Goal: Task Accomplishment & Management: Manage account settings

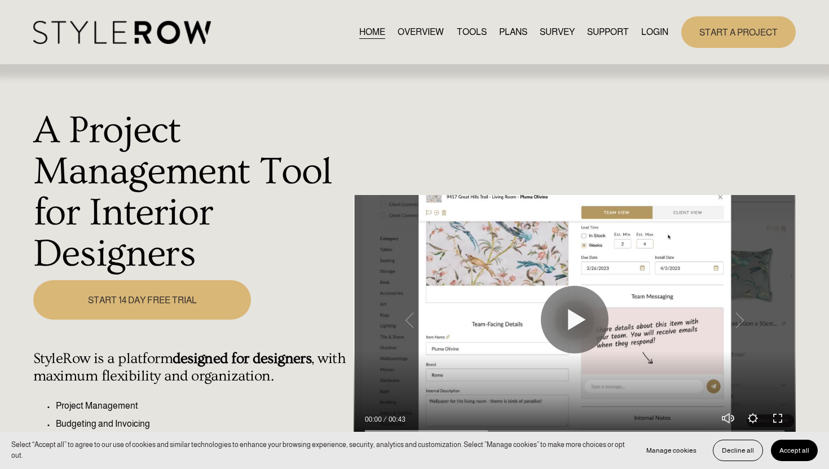
click at [655, 29] on link "LOGIN" at bounding box center [654, 31] width 27 height 15
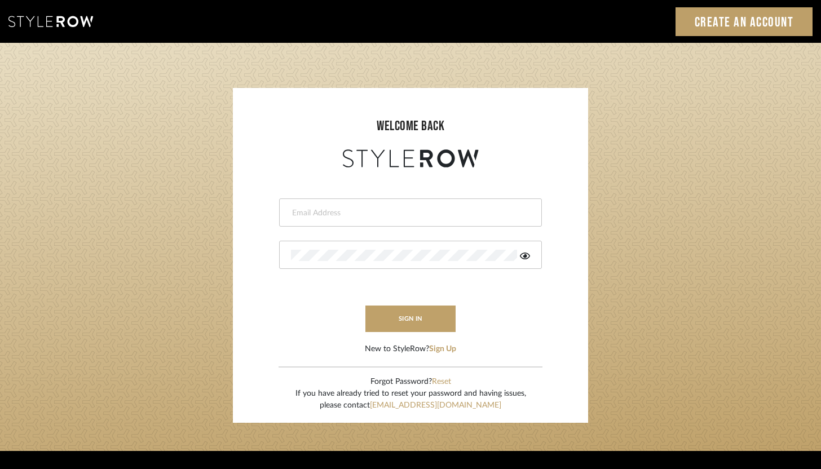
click at [430, 202] on div at bounding box center [410, 212] width 263 height 28
type input "[PERSON_NAME][EMAIL_ADDRESS][DOMAIN_NAME]"
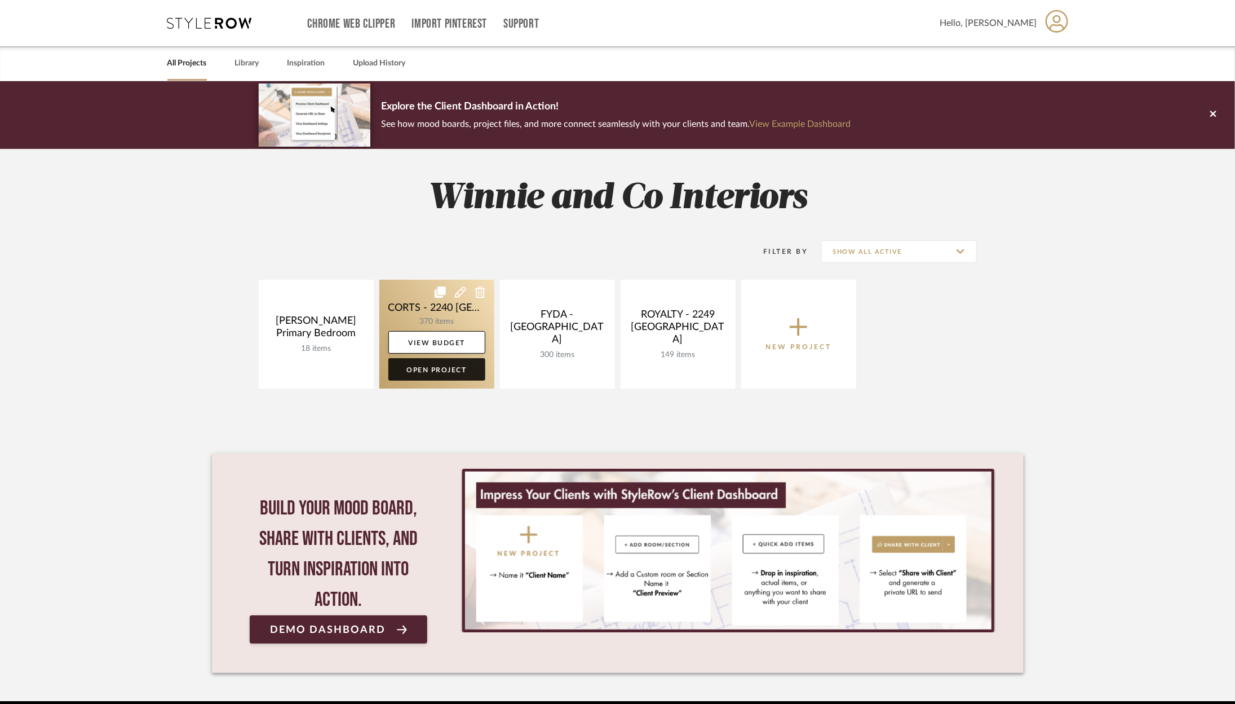
click at [430, 372] on link "Open Project" at bounding box center [436, 369] width 97 height 23
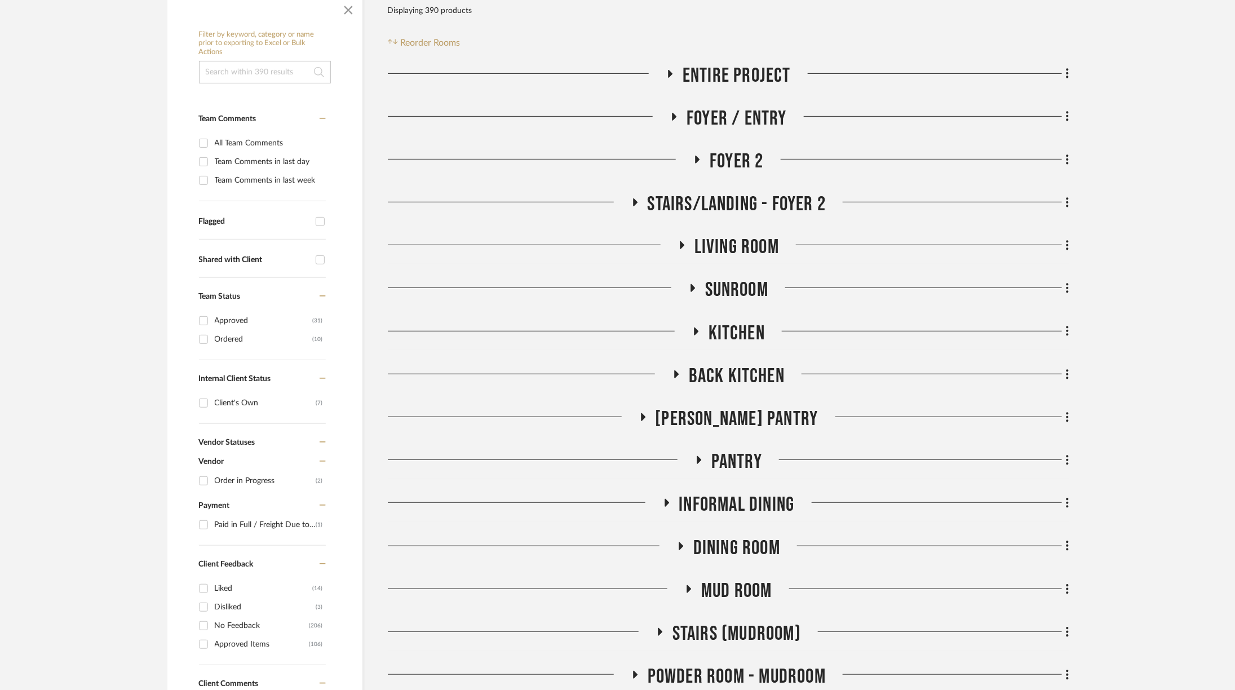
scroll to position [575, 2]
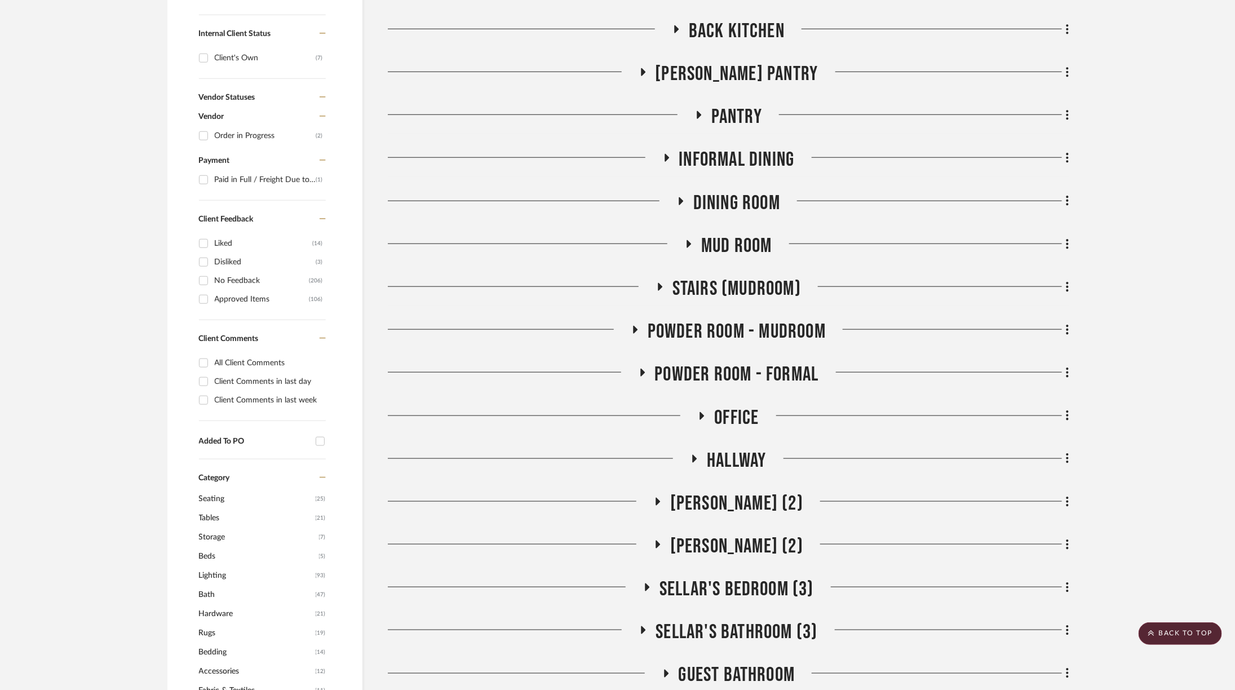
click at [719, 148] on span "Informal DIning" at bounding box center [737, 160] width 116 height 24
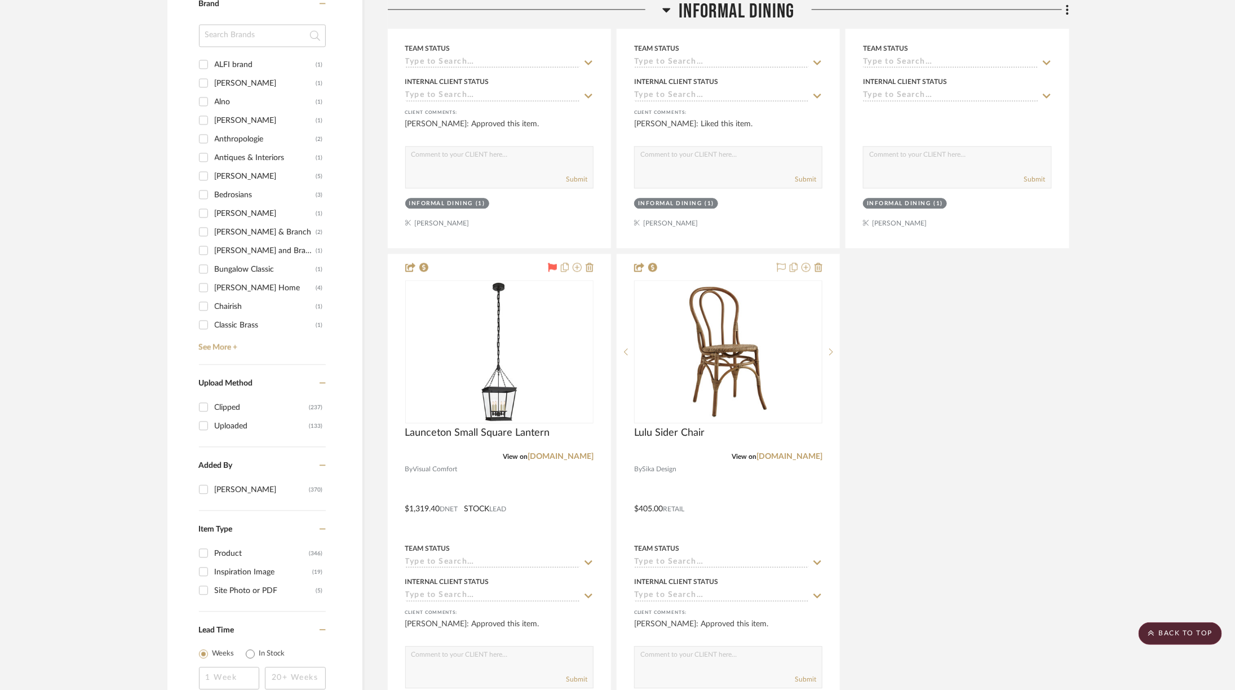
scroll to position [1573, 2]
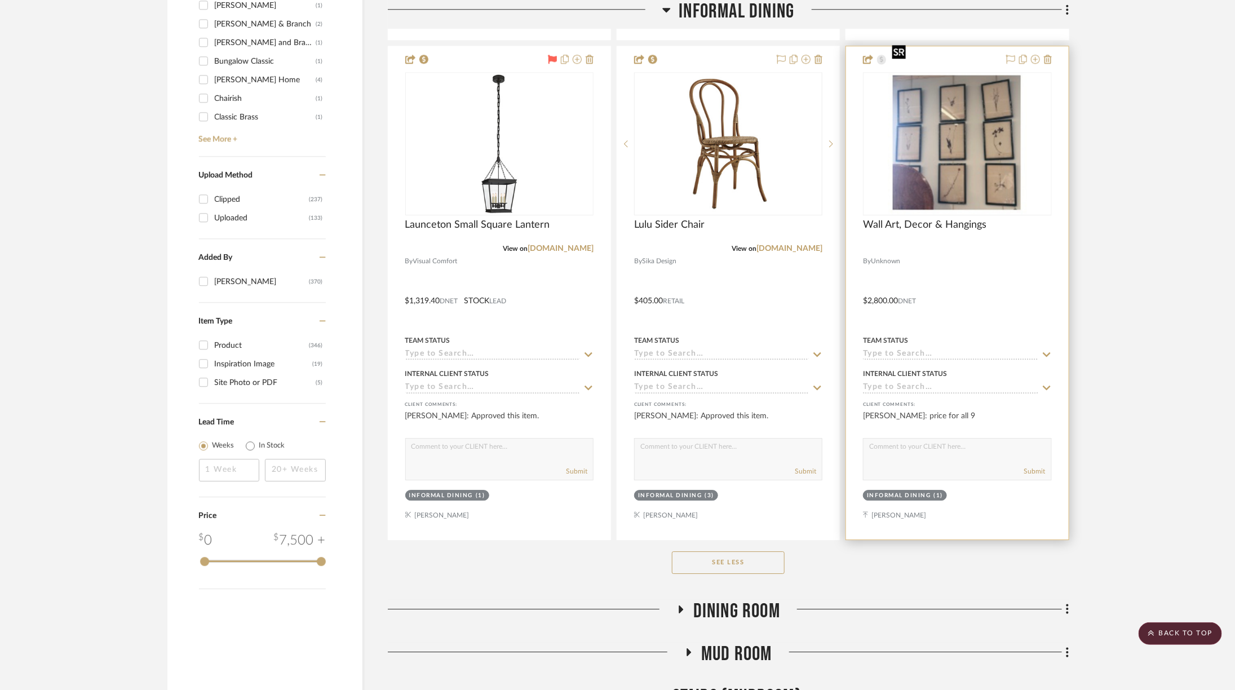
click at [0, 0] on img at bounding box center [0, 0] width 0 height 0
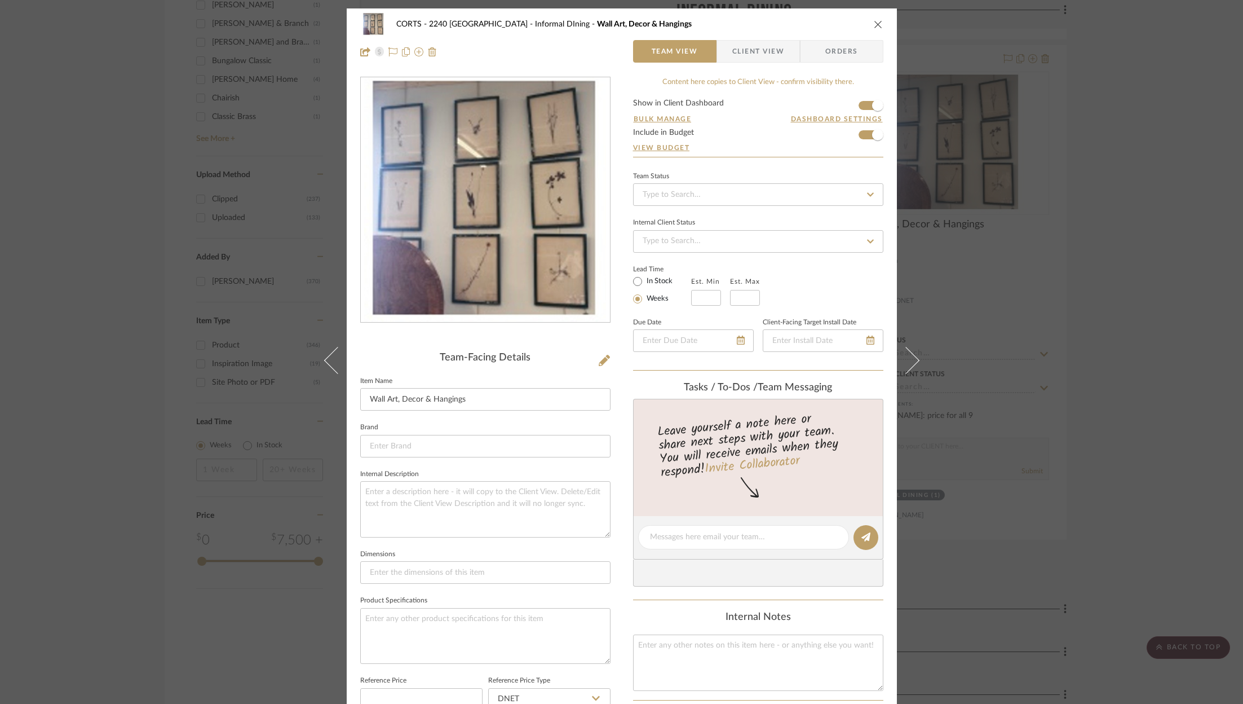
scroll to position [250, 0]
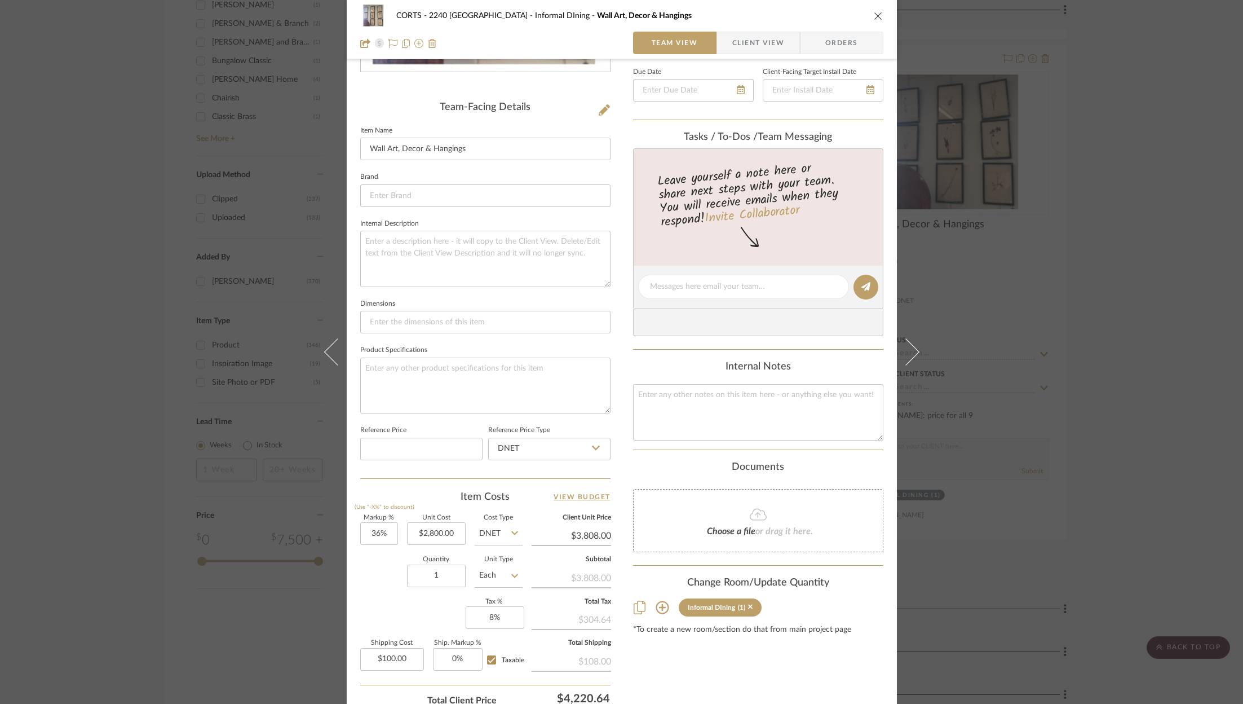
click at [869, 10] on div "CORTS - 2240 Tewksbury Informal DIning Wall Art, Decor & Hangings" at bounding box center [621, 16] width 523 height 23
click at [880, 16] on div "CORTS - 2240 Tewksbury Informal DIning Wall Art, Decor & Hangings Team View Cli…" at bounding box center [622, 29] width 550 height 59
click at [874, 14] on icon "close" at bounding box center [878, 15] width 9 height 9
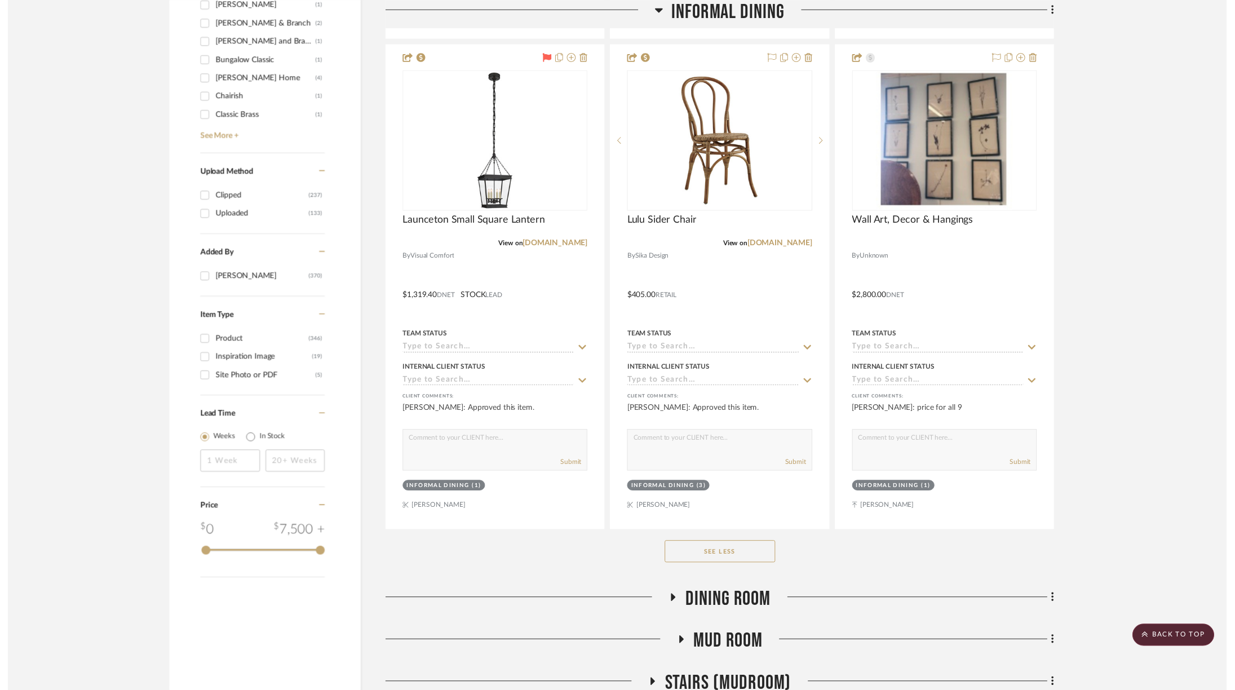
scroll to position [1720, 2]
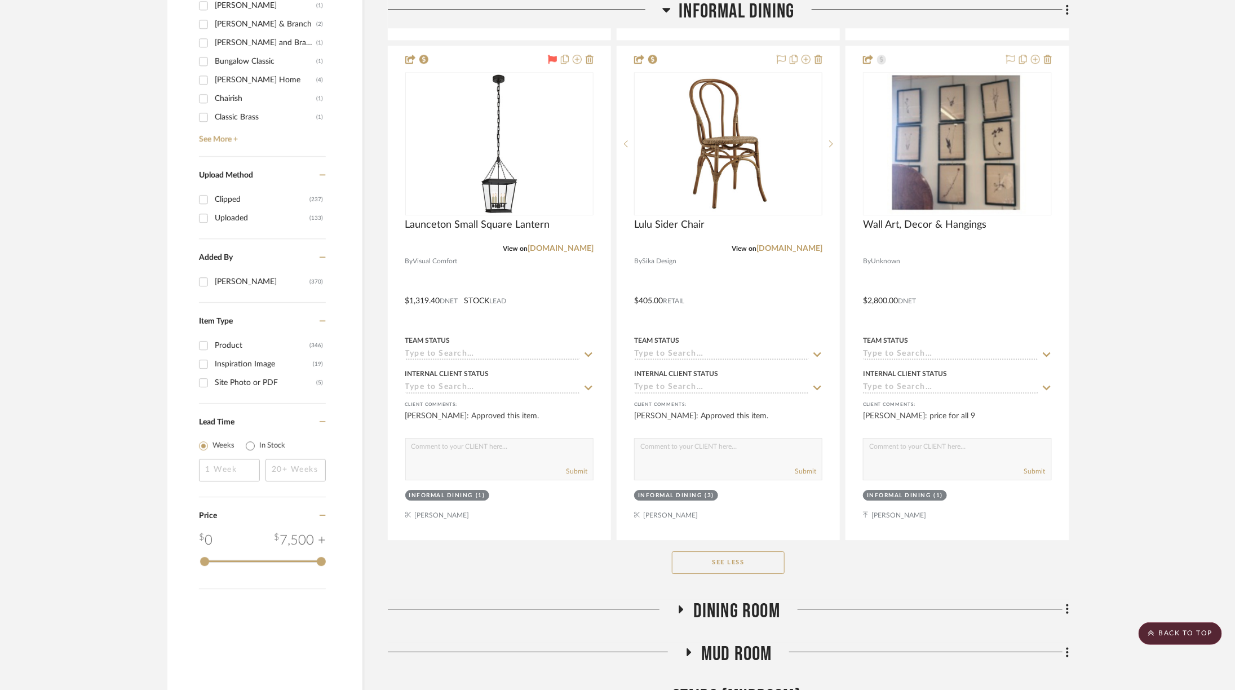
click at [1167, 322] on project-details-page "SHOW ME Project: CORTS - 2240 Tewksbury Project Settings + Add Room/Section + Q…" at bounding box center [617, 488] width 1235 height 4254
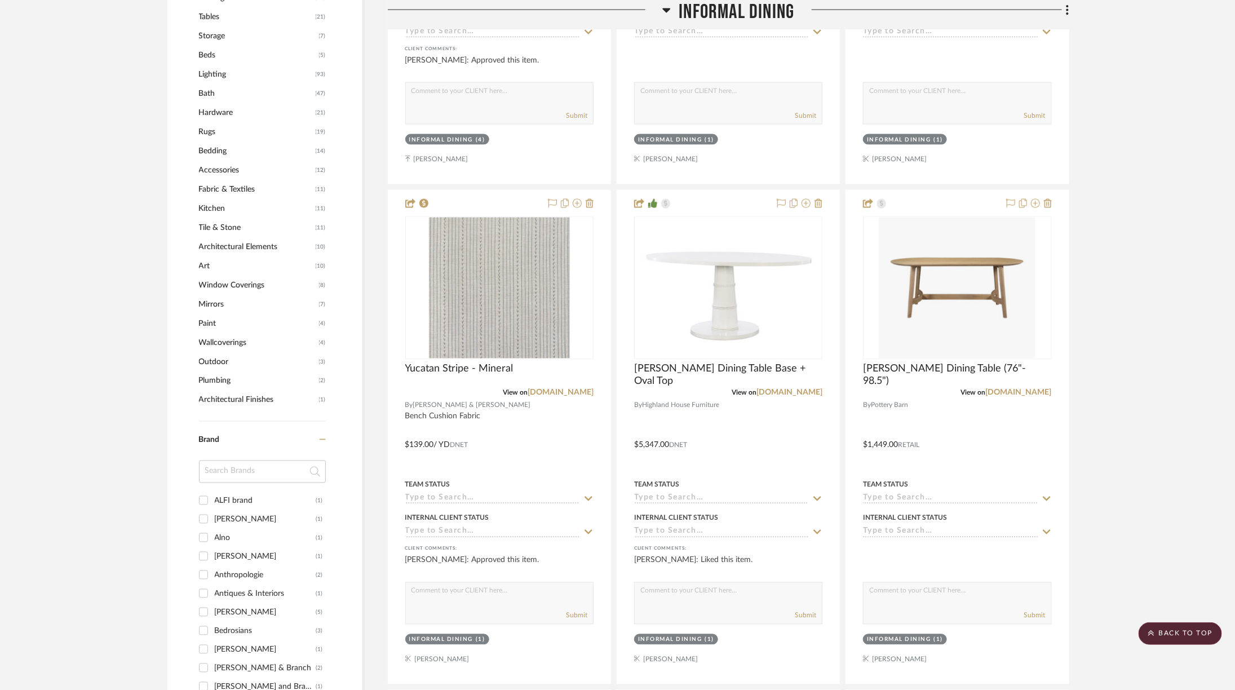
scroll to position [923, 2]
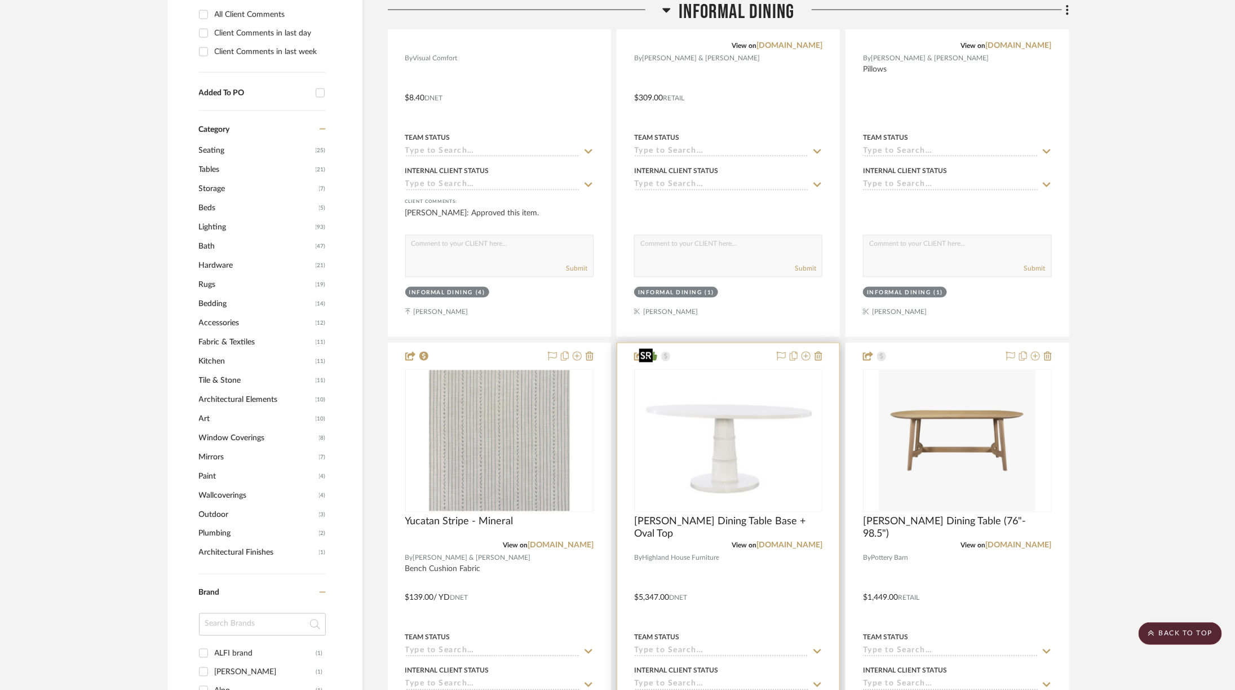
click at [727, 446] on img "0" at bounding box center [728, 440] width 186 height 130
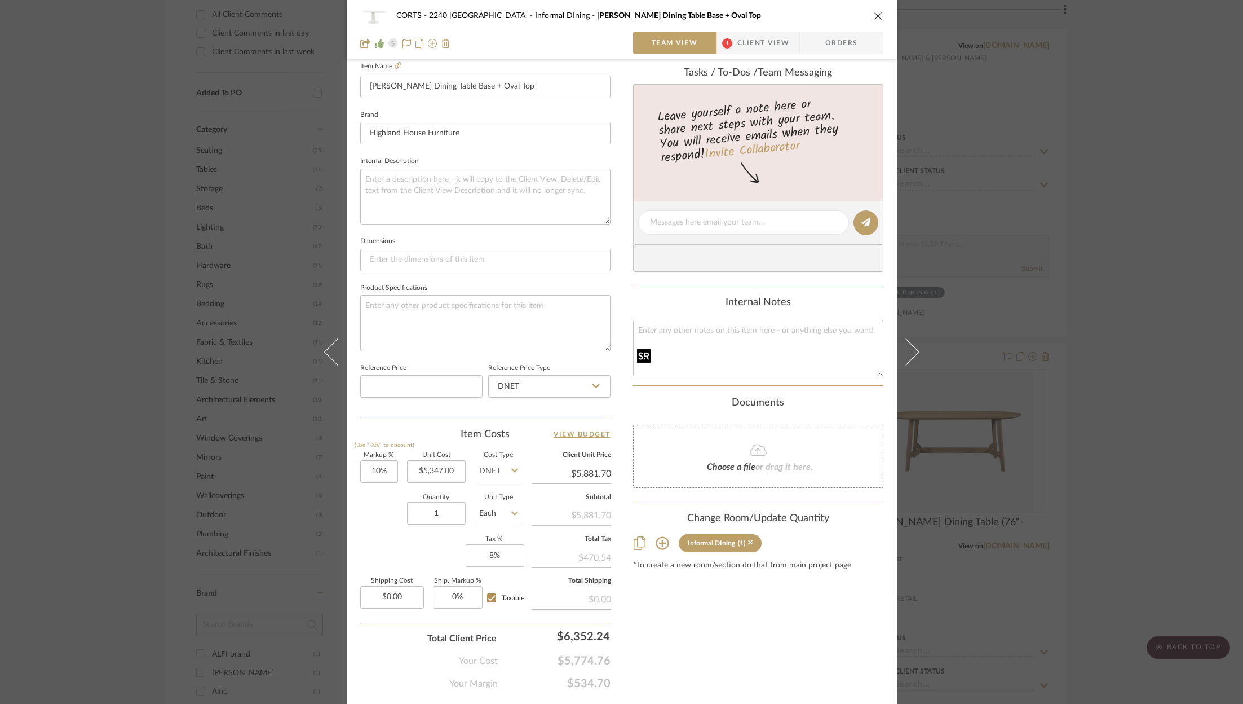
scroll to position [321, 0]
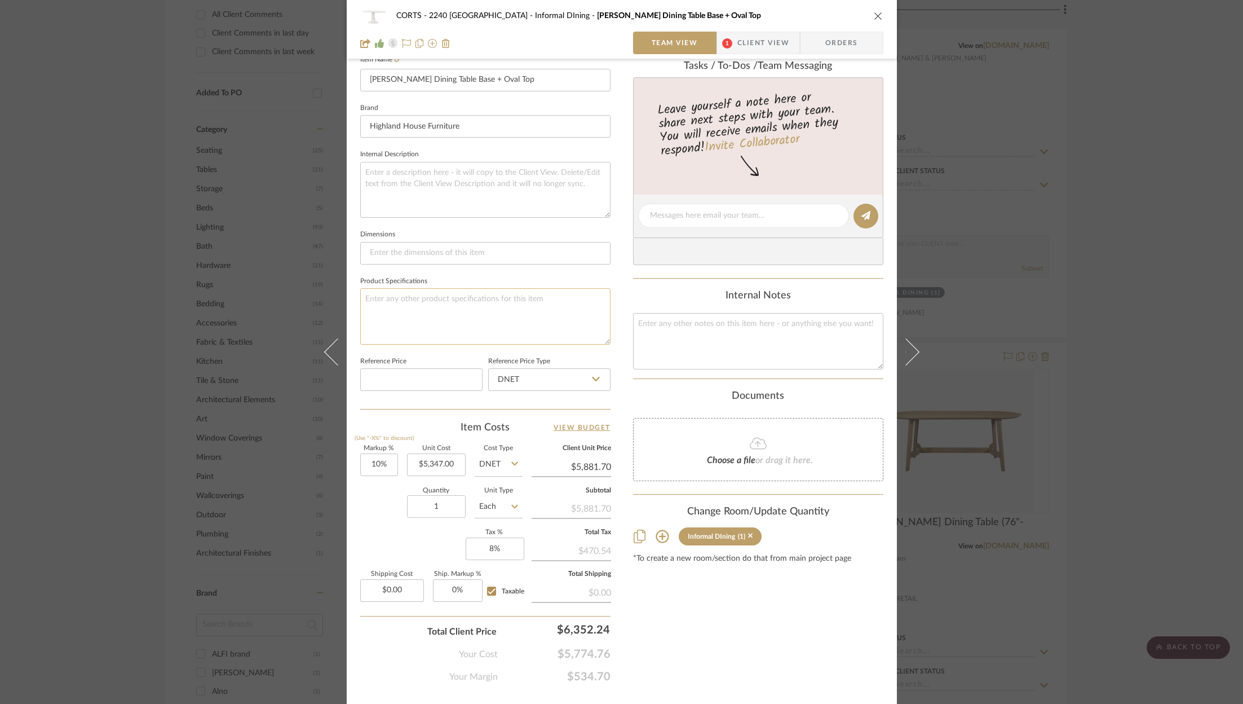
click at [481, 312] on textarea at bounding box center [485, 316] width 250 height 56
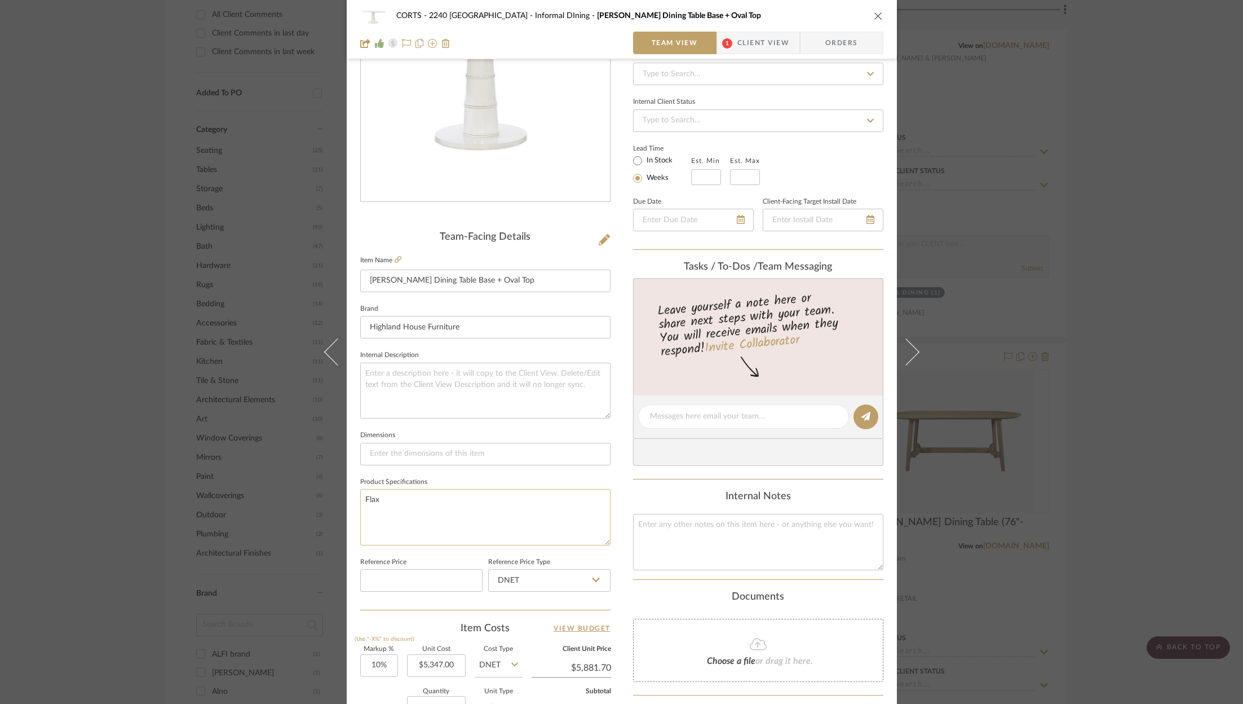
scroll to position [120, 0]
type textarea "Flax"
click at [389, 43] on icon at bounding box center [392, 43] width 9 height 9
click at [716, 122] on input at bounding box center [758, 121] width 250 height 23
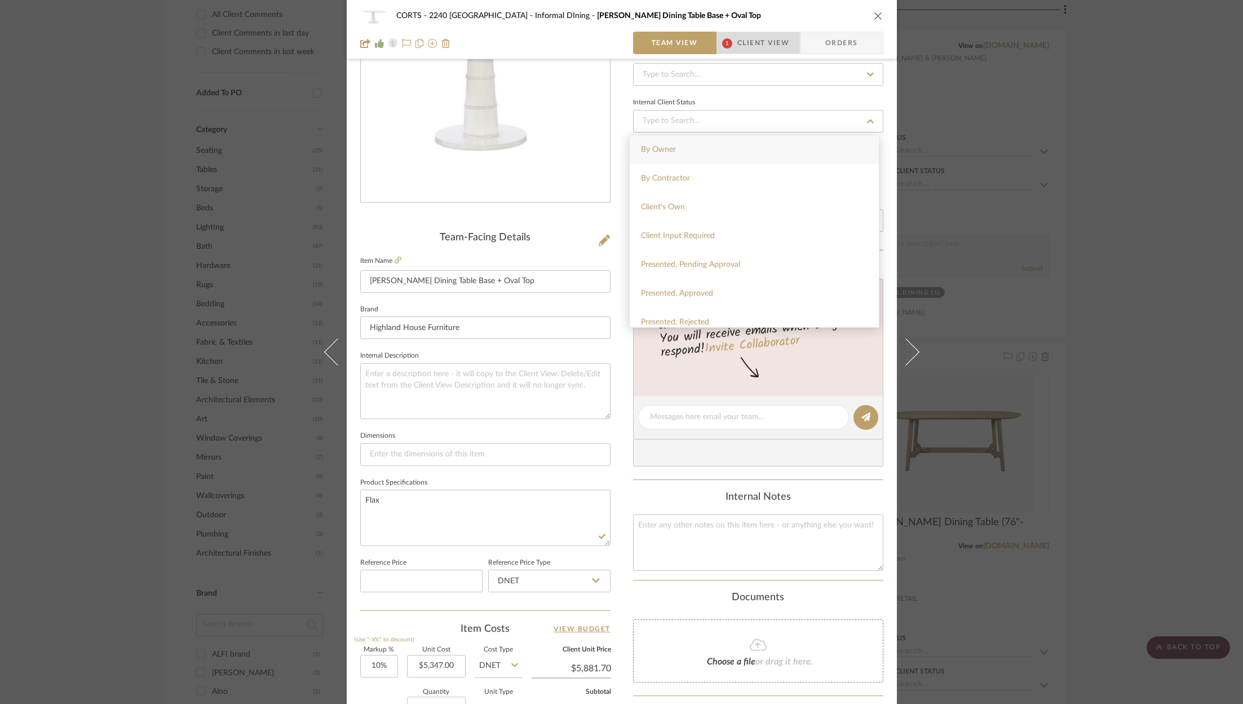
click at [747, 38] on span "Client View" at bounding box center [763, 43] width 52 height 23
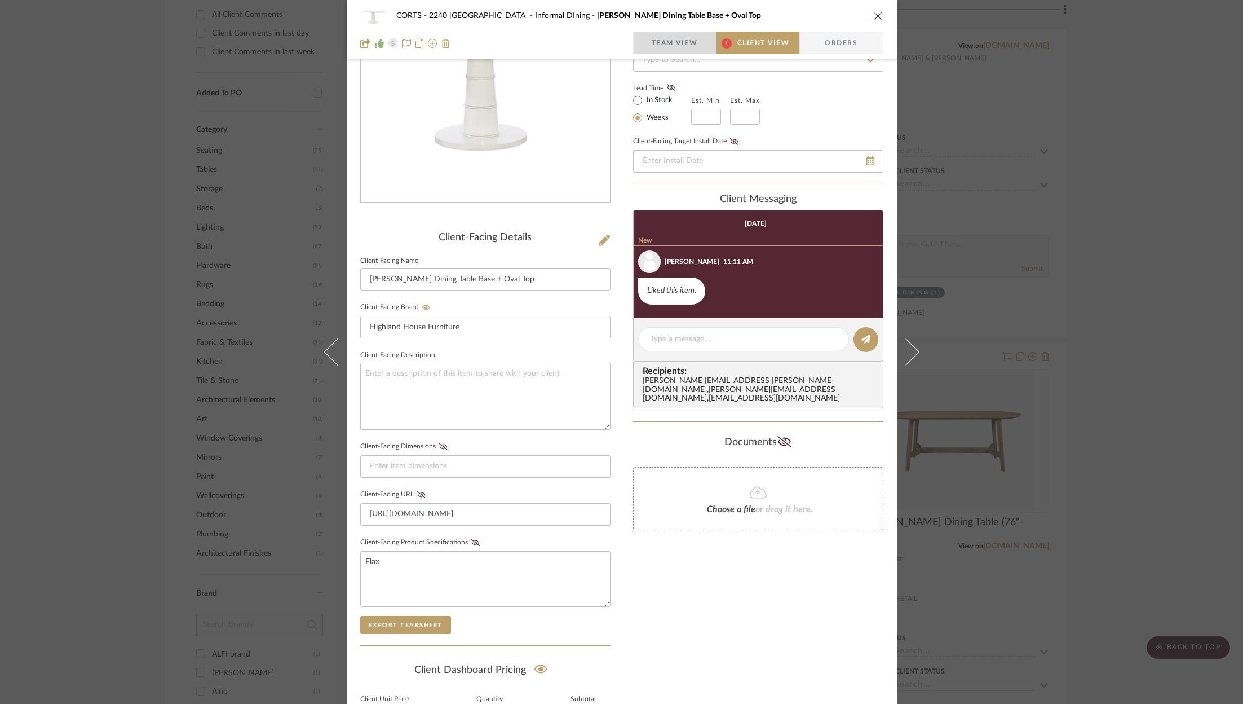
click at [670, 46] on span "Team View" at bounding box center [675, 43] width 46 height 23
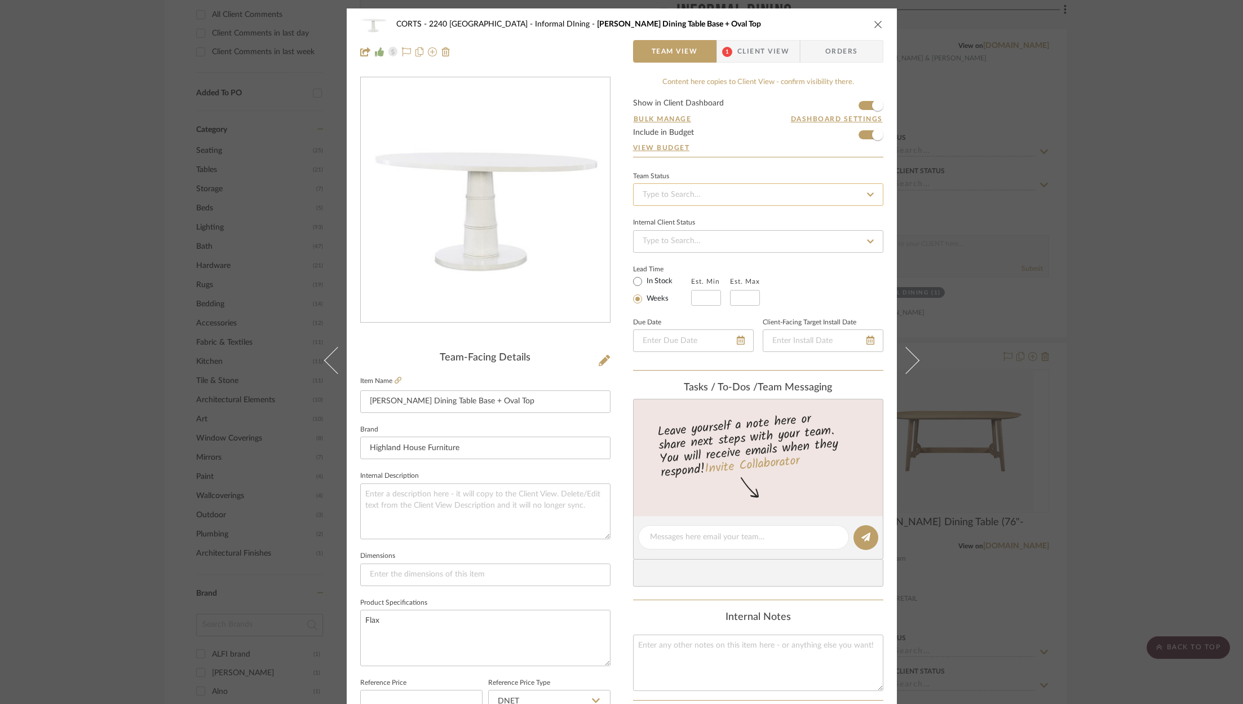
scroll to position [1, 0]
click at [677, 188] on input at bounding box center [758, 194] width 250 height 23
type input "approved"
click at [678, 218] on div "Approved" at bounding box center [754, 223] width 249 height 29
type input "8/20/2025"
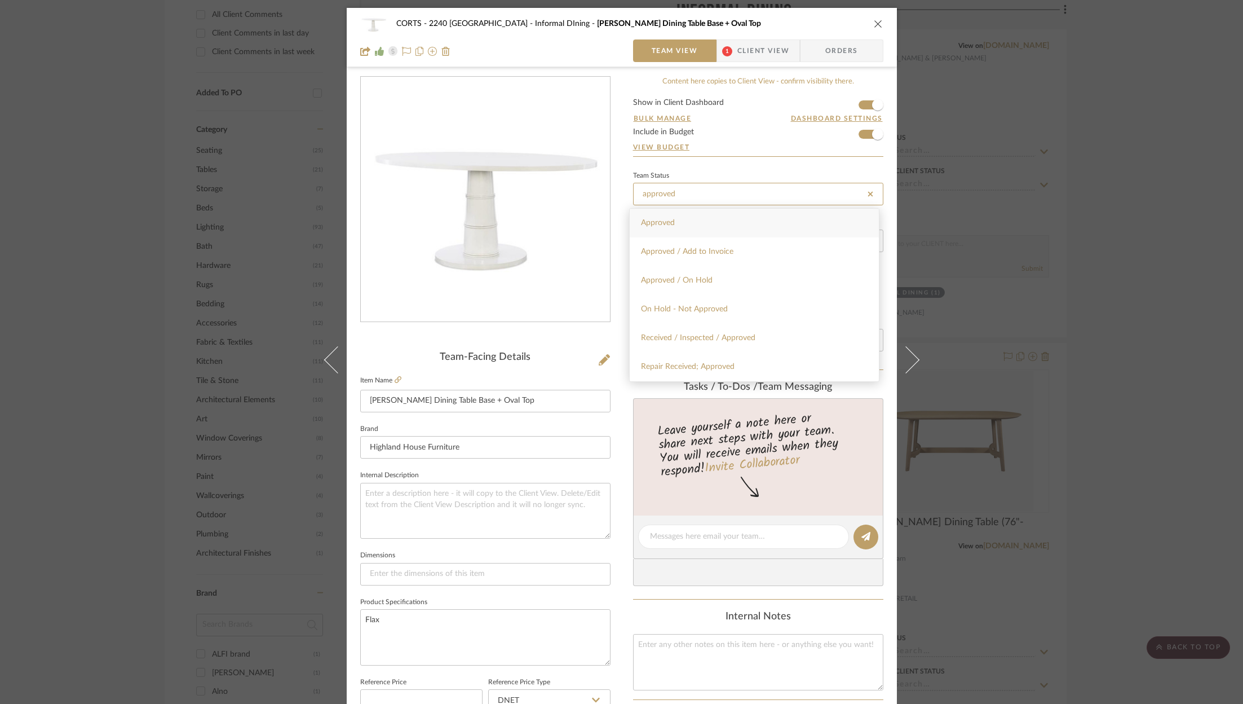
type input "Approved"
type input "8/20/2025"
type input "Approved"
click at [874, 25] on icon "close" at bounding box center [878, 23] width 9 height 9
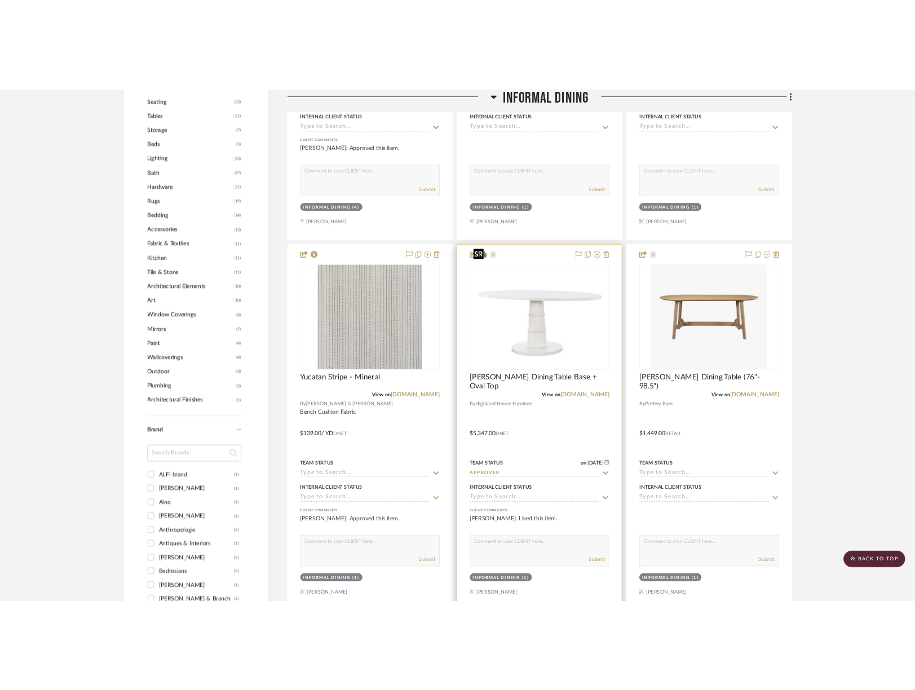
scroll to position [1088, 2]
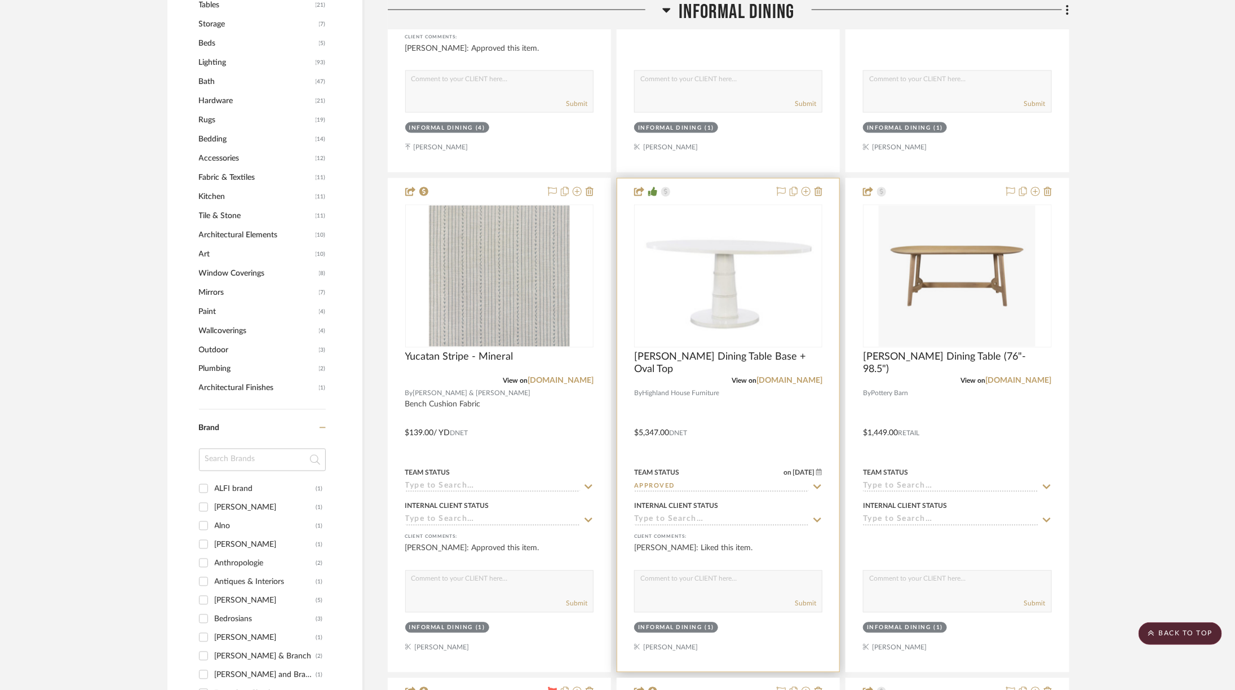
click at [676, 571] on textarea at bounding box center [728, 581] width 187 height 21
type textarea "Flax Standard / Approved"
click at [744, 621] on div "Informal DIning (1)" at bounding box center [728, 629] width 191 height 16
click at [808, 596] on div "Submit" at bounding box center [728, 604] width 187 height 16
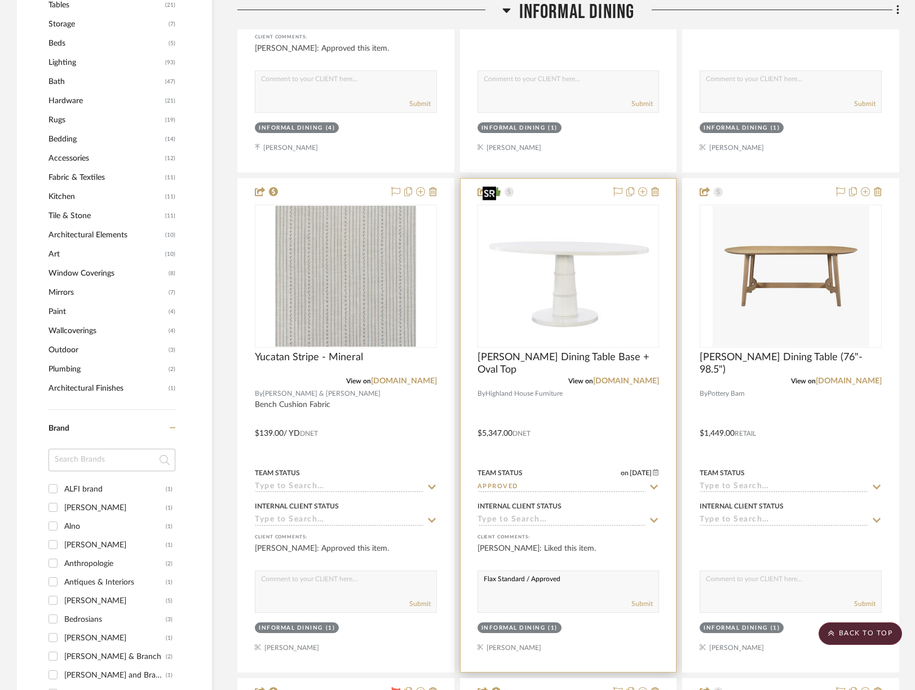
click at [586, 252] on img "0" at bounding box center [569, 276] width 180 height 126
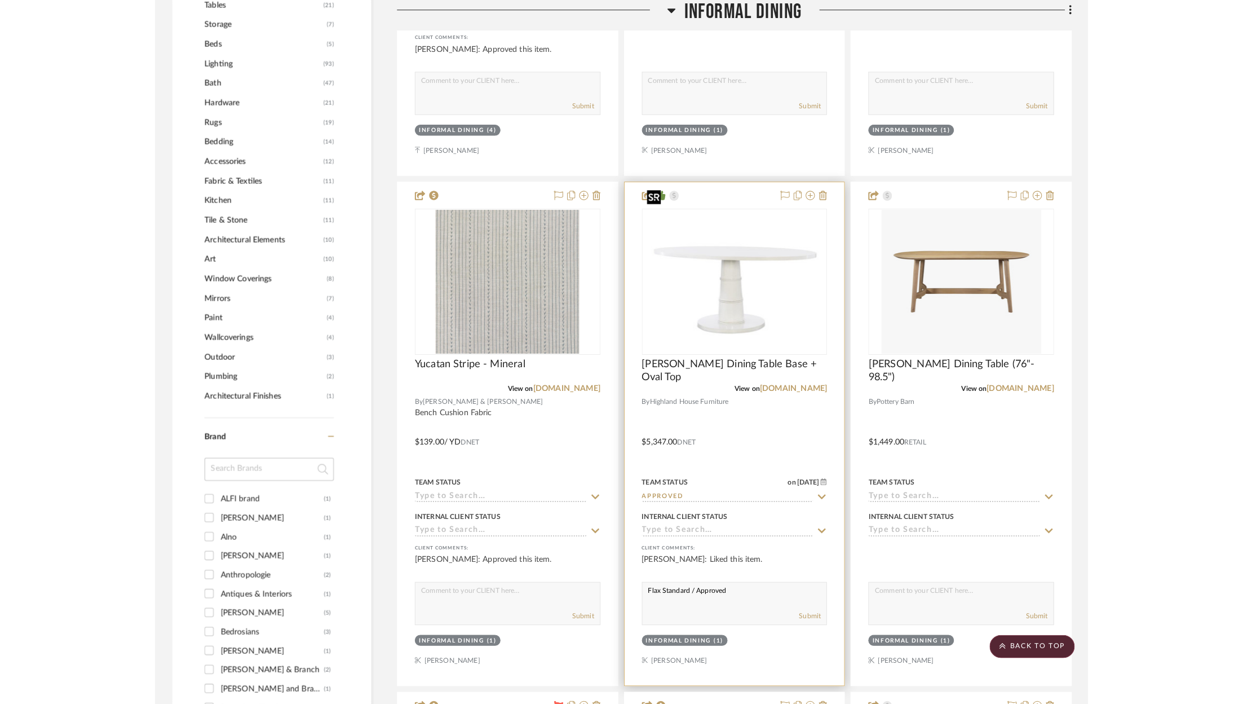
scroll to position [0, 0]
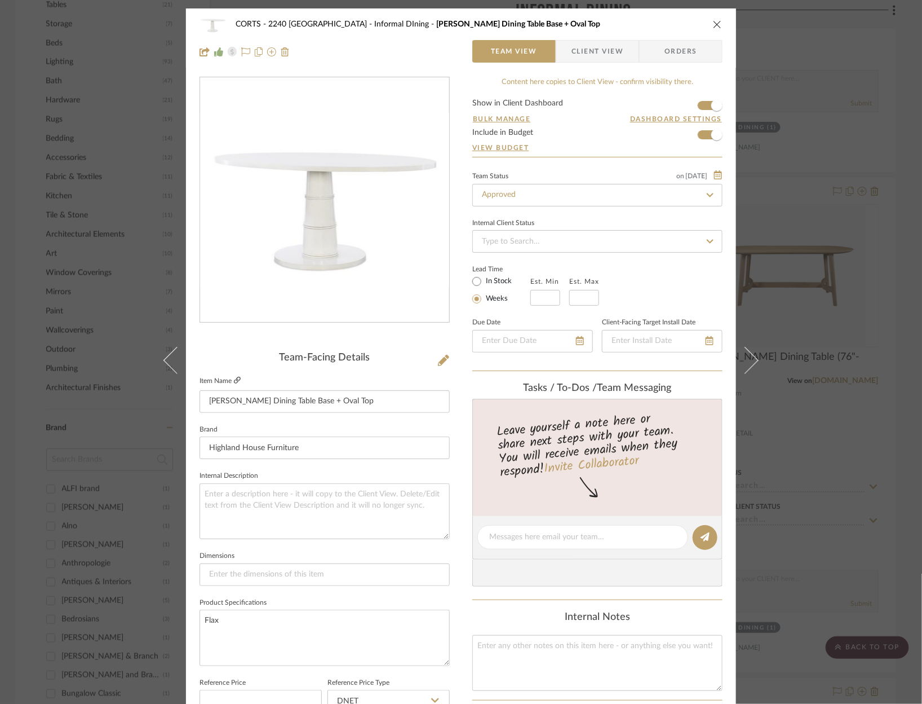
click at [234, 377] on icon at bounding box center [237, 380] width 7 height 7
click at [443, 360] on icon at bounding box center [443, 360] width 11 height 11
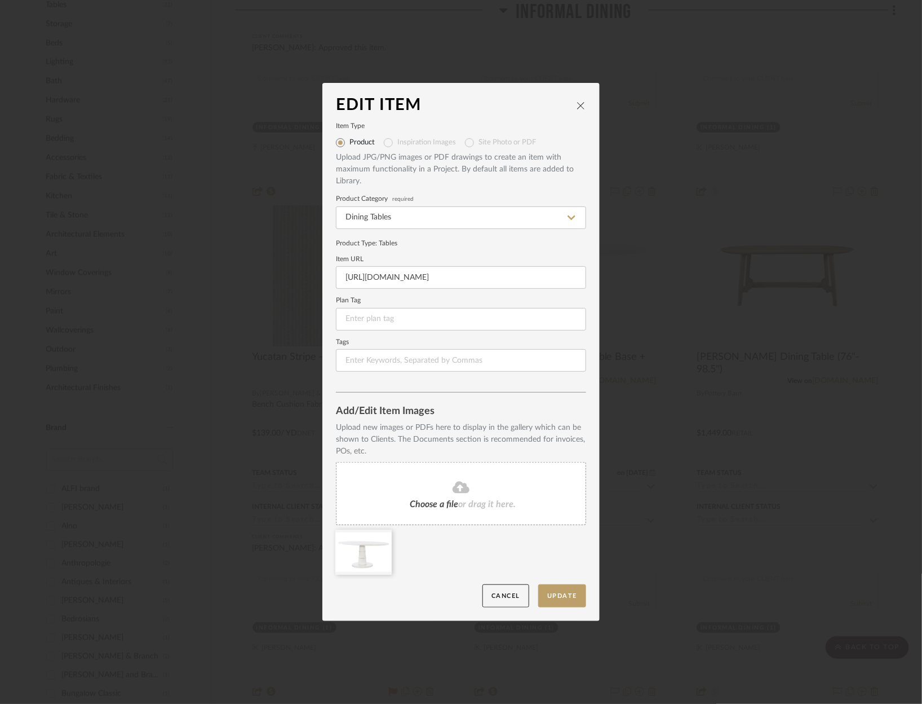
click at [418, 491] on fa-icon at bounding box center [461, 487] width 103 height 15
click at [566, 594] on button "Update" at bounding box center [562, 595] width 48 height 23
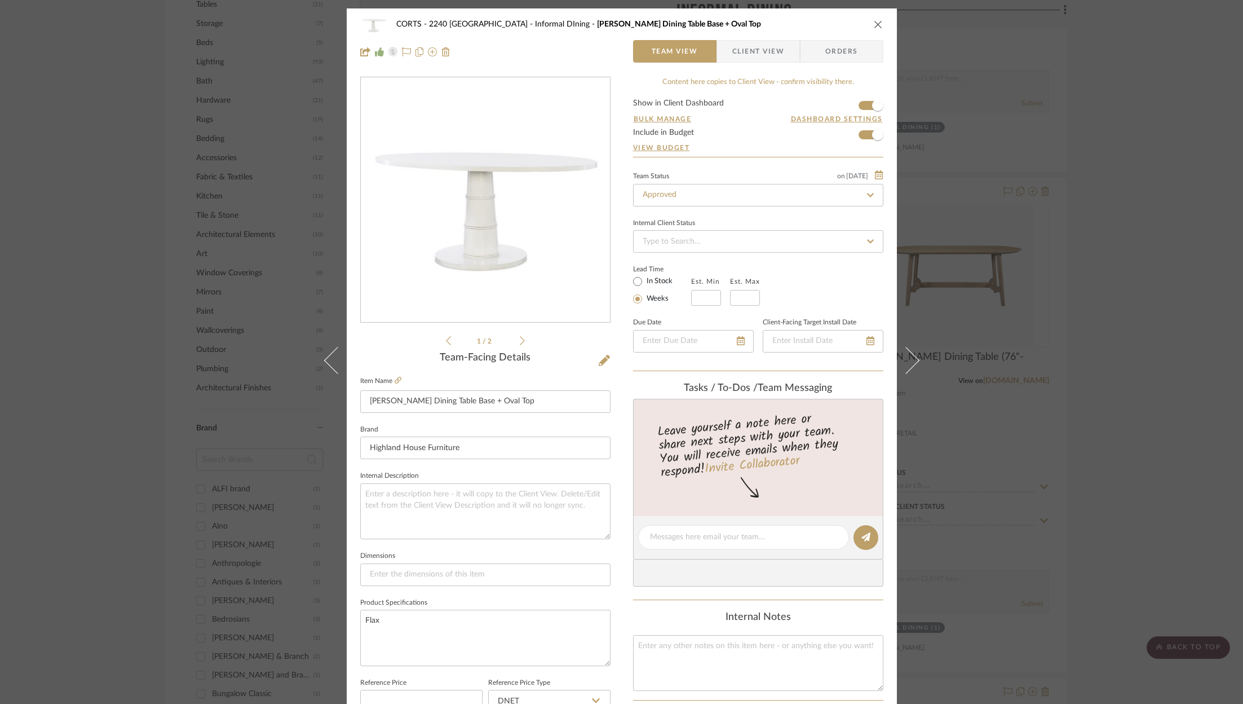
click at [751, 51] on span "Client View" at bounding box center [758, 51] width 52 height 23
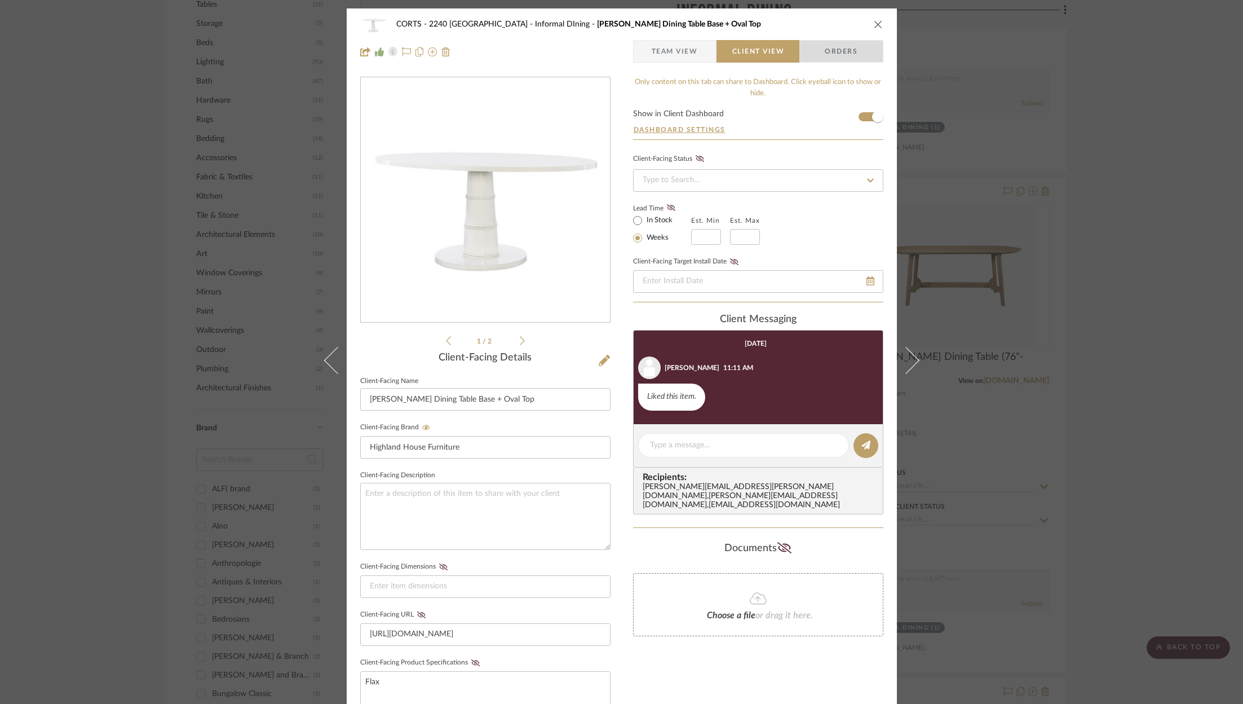
click at [833, 46] on span "Orders" at bounding box center [840, 51] width 57 height 23
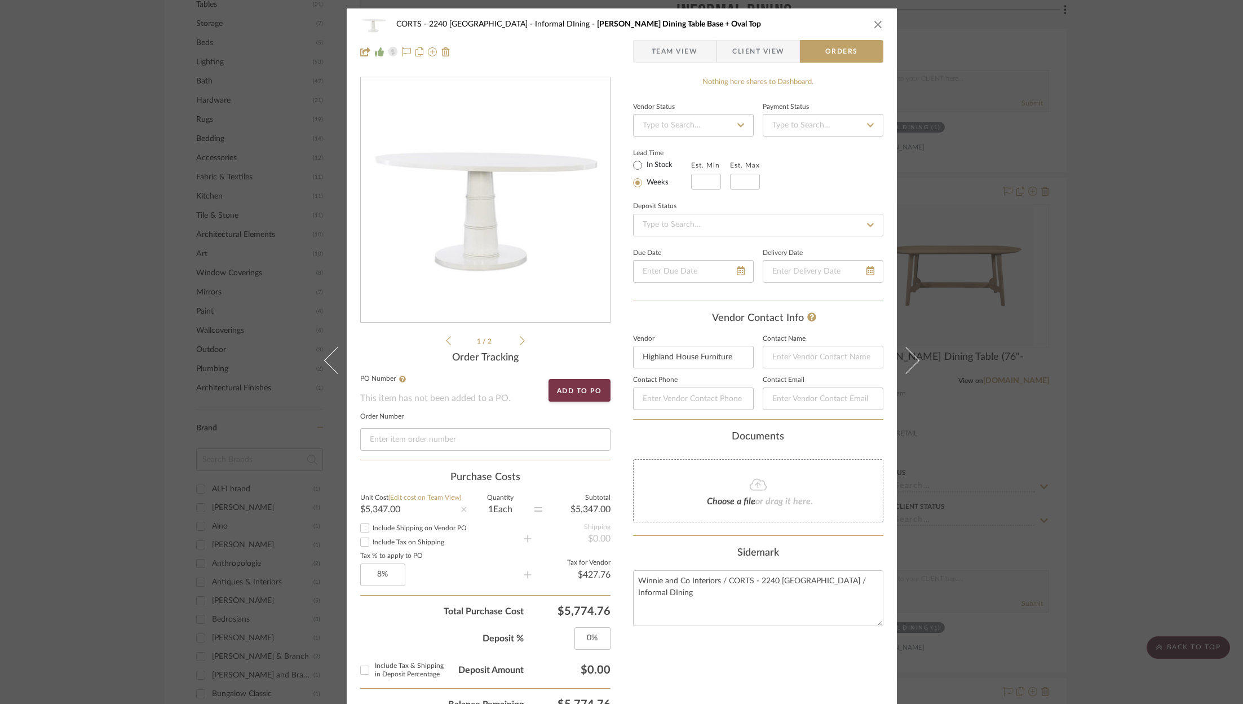
click at [870, 19] on div "CORTS - 2240 Tewksbury Informal DIning Felix Dining Table Base + Oval Top" at bounding box center [621, 24] width 523 height 23
click at [874, 23] on icon "close" at bounding box center [878, 24] width 9 height 9
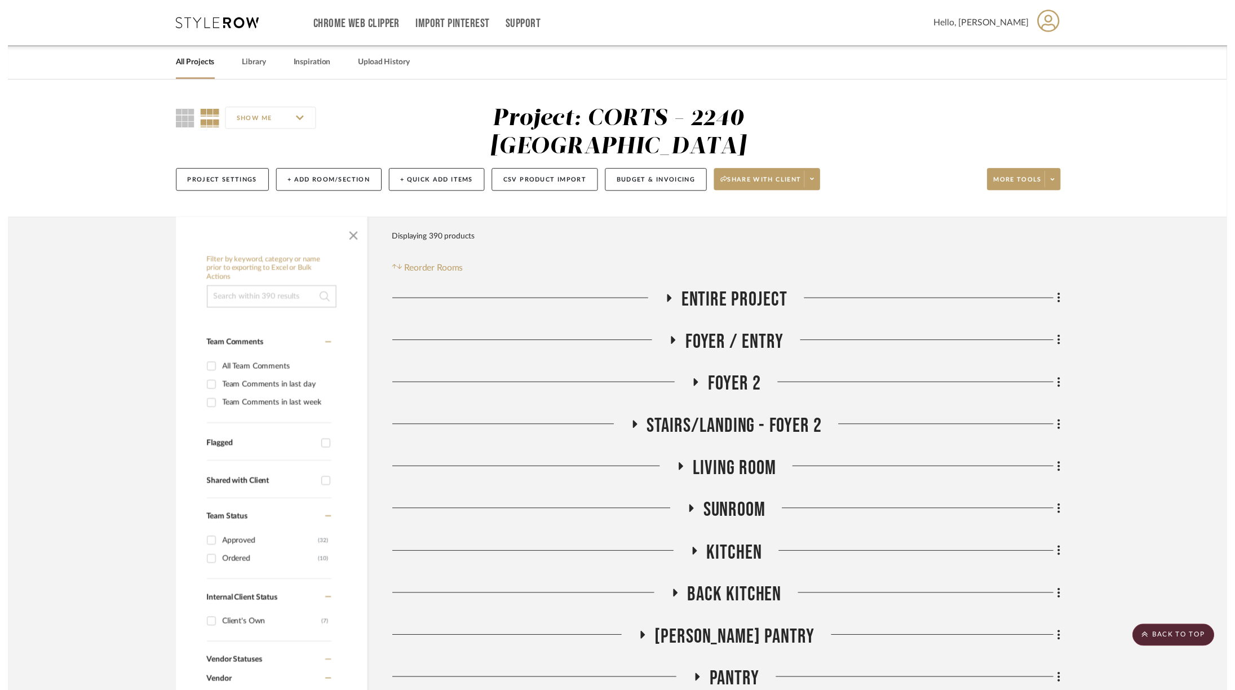
scroll to position [1088, 2]
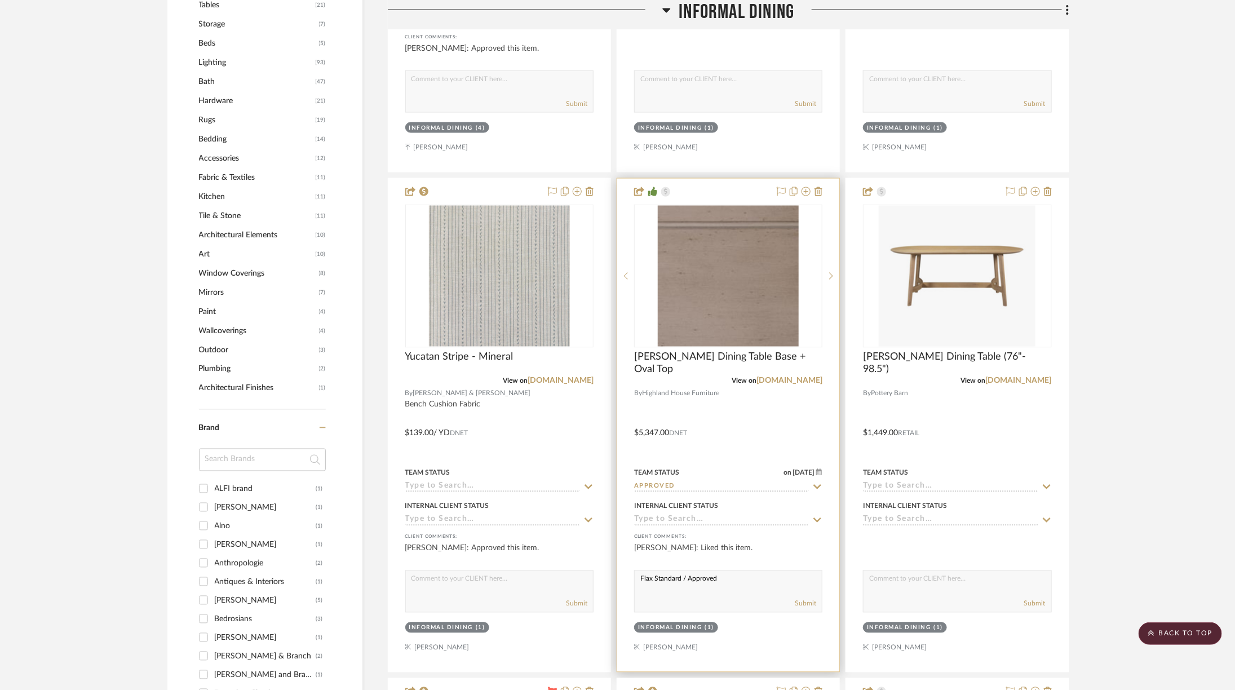
click at [738, 571] on textarea "Flax Standard / Approved" at bounding box center [728, 581] width 187 height 21
click at [710, 571] on textarea "Flax Standard / Approved" at bounding box center [728, 581] width 187 height 21
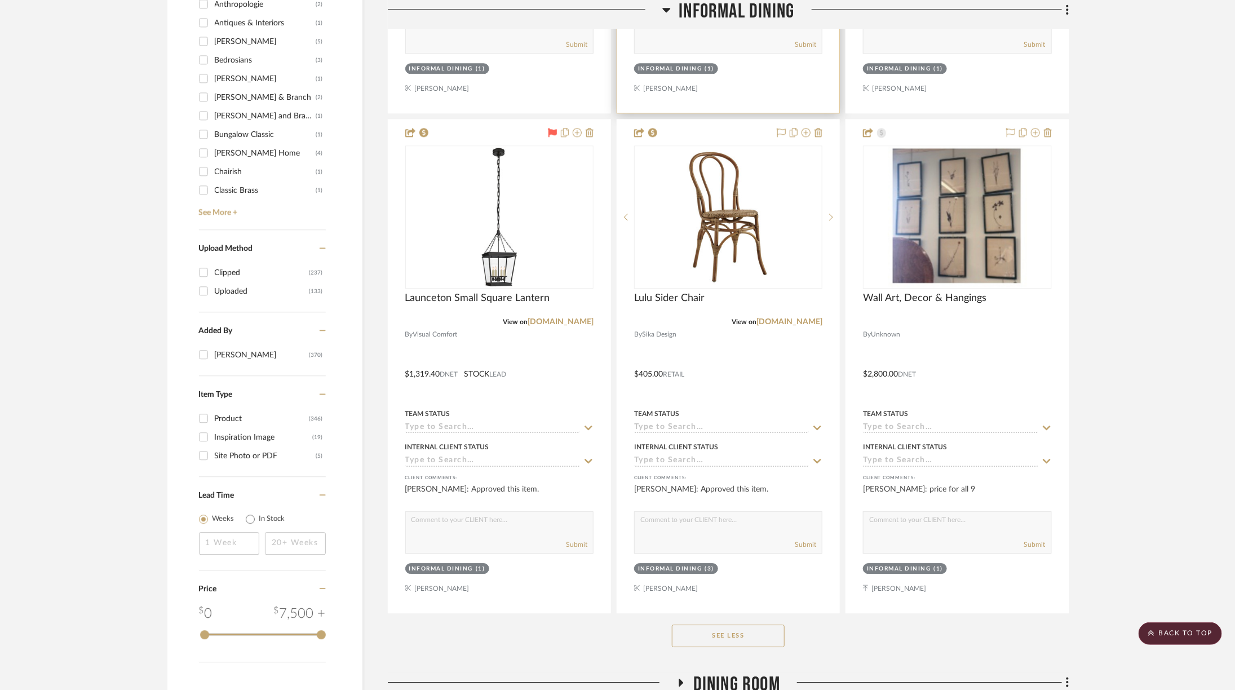
scroll to position [1651, 7]
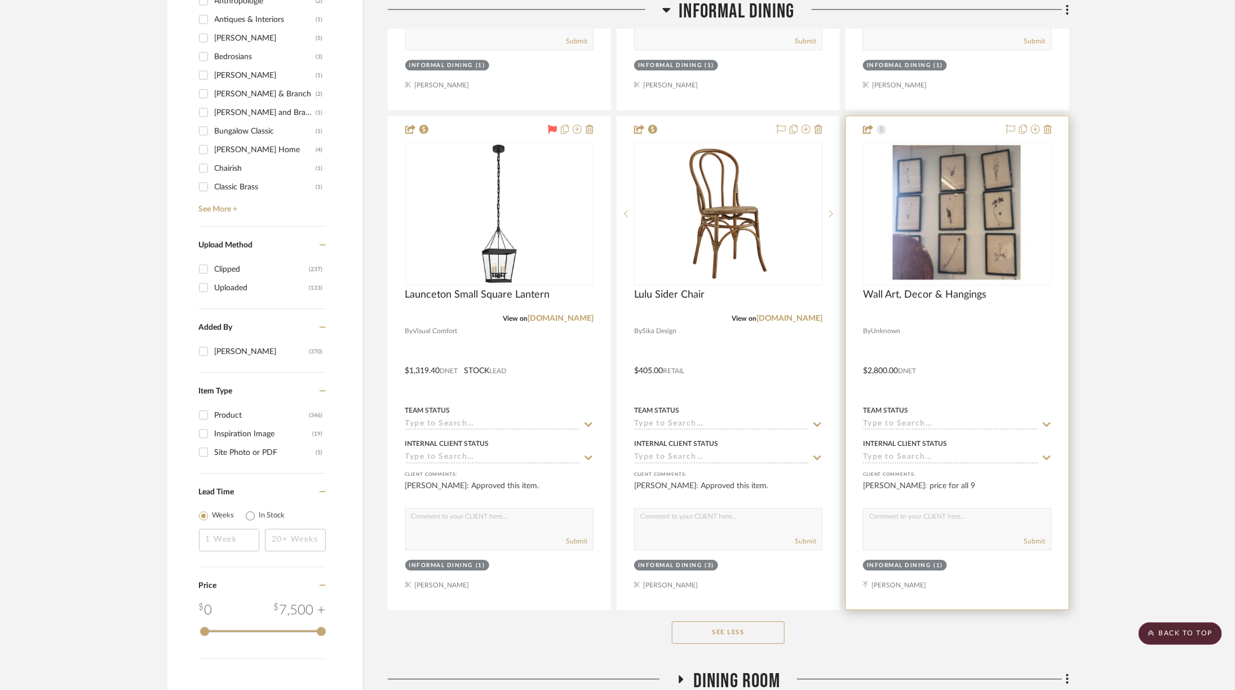
click at [910, 508] on textarea at bounding box center [957, 518] width 187 height 21
type textarea "w"
type textarea "W"
type textarea "Will do 6."
click at [904, 396] on div at bounding box center [957, 362] width 222 height 493
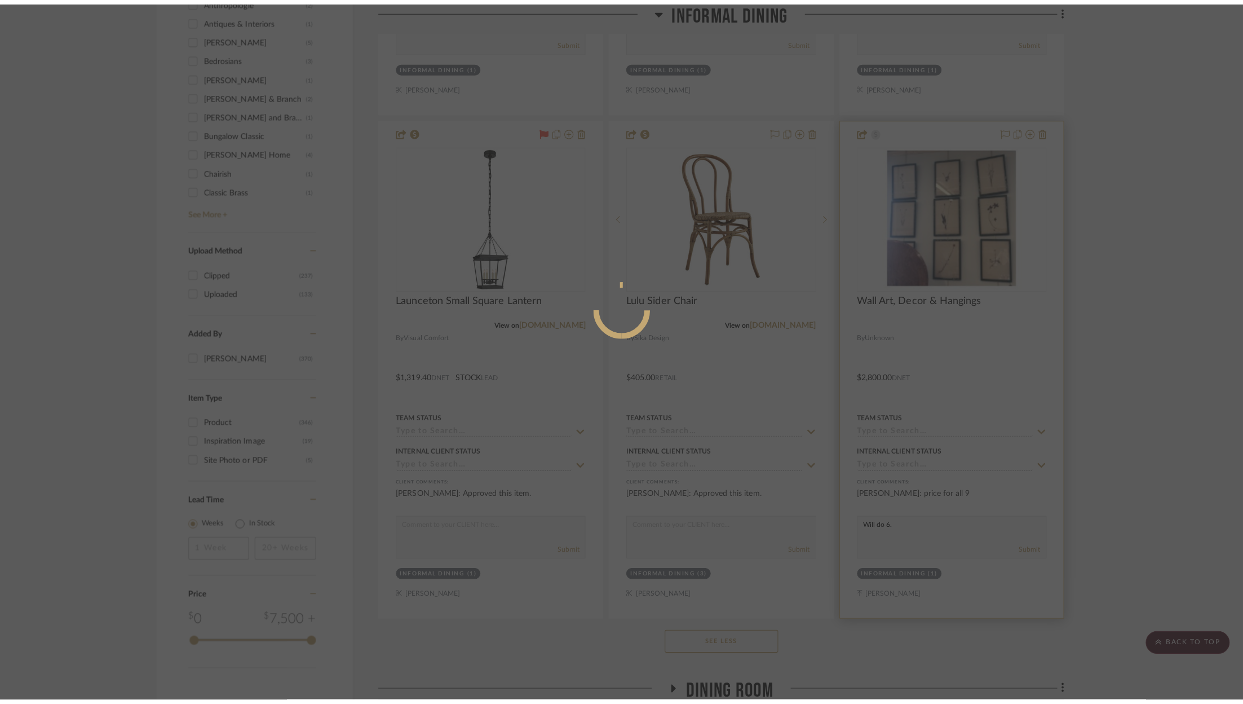
scroll to position [0, 0]
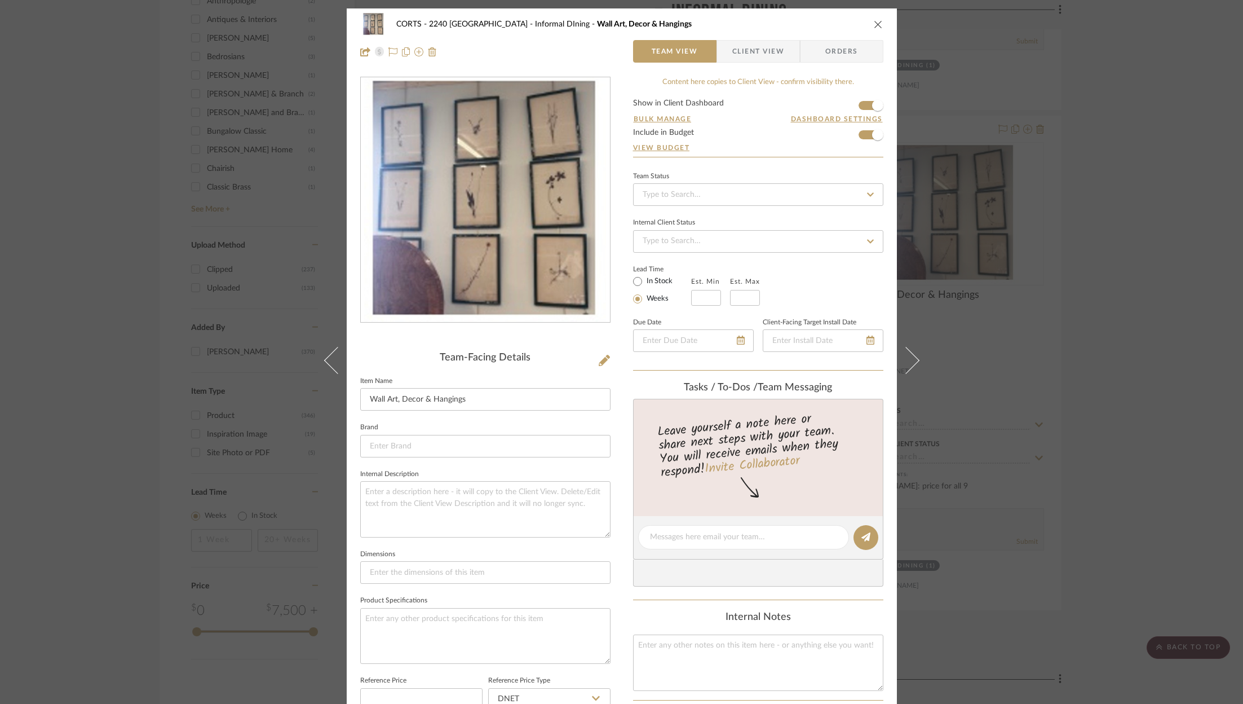
click at [931, 385] on div "CORTS - 2240 Tewksbury Informal DIning Wall Art, Decor & Hangings Team View Cli…" at bounding box center [621, 352] width 1243 height 704
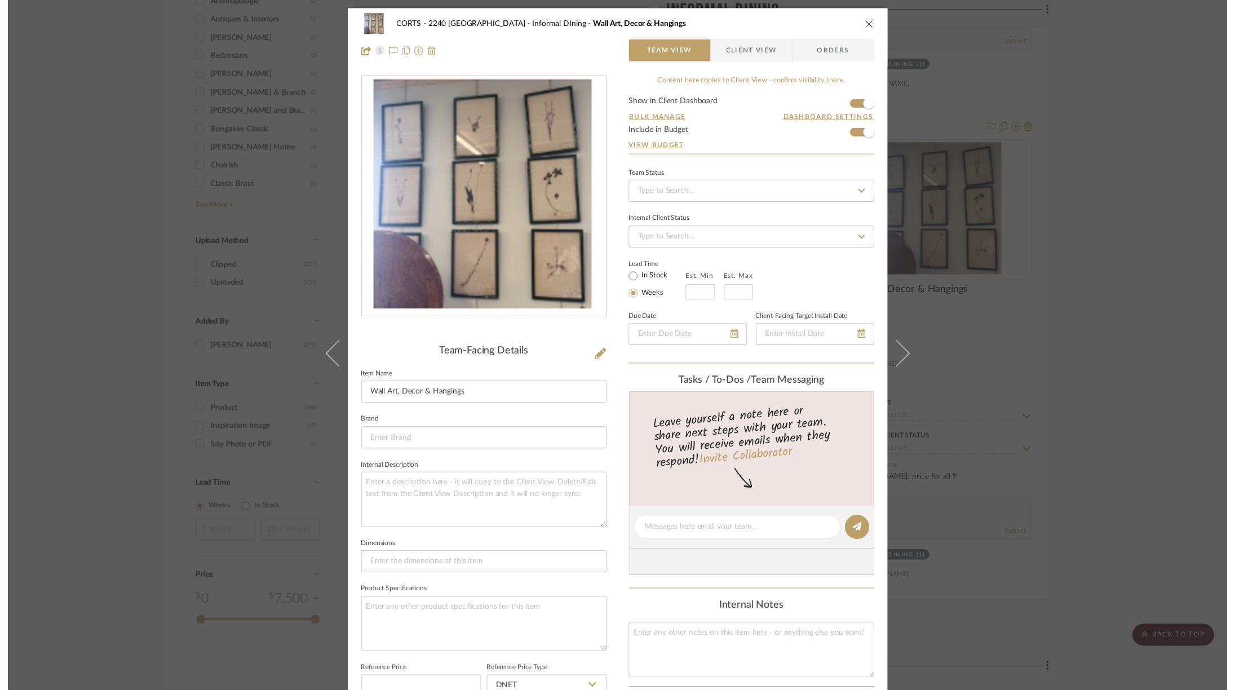
scroll to position [1651, 7]
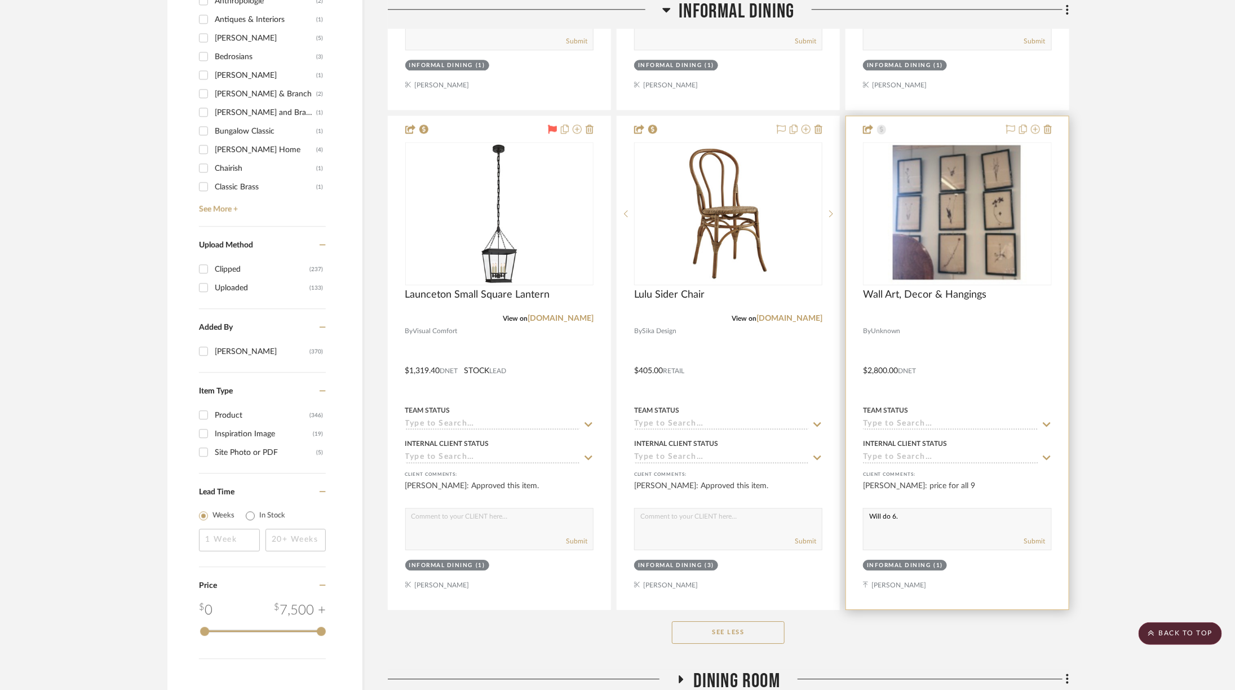
click at [930, 419] on input at bounding box center [950, 424] width 175 height 11
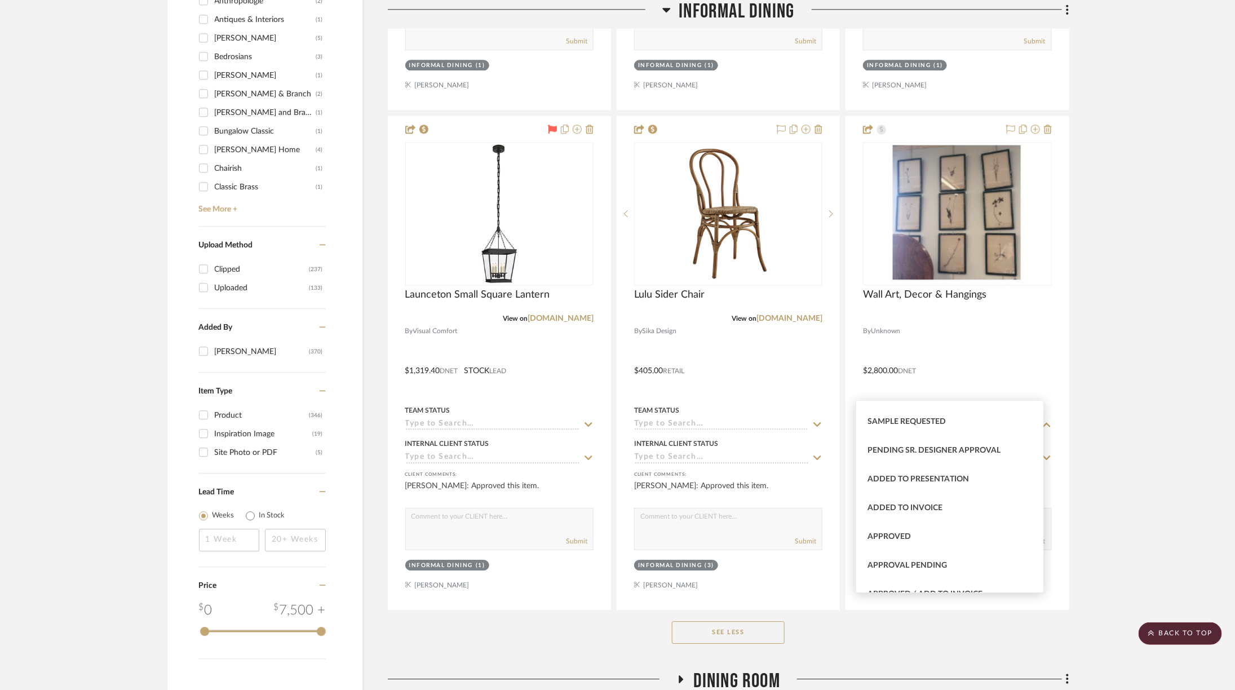
scroll to position [454, 0]
click at [902, 529] on div "Approved" at bounding box center [950, 536] width 188 height 29
type input "8/20/2025"
type input "Approved"
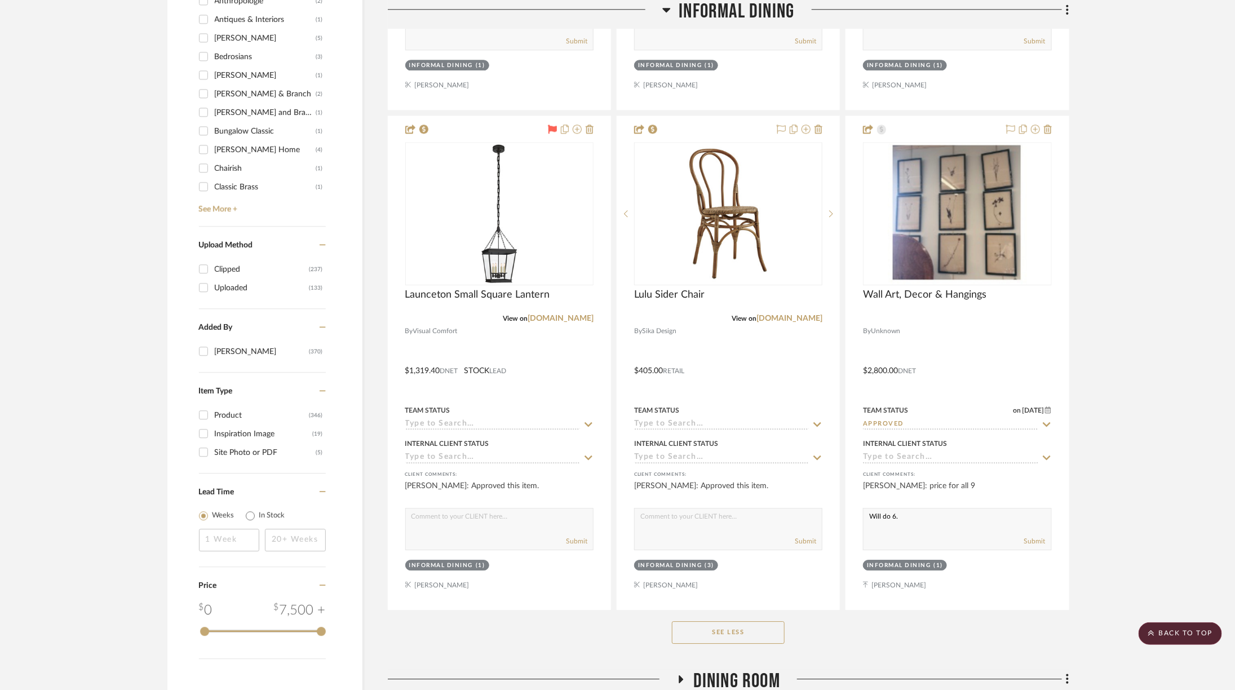
click at [1141, 428] on project-details-page "SHOW ME Project: CORTS - 2240 Tewksbury Project Settings + Add Room/Section + Q…" at bounding box center [617, 558] width 1235 height 4254
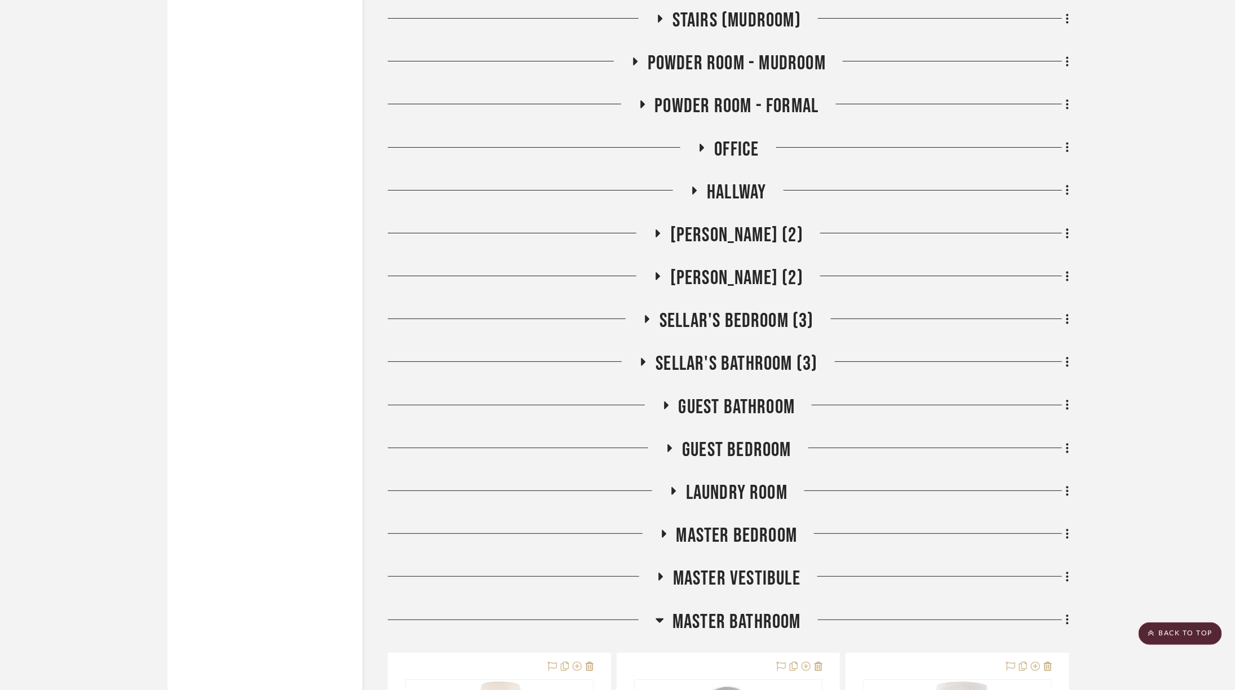
scroll to position [2385, 7]
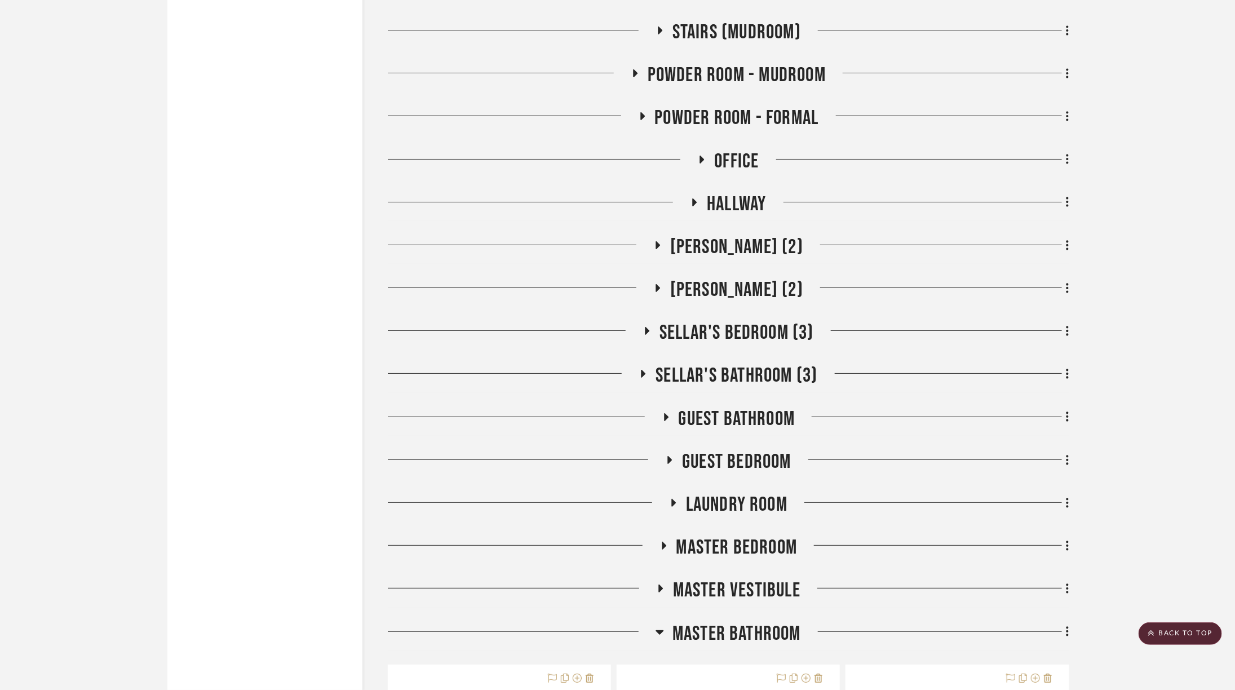
click at [729, 149] on span "Office" at bounding box center [736, 161] width 45 height 24
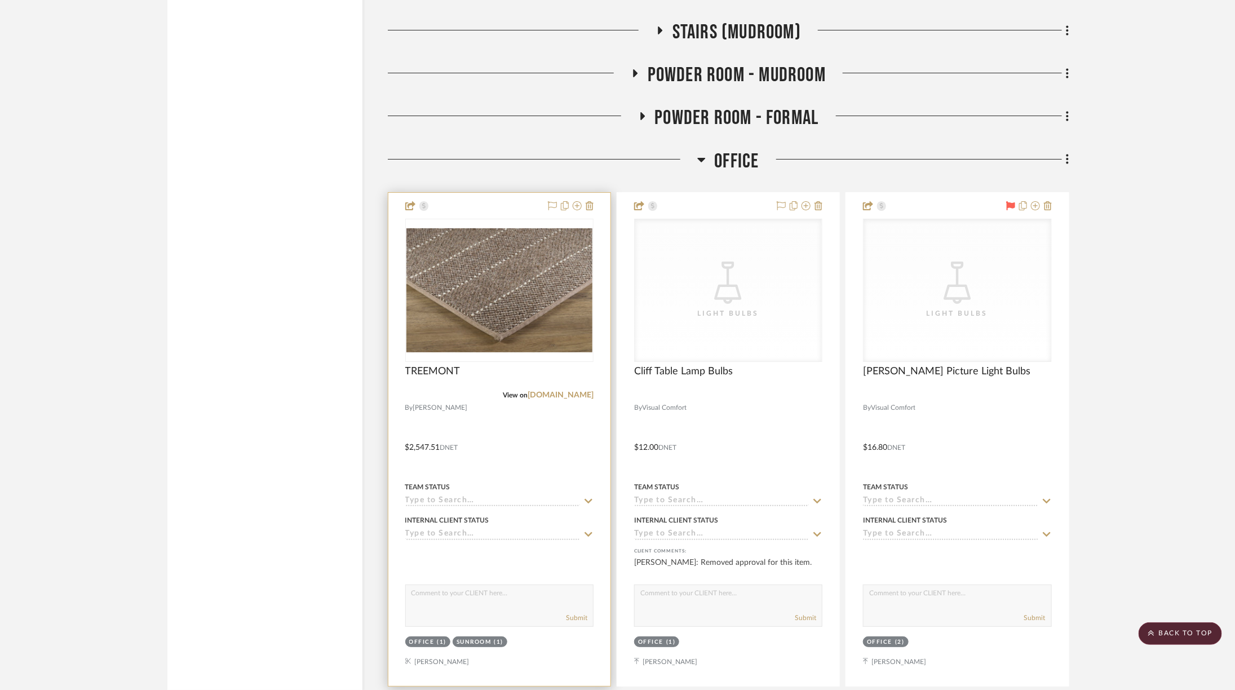
click at [470, 585] on textarea at bounding box center [499, 595] width 187 height 21
click at [451, 496] on input at bounding box center [492, 501] width 175 height 11
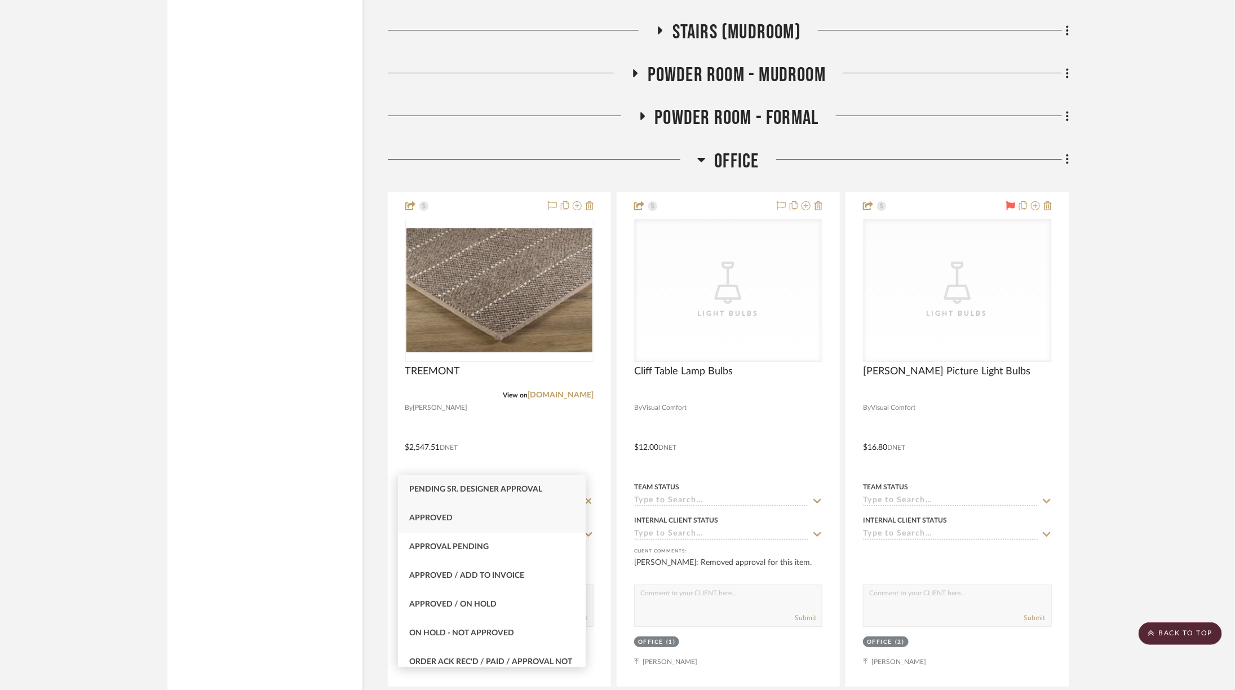
type input "App"
click at [447, 509] on div "Approved" at bounding box center [492, 518] width 188 height 29
type input "8/20/2025"
type input "Approved"
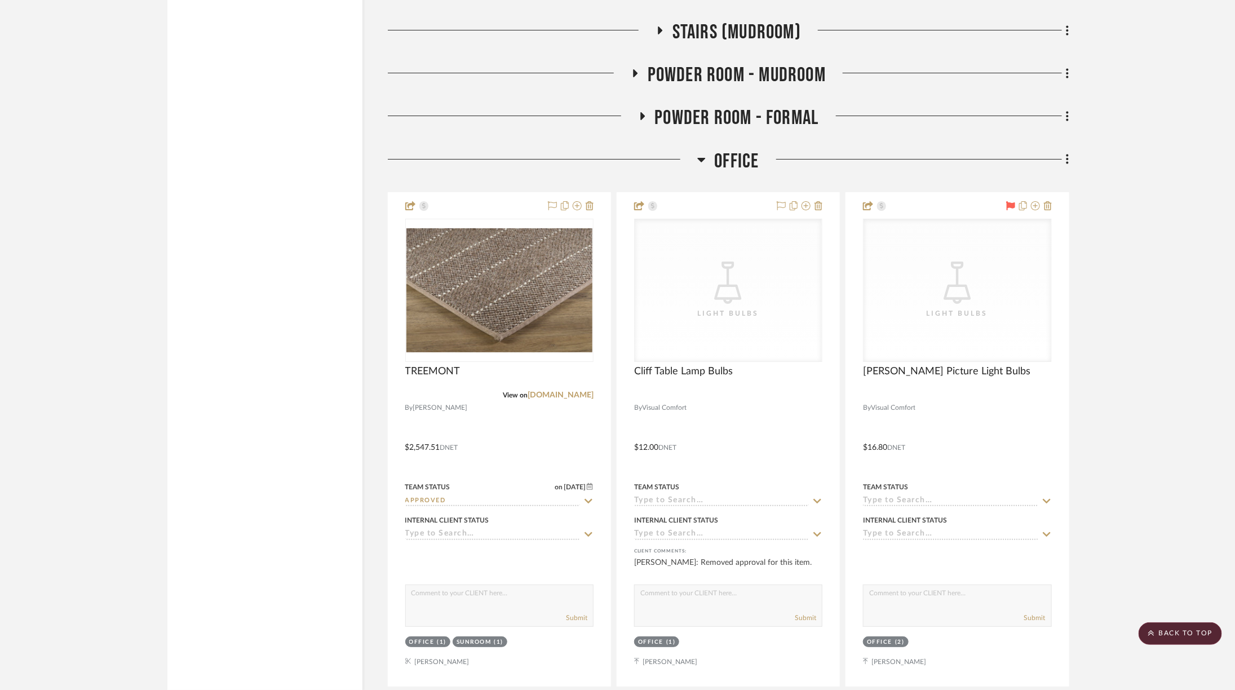
click at [326, 527] on div "Filter by keyword, category or name prior to exporting to Excel or Bulk Actions…" at bounding box center [264, 671] width 195 height 5671
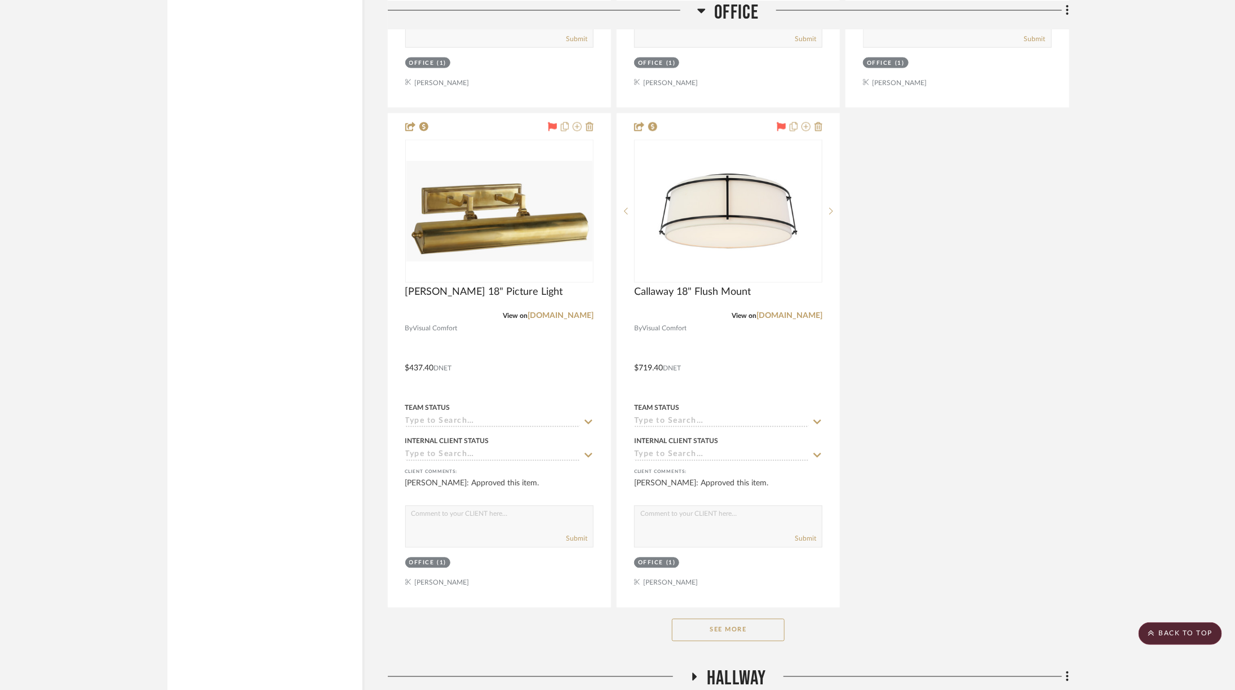
scroll to position [3479, 7]
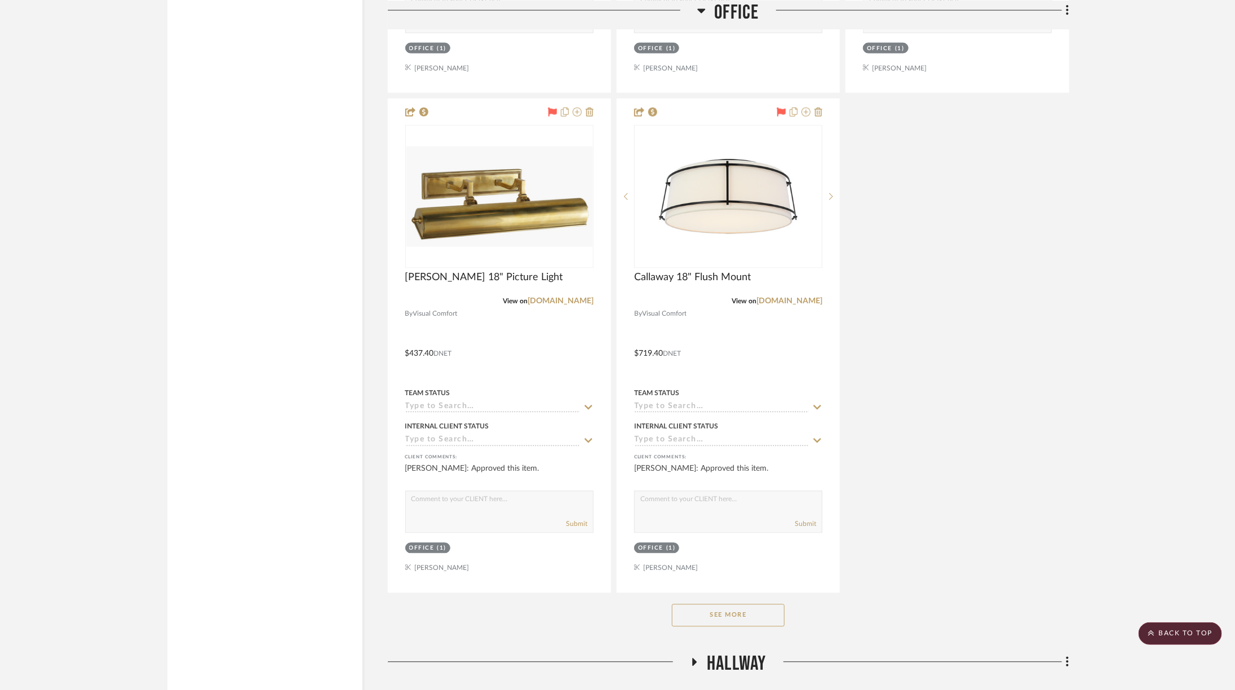
click at [764, 604] on button "See More" at bounding box center [728, 615] width 113 height 23
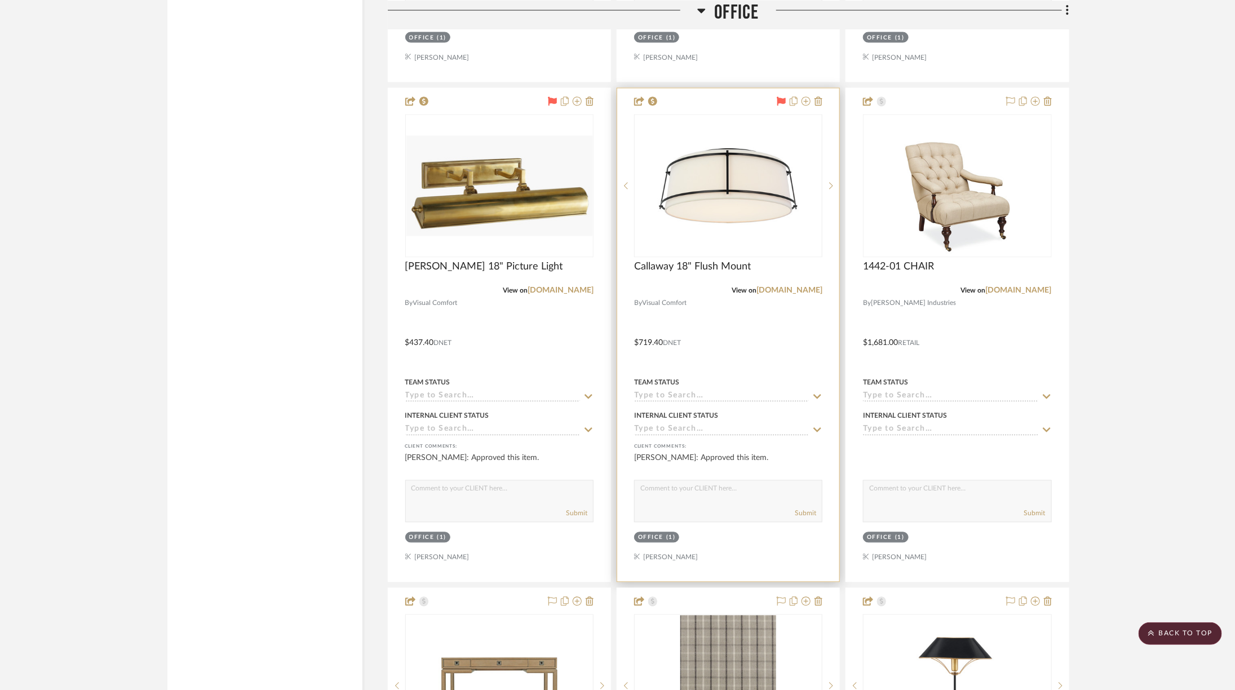
scroll to position [3919, 7]
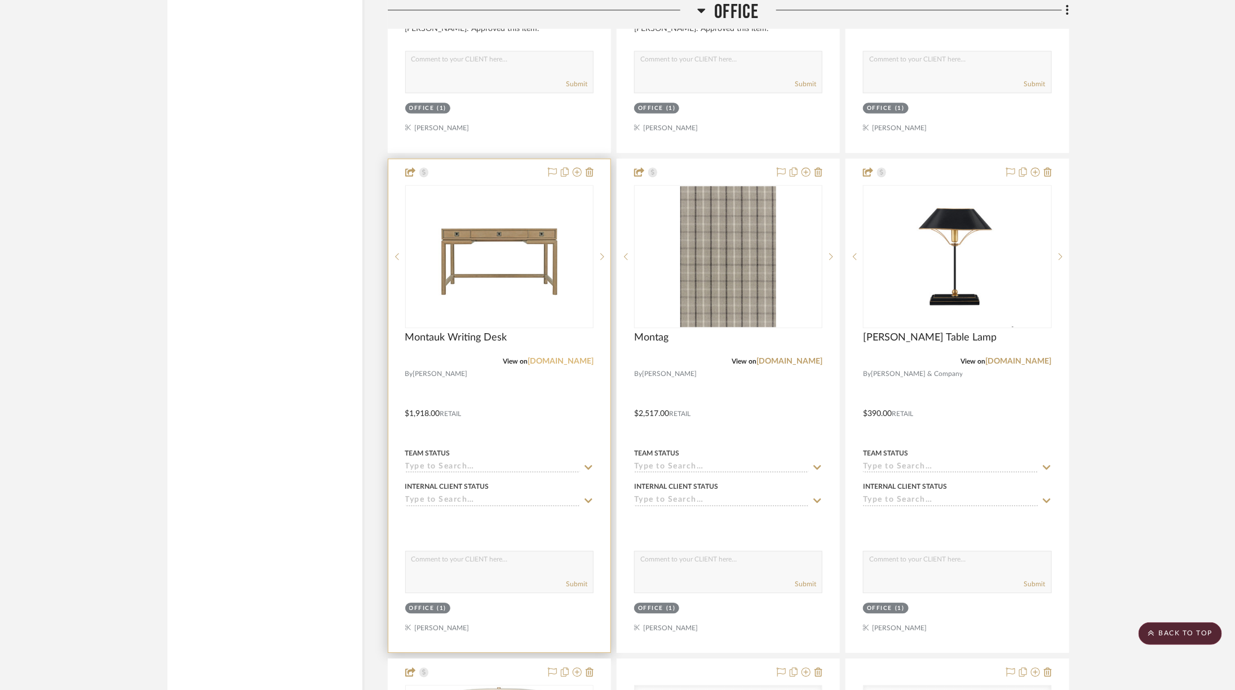
click at [559, 357] on link "perigold.com" at bounding box center [561, 361] width 66 height 8
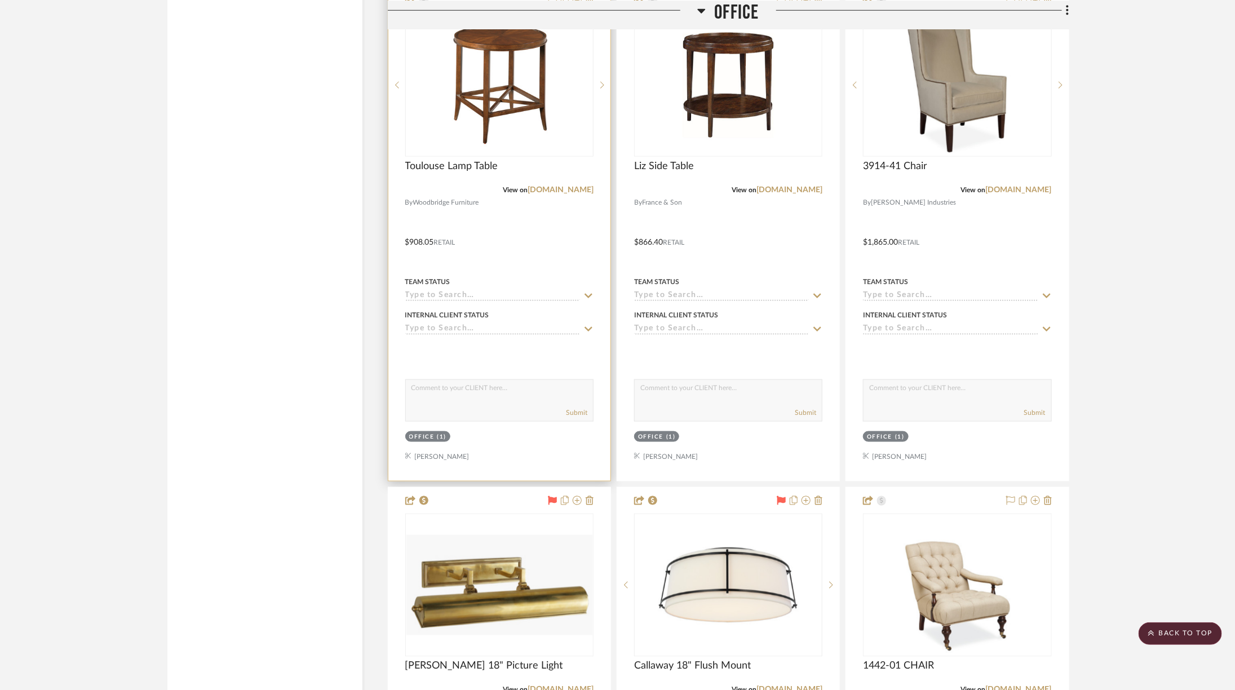
scroll to position [3251, 7]
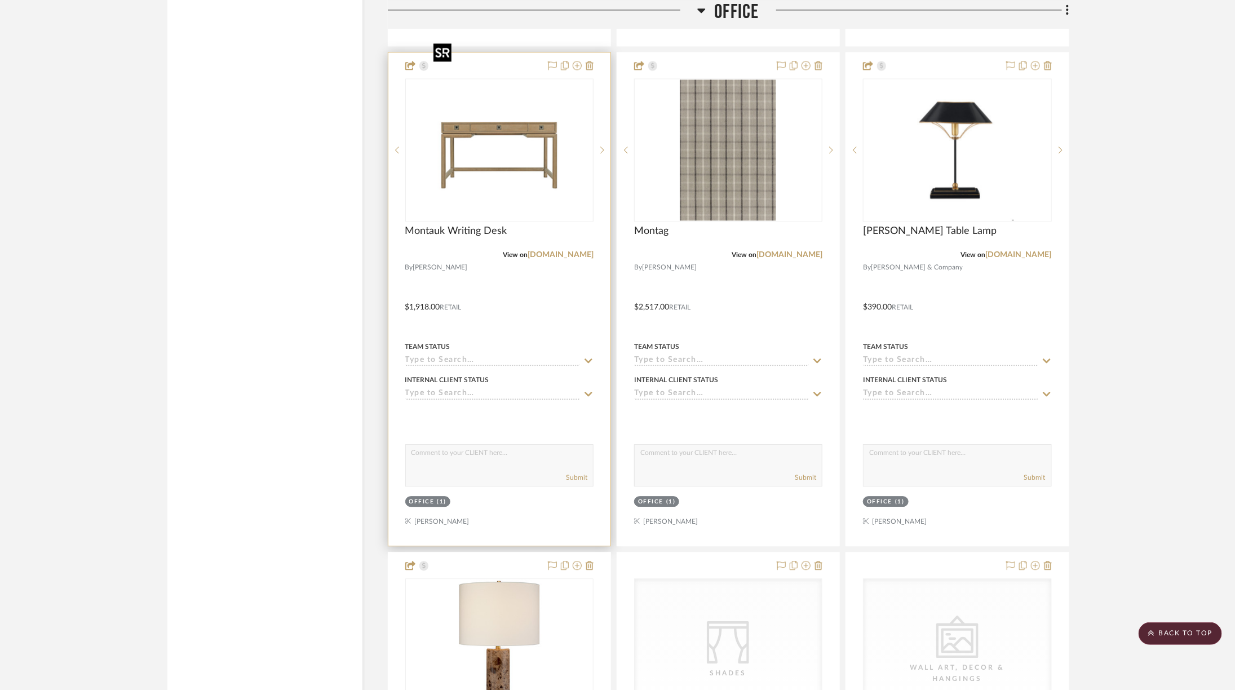
click at [0, 0] on img at bounding box center [0, 0] width 0 height 0
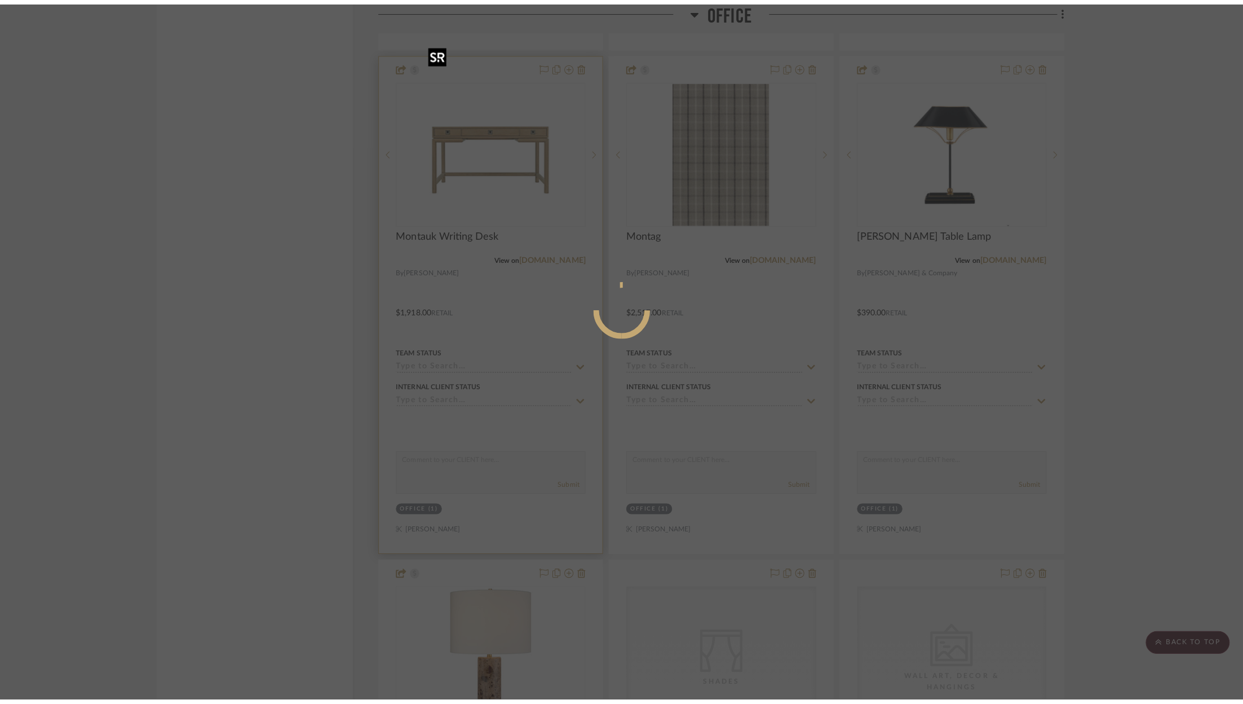
scroll to position [0, 0]
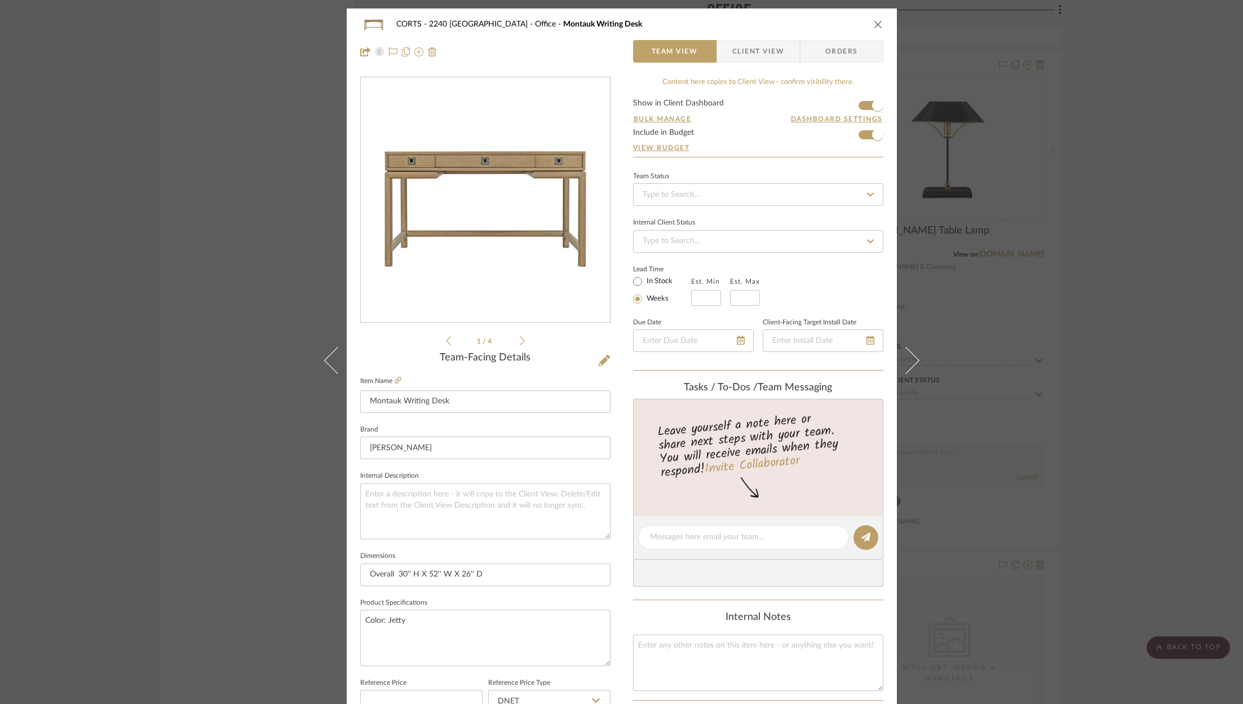
click at [1153, 144] on div "CORTS - 2240 Tewksbury Office Montauk Writing Desk Team View Client View Orders…" at bounding box center [621, 352] width 1243 height 704
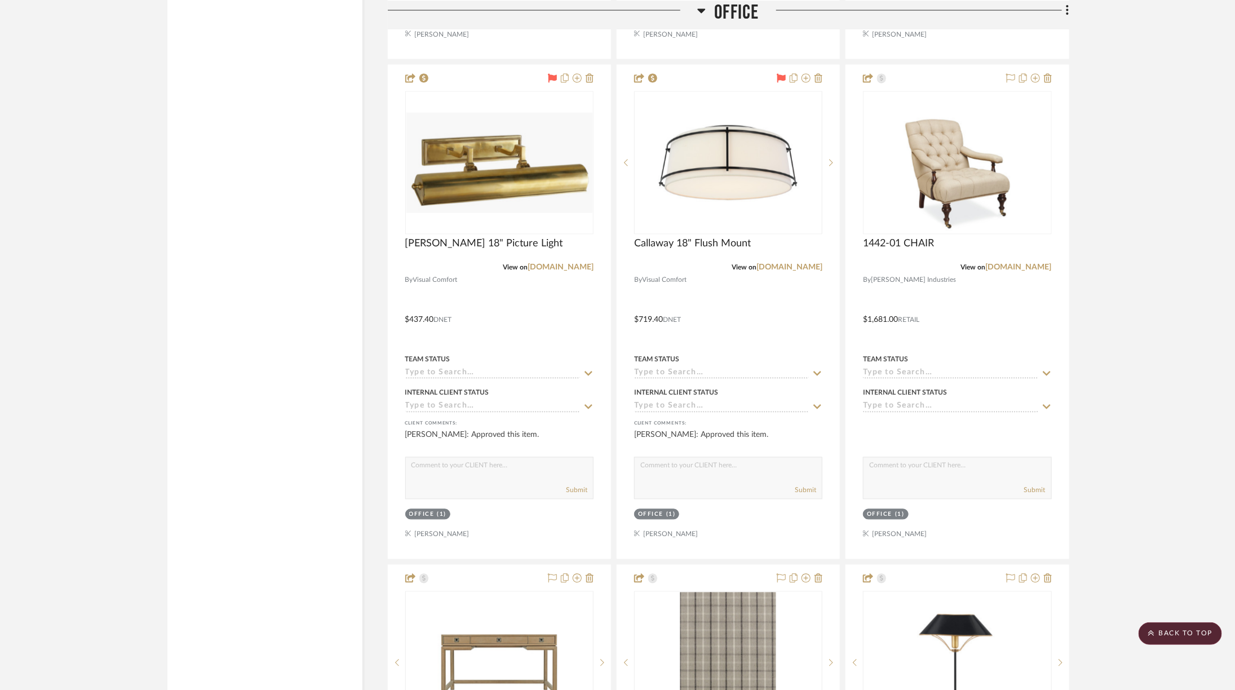
scroll to position [3347, 7]
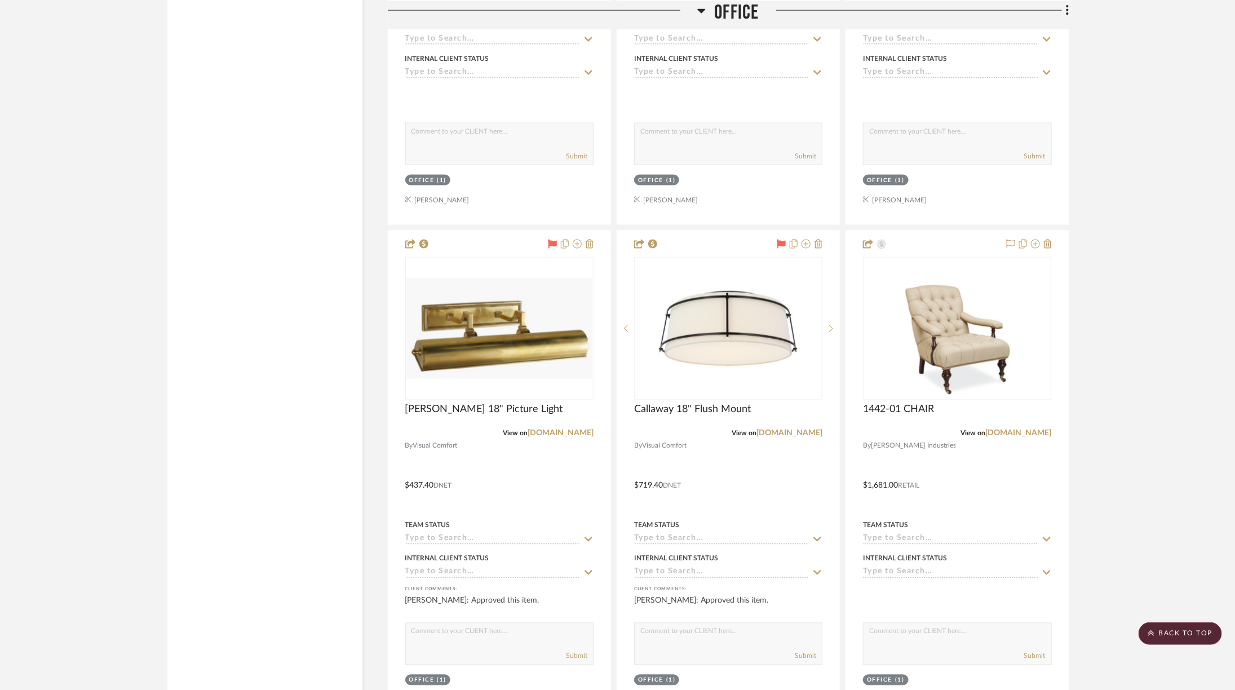
click at [724, 11] on span "Office" at bounding box center [736, 12] width 45 height 24
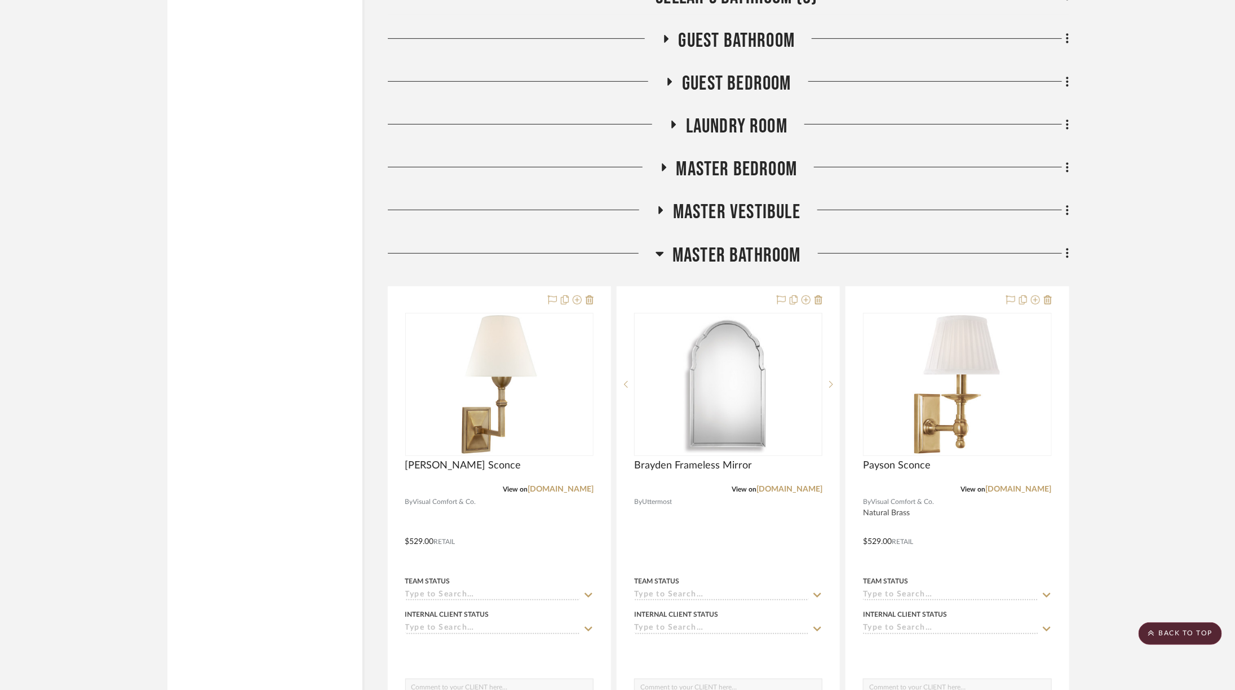
click at [710, 244] on span "Master Bathroom" at bounding box center [737, 256] width 129 height 24
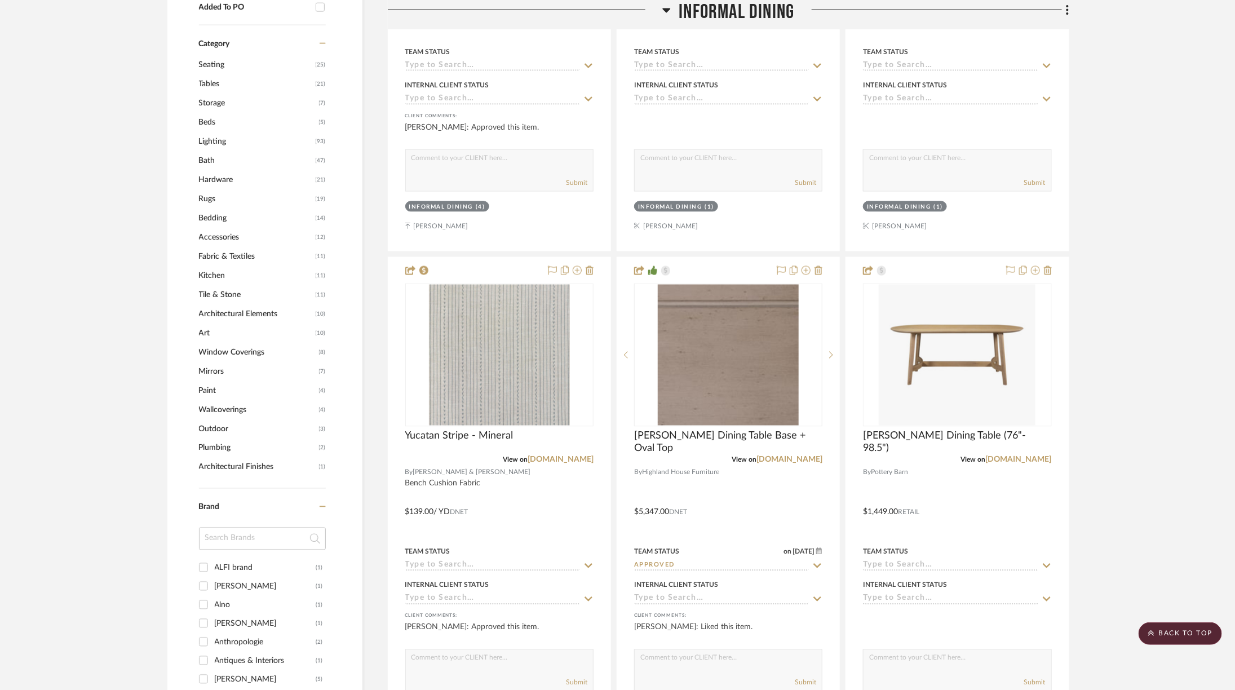
scroll to position [1023, 7]
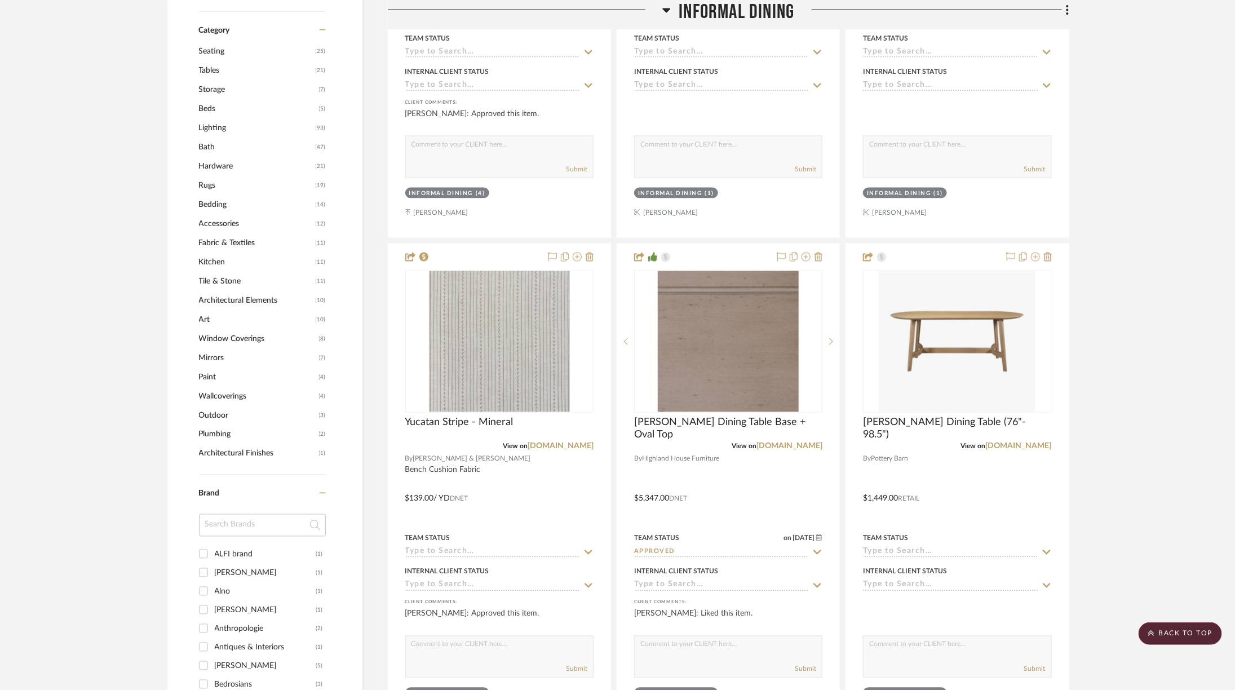
click at [722, 11] on span "Informal DIning" at bounding box center [737, 12] width 116 height 24
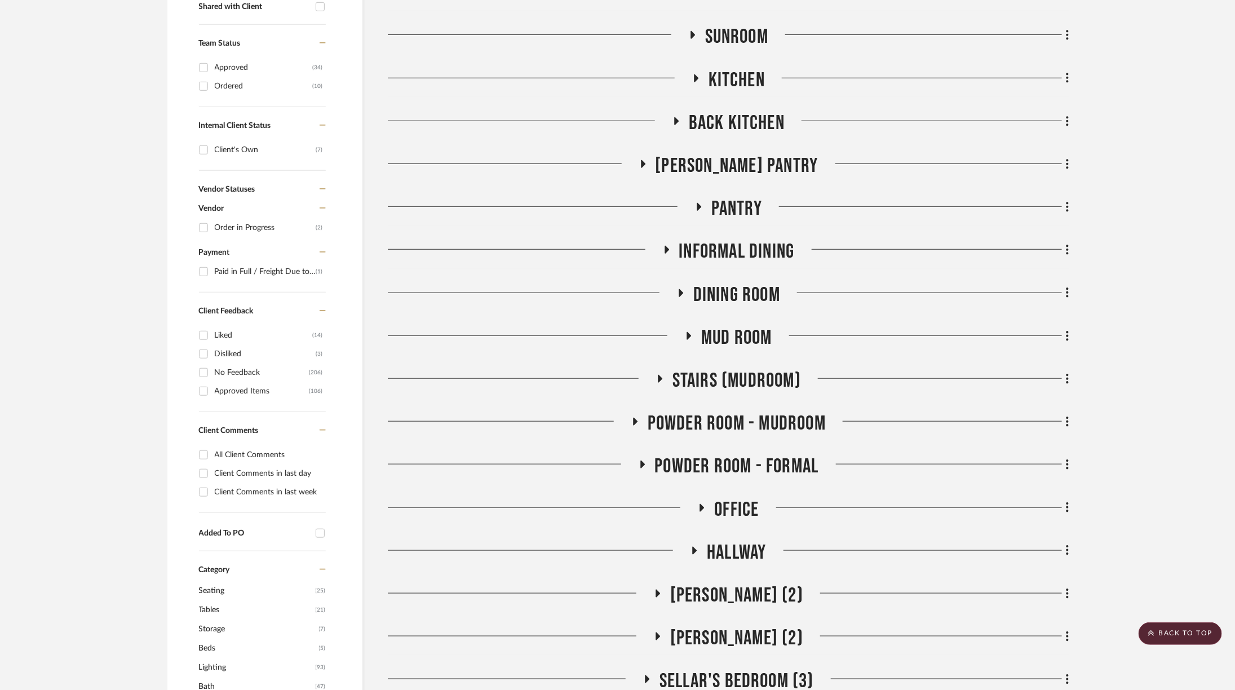
scroll to position [359, 7]
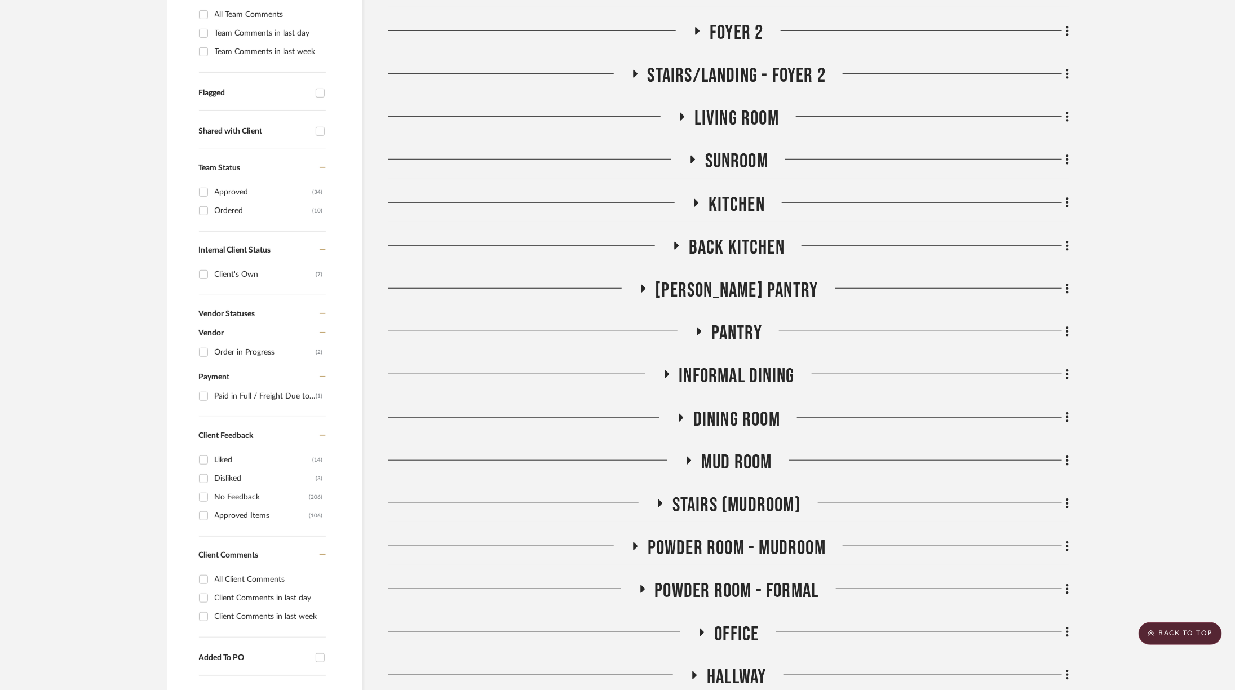
click at [711, 149] on span "Sunroom" at bounding box center [736, 161] width 63 height 24
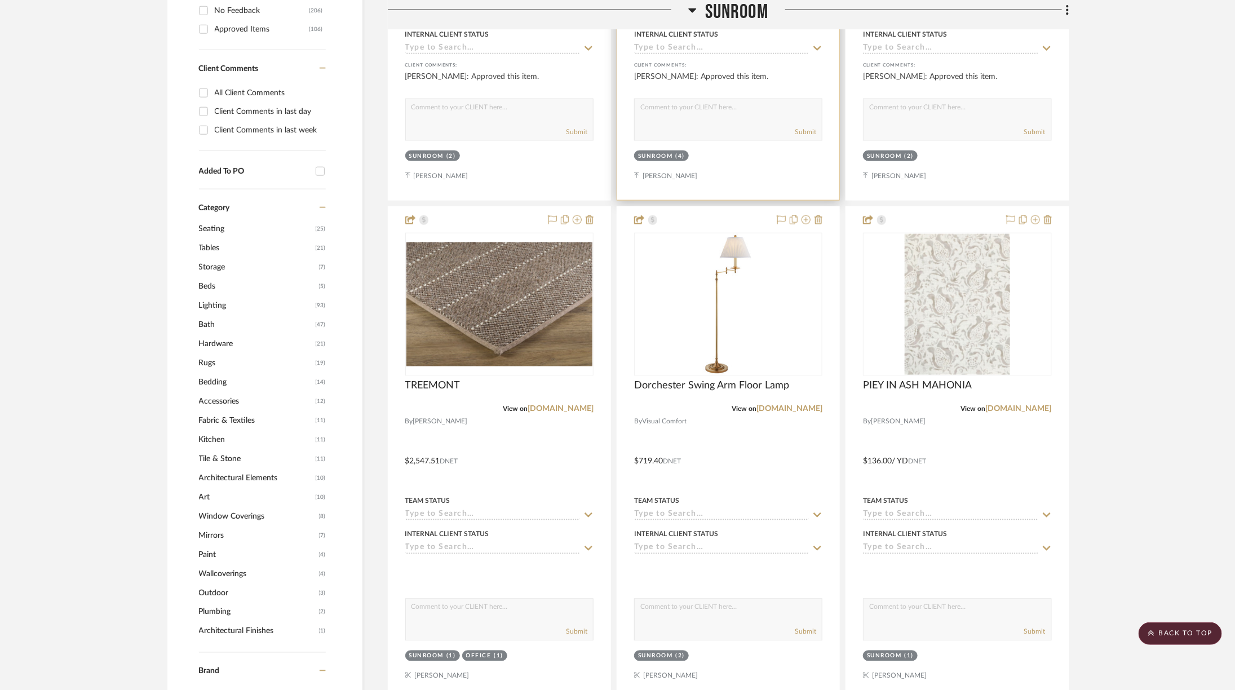
scroll to position [849, 7]
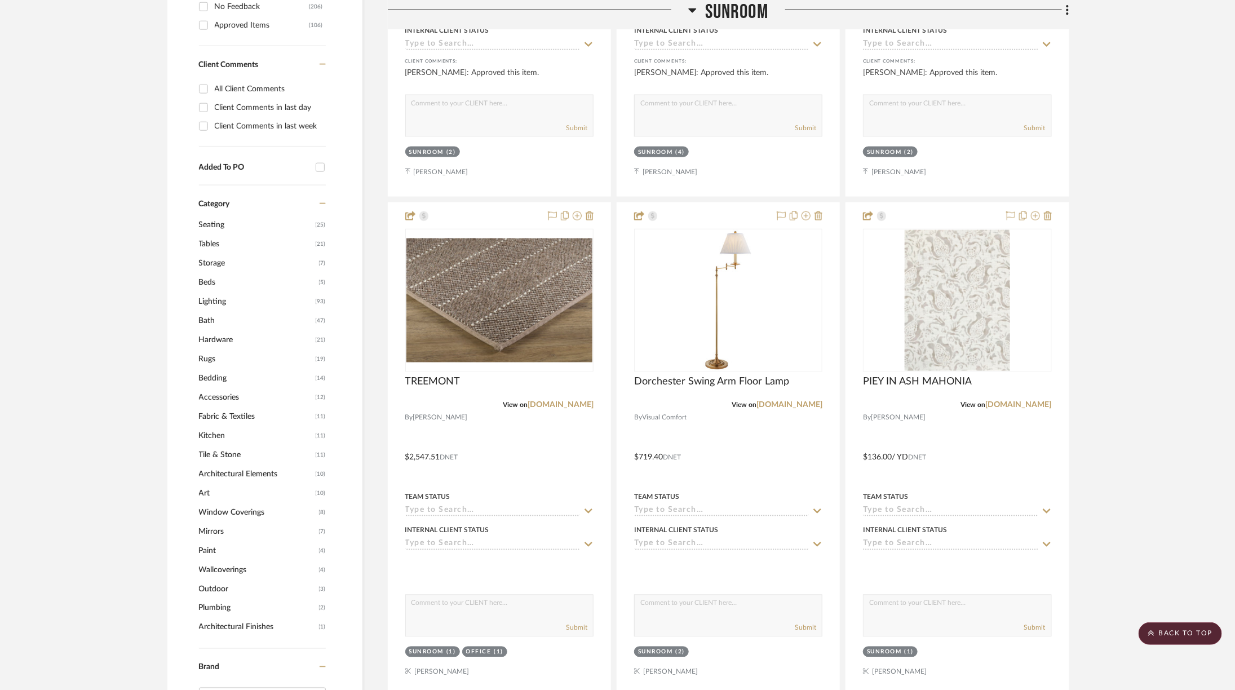
click at [738, 10] on span "Sunroom" at bounding box center [736, 12] width 63 height 24
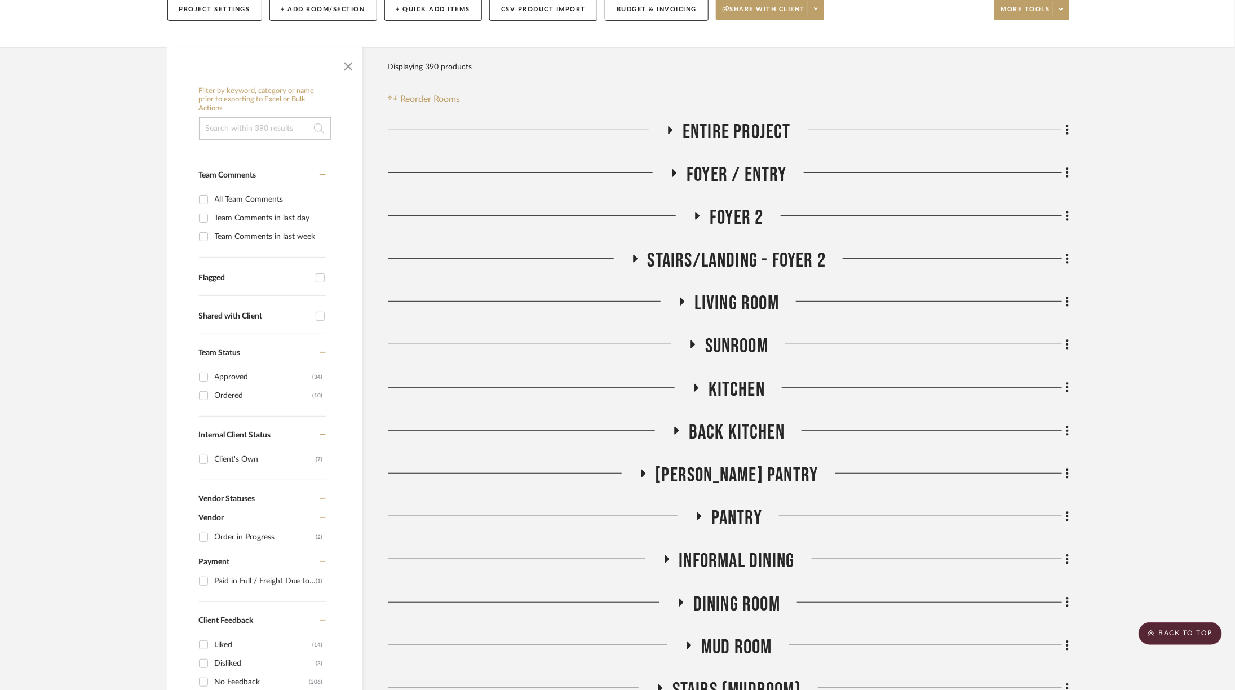
scroll to position [143, 7]
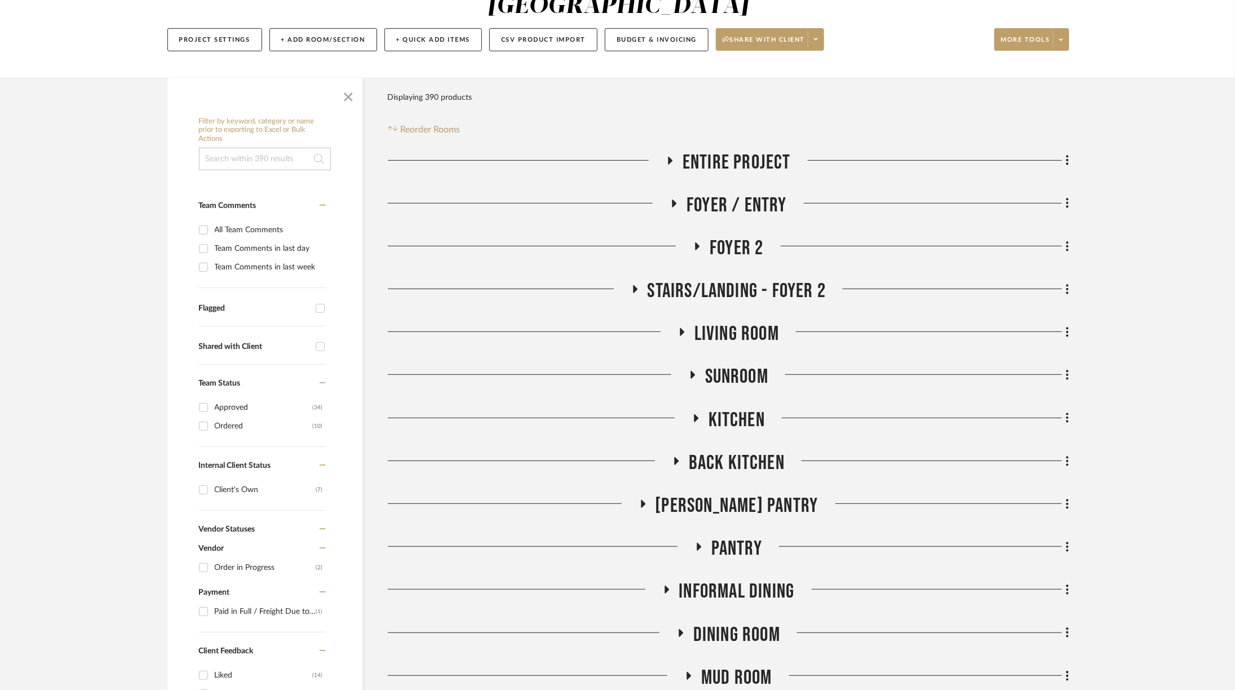
click at [710, 623] on span "Dining Room" at bounding box center [736, 635] width 87 height 24
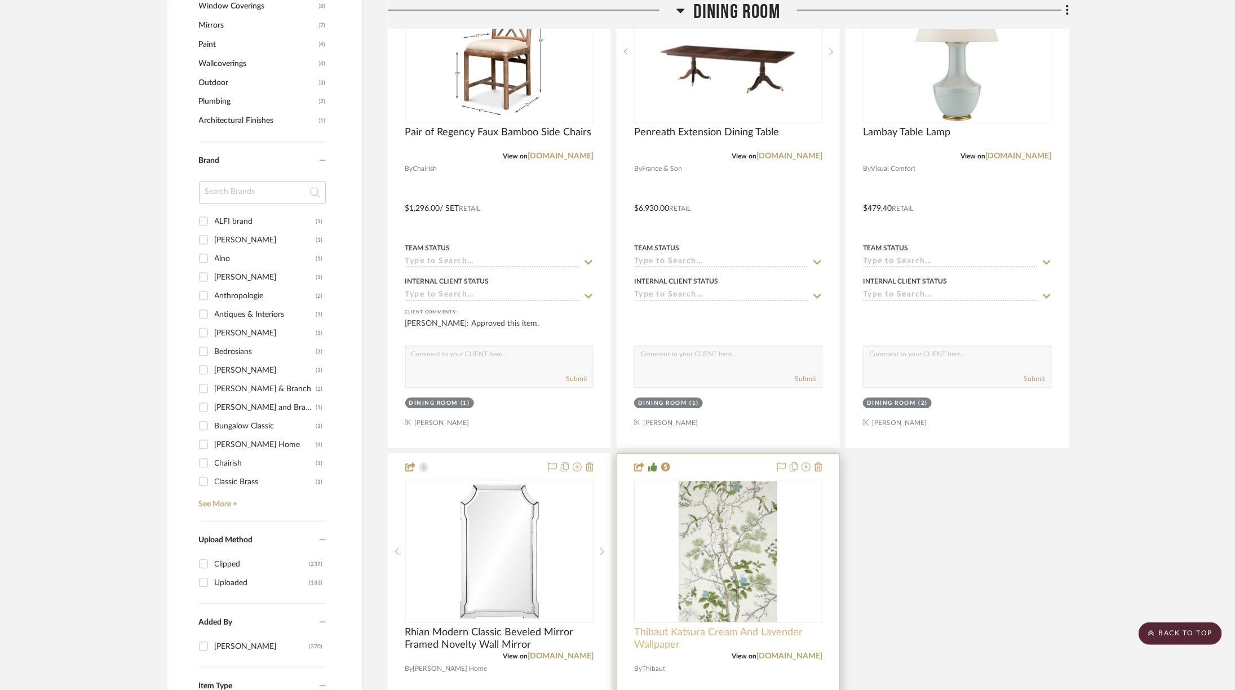
scroll to position [1358, 7]
click at [763, 650] on link "decoratorsbest.com" at bounding box center [789, 654] width 66 height 8
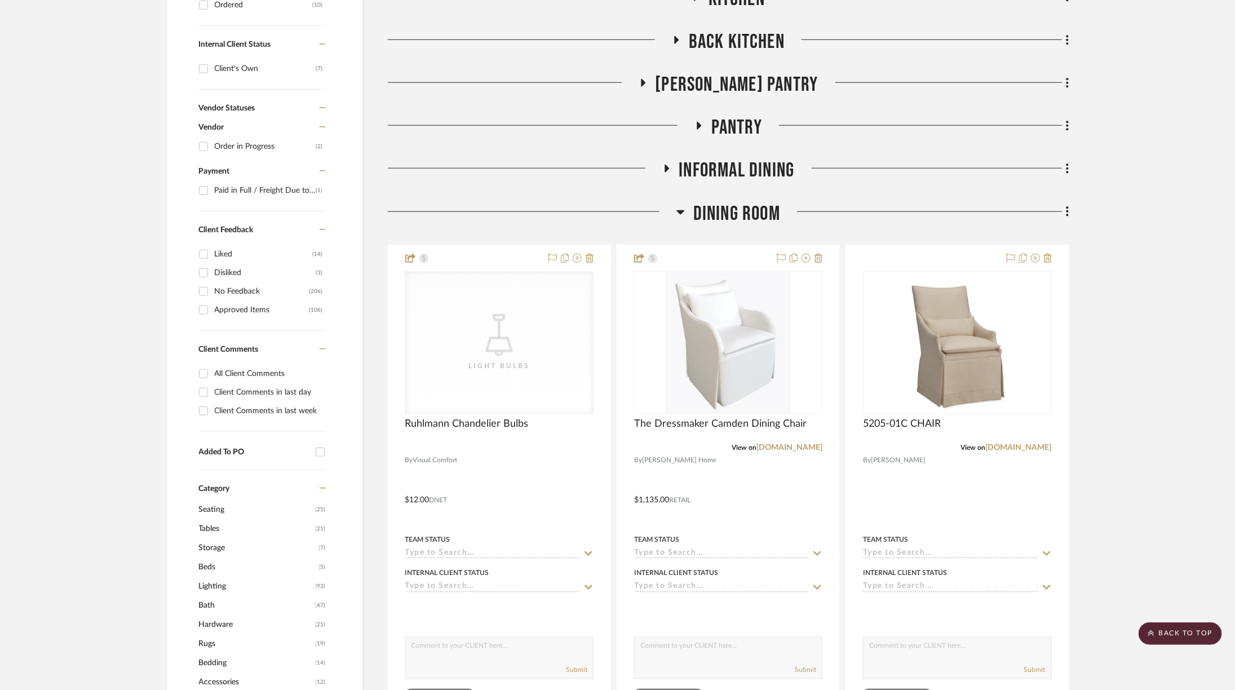
scroll to position [0, 7]
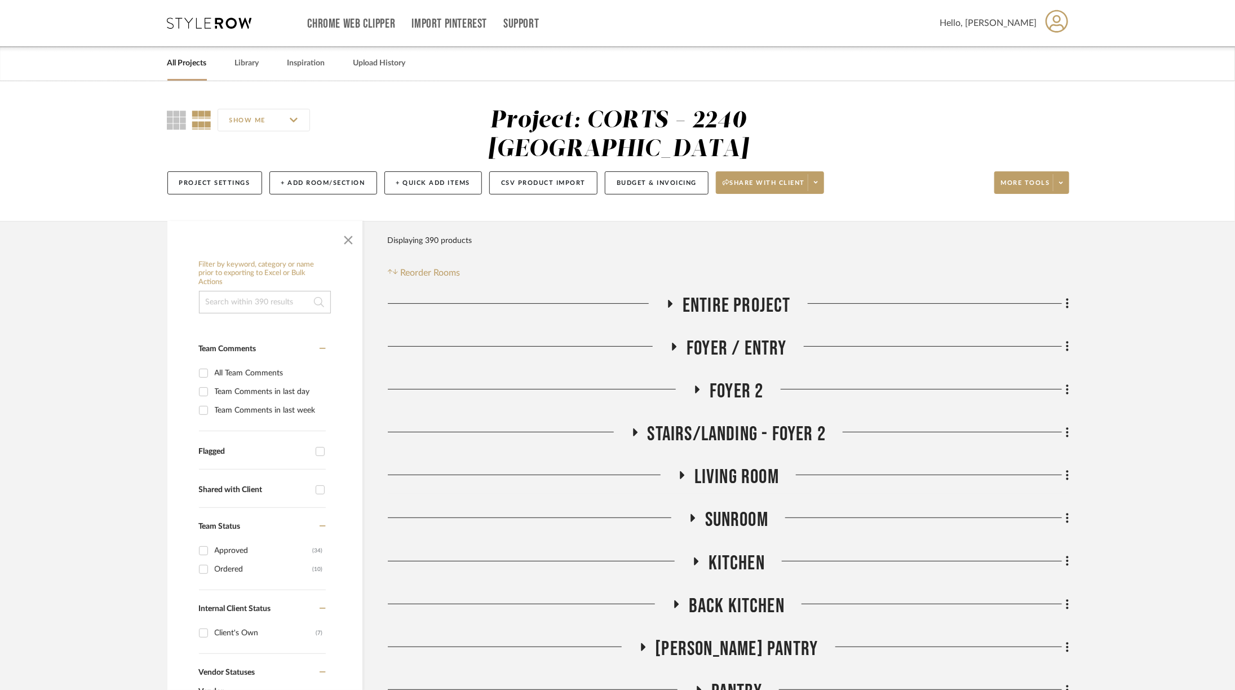
click at [219, 25] on icon at bounding box center [209, 22] width 85 height 11
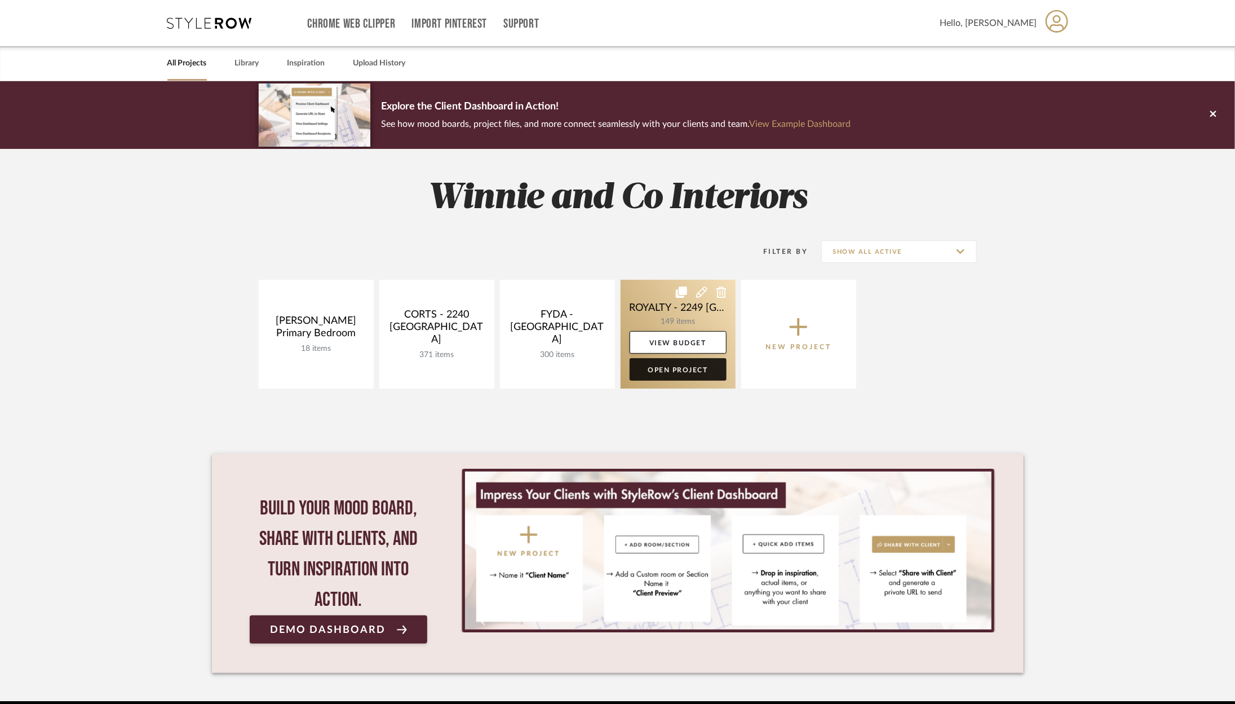
click at [670, 371] on link "Open Project" at bounding box center [678, 369] width 97 height 23
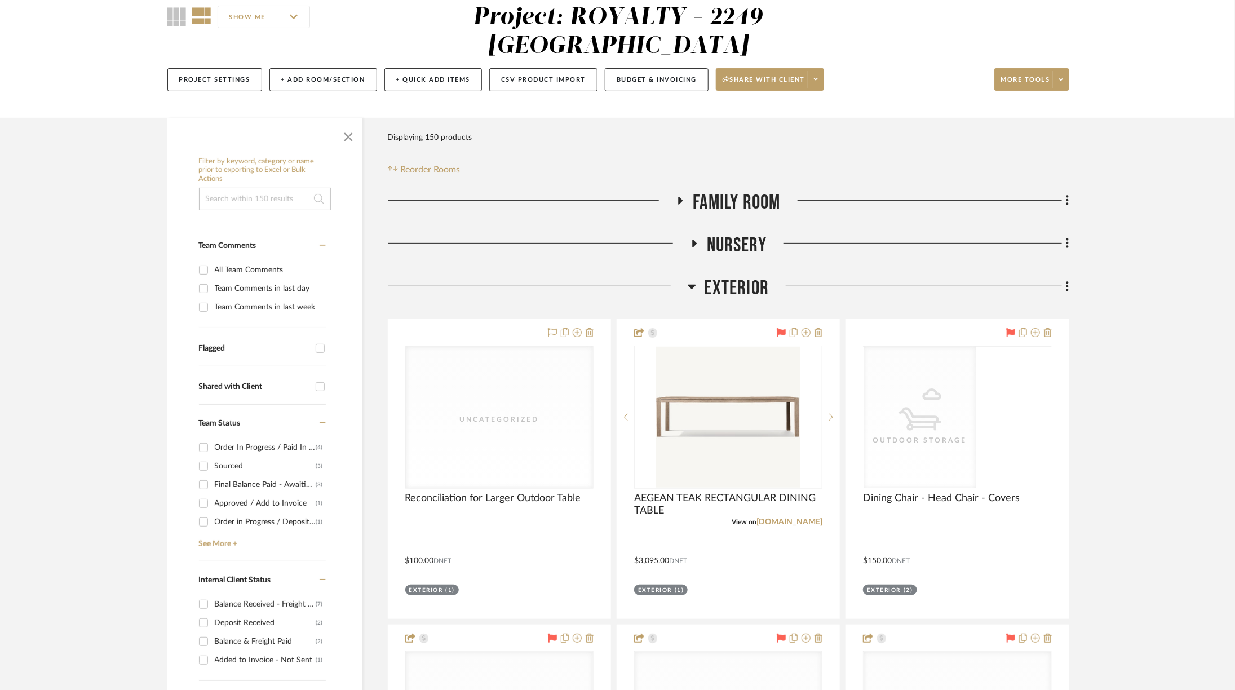
scroll to position [147, 0]
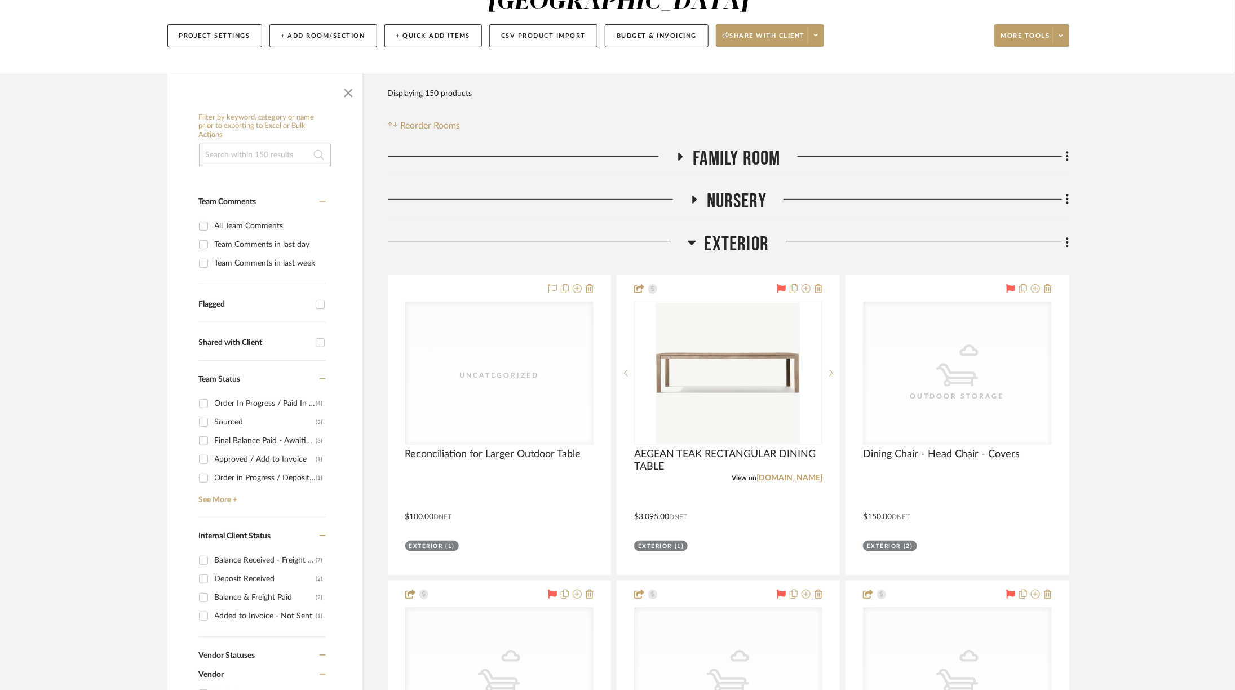
click at [754, 232] on span "Exterior" at bounding box center [737, 244] width 65 height 24
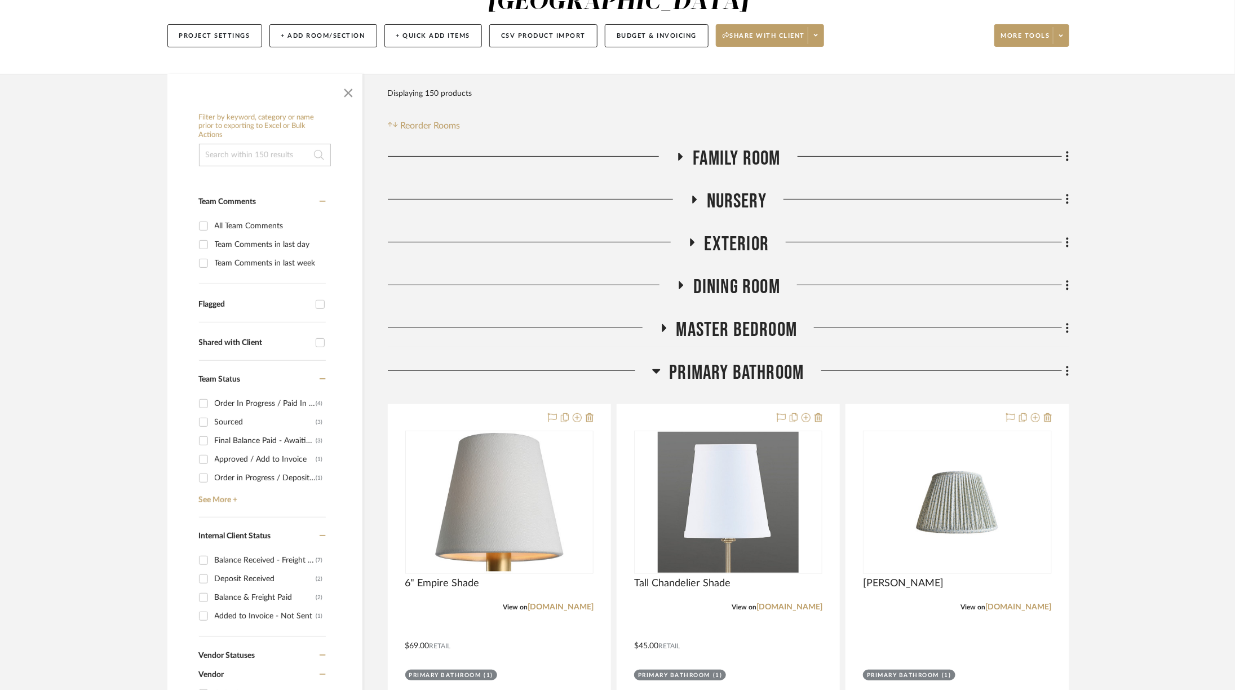
click at [769, 361] on span "Primary Bathroom" at bounding box center [736, 373] width 135 height 24
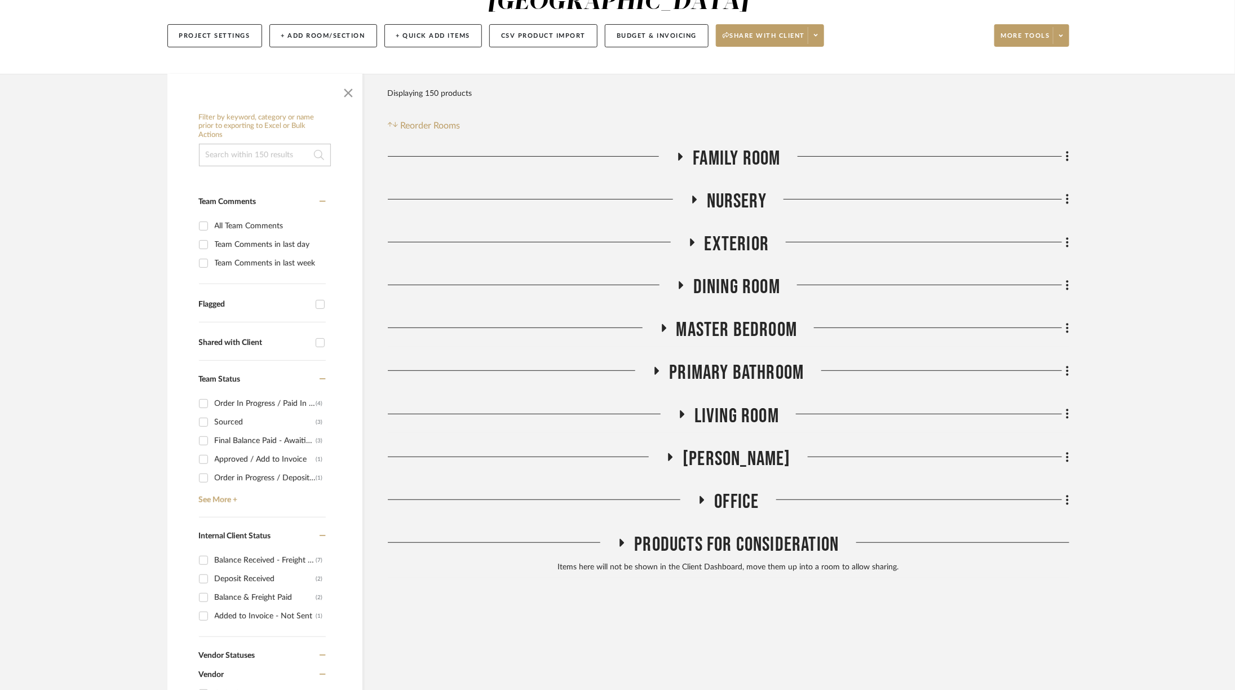
click at [737, 404] on span "Living Room" at bounding box center [736, 416] width 85 height 24
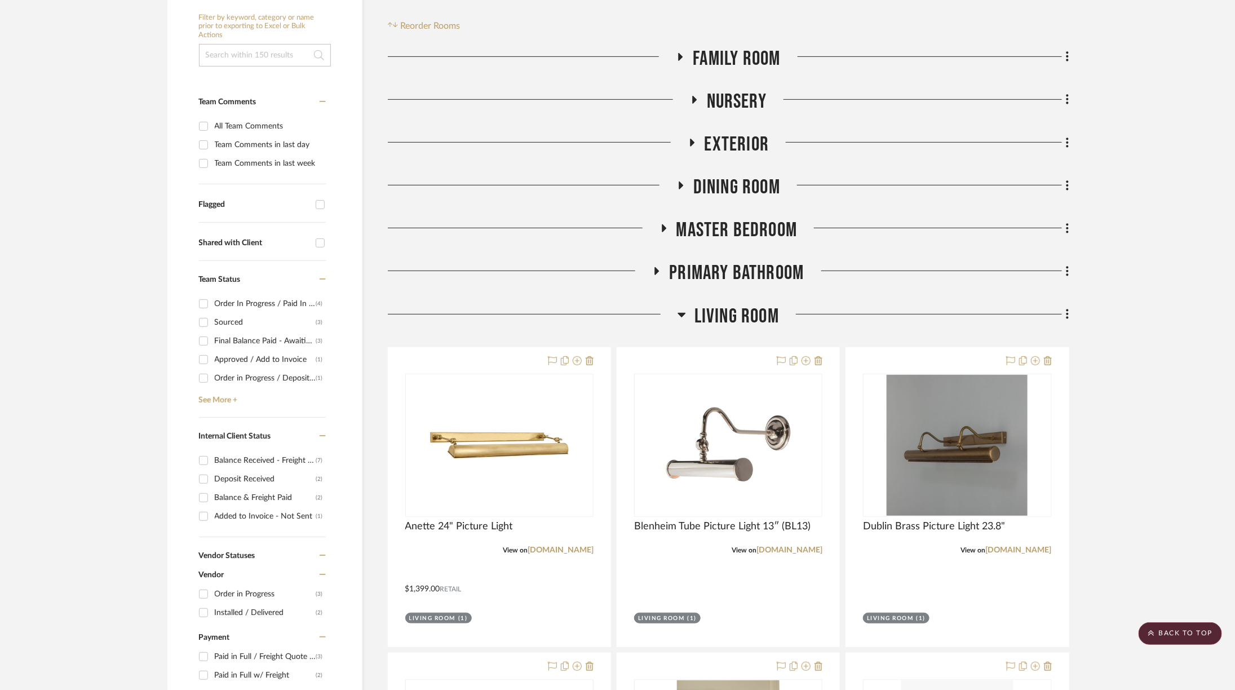
scroll to position [247, 0]
click at [753, 46] on span "Family Room" at bounding box center [736, 58] width 87 height 24
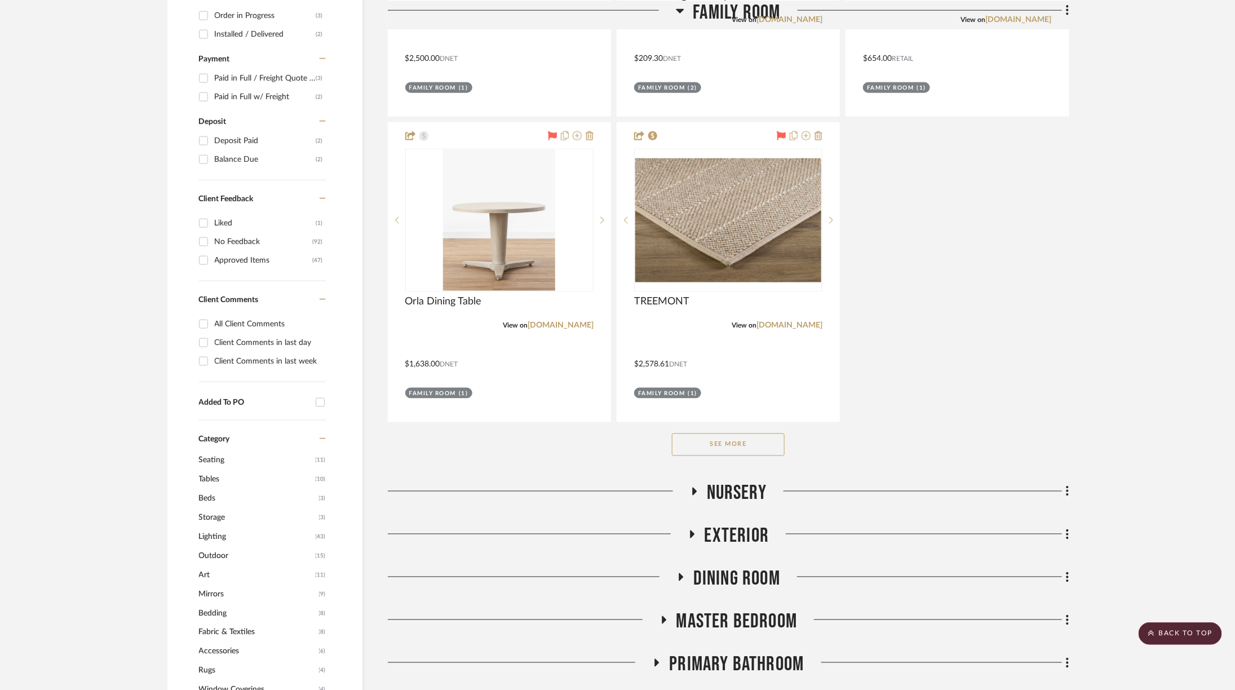
scroll to position [830, 0]
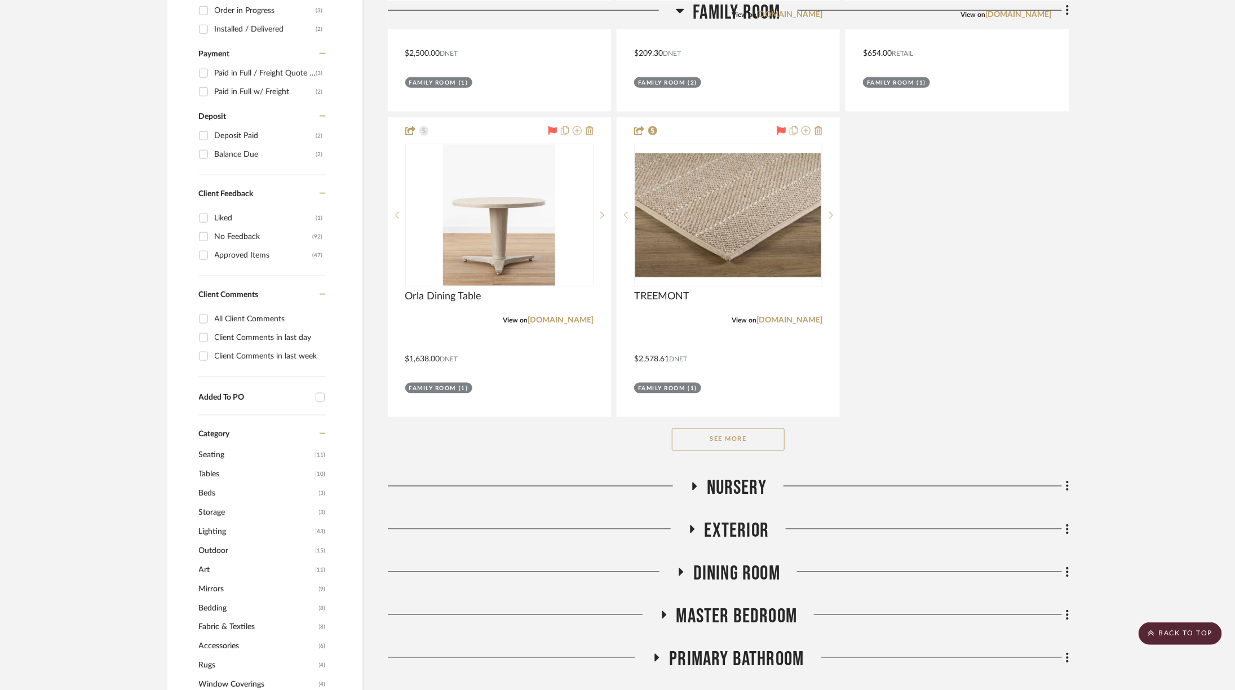
click at [726, 428] on button "See More" at bounding box center [728, 439] width 113 height 23
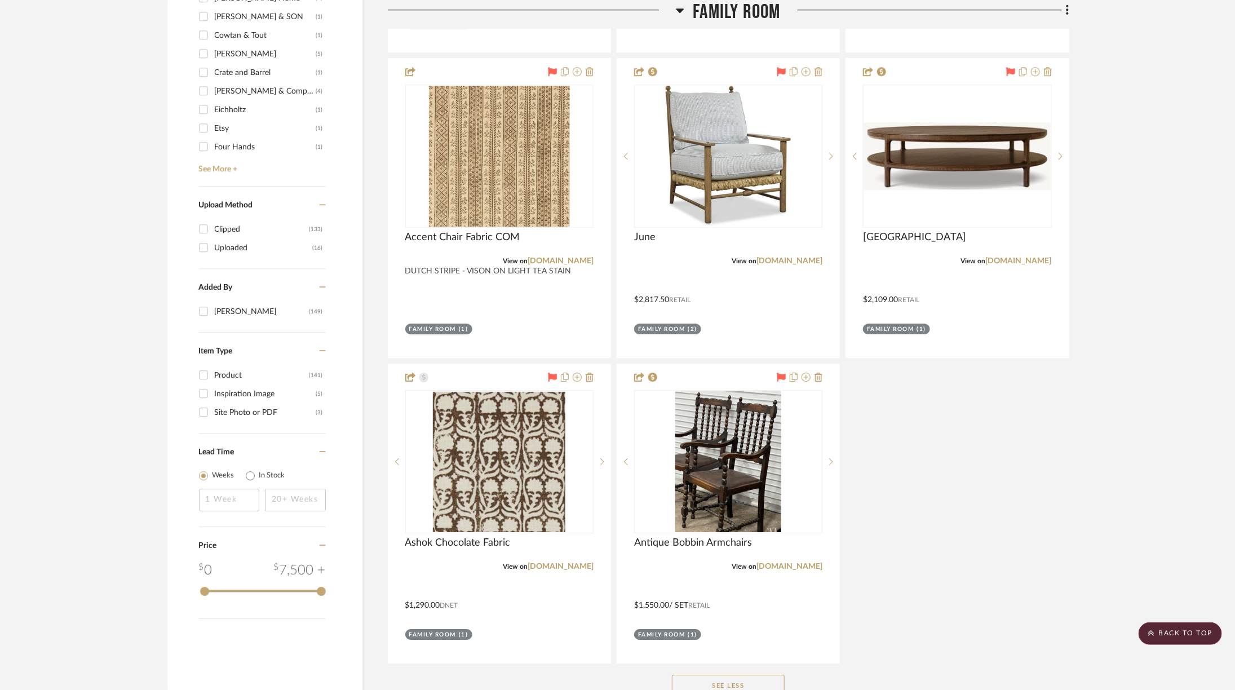
scroll to position [1810, 0]
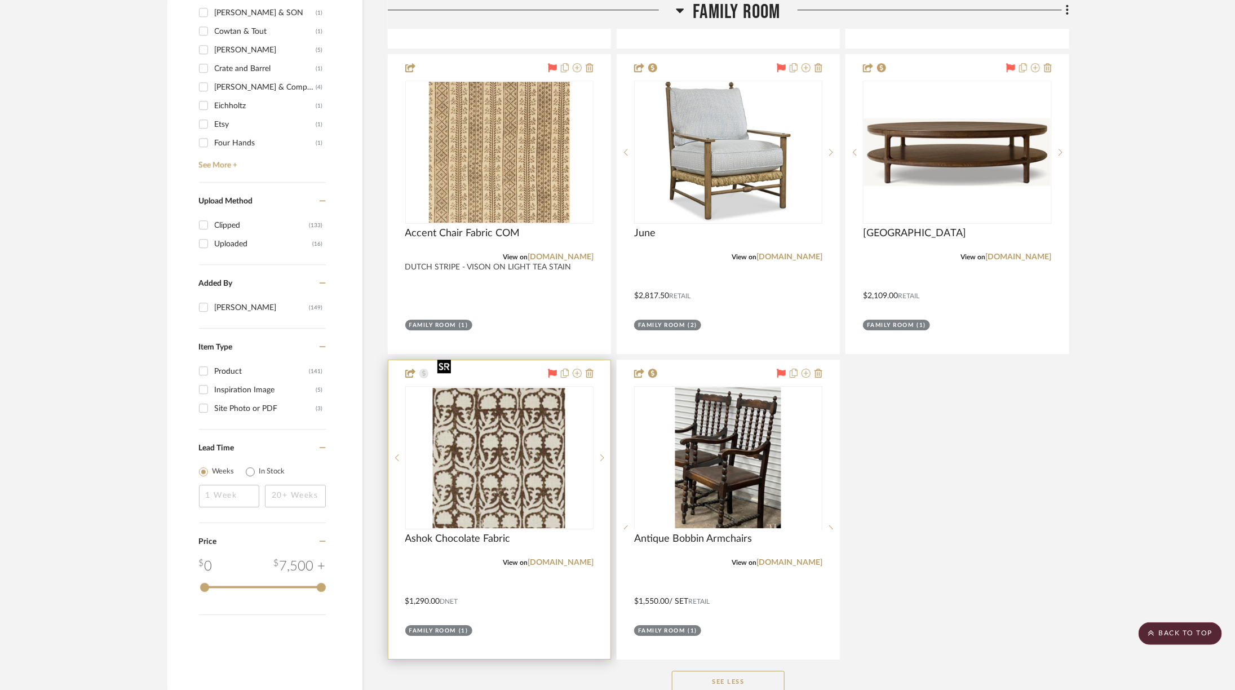
click at [0, 0] on img at bounding box center [0, 0] width 0 height 0
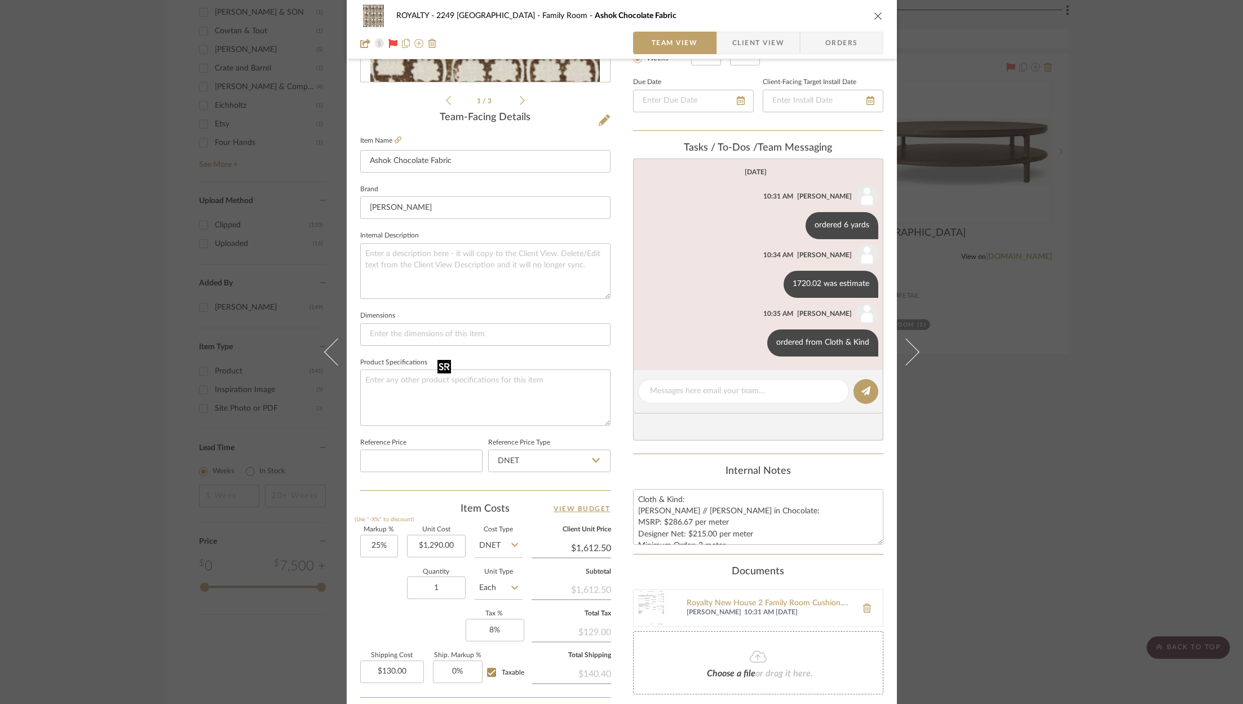
scroll to position [355, 0]
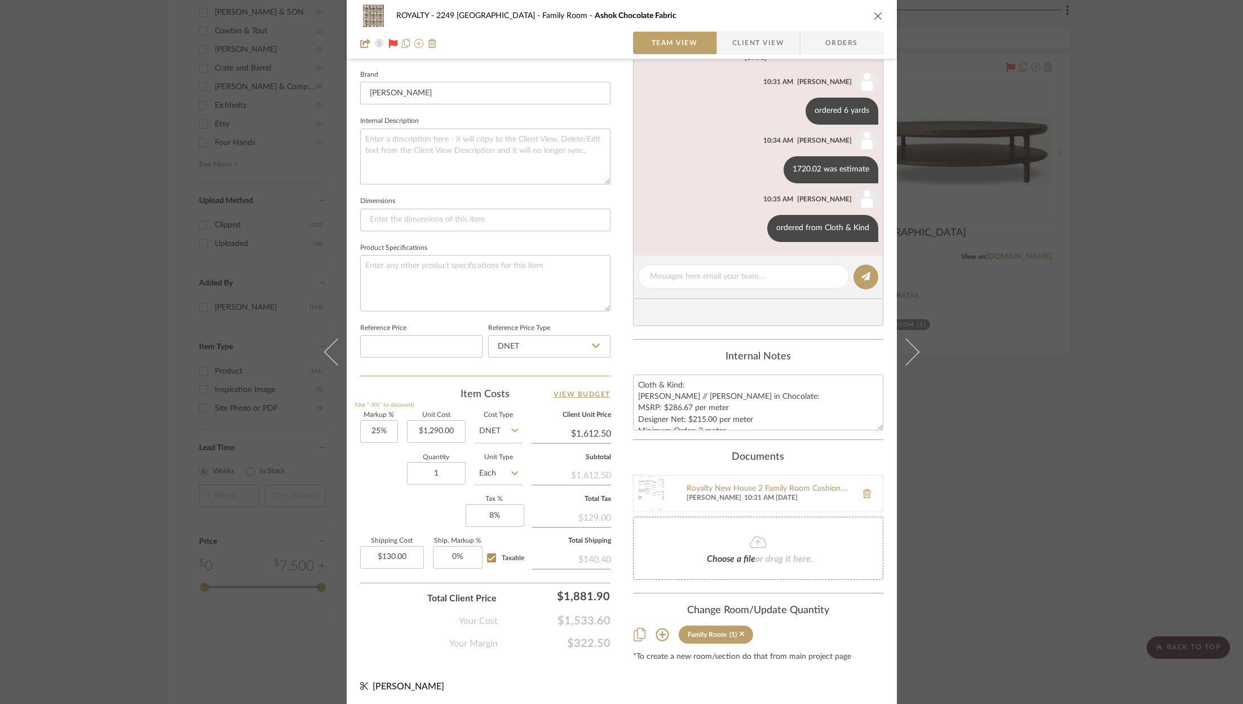
click at [435, 502] on div "Markup % (Use "-X%" to discount) 25% Unit Cost $1,290.00 Cost Type DNET Client …" at bounding box center [485, 494] width 250 height 165
click at [652, 492] on img at bounding box center [652, 493] width 36 height 36
click at [1094, 298] on div "ROYALTY - 2249 Yorkshire Family Room Ashok Chocolate Fabric Team View Client Vi…" at bounding box center [621, 352] width 1243 height 704
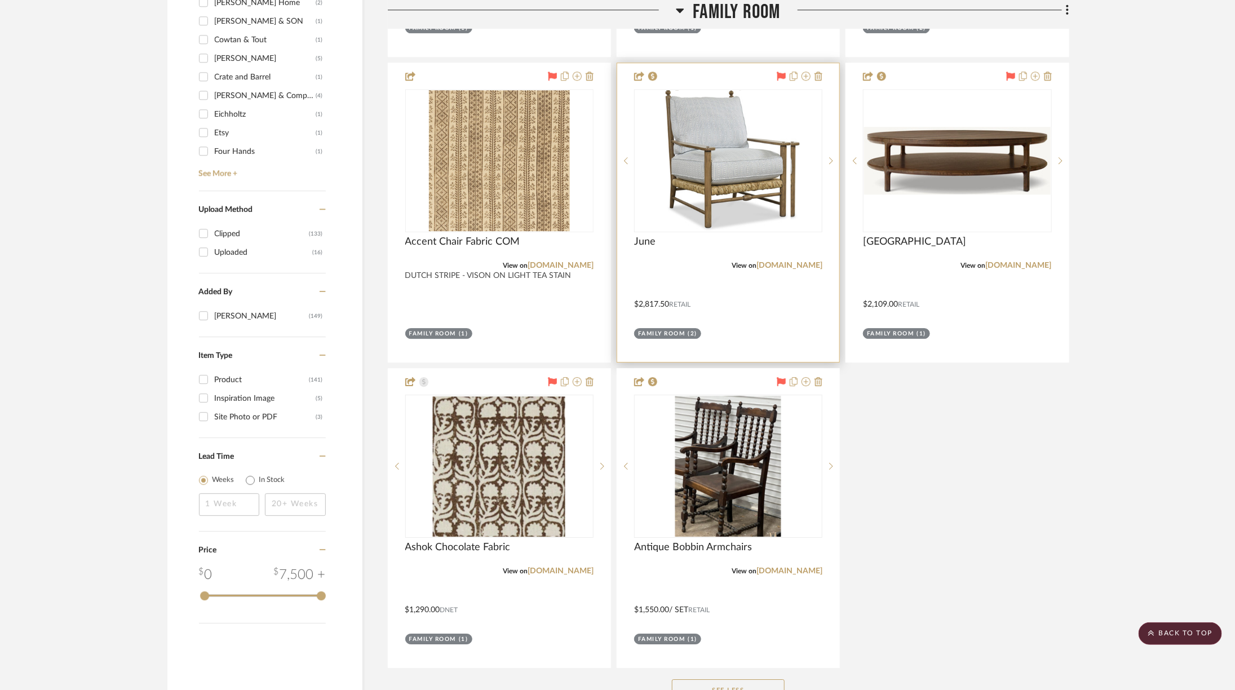
scroll to position [1803, 0]
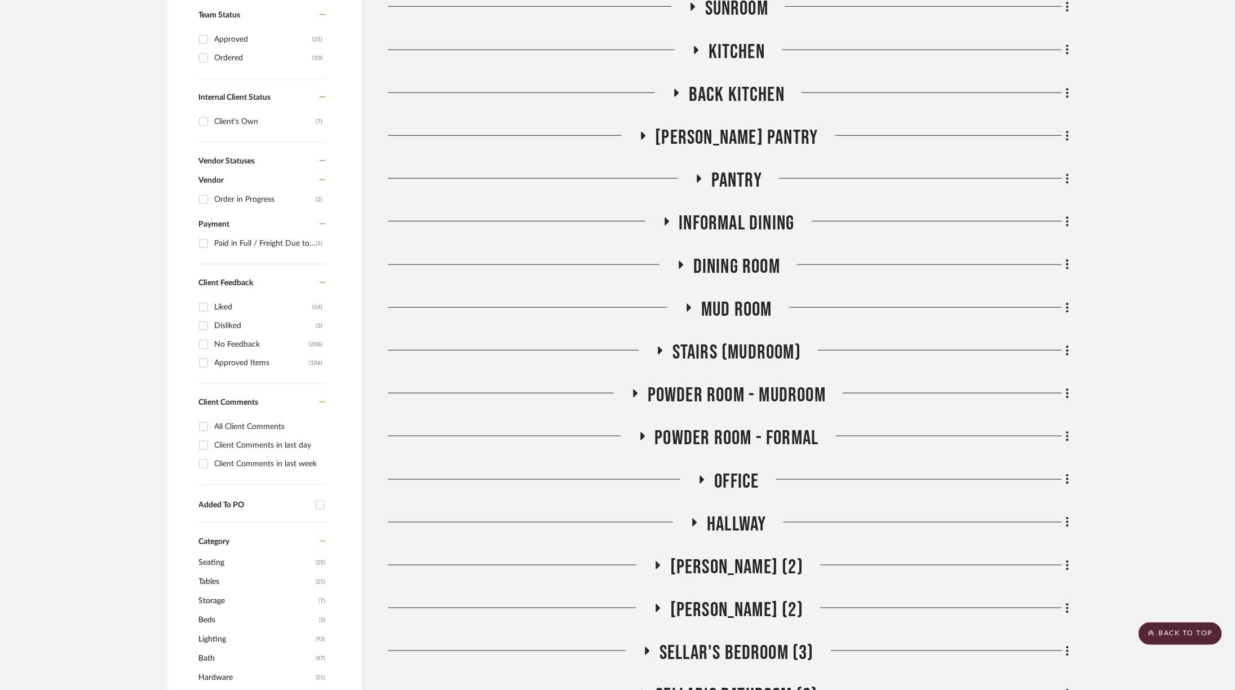
scroll to position [511, 0]
click at [739, 212] on span "Informal DIning" at bounding box center [737, 224] width 116 height 24
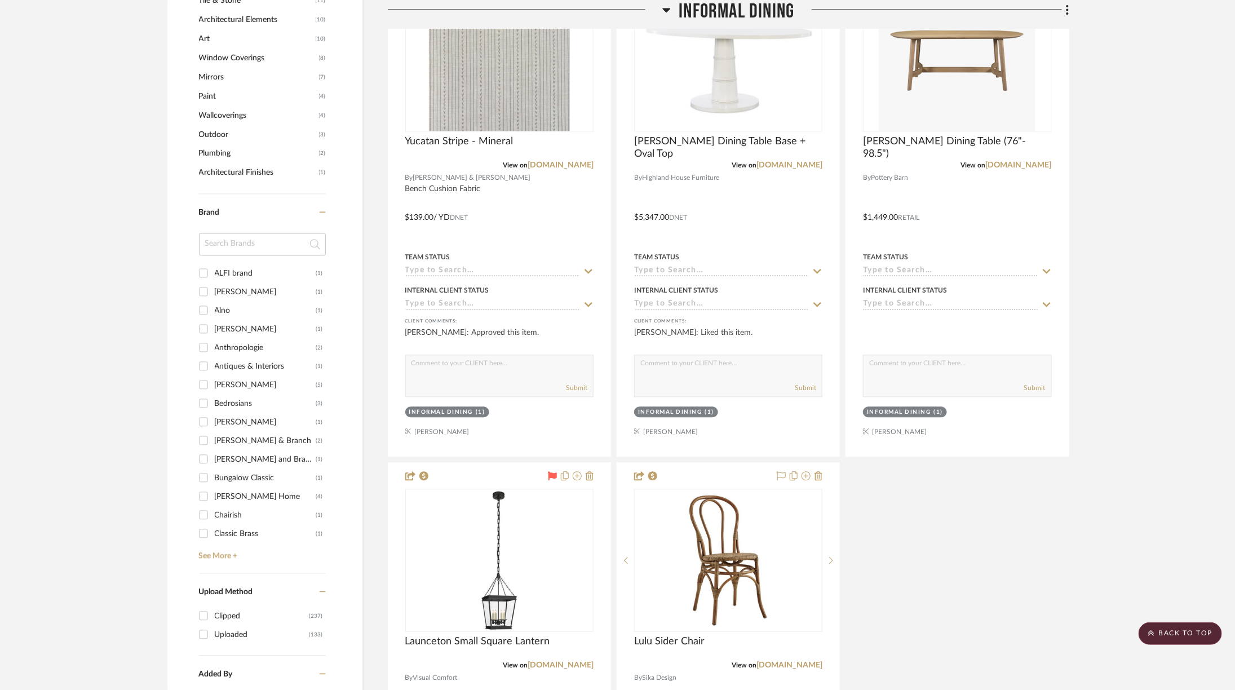
scroll to position [1306, 0]
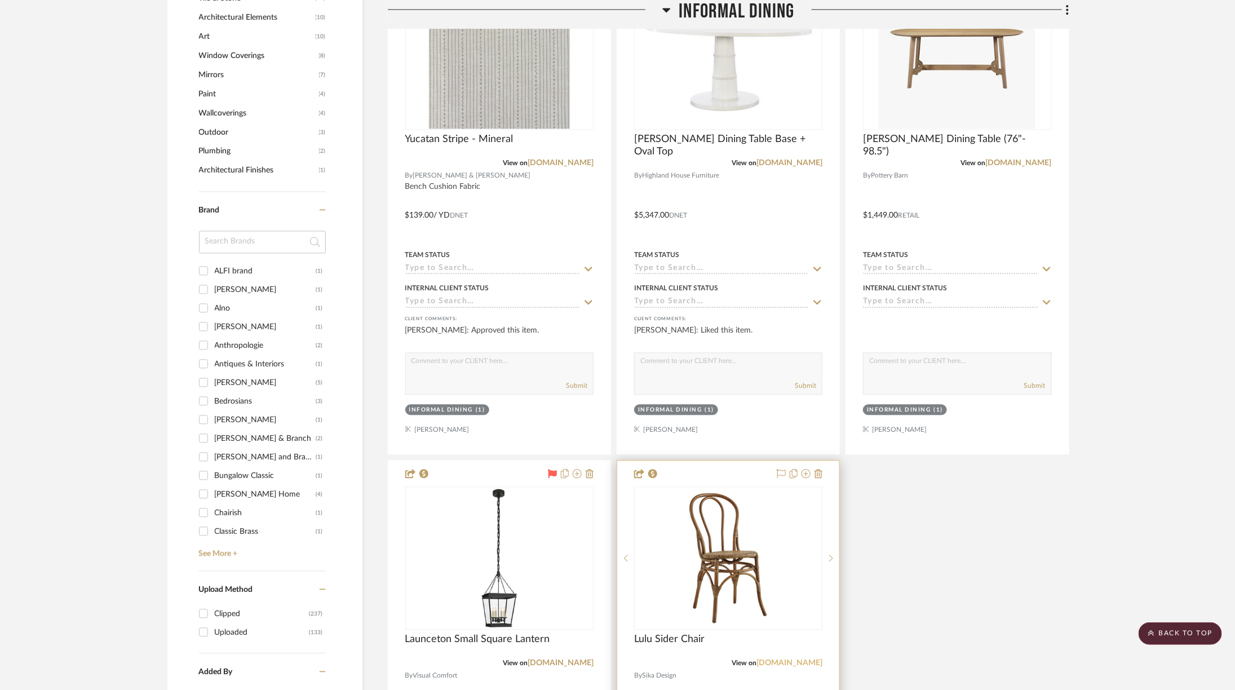
click at [801, 659] on link "sikadesignusa.com" at bounding box center [789, 663] width 66 height 8
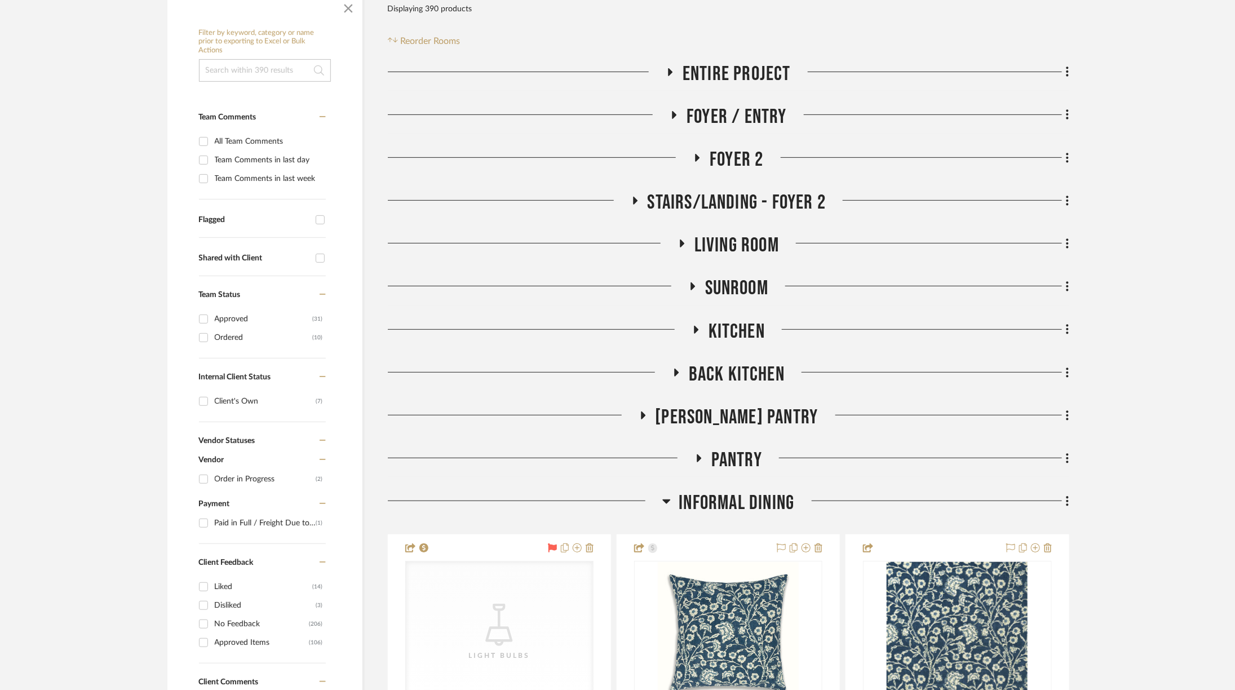
scroll to position [233, 0]
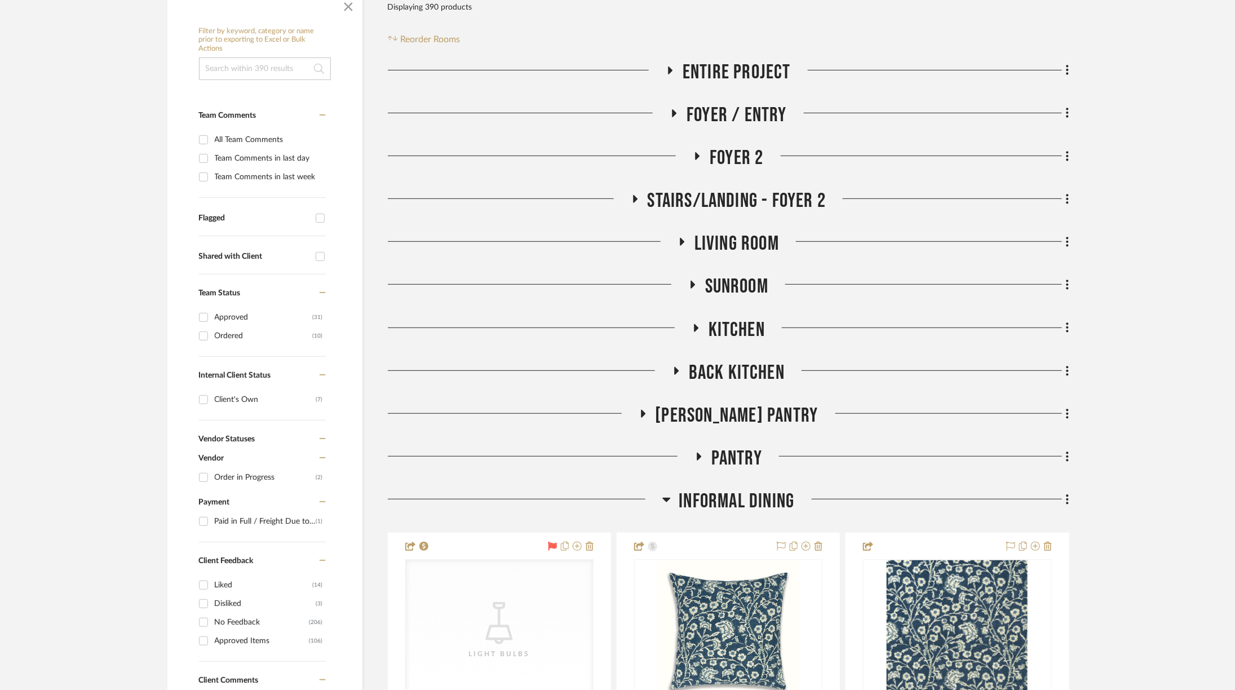
click at [732, 103] on span "Foyer / Entry" at bounding box center [737, 115] width 100 height 24
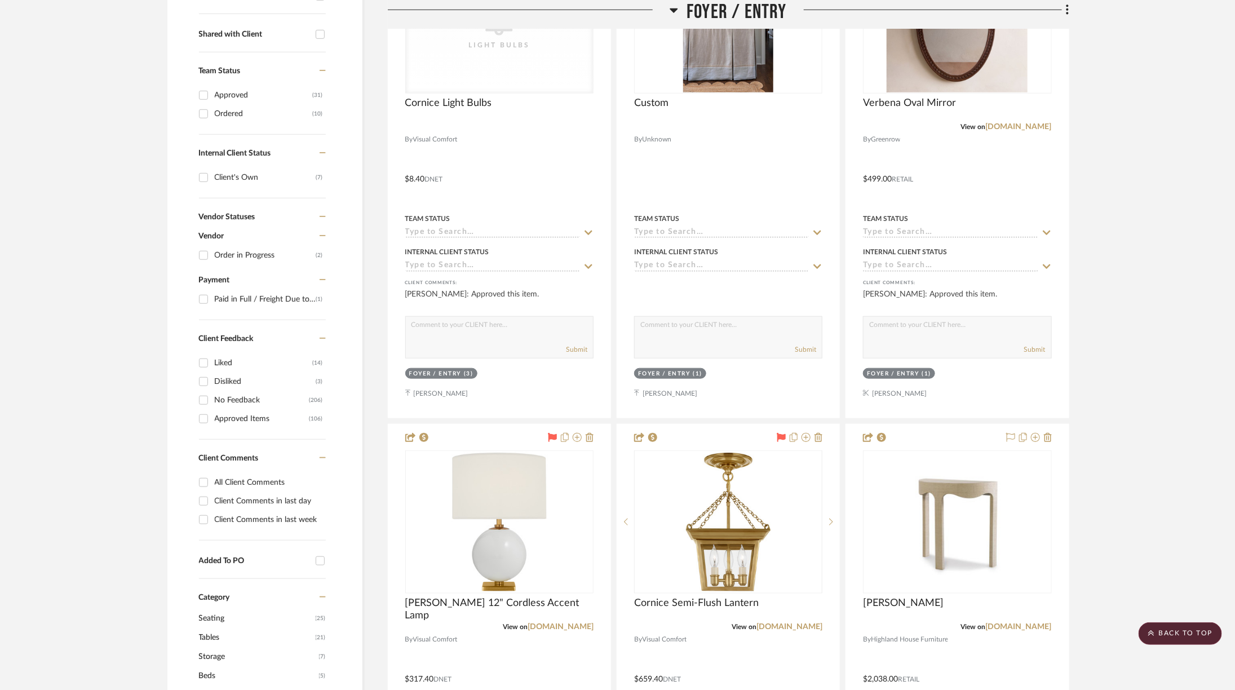
scroll to position [457, 0]
click at [675, 14] on icon at bounding box center [674, 10] width 8 height 14
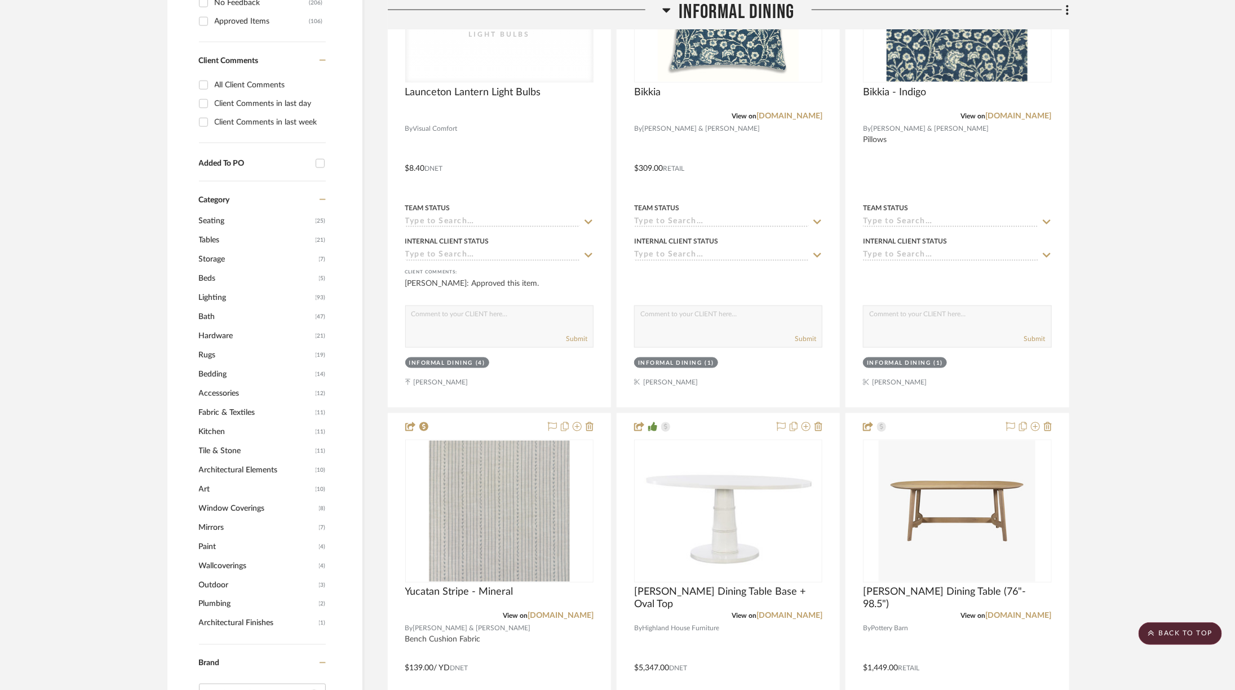
scroll to position [819, 0]
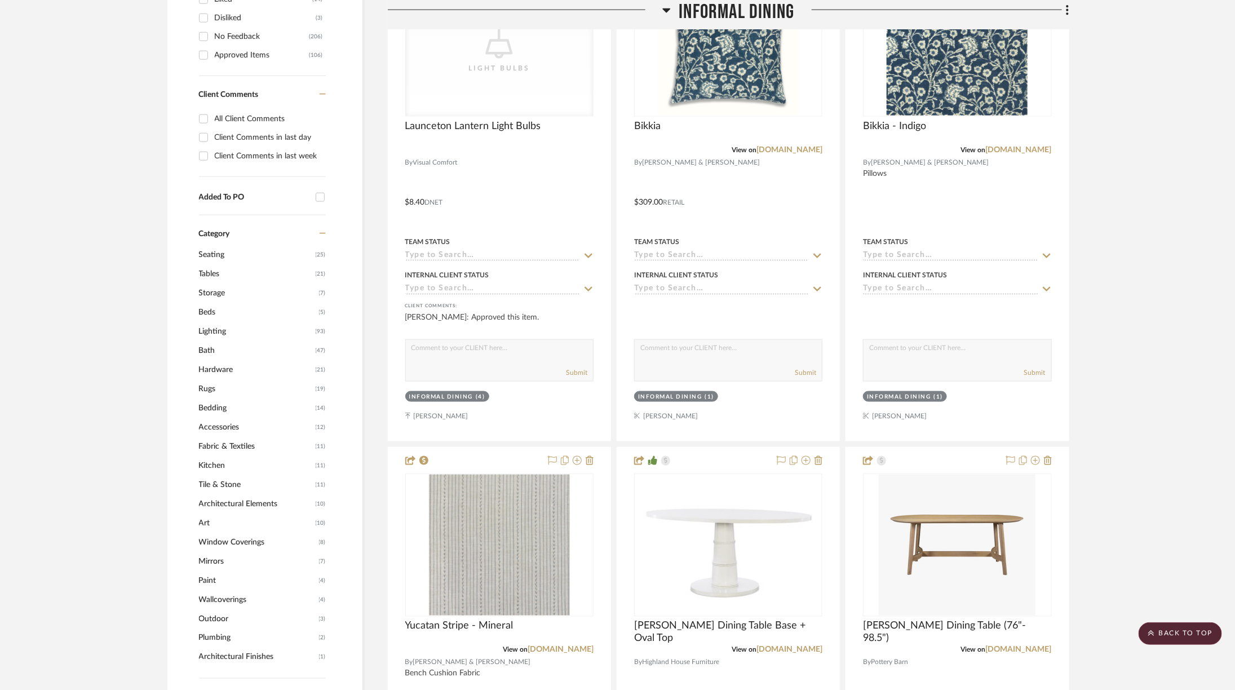
click at [694, 4] on span "Informal DIning" at bounding box center [737, 12] width 116 height 24
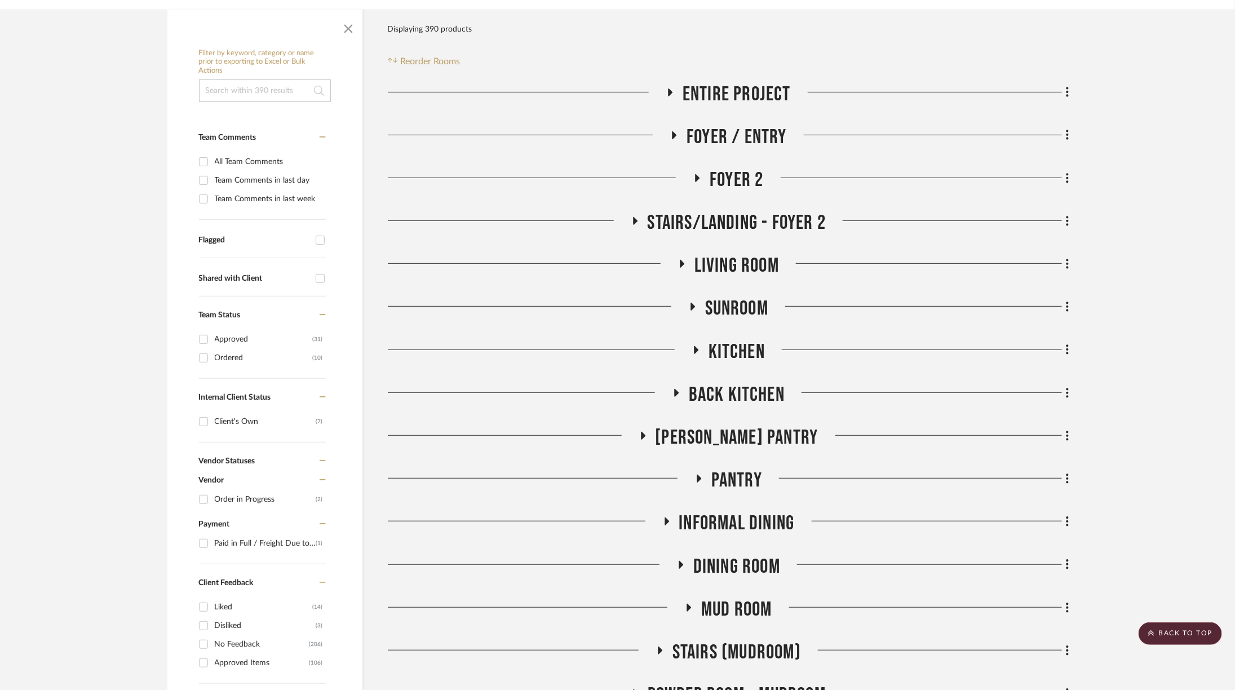
scroll to position [108, 0]
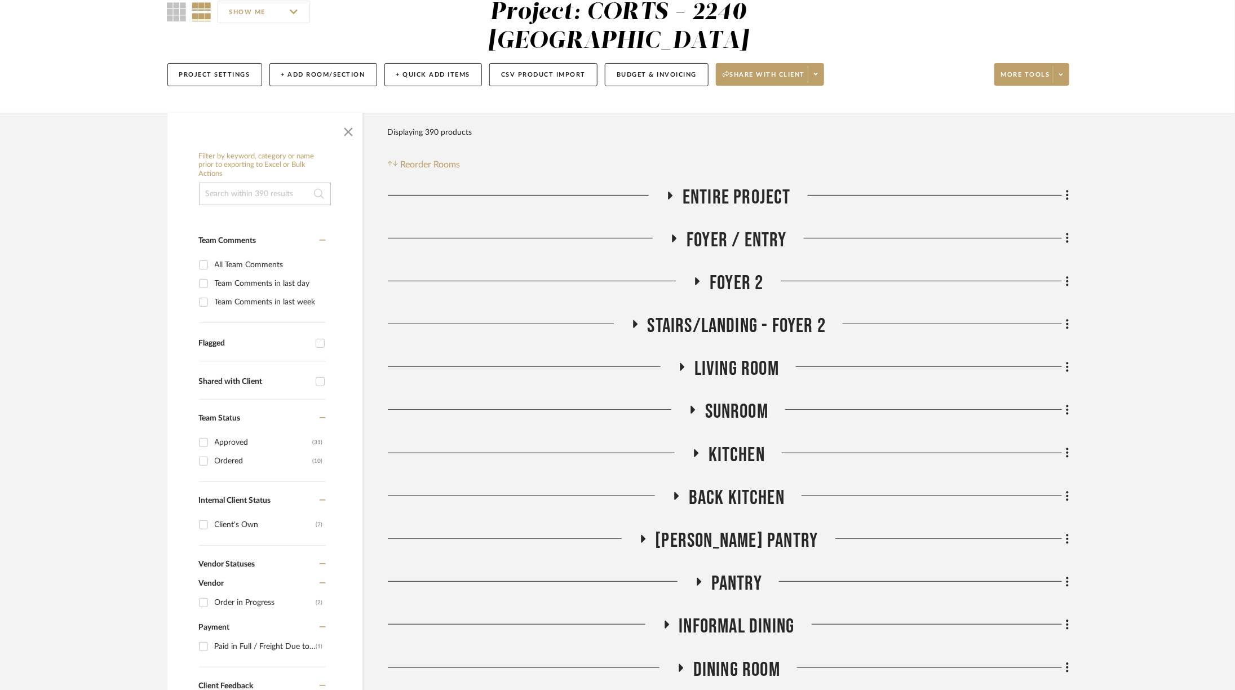
click at [738, 357] on span "Living Room" at bounding box center [736, 369] width 85 height 24
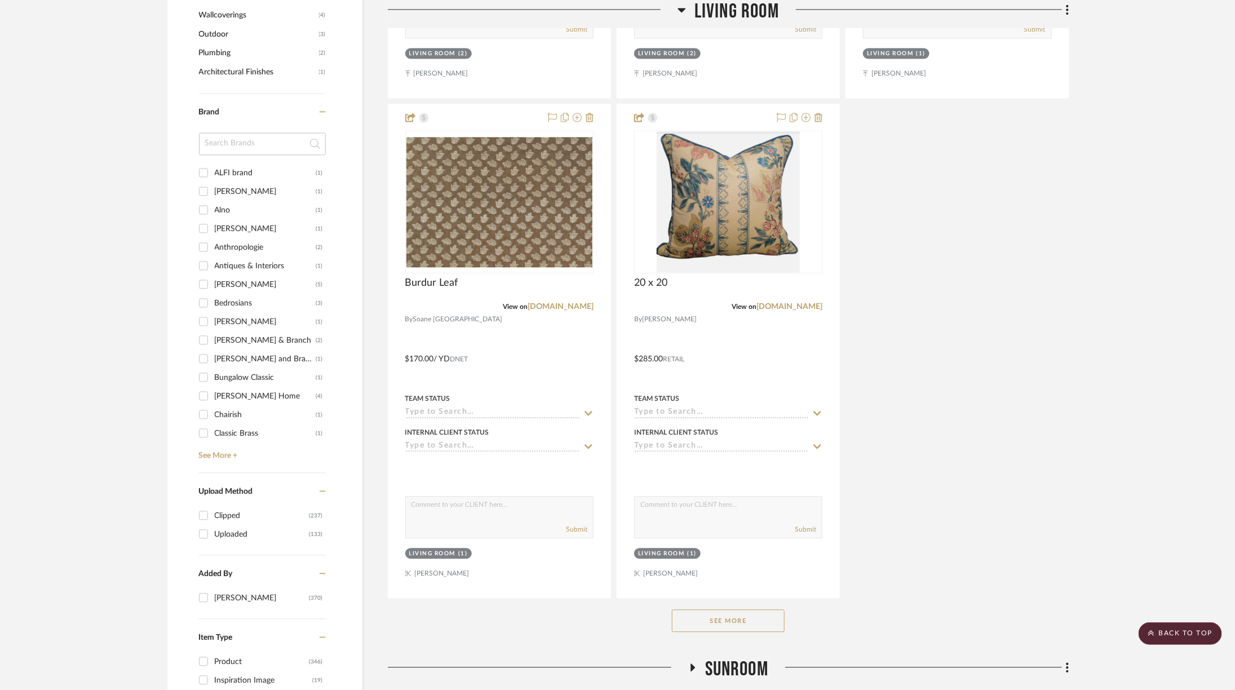
scroll to position [1499, 0]
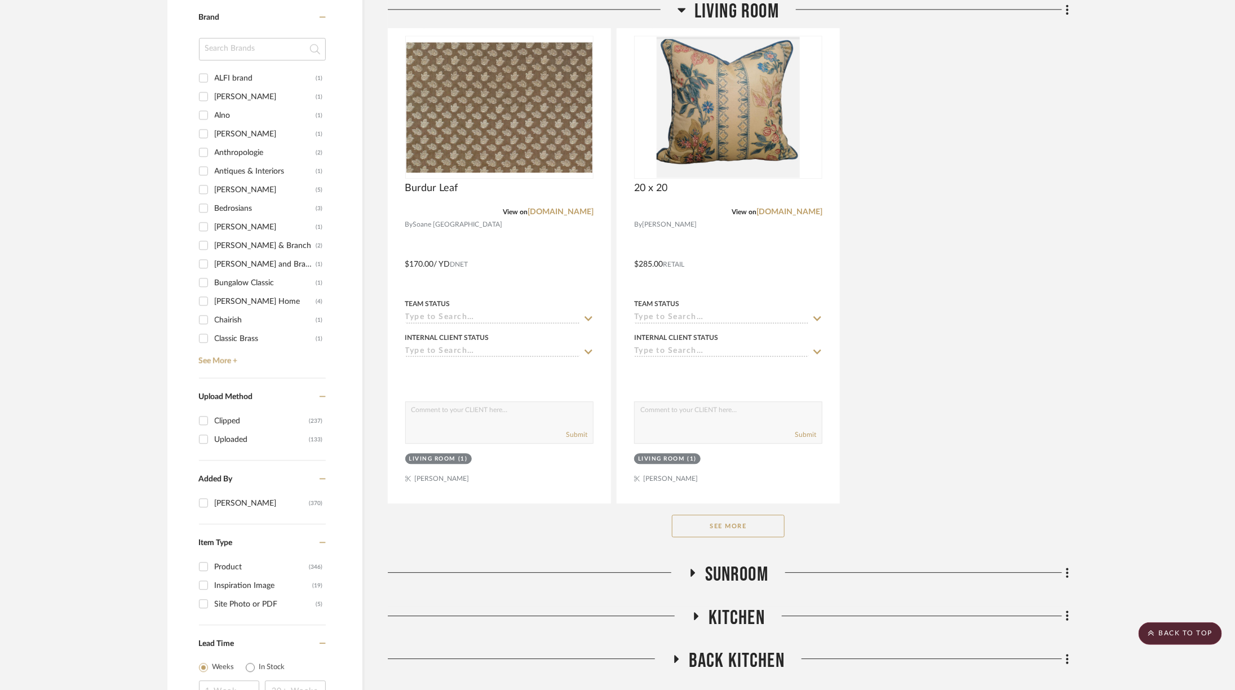
click at [753, 505] on div "See More" at bounding box center [729, 525] width 682 height 45
click at [753, 515] on button "See More" at bounding box center [728, 526] width 113 height 23
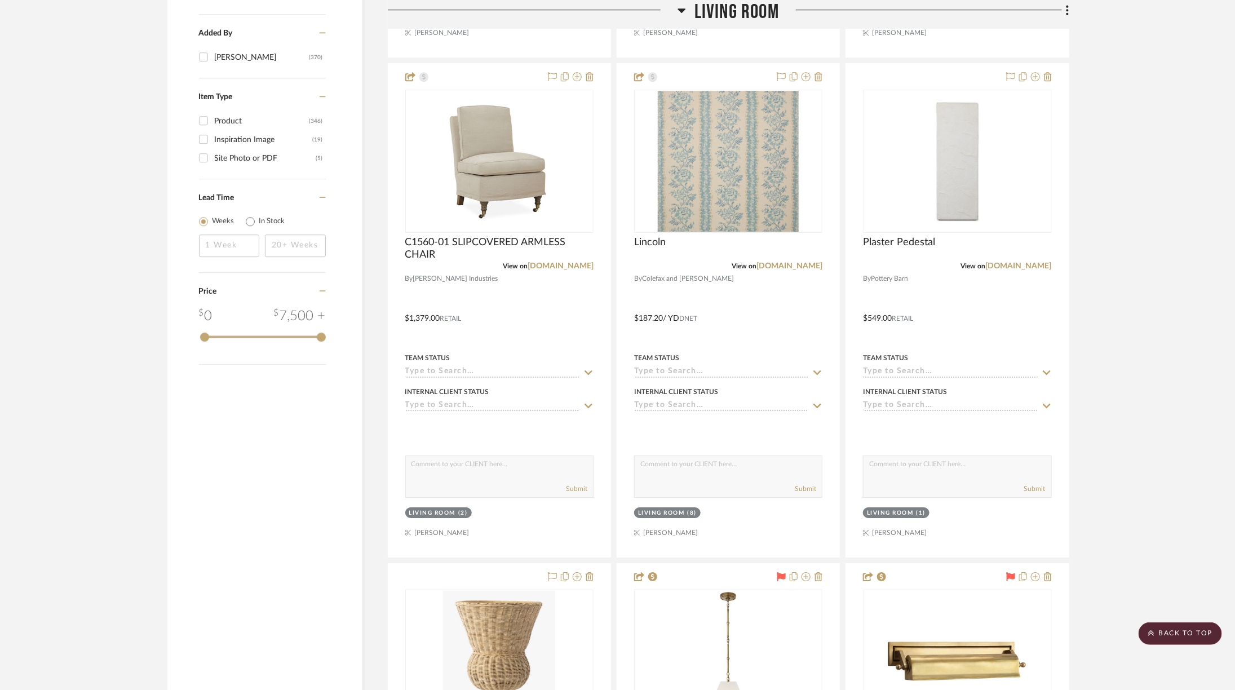
scroll to position [1764, 0]
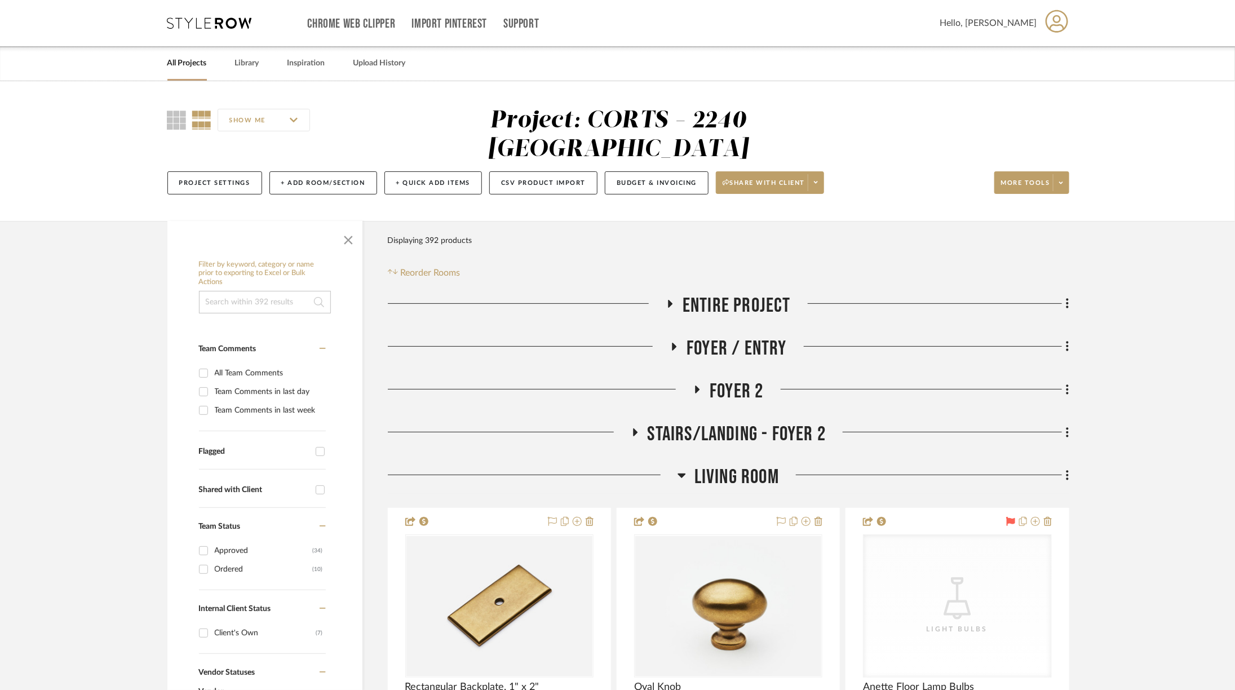
click at [762, 465] on span "Living Room" at bounding box center [736, 477] width 85 height 24
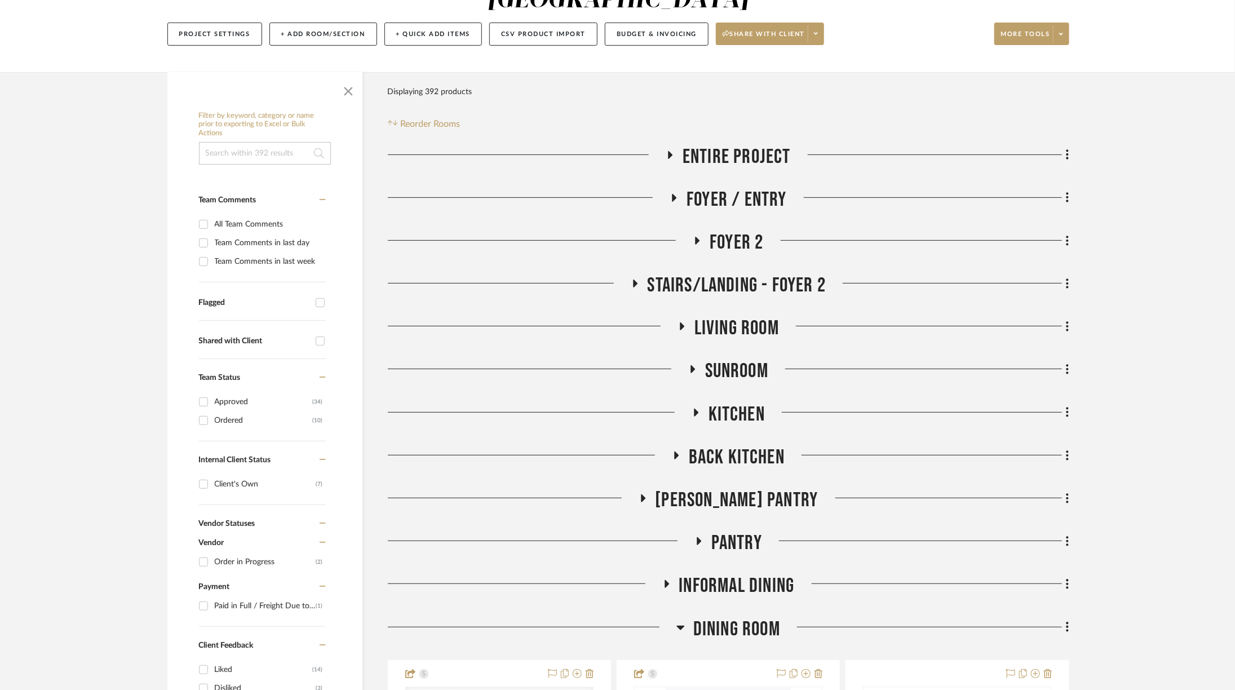
scroll to position [151, 0]
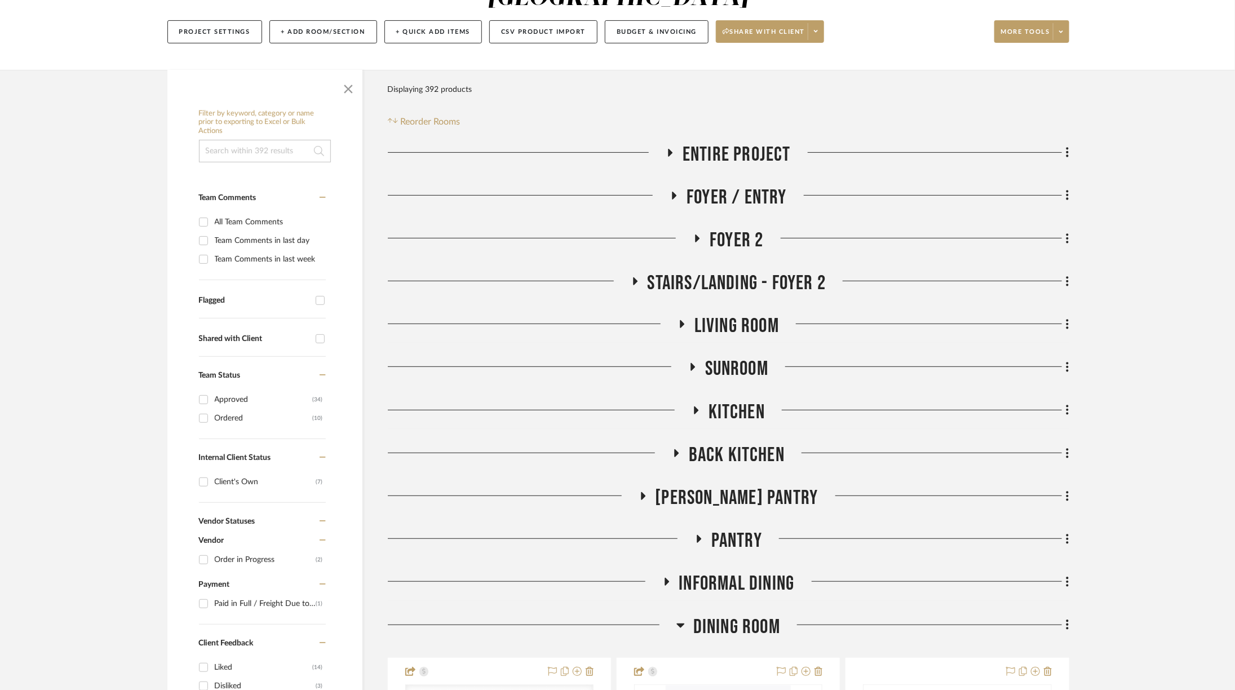
click at [743, 357] on span "Sunroom" at bounding box center [736, 369] width 63 height 24
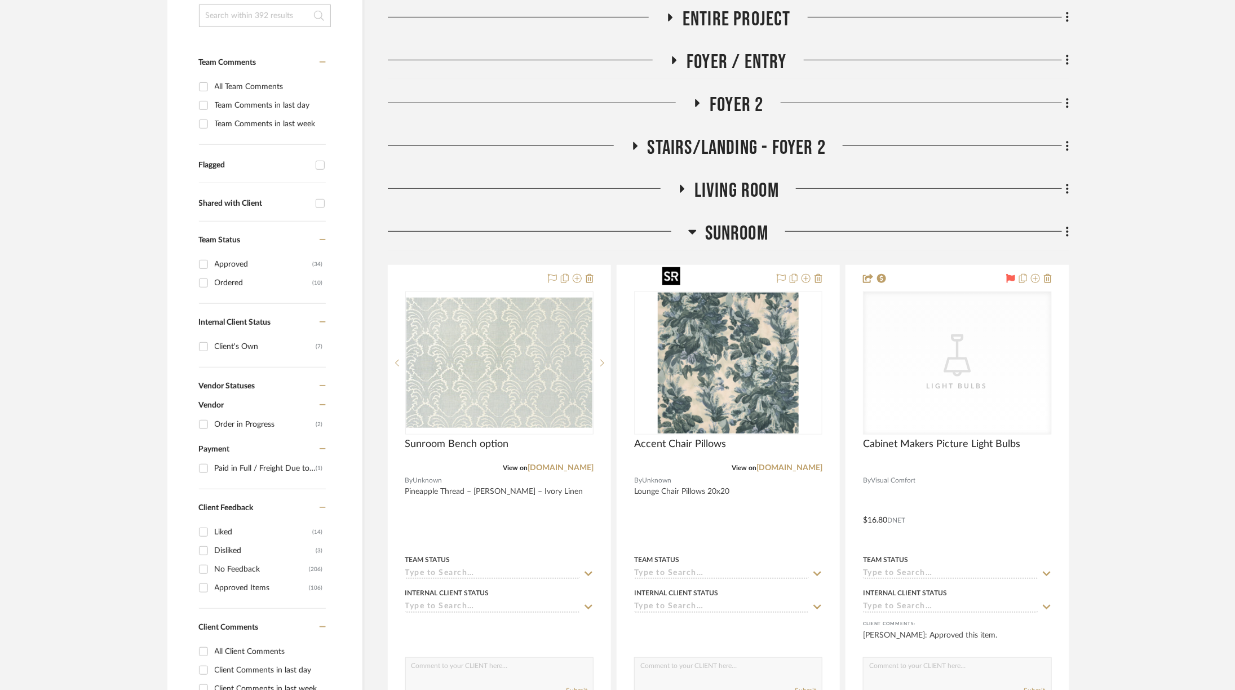
scroll to position [289, 0]
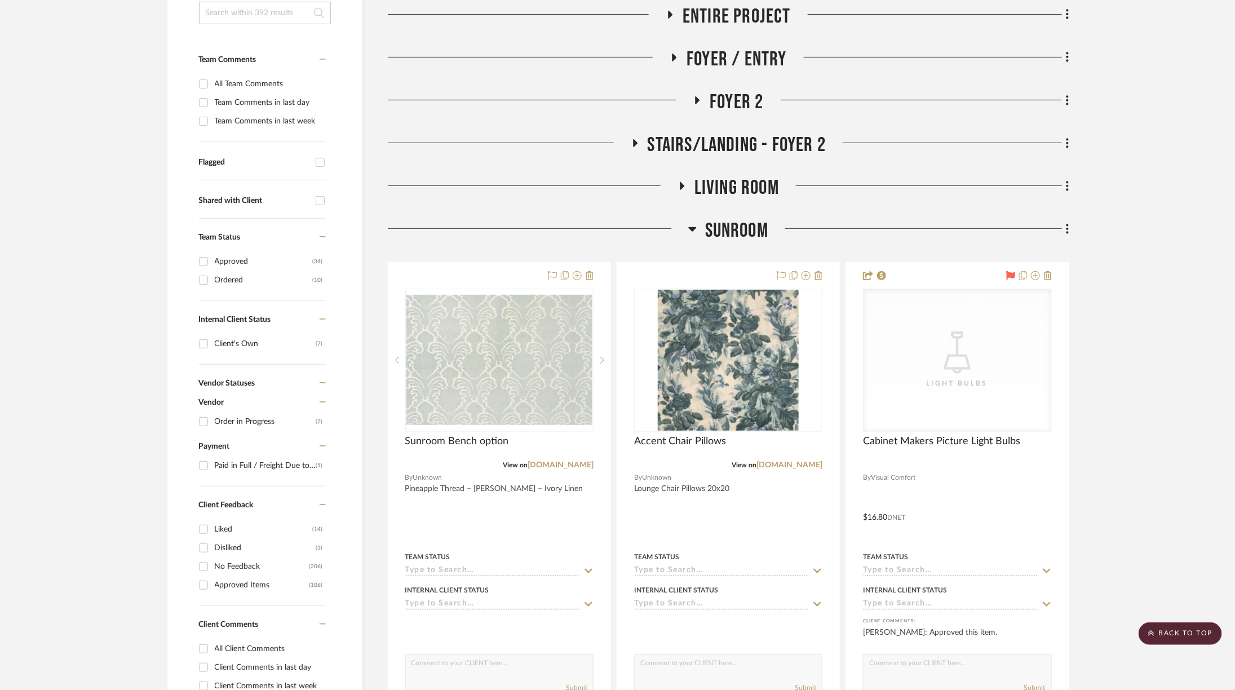
click at [737, 176] on span "Living Room" at bounding box center [736, 188] width 85 height 24
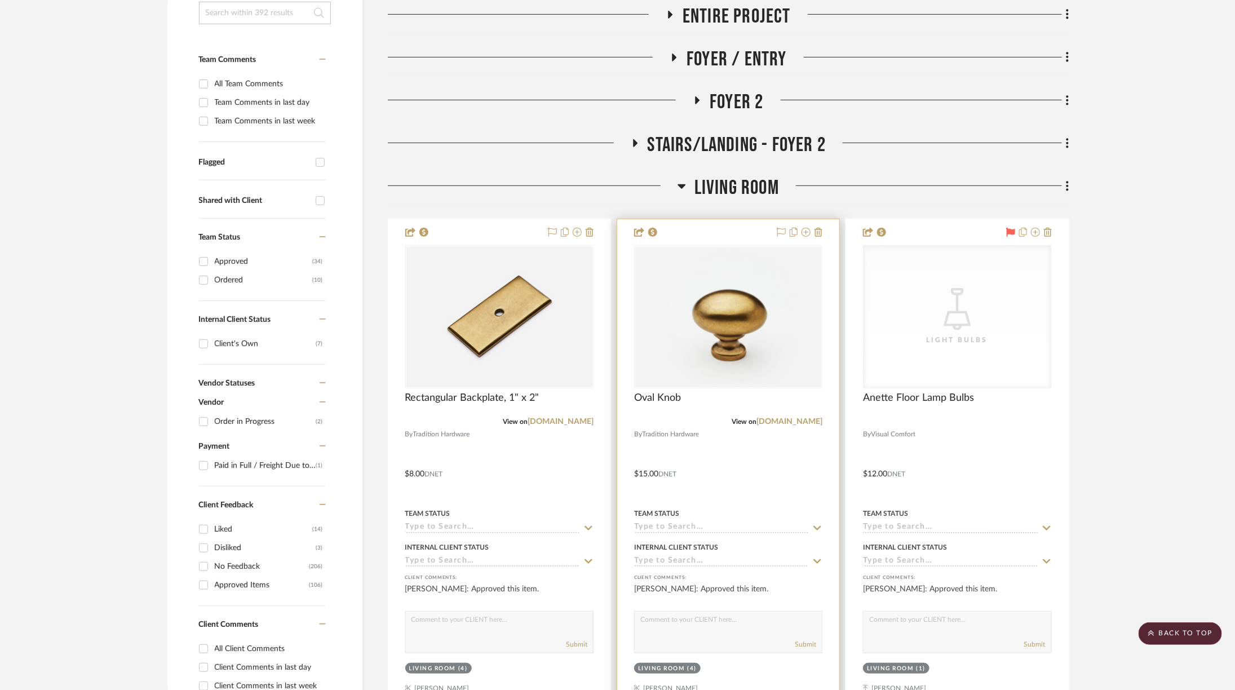
scroll to position [335, 0]
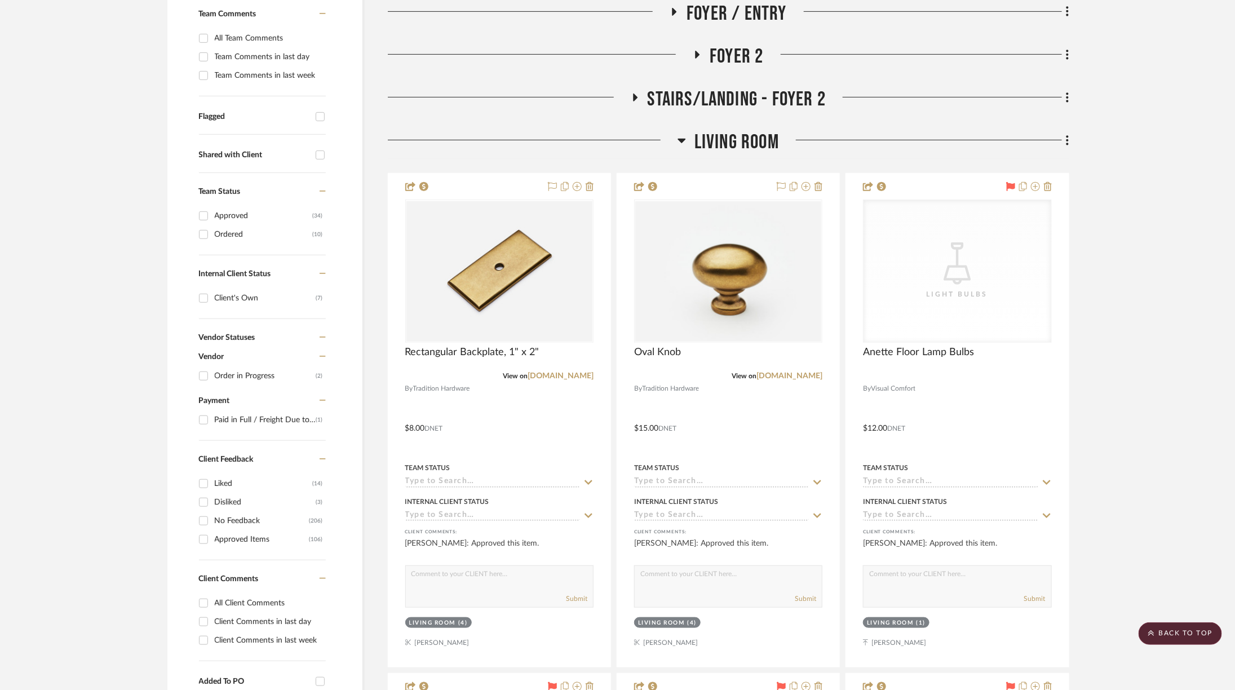
click at [720, 130] on span "Living Room" at bounding box center [736, 142] width 85 height 24
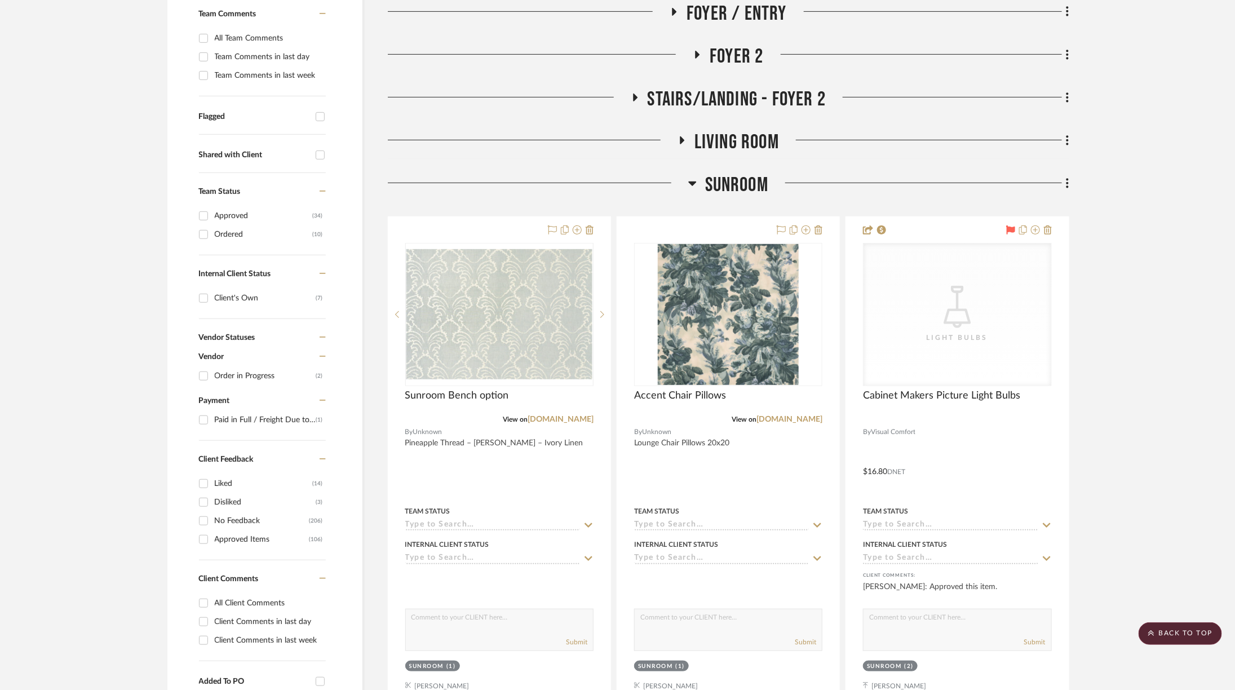
click at [714, 130] on span "Living Room" at bounding box center [736, 142] width 85 height 24
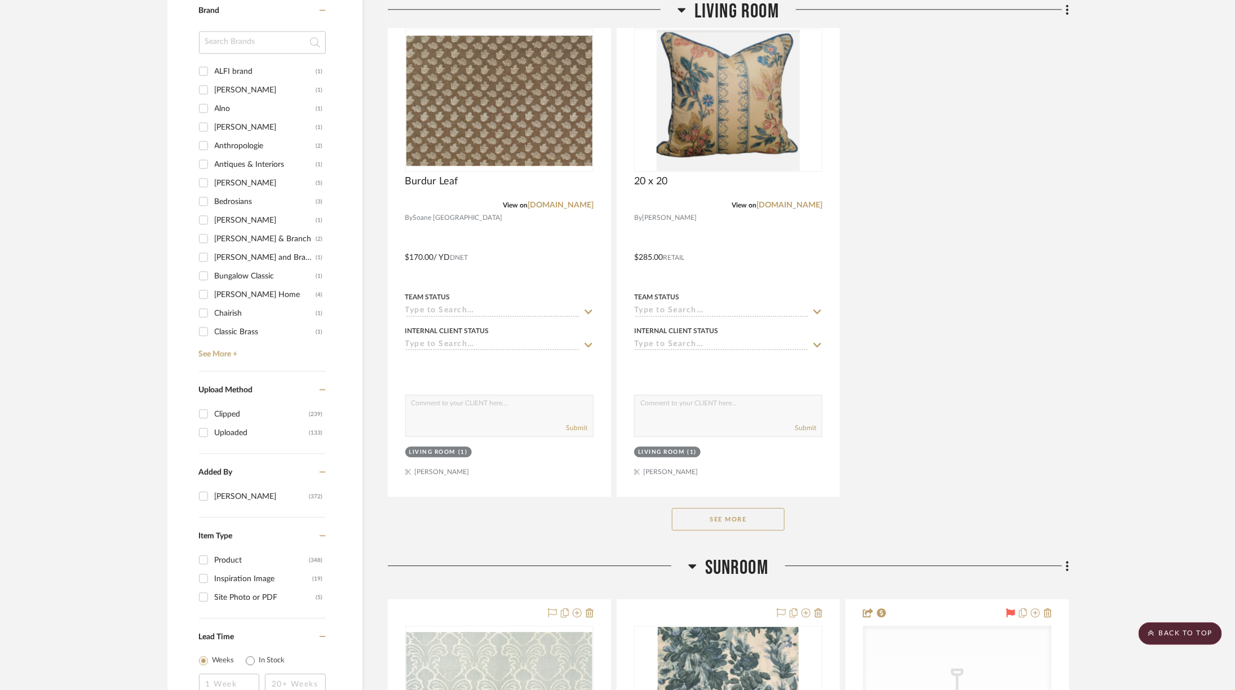
scroll to position [1532, 0]
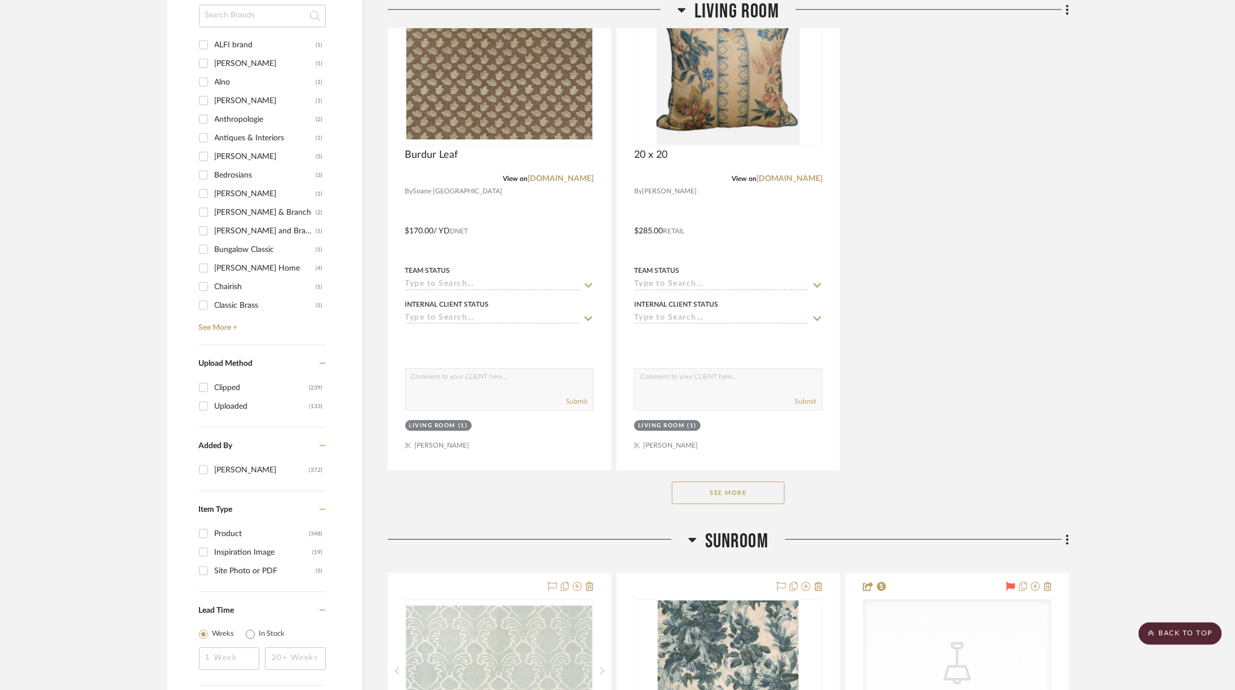
click at [723, 481] on button "See More" at bounding box center [728, 492] width 113 height 23
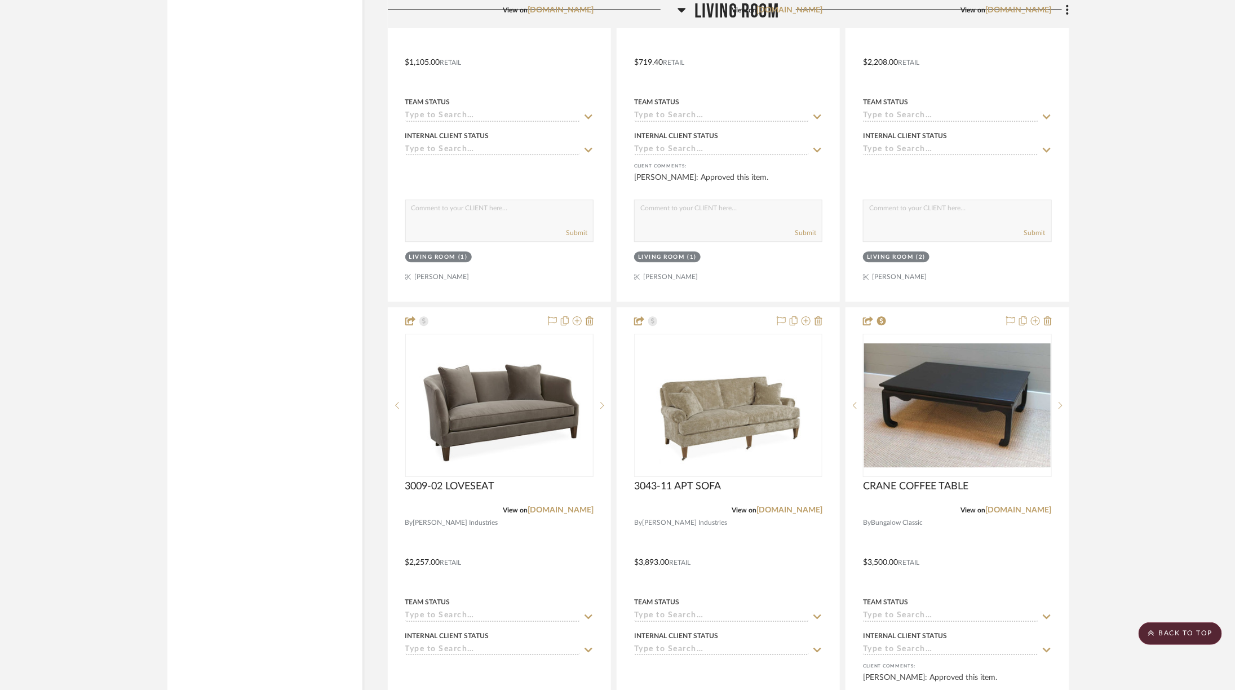
scroll to position [4208, 0]
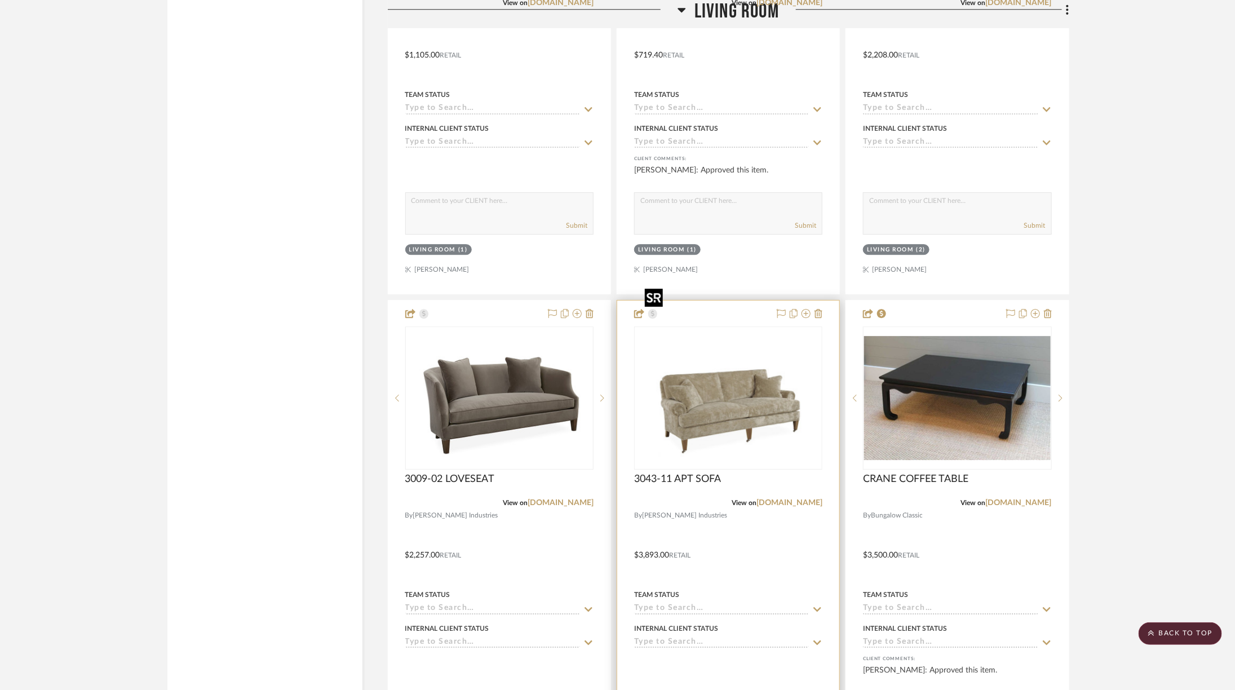
click at [784, 359] on img "0" at bounding box center [728, 398] width 176 height 141
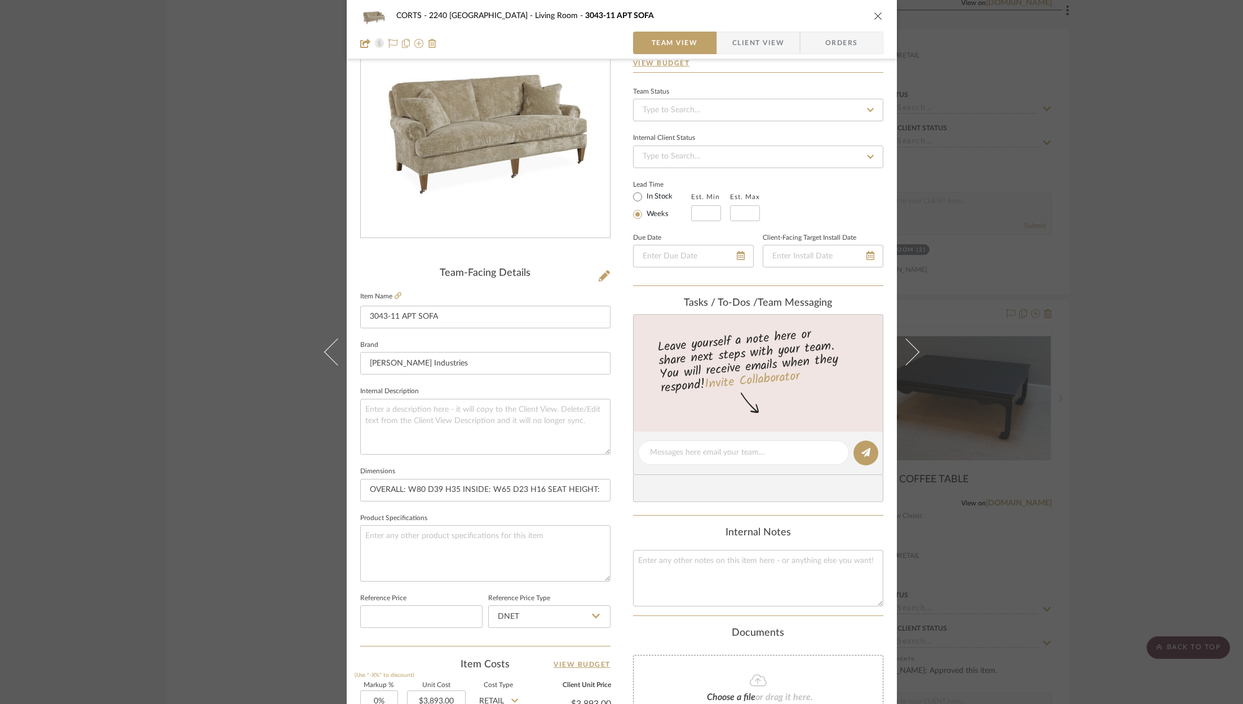
scroll to position [0, 0]
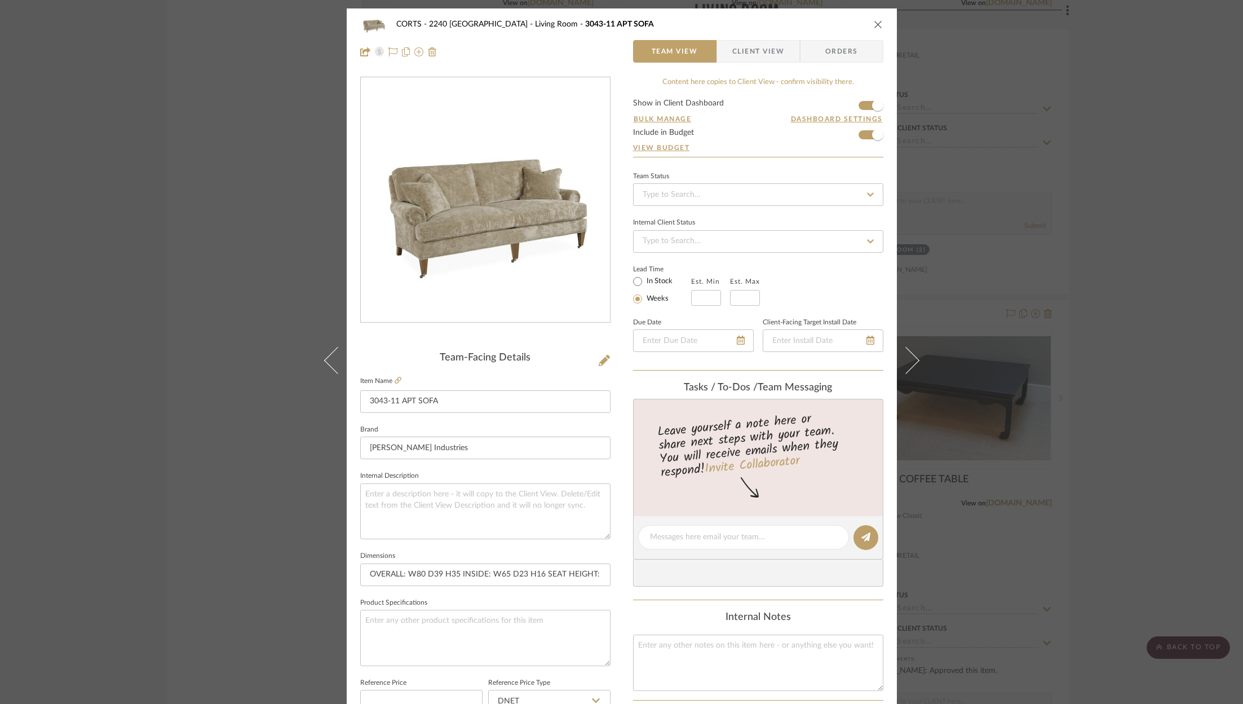
click at [1122, 194] on div "CORTS - 2240 Tewksbury Living Room 3043-11 APT SOFA Team View Client View Order…" at bounding box center [621, 352] width 1243 height 704
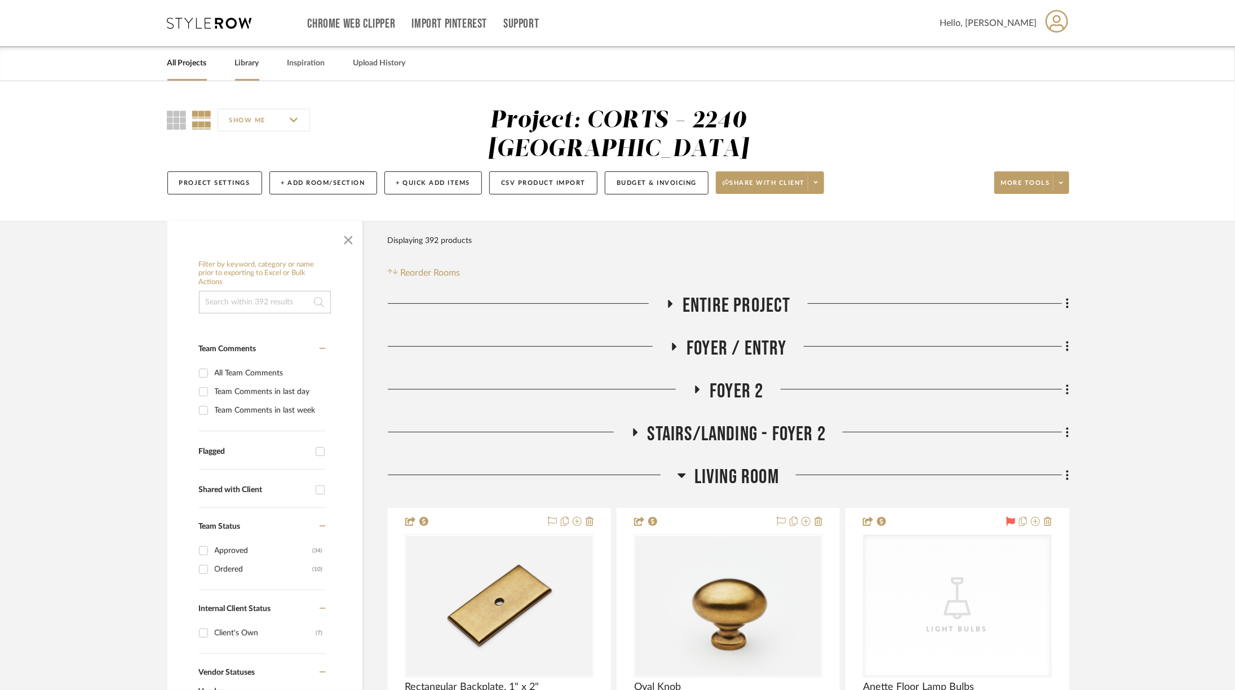
click at [250, 67] on link "Library" at bounding box center [247, 63] width 24 height 15
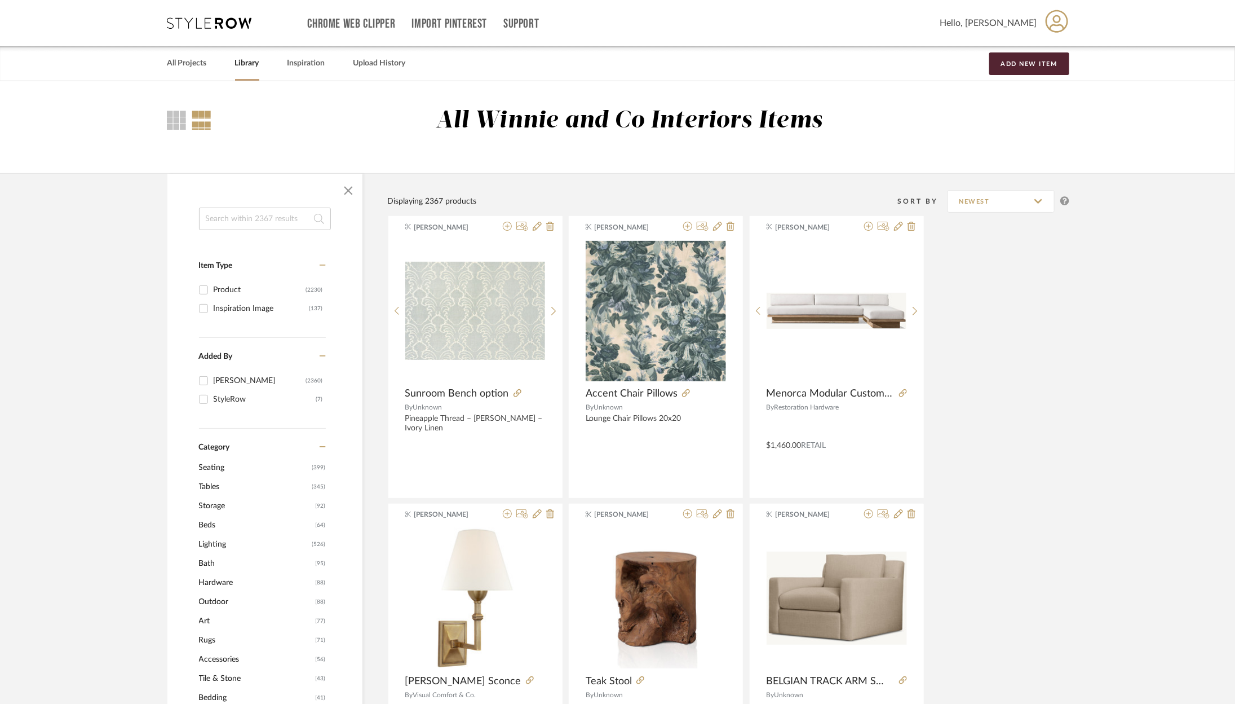
click at [264, 218] on input at bounding box center [265, 218] width 132 height 23
type input "a"
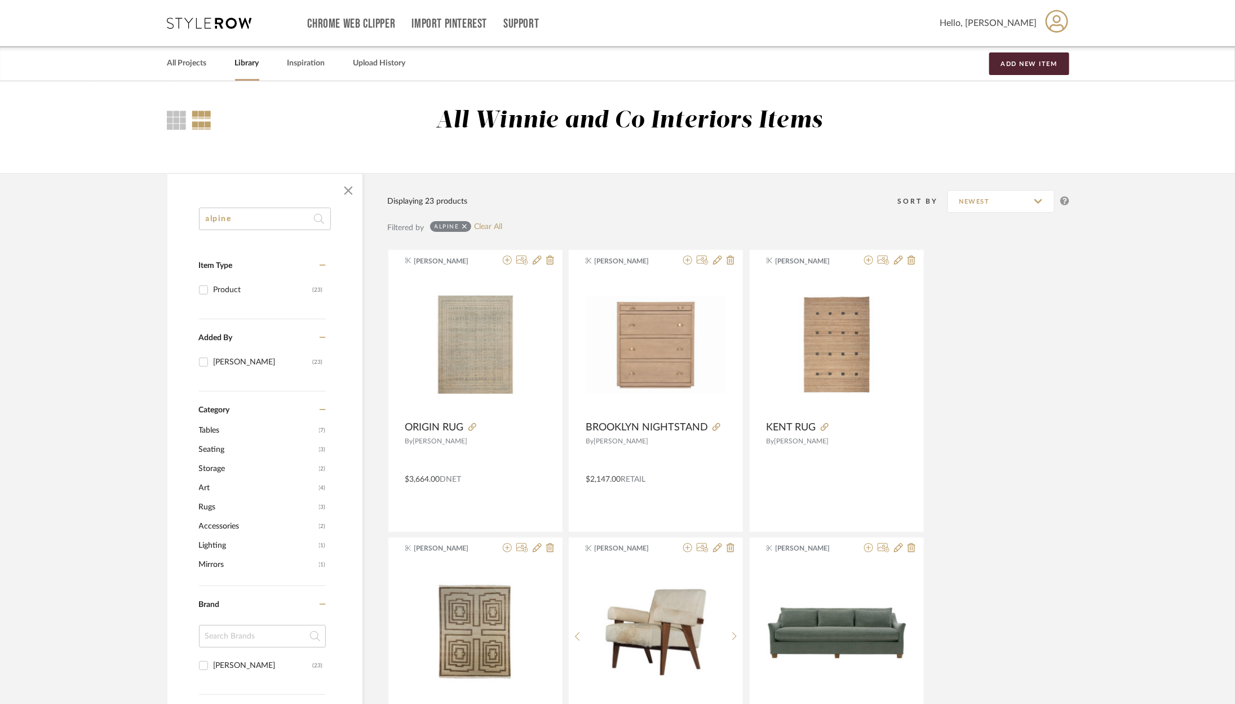
click at [257, 218] on input "alpine" at bounding box center [265, 218] width 132 height 23
type input "rose tarlow"
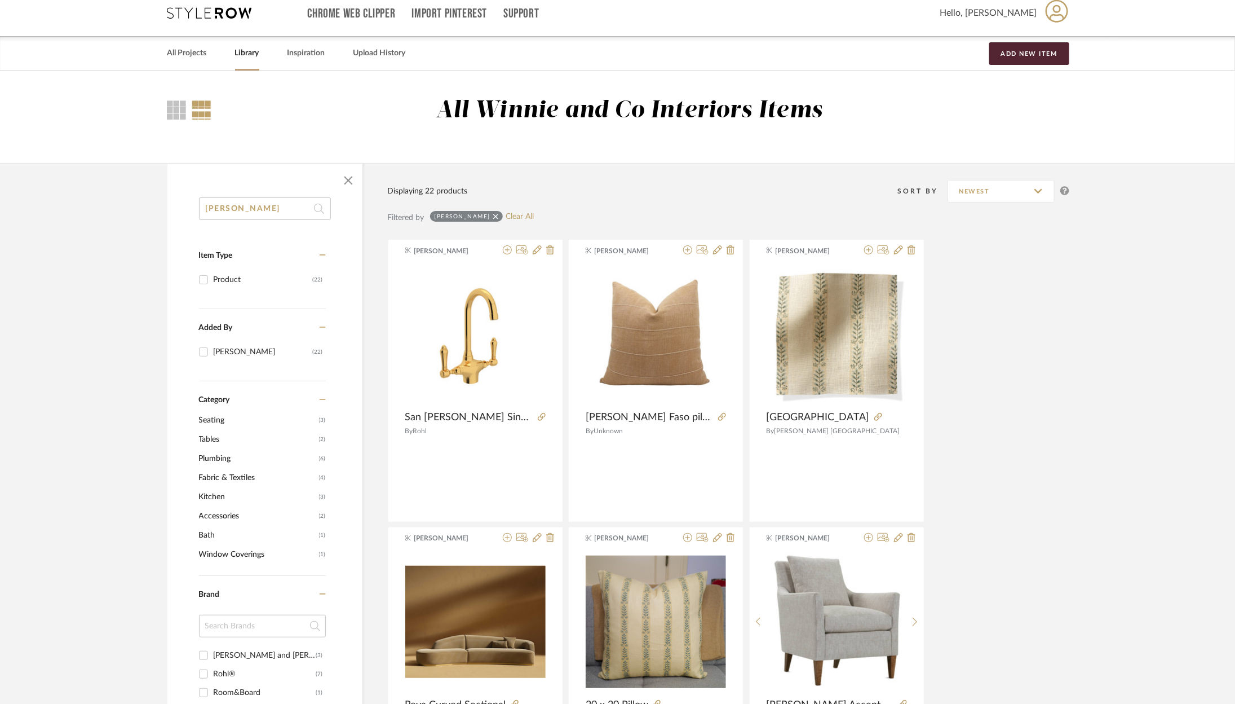
scroll to position [12, 0]
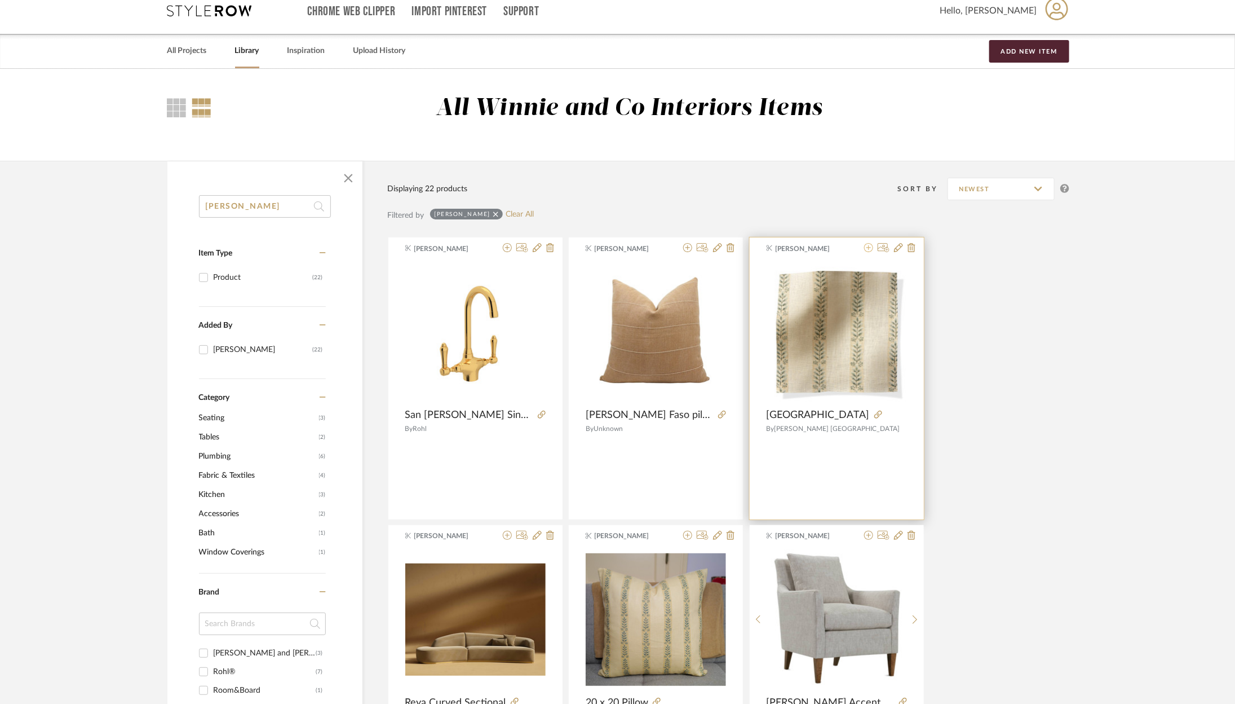
click at [869, 249] on icon at bounding box center [868, 247] width 9 height 9
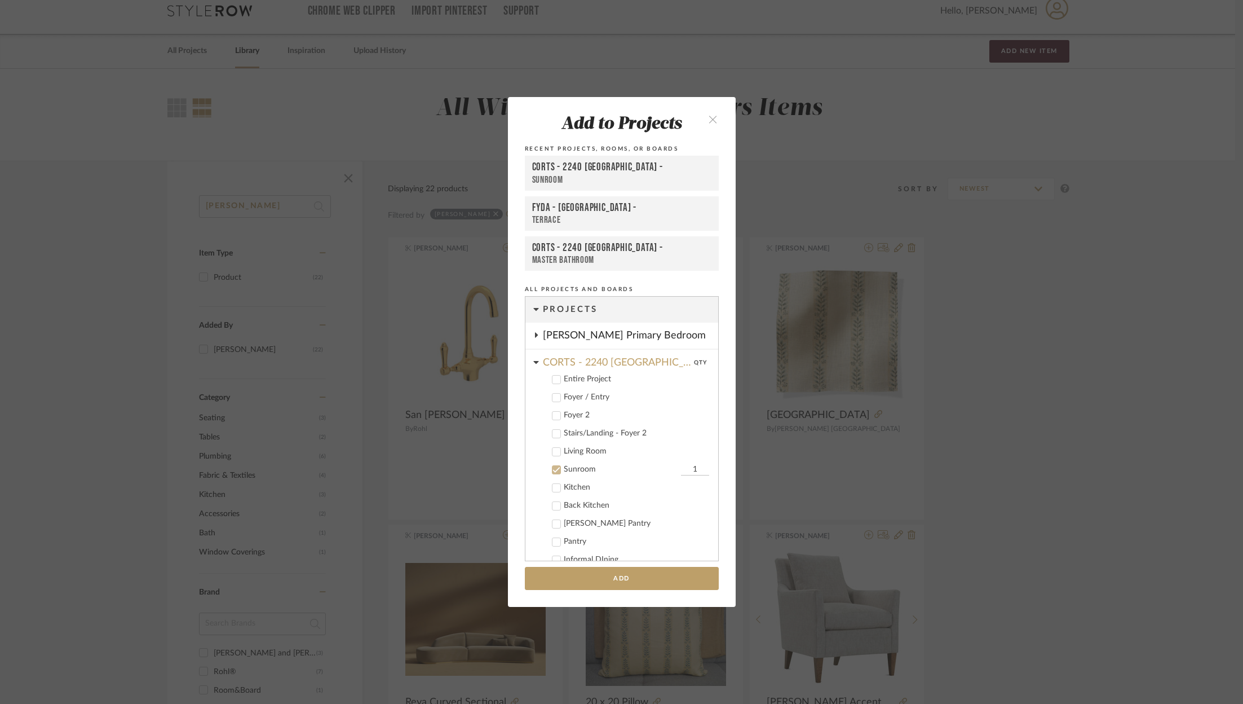
scroll to position [83, 0]
click at [564, 366] on div "Living Room" at bounding box center [636, 368] width 145 height 10
click at [564, 387] on div "Sunroom" at bounding box center [621, 386] width 114 height 10
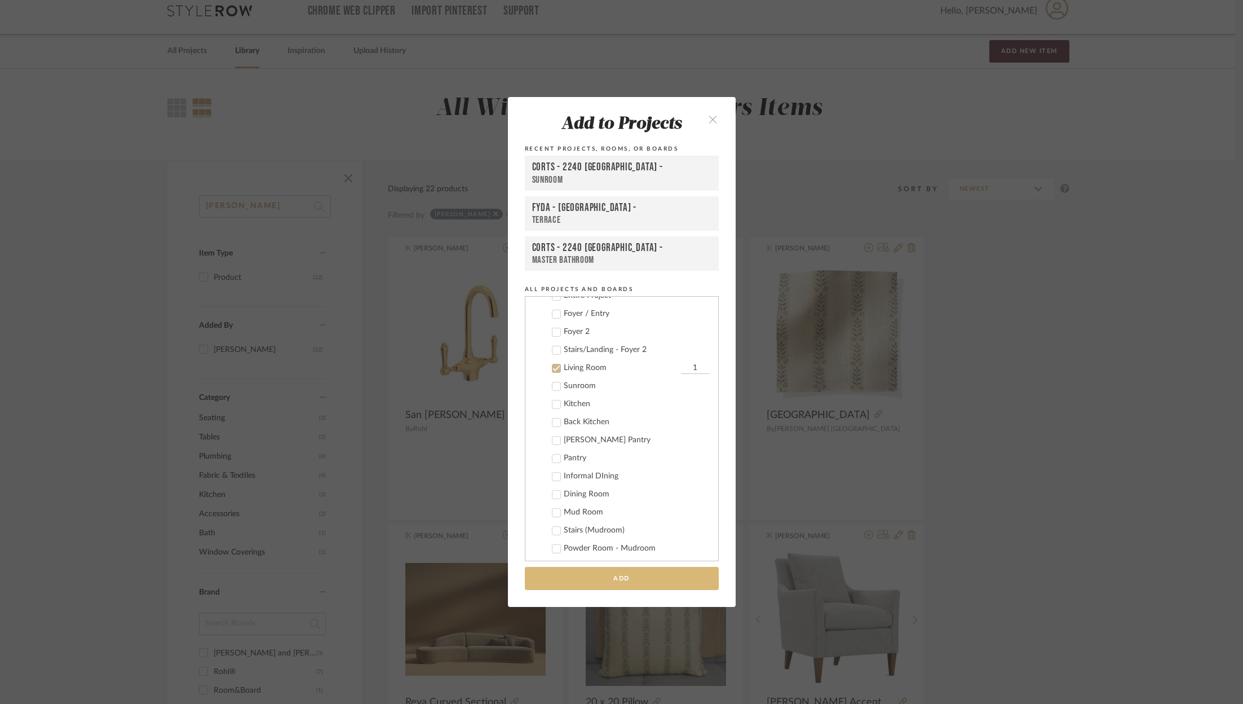
click at [638, 579] on button "Add" at bounding box center [622, 578] width 194 height 23
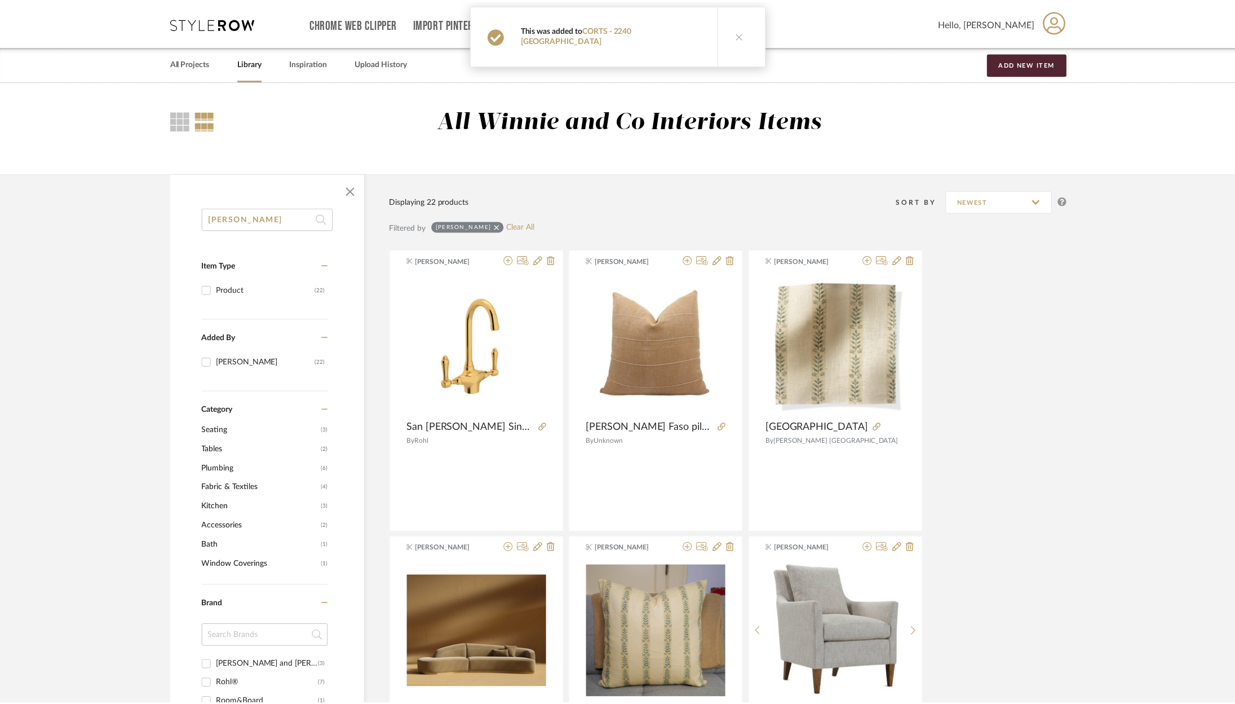
scroll to position [12, 0]
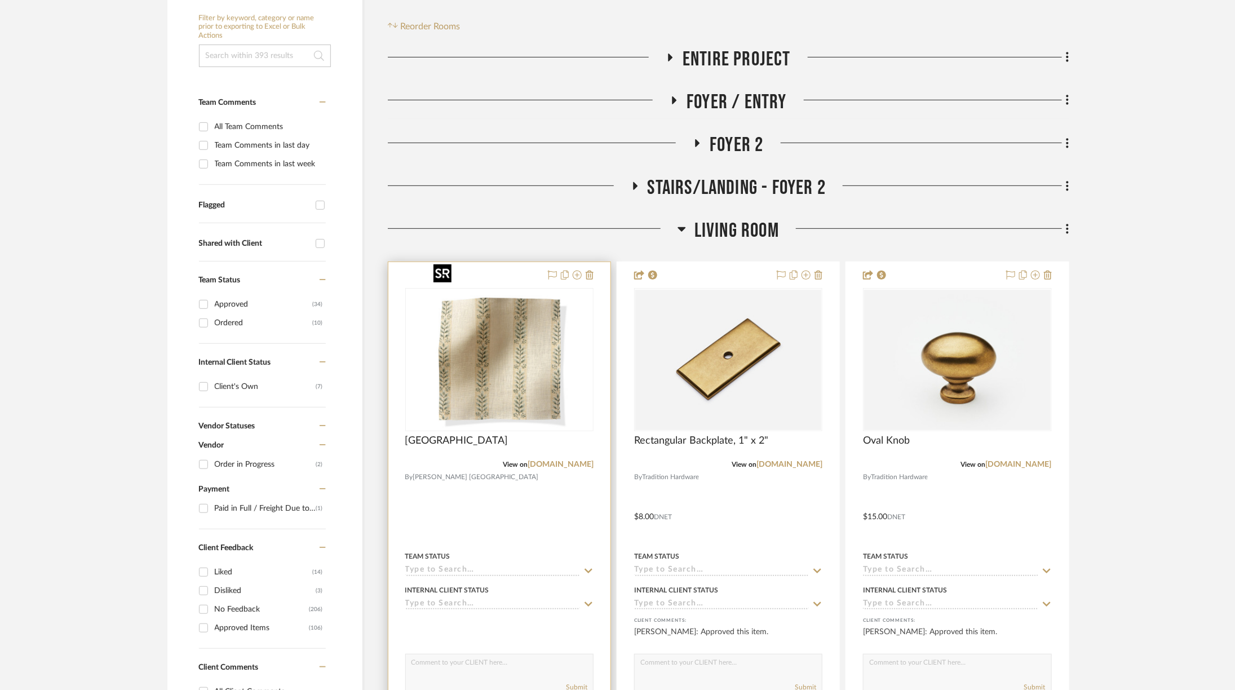
scroll to position [247, 4]
click at [455, 653] on div "Submit" at bounding box center [499, 674] width 188 height 42
click at [443, 654] on textarea at bounding box center [499, 664] width 187 height 21
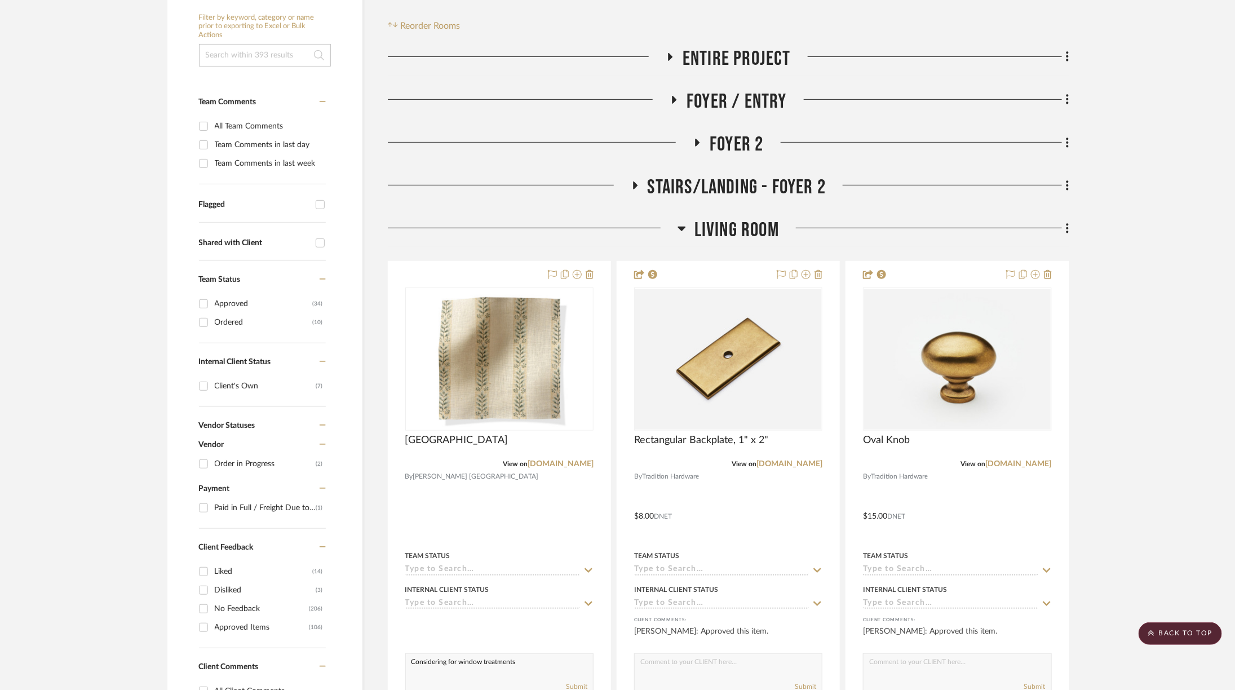
type textarea "Considering for window treatments"
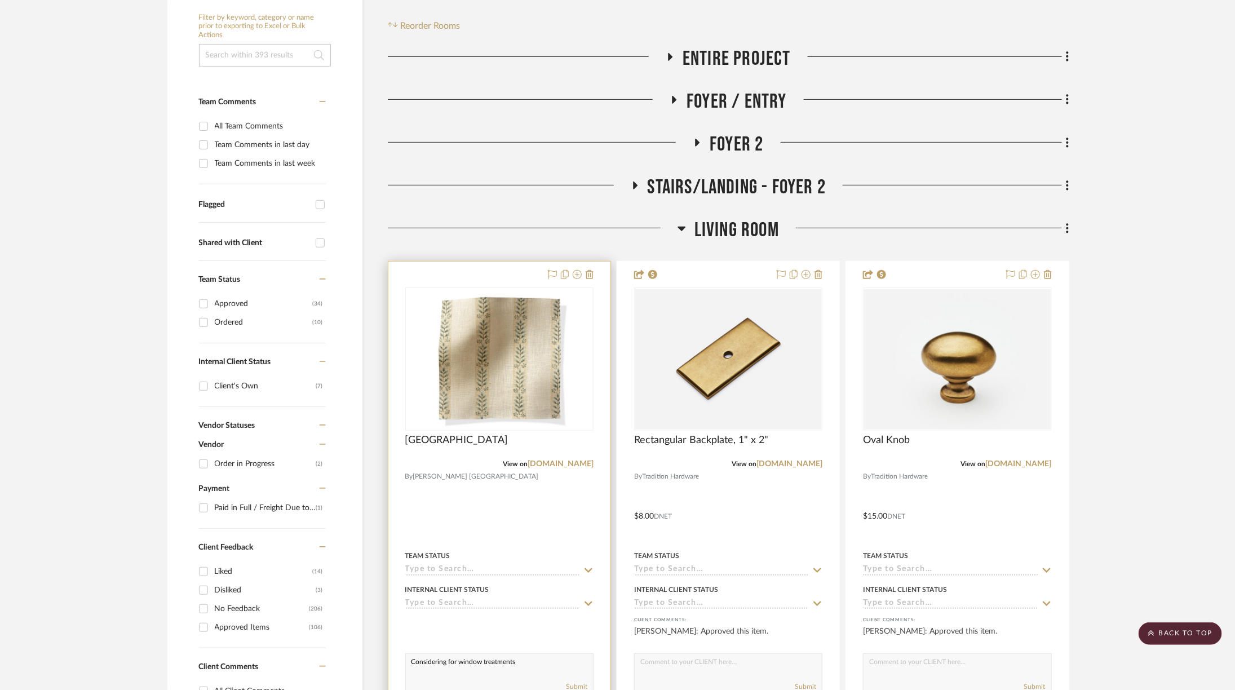
scroll to position [277, 4]
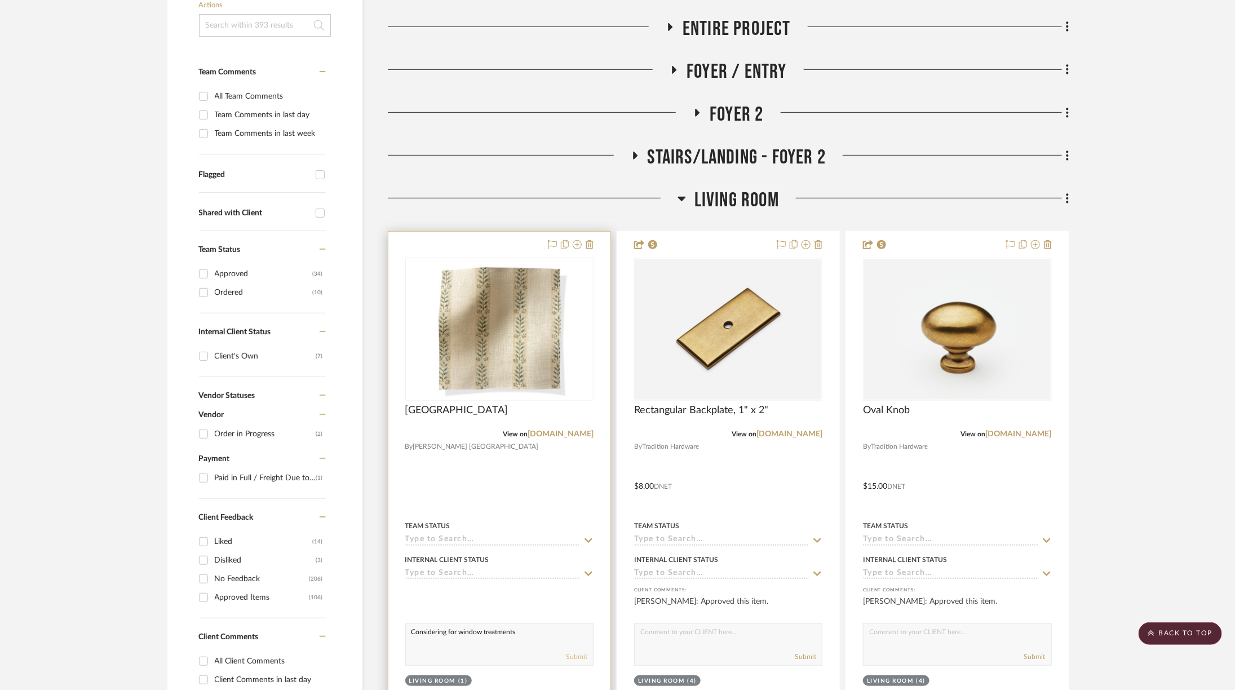
click at [578, 652] on button "Submit" at bounding box center [576, 657] width 21 height 10
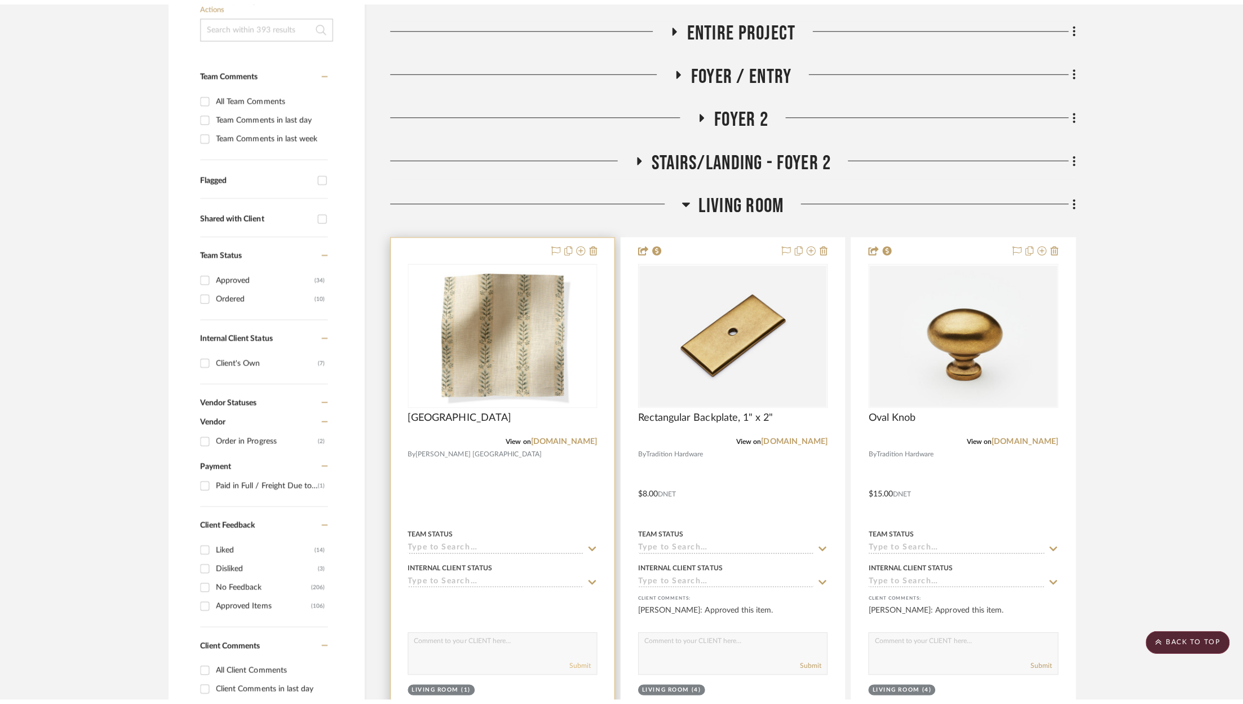
scroll to position [0, 0]
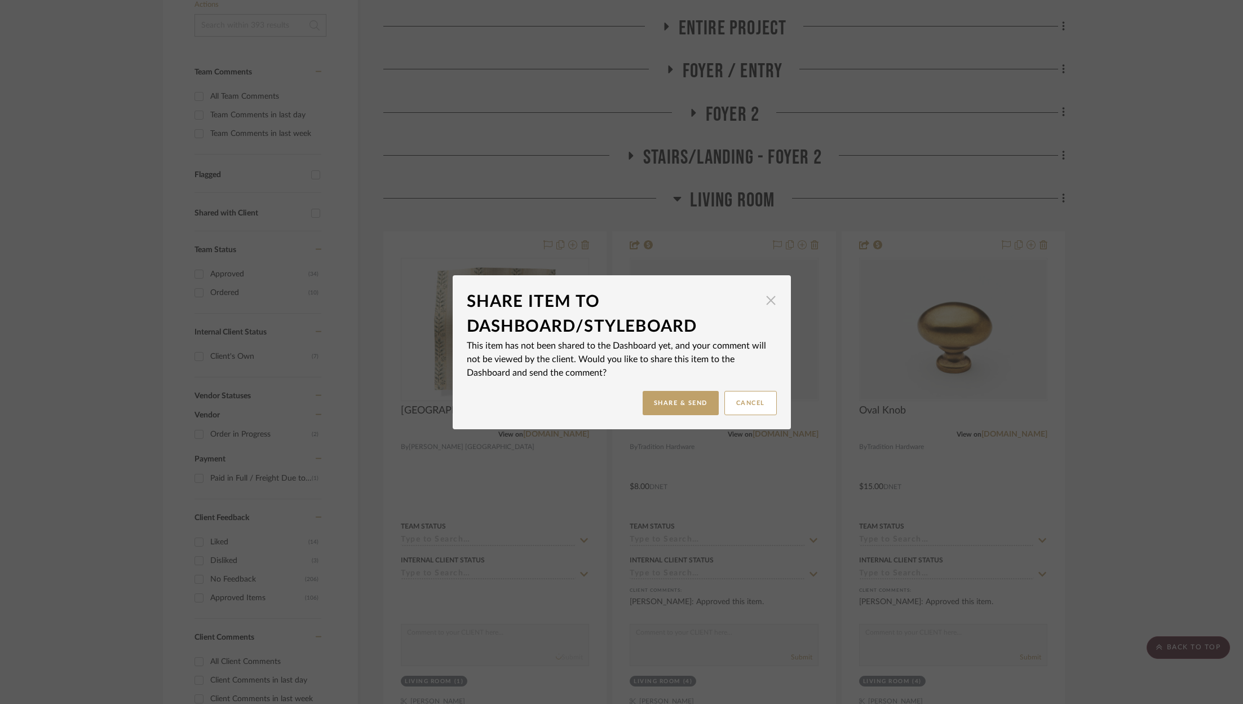
click at [768, 303] on span "button" at bounding box center [771, 300] width 23 height 23
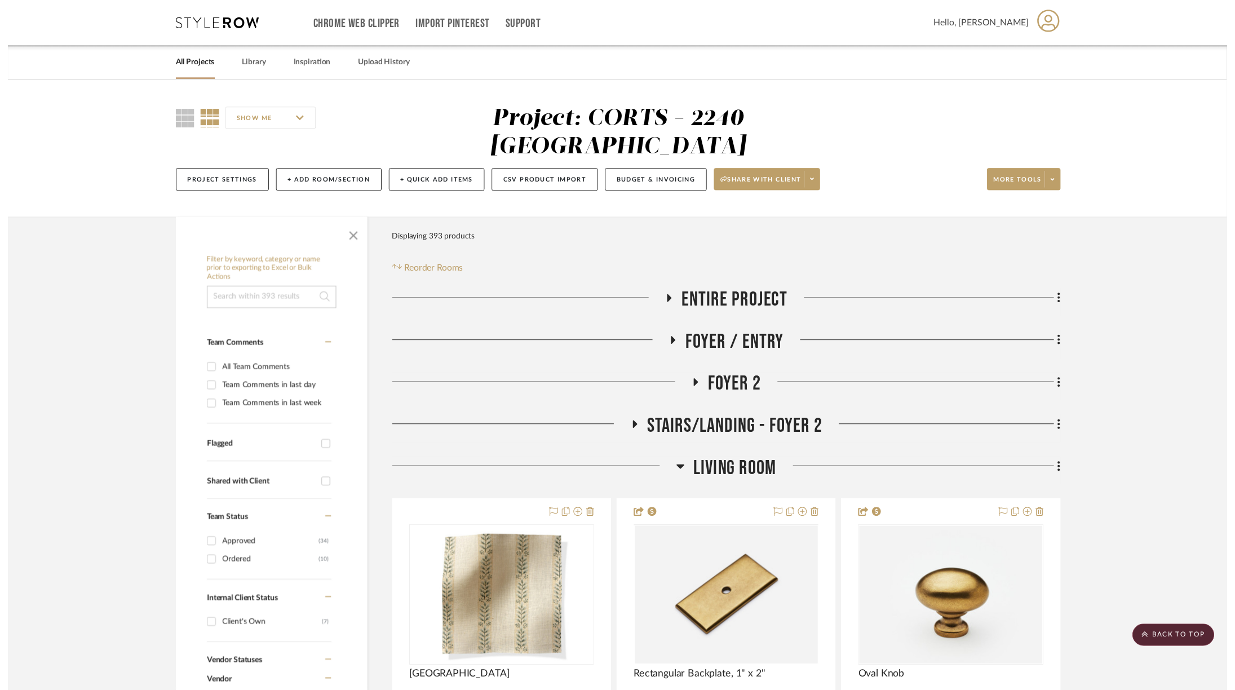
scroll to position [277, 4]
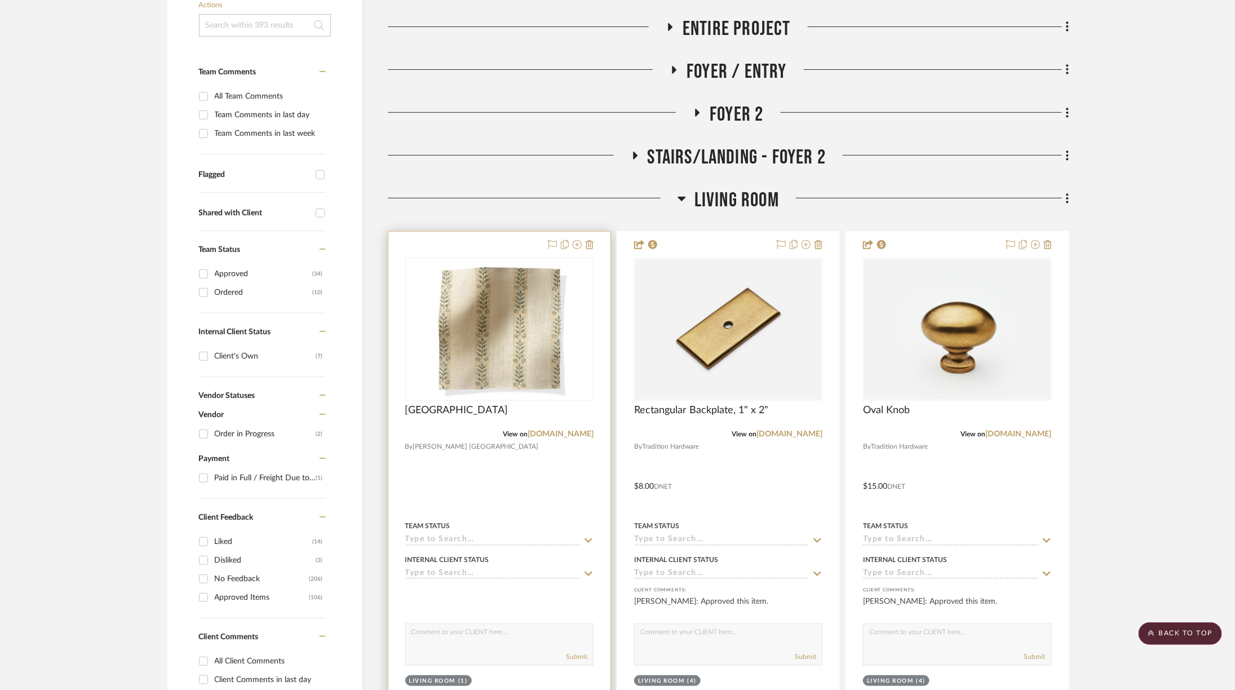
click at [448, 624] on textarea at bounding box center [499, 634] width 187 height 21
click at [502, 295] on img "0" at bounding box center [499, 329] width 141 height 141
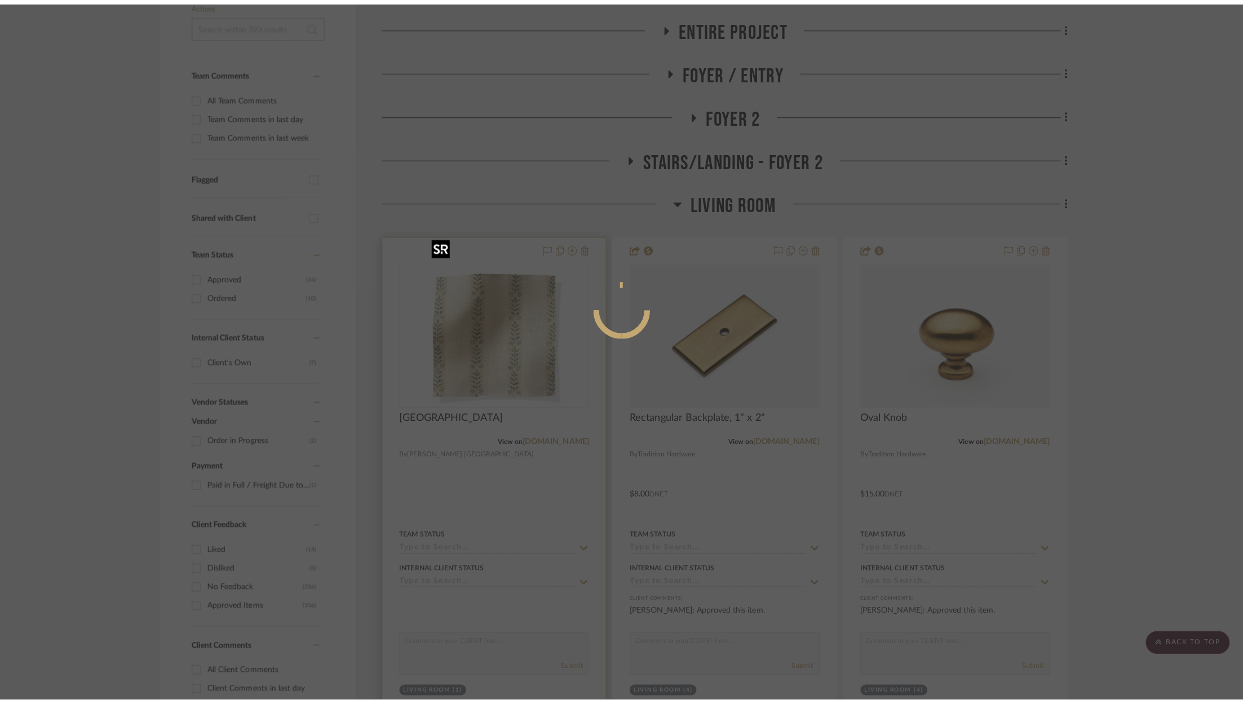
scroll to position [0, 0]
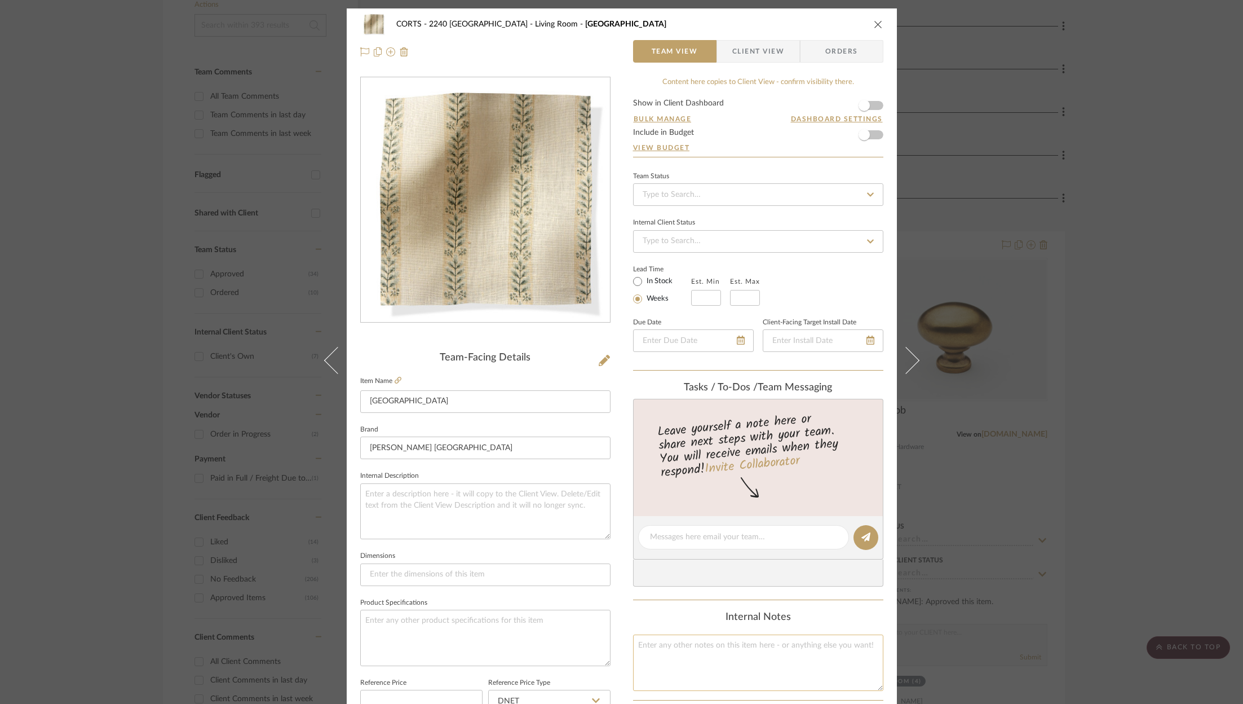
click at [700, 656] on textarea at bounding box center [758, 662] width 250 height 56
type textarea "consdiering for women treatments"
click at [780, 162] on div "Content here copies to Client View - confirm visibility there. Show in Client D…" at bounding box center [758, 541] width 250 height 928
click at [874, 28] on icon "close" at bounding box center [878, 24] width 9 height 9
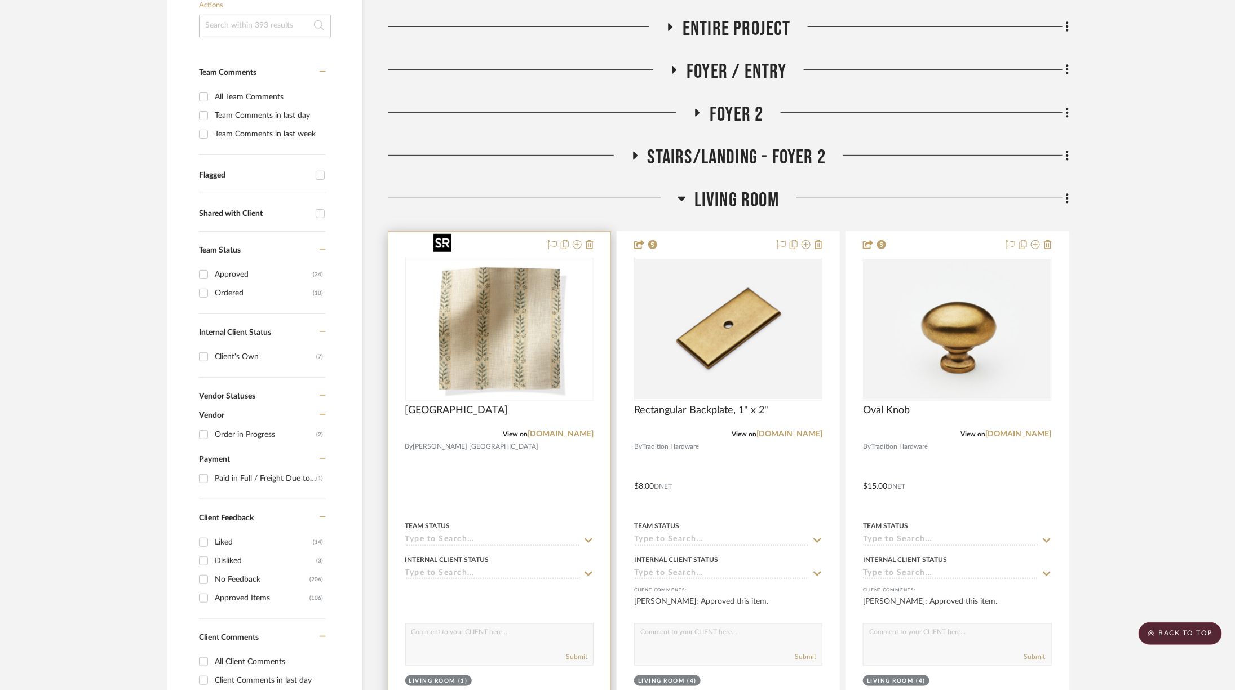
click at [501, 353] on img "0" at bounding box center [499, 329] width 141 height 141
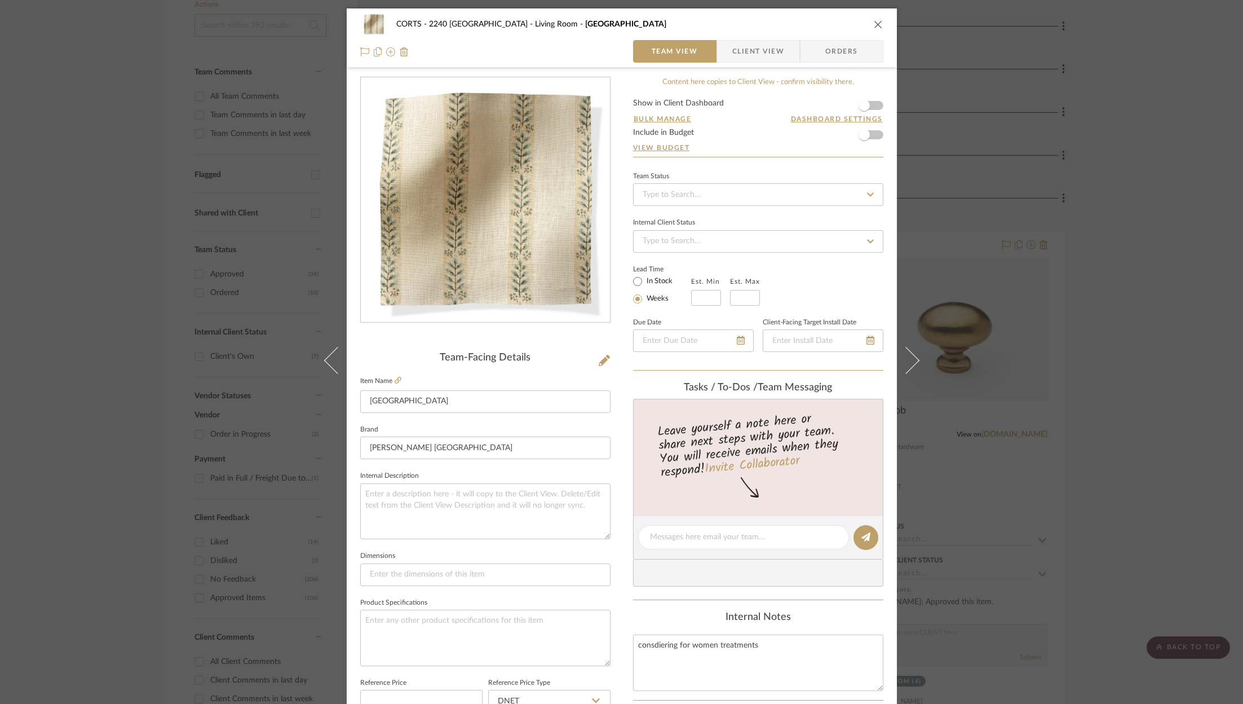
scroll to position [313, 0]
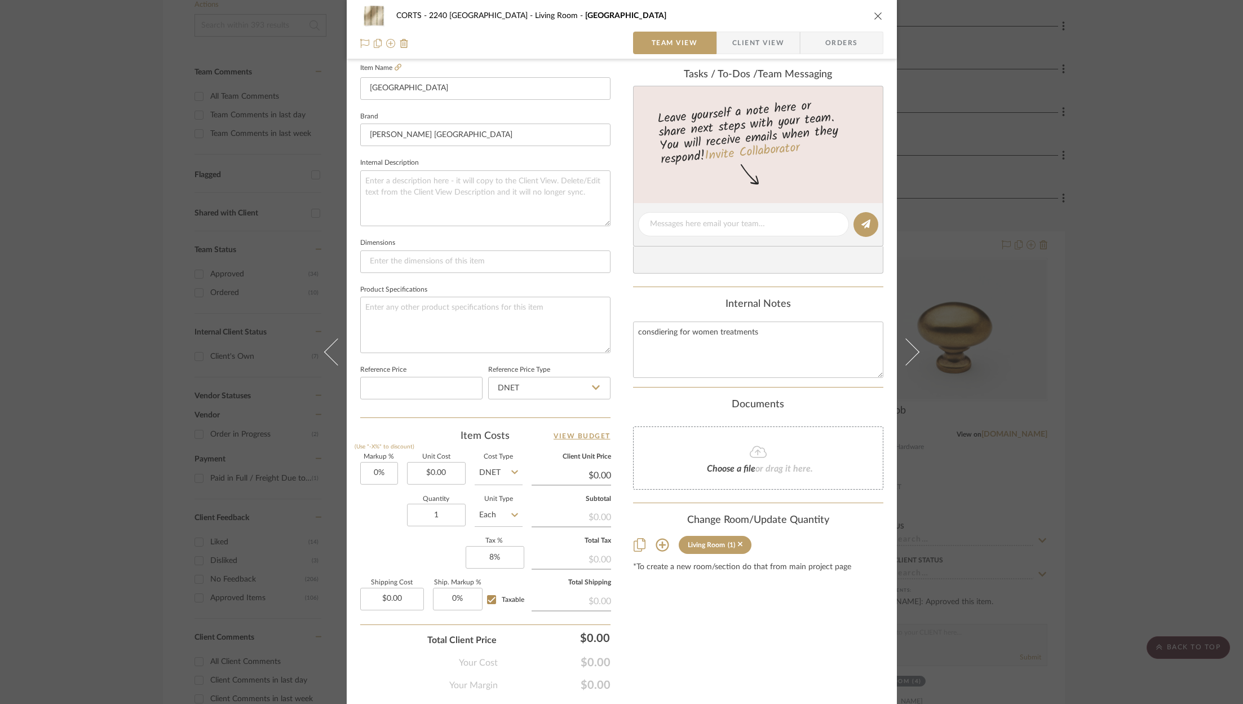
click at [874, 18] on icon "close" at bounding box center [878, 15] width 9 height 9
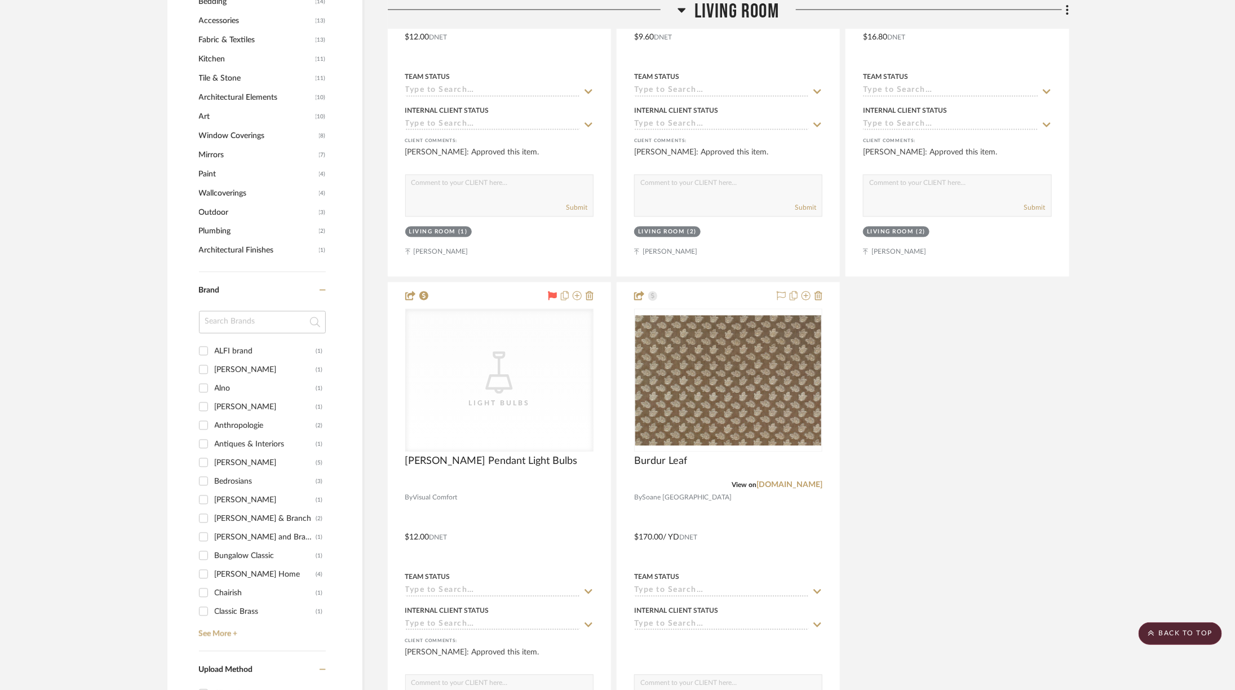
scroll to position [1227, 4]
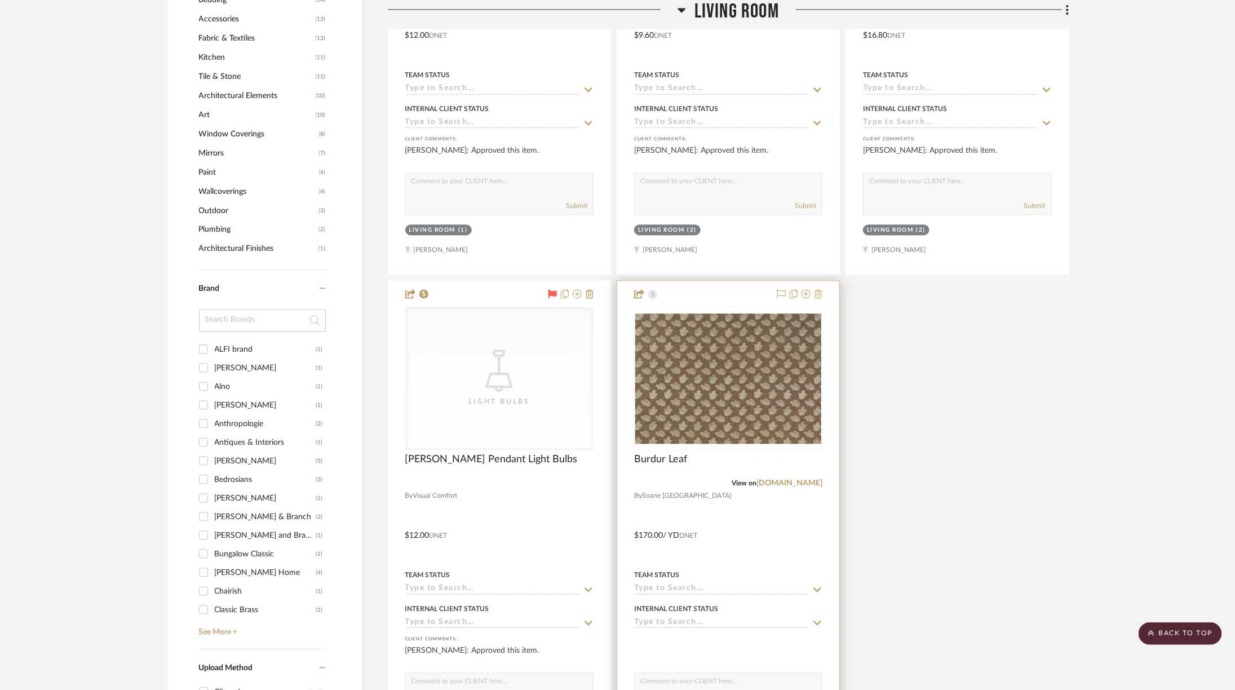
click at [817, 290] on icon at bounding box center [819, 294] width 8 height 9
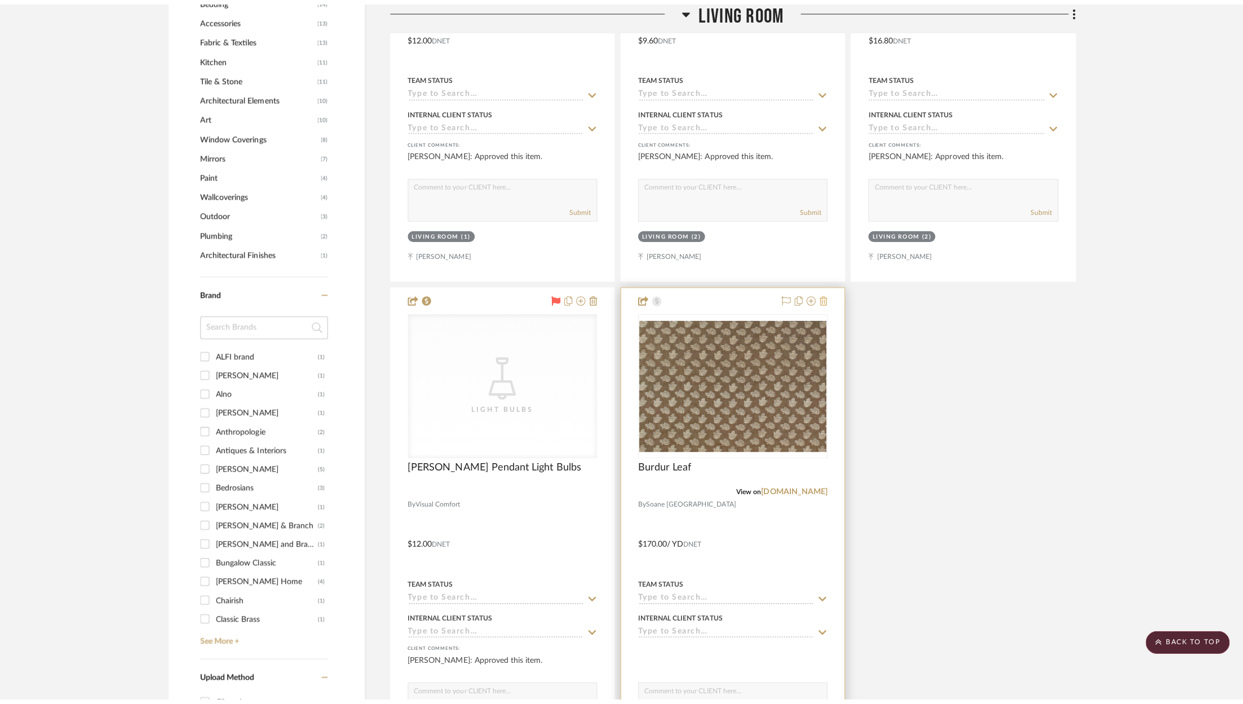
scroll to position [0, 0]
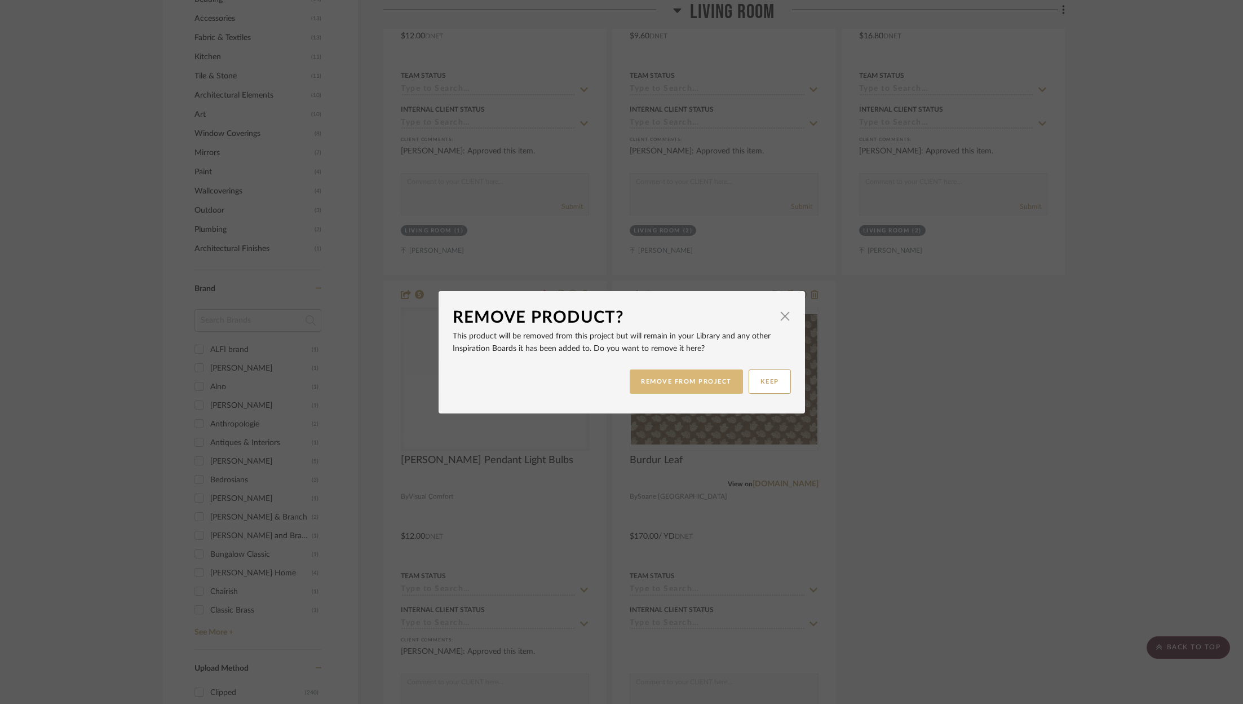
click at [694, 379] on button "REMOVE FROM PROJECT" at bounding box center [686, 381] width 113 height 24
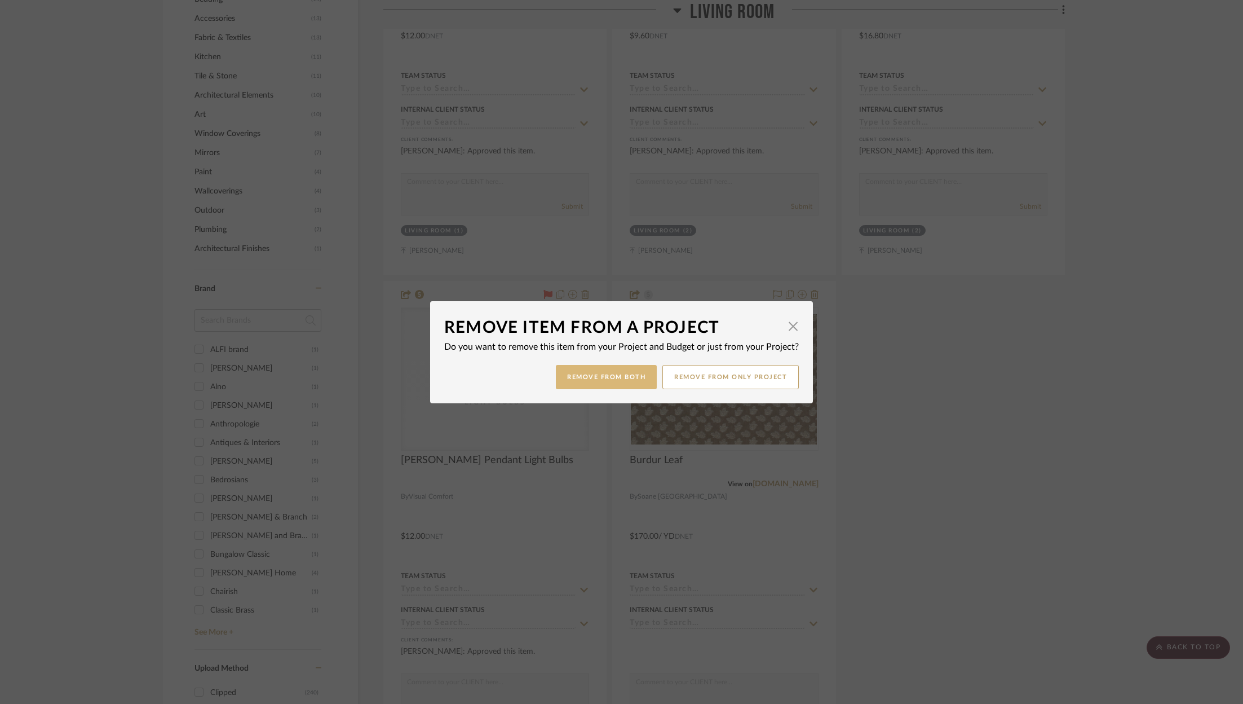
click at [591, 386] on button "Remove from Both" at bounding box center [606, 377] width 101 height 24
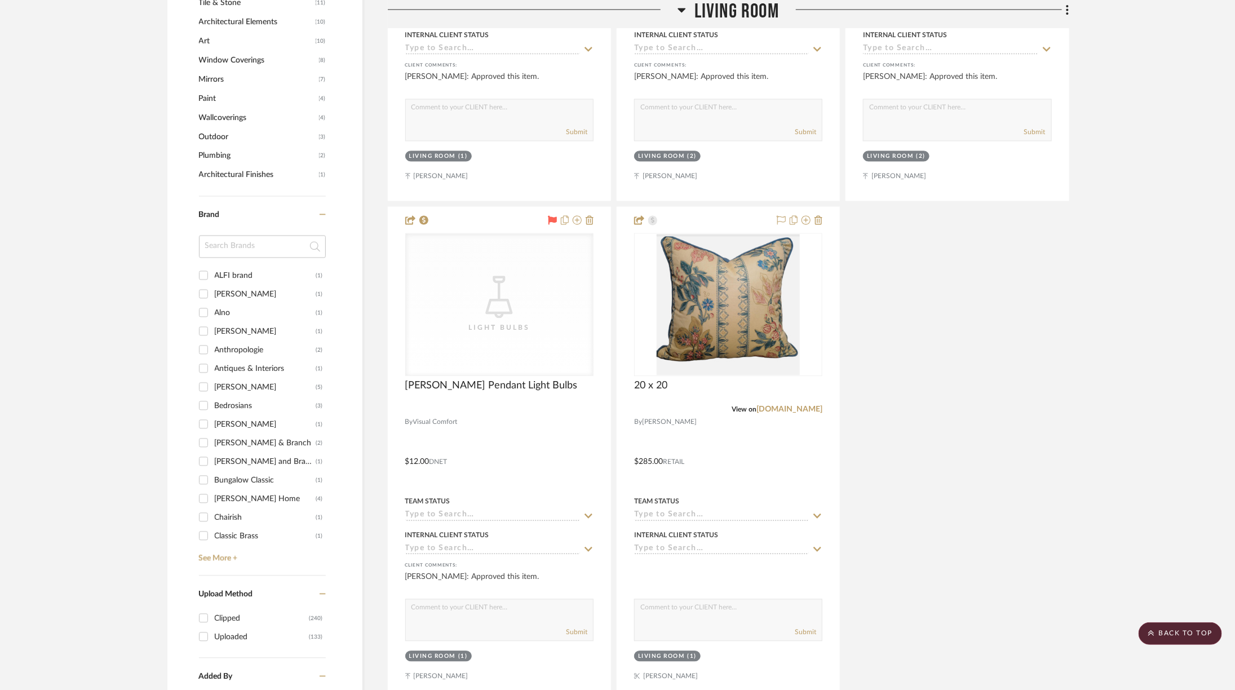
scroll to position [1305, 4]
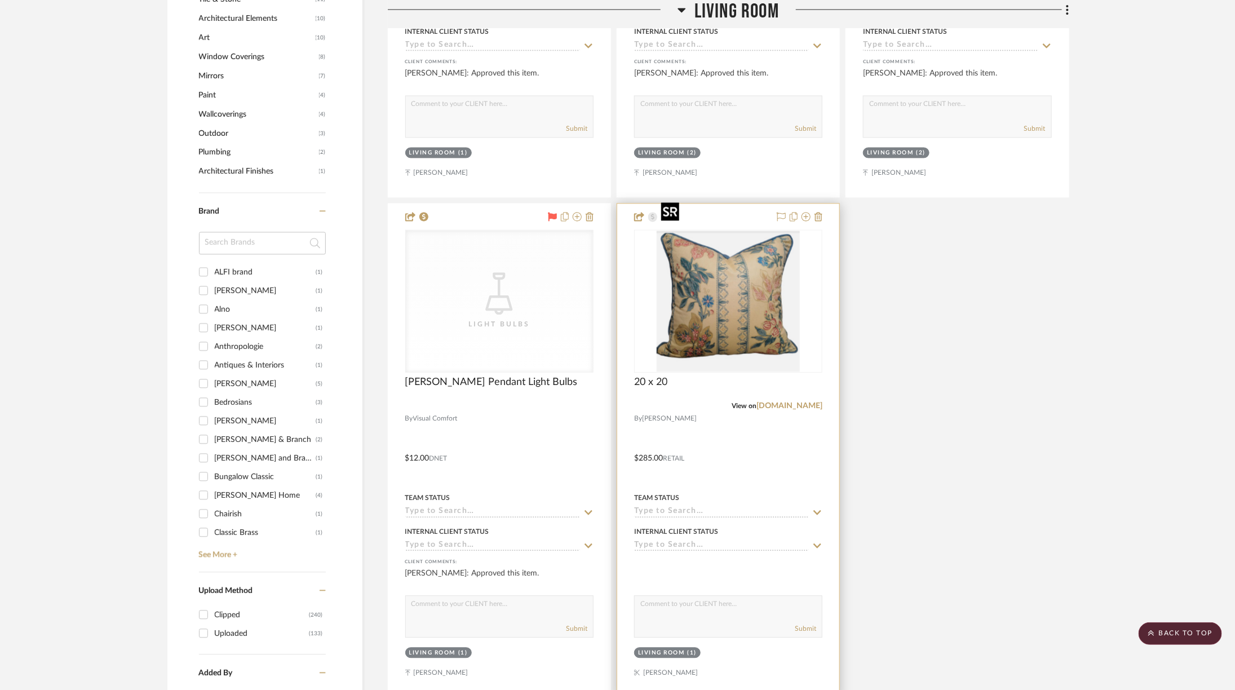
click at [0, 0] on img at bounding box center [0, 0] width 0 height 0
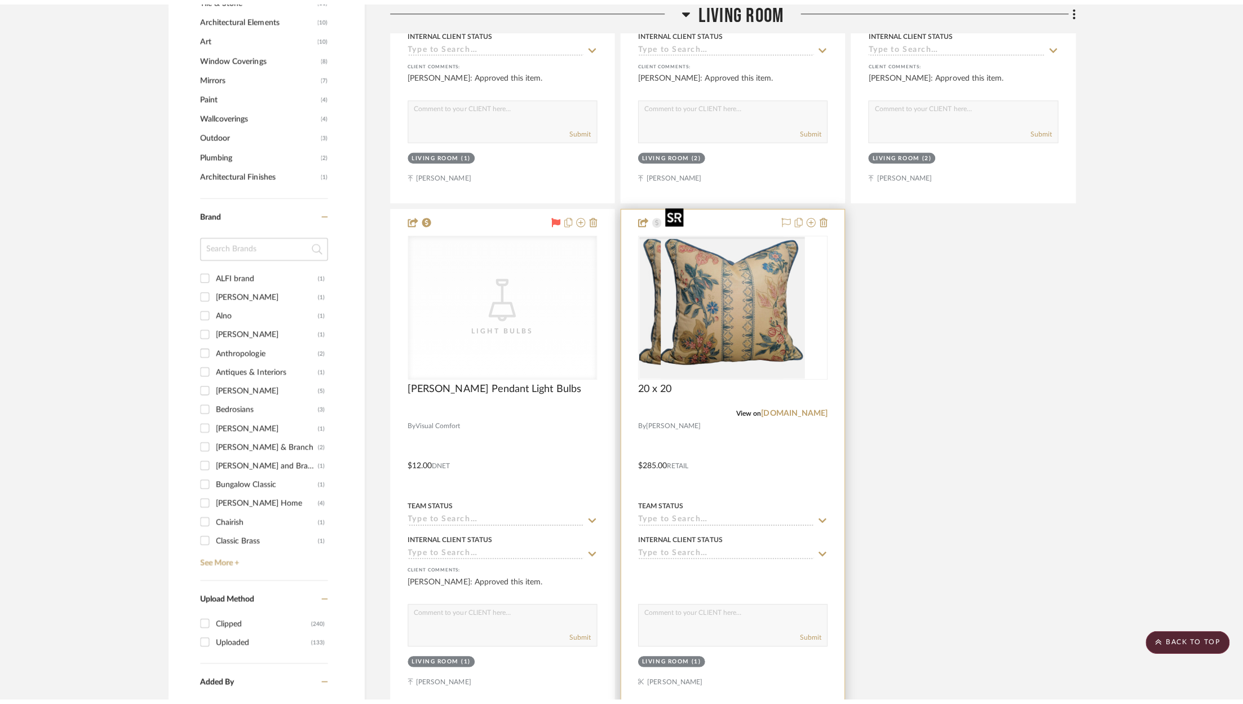
scroll to position [0, 0]
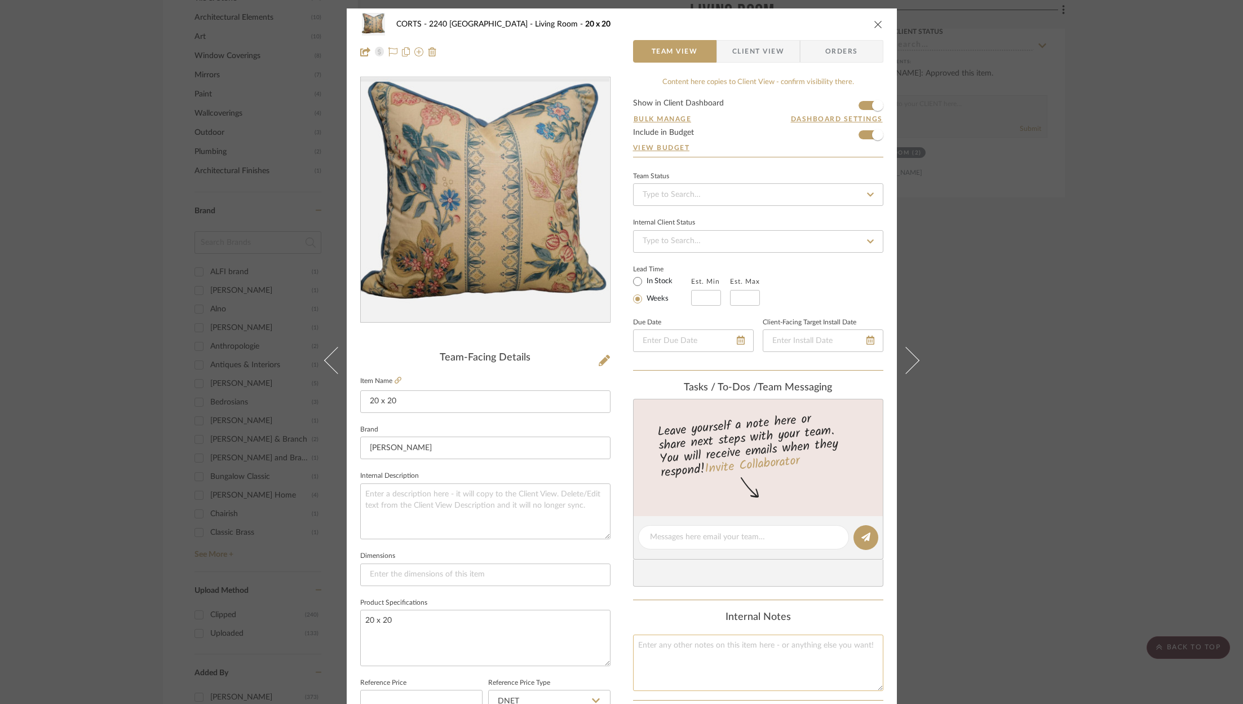
click at [702, 656] on textarea at bounding box center [758, 662] width 250 height 56
type textarea "likes for pillows or slipper chairs"
click at [874, 22] on icon "close" at bounding box center [878, 24] width 9 height 9
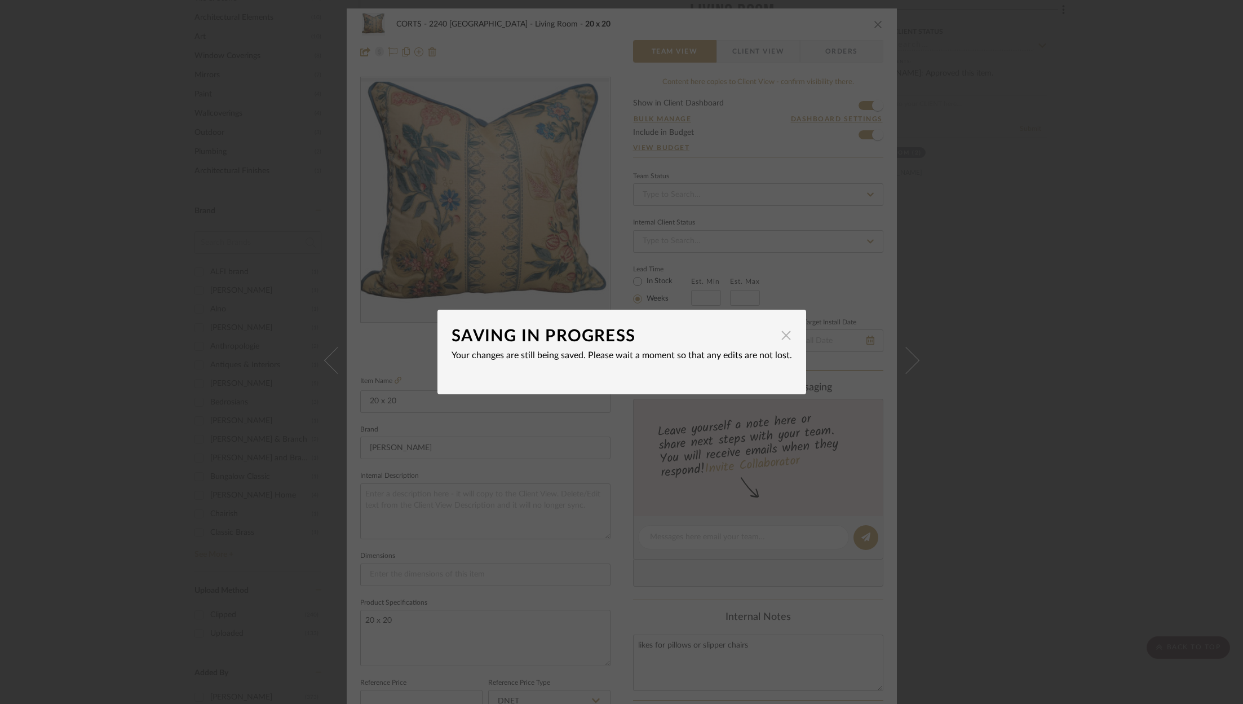
click at [783, 335] on span "button" at bounding box center [786, 335] width 23 height 23
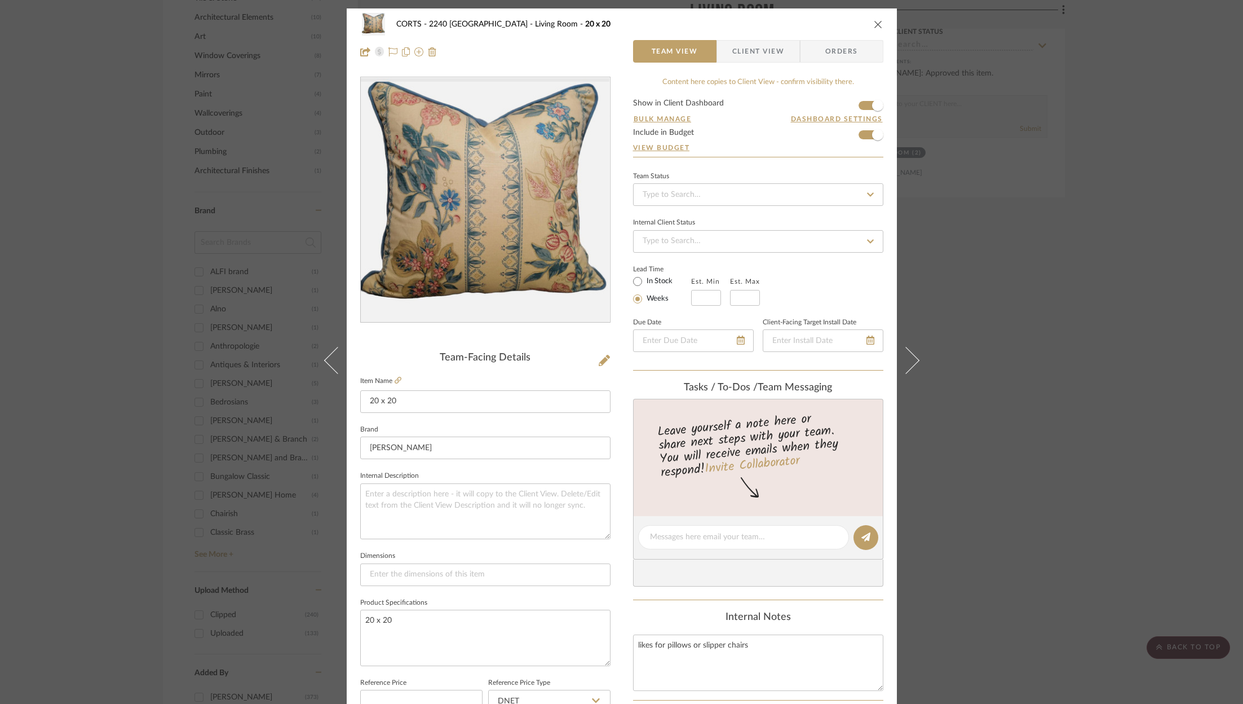
click at [874, 20] on icon "close" at bounding box center [878, 24] width 9 height 9
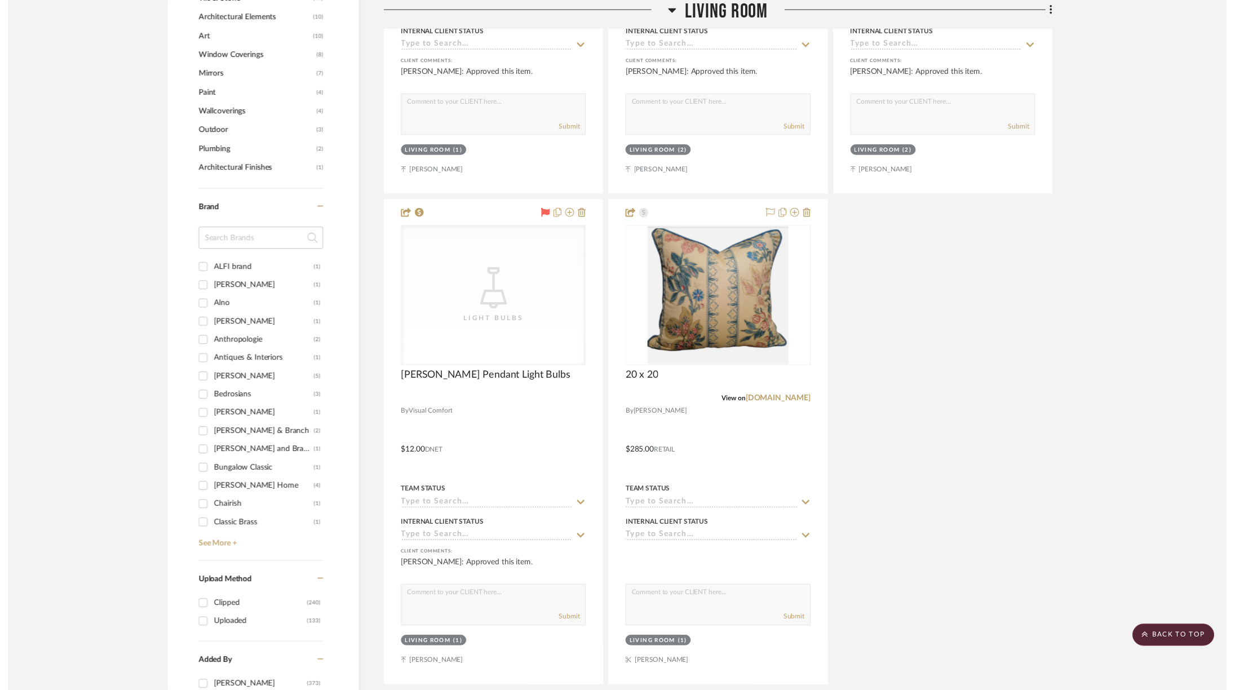
scroll to position [1305, 4]
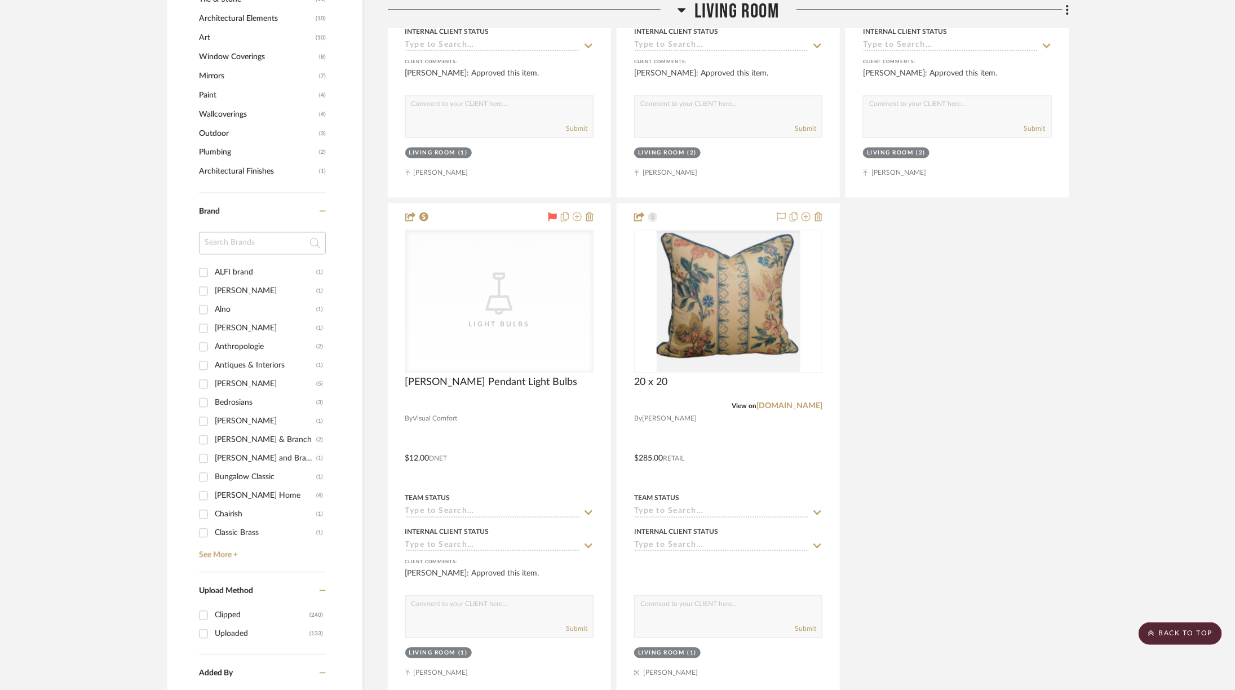
click at [713, 16] on span "Living Room" at bounding box center [736, 12] width 85 height 24
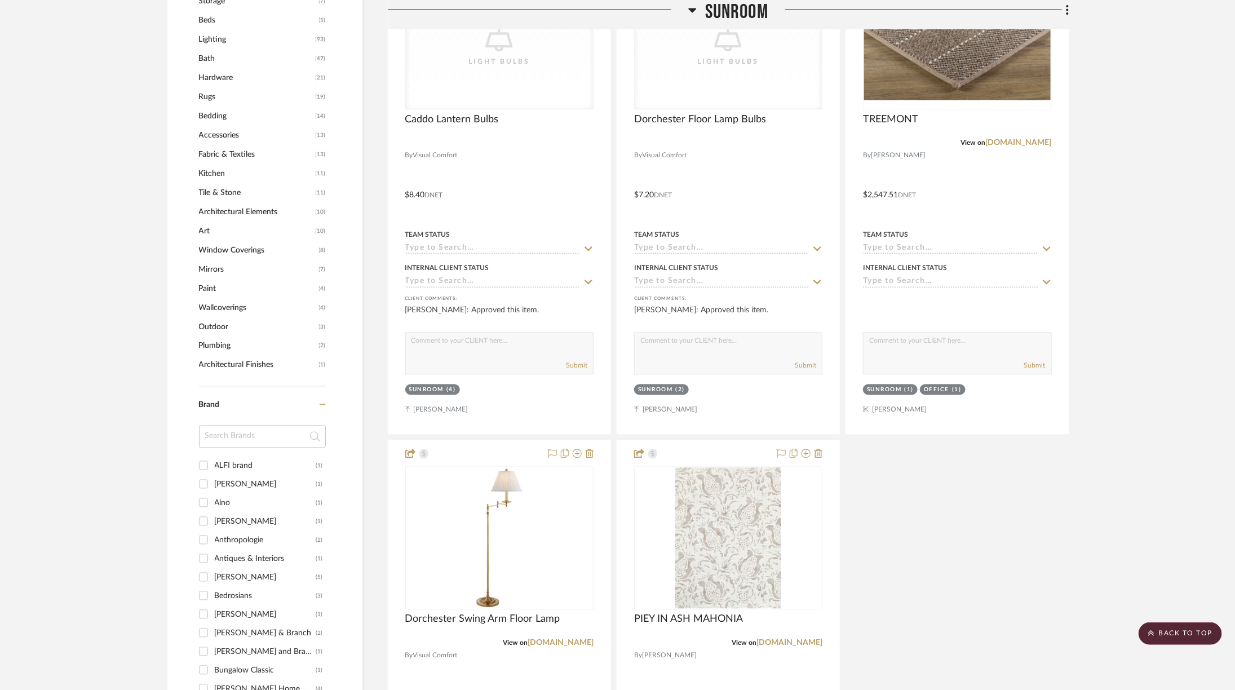
scroll to position [1112, 4]
click at [713, 15] on span "Sunroom" at bounding box center [736, 12] width 63 height 24
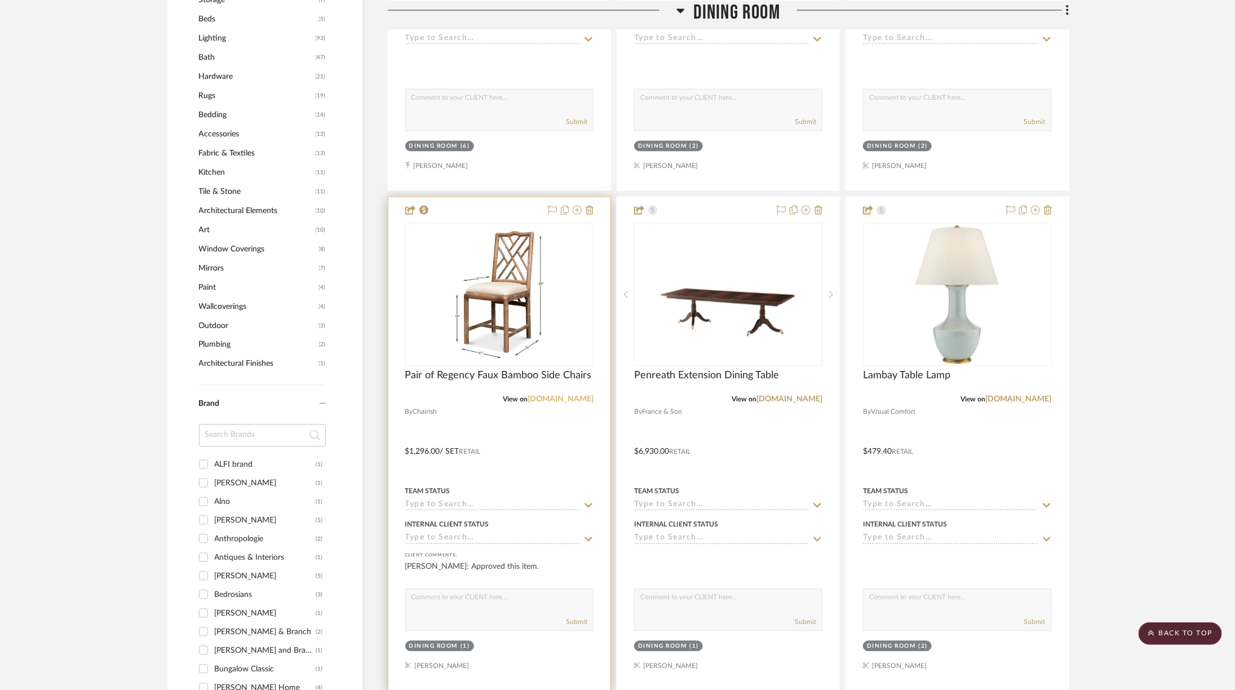
click at [560, 396] on link "chairish.com" at bounding box center [561, 400] width 66 height 8
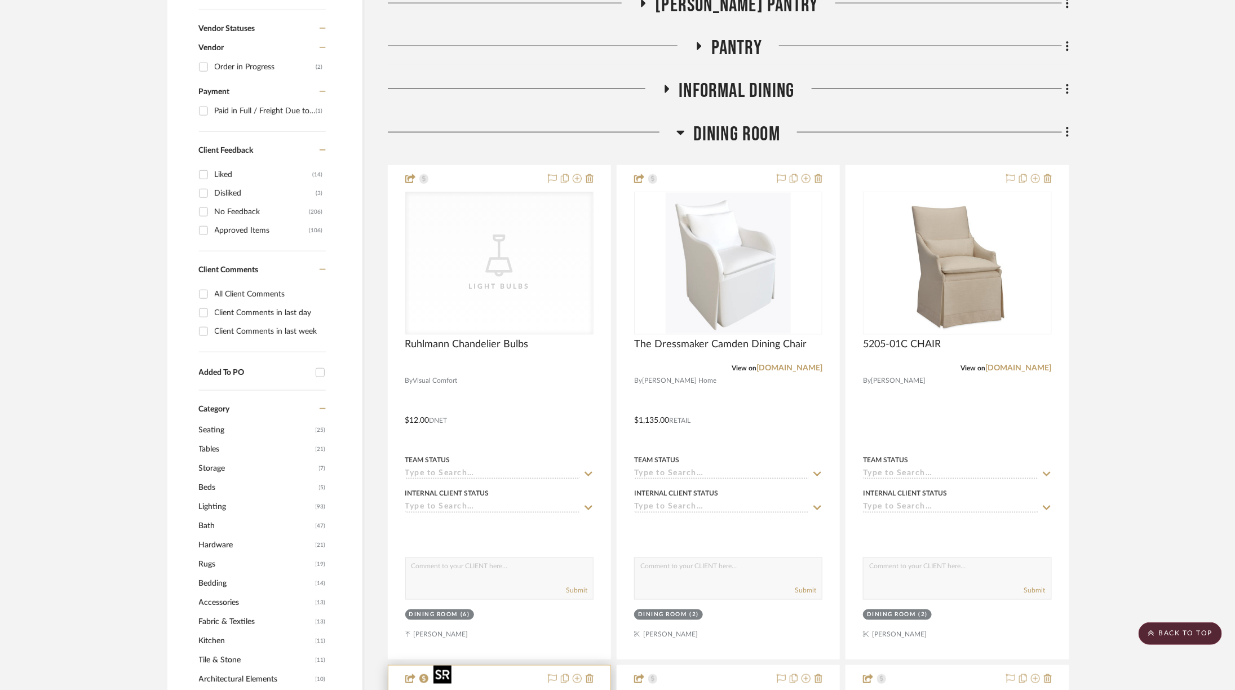
scroll to position [645, 4]
click at [680, 124] on icon at bounding box center [680, 131] width 8 height 14
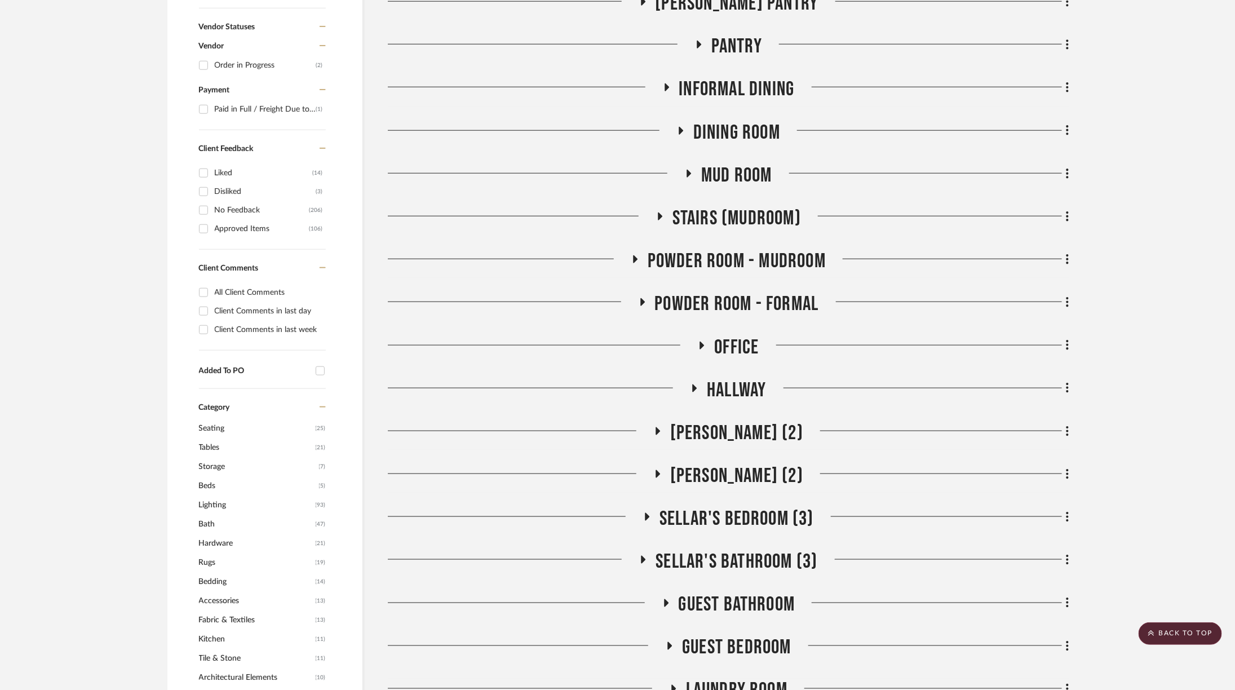
click at [707, 421] on span "[PERSON_NAME] (2)" at bounding box center [736, 433] width 133 height 24
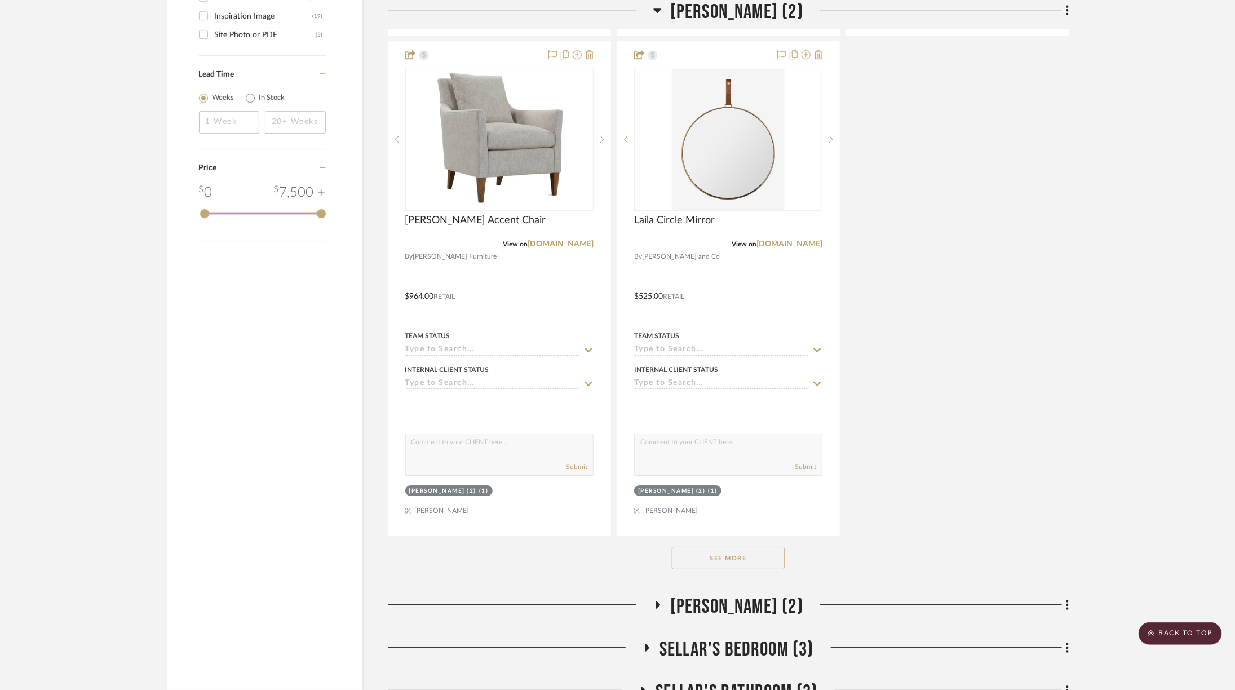
scroll to position [2147, 4]
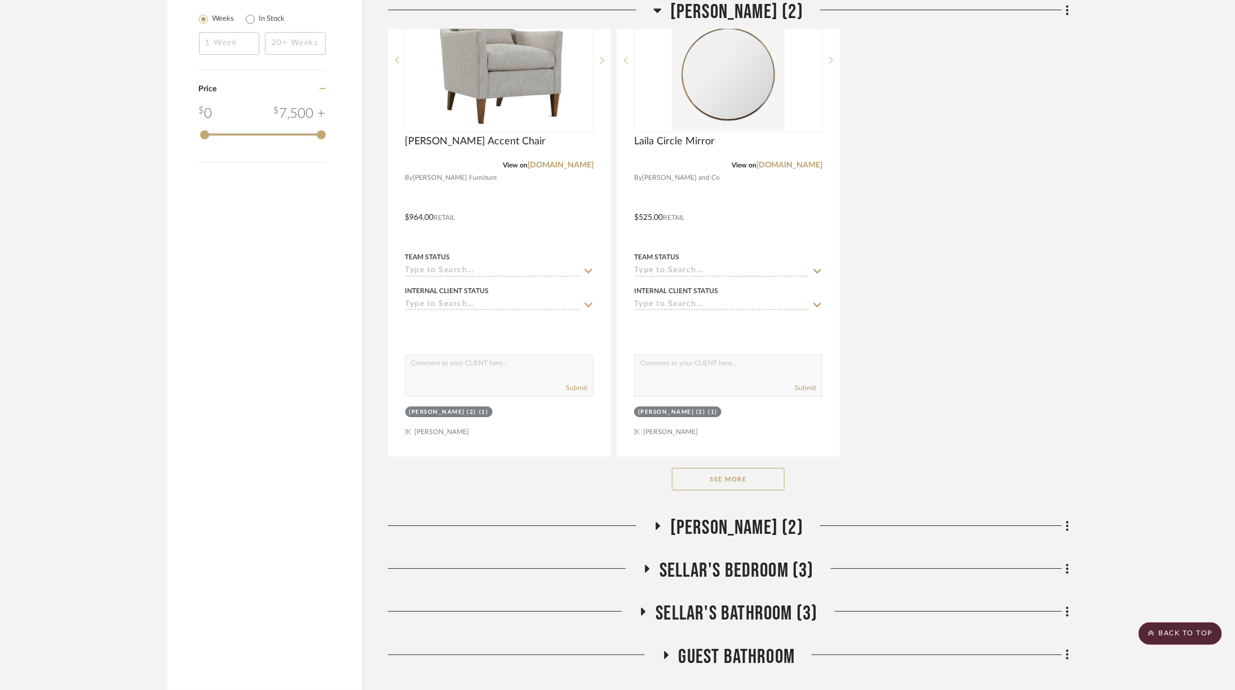
click at [703, 468] on button "See More" at bounding box center [728, 479] width 113 height 23
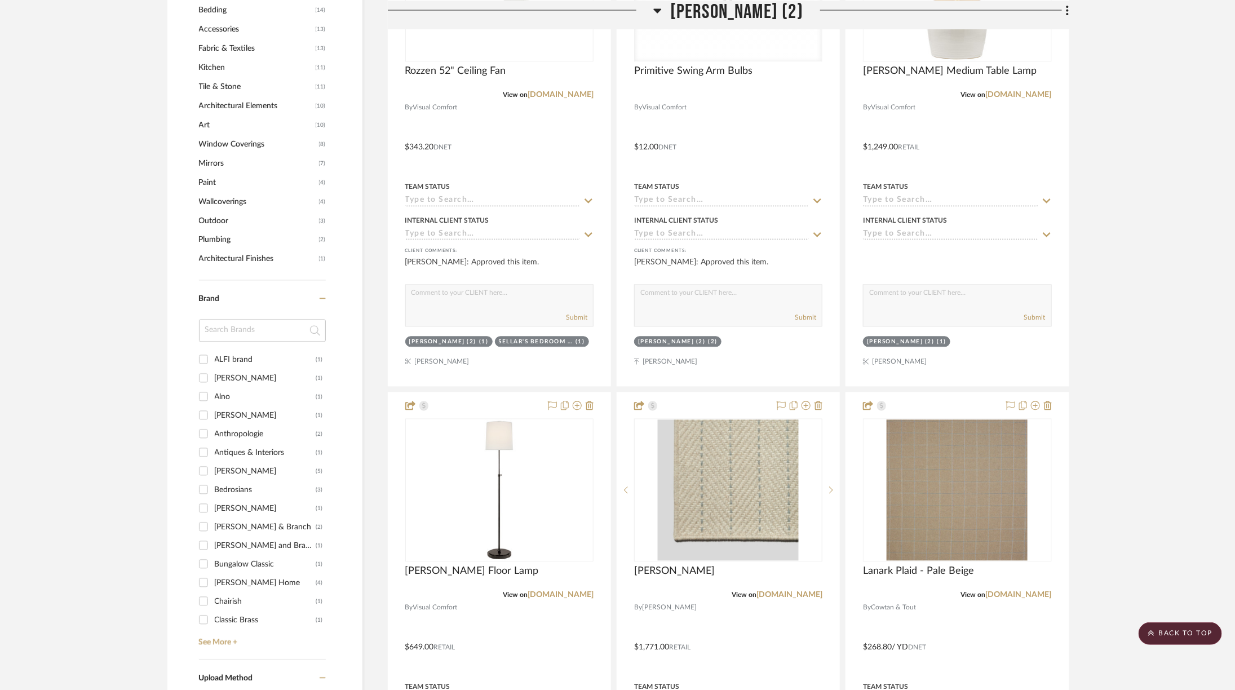
scroll to position [1225, 4]
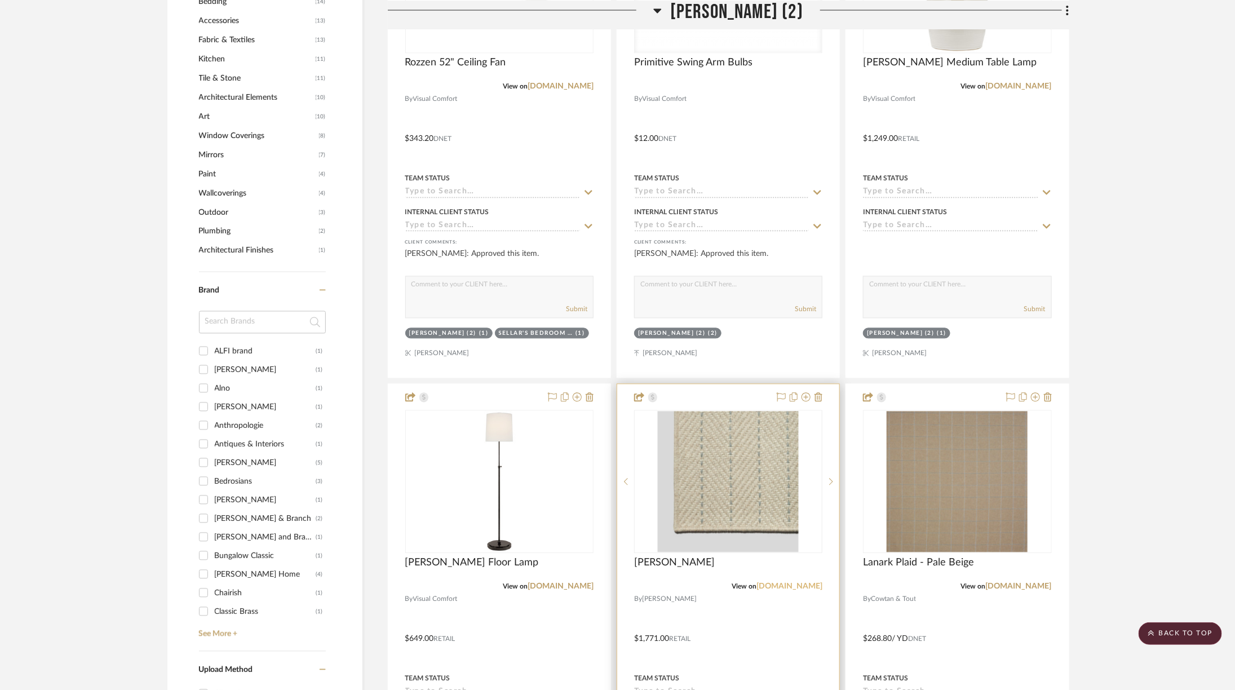
click at [775, 583] on link "[DOMAIN_NAME]" at bounding box center [789, 587] width 66 height 8
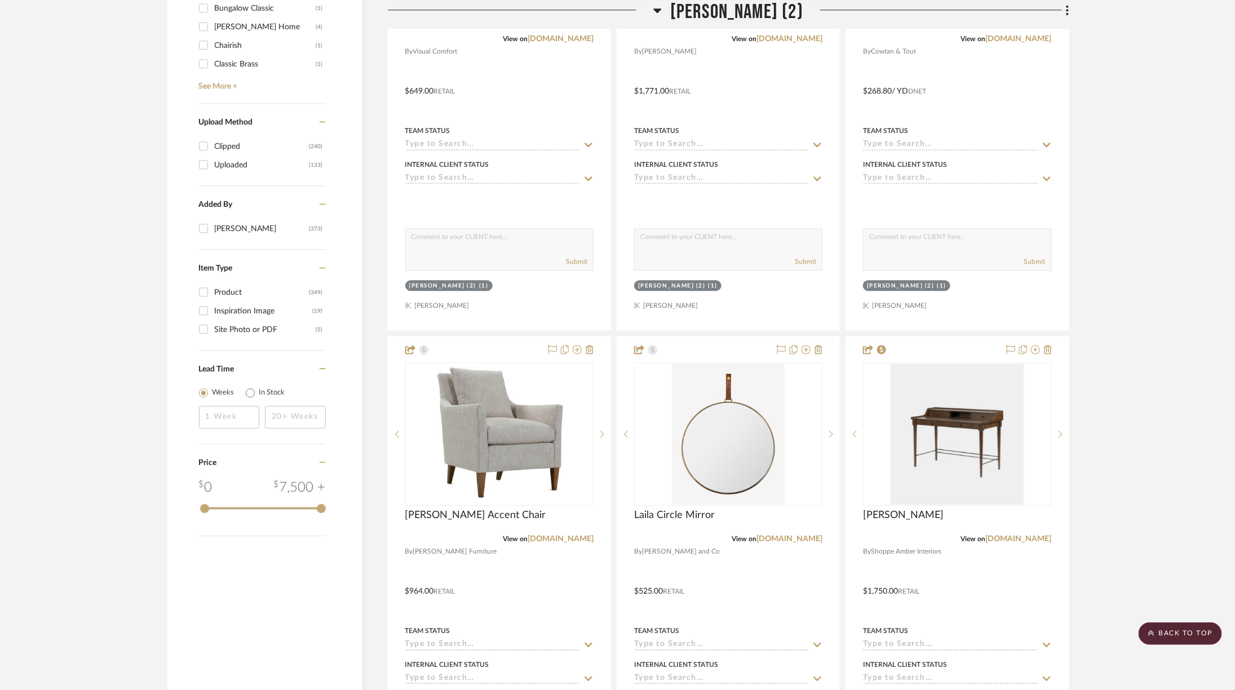
scroll to position [1772, 4]
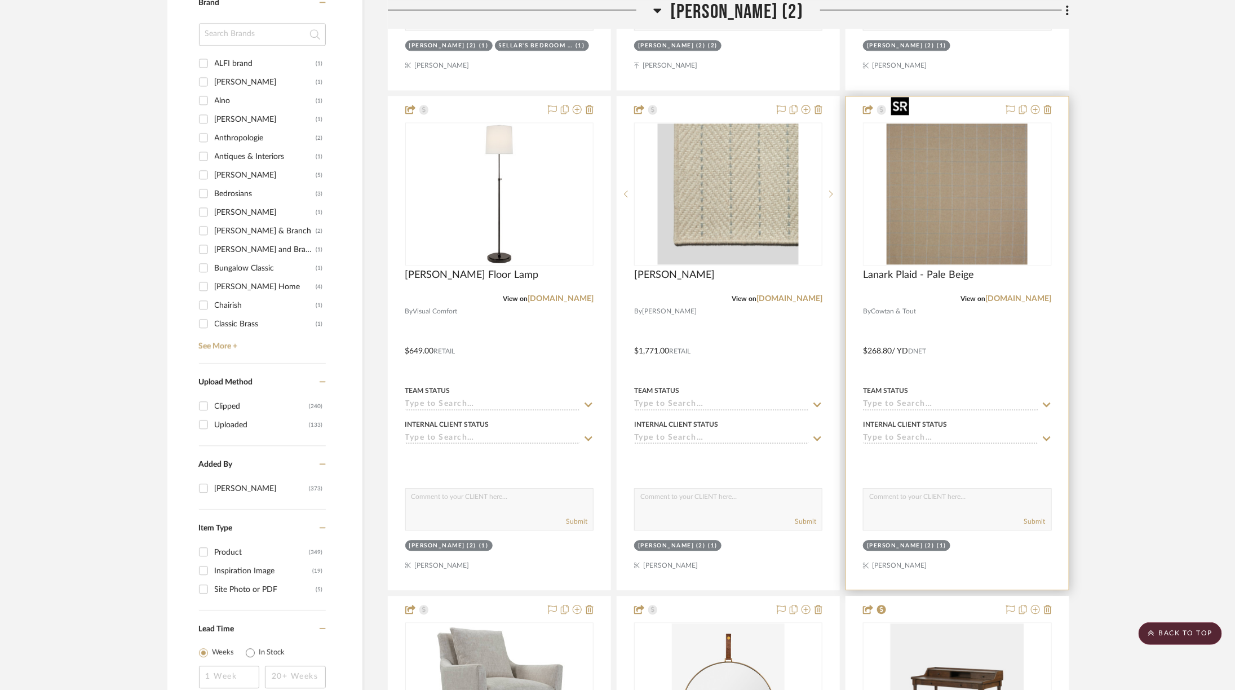
click at [956, 157] on img "0" at bounding box center [957, 193] width 141 height 141
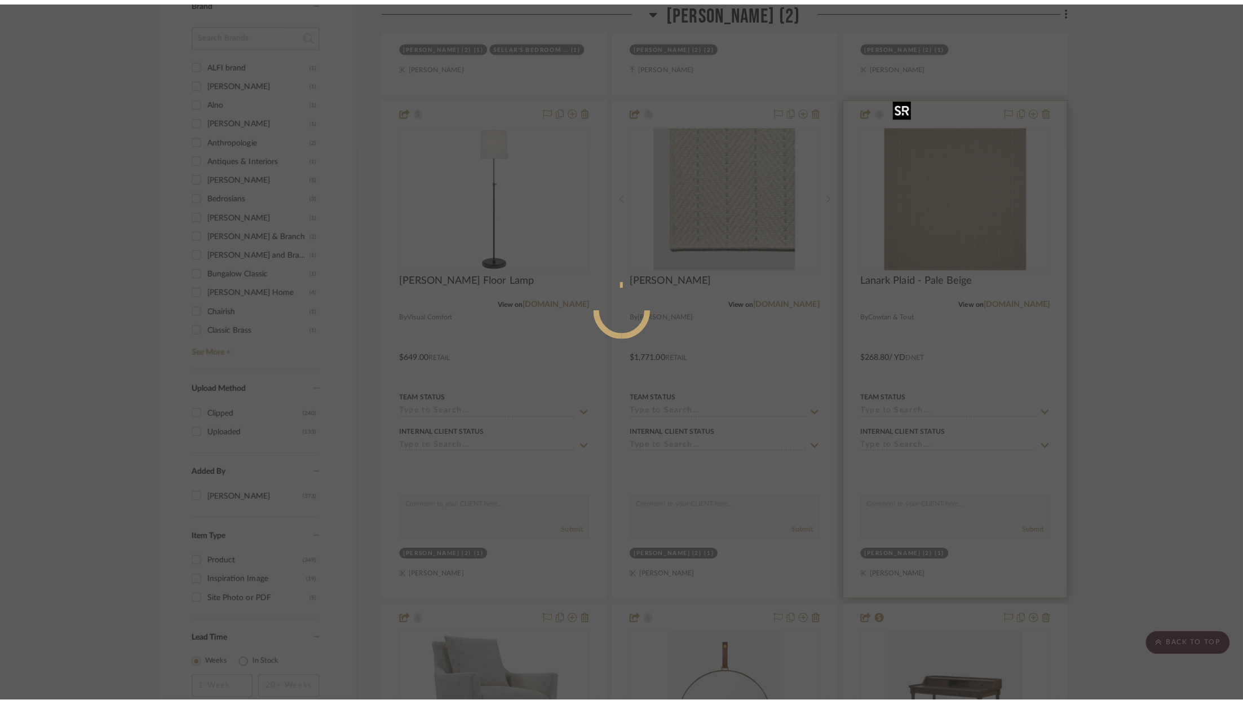
scroll to position [0, 0]
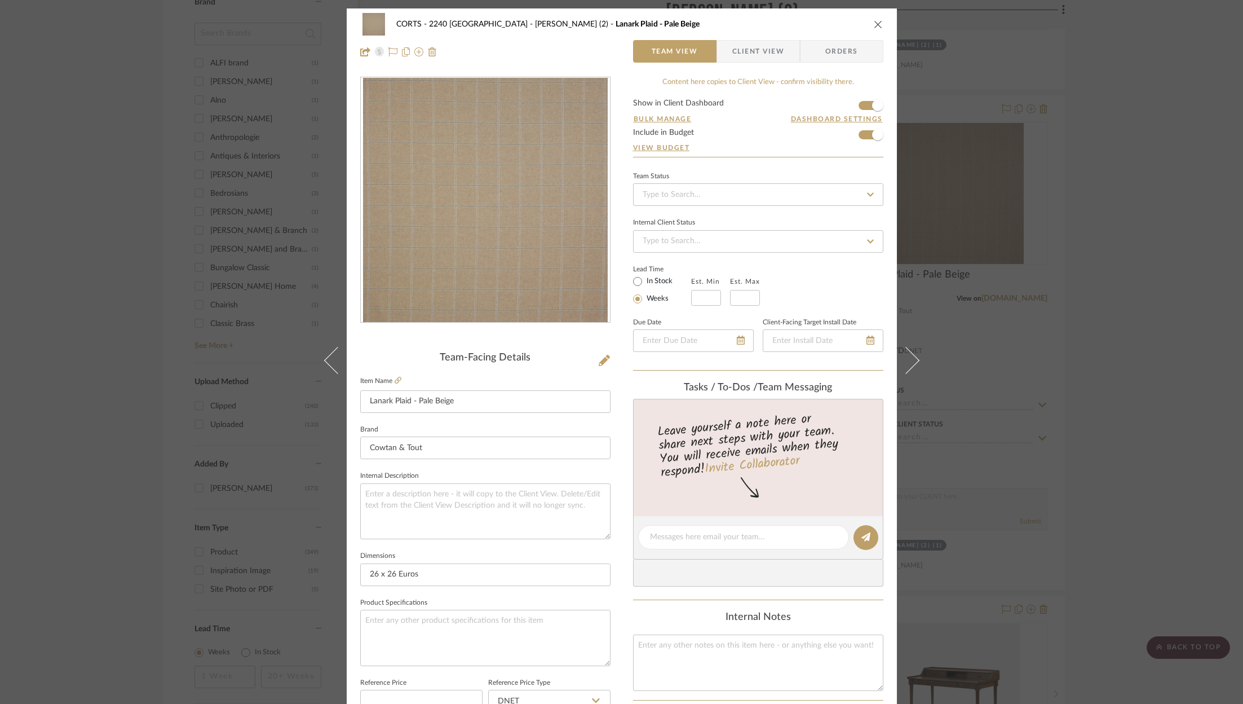
click at [876, 23] on icon "close" at bounding box center [878, 24] width 9 height 9
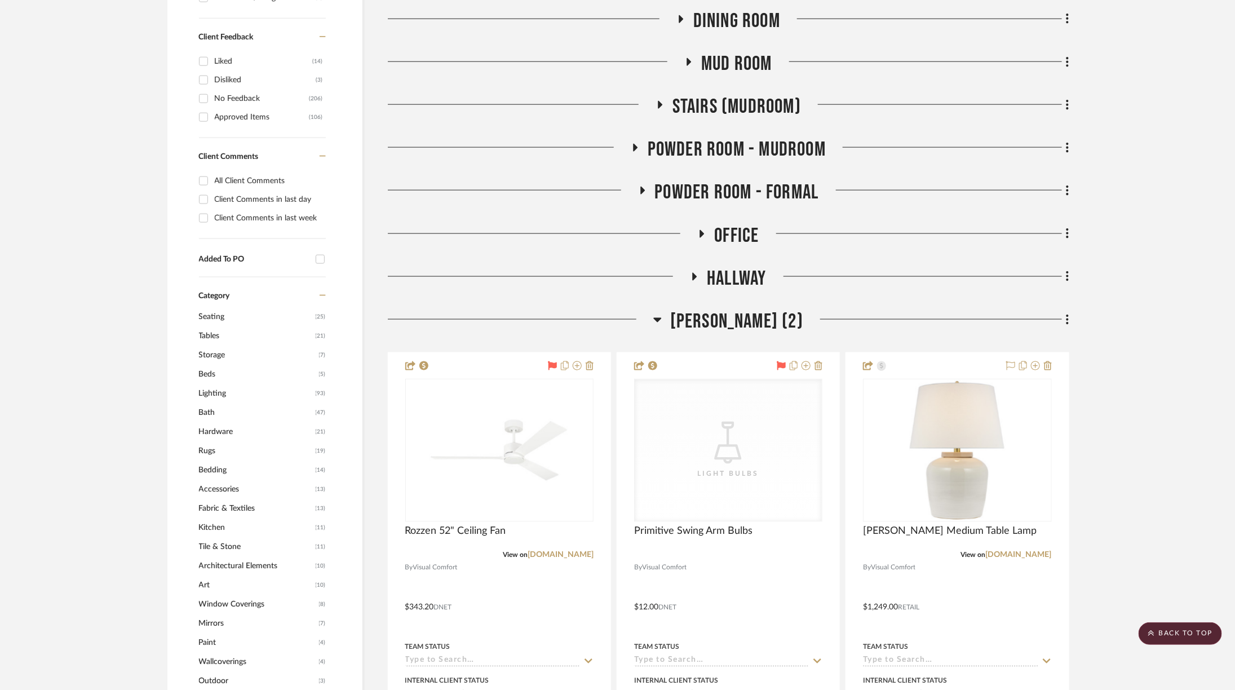
scroll to position [767, 4]
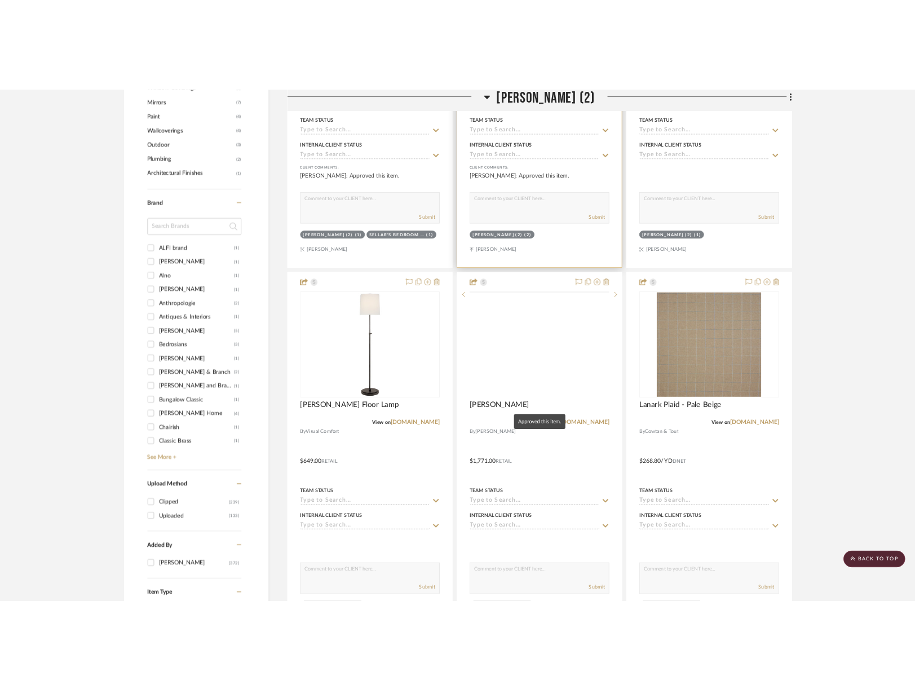
scroll to position [1449, 0]
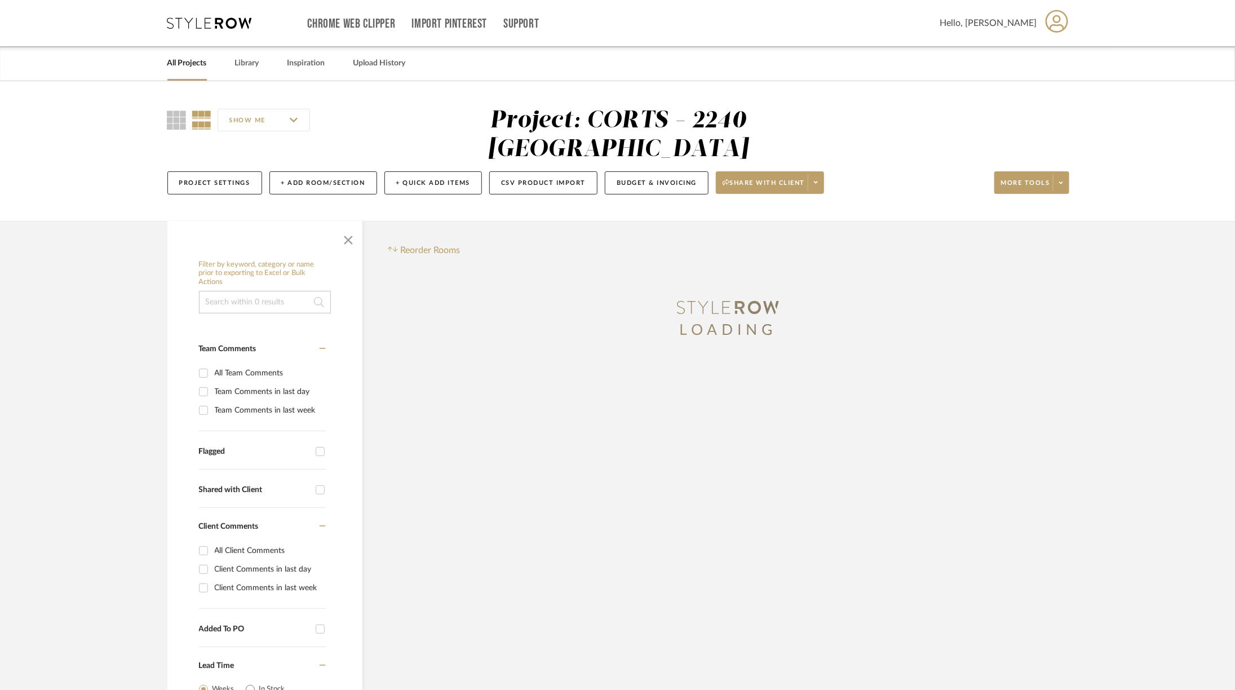
scroll to position [164, 0]
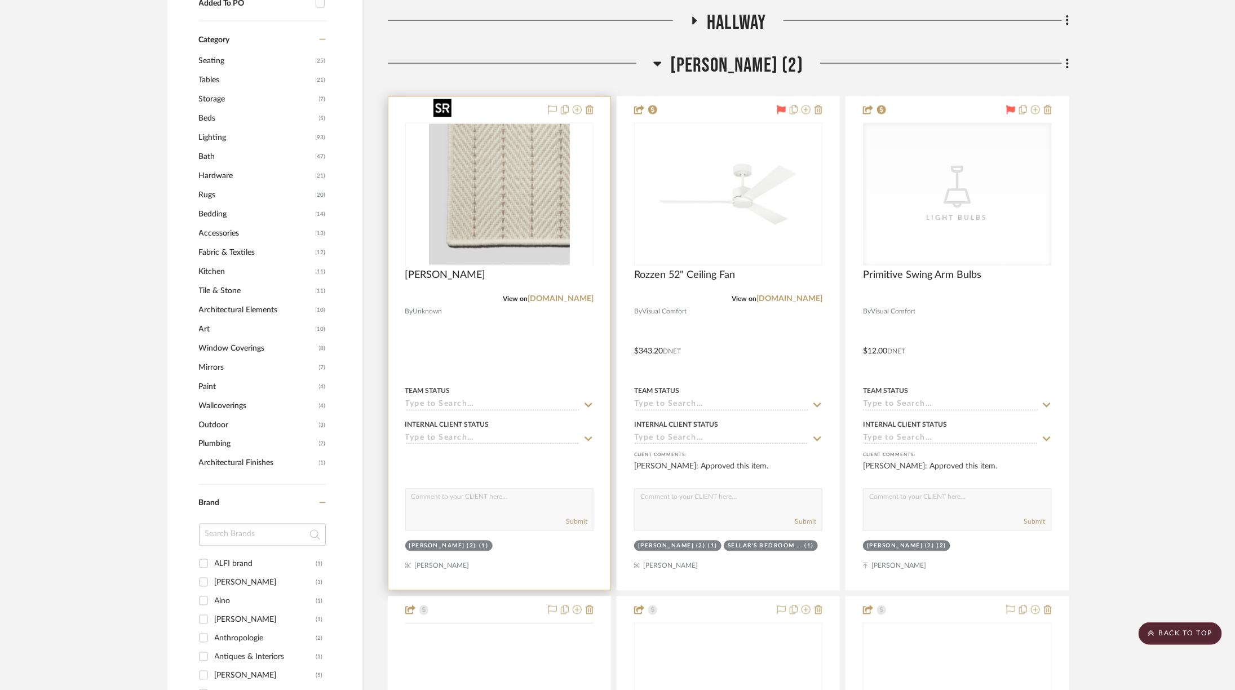
scroll to position [1228, 0]
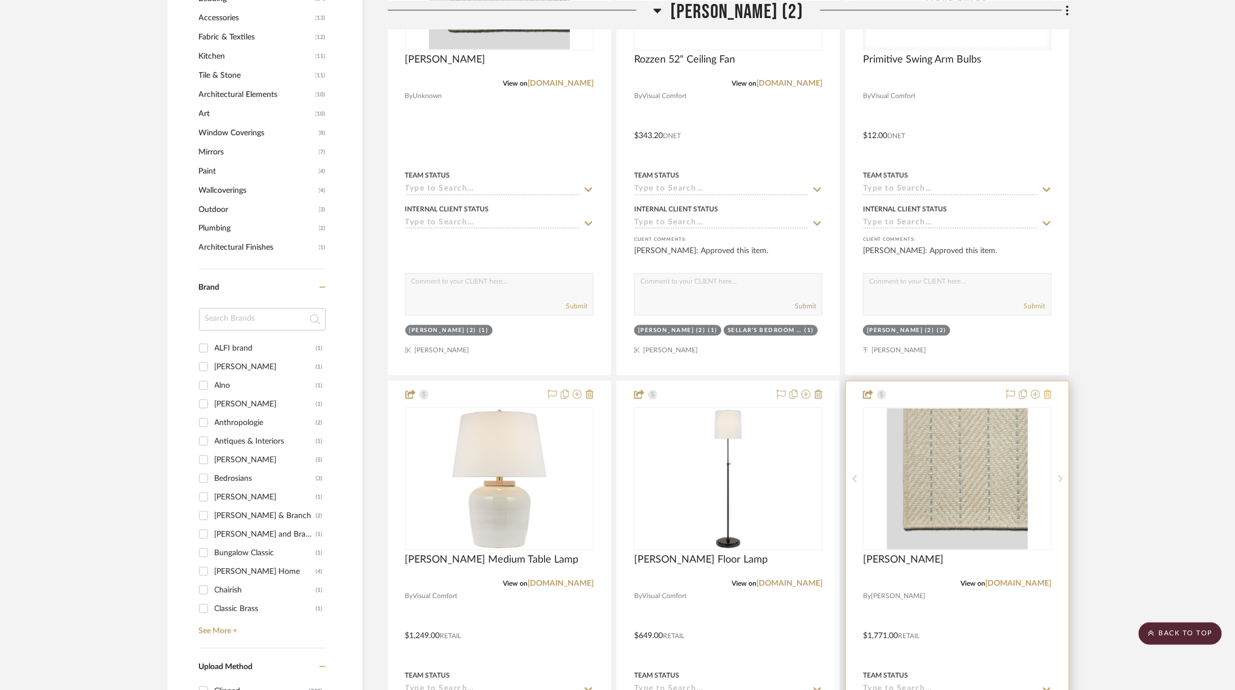
click at [1050, 390] on icon at bounding box center [1048, 394] width 8 height 9
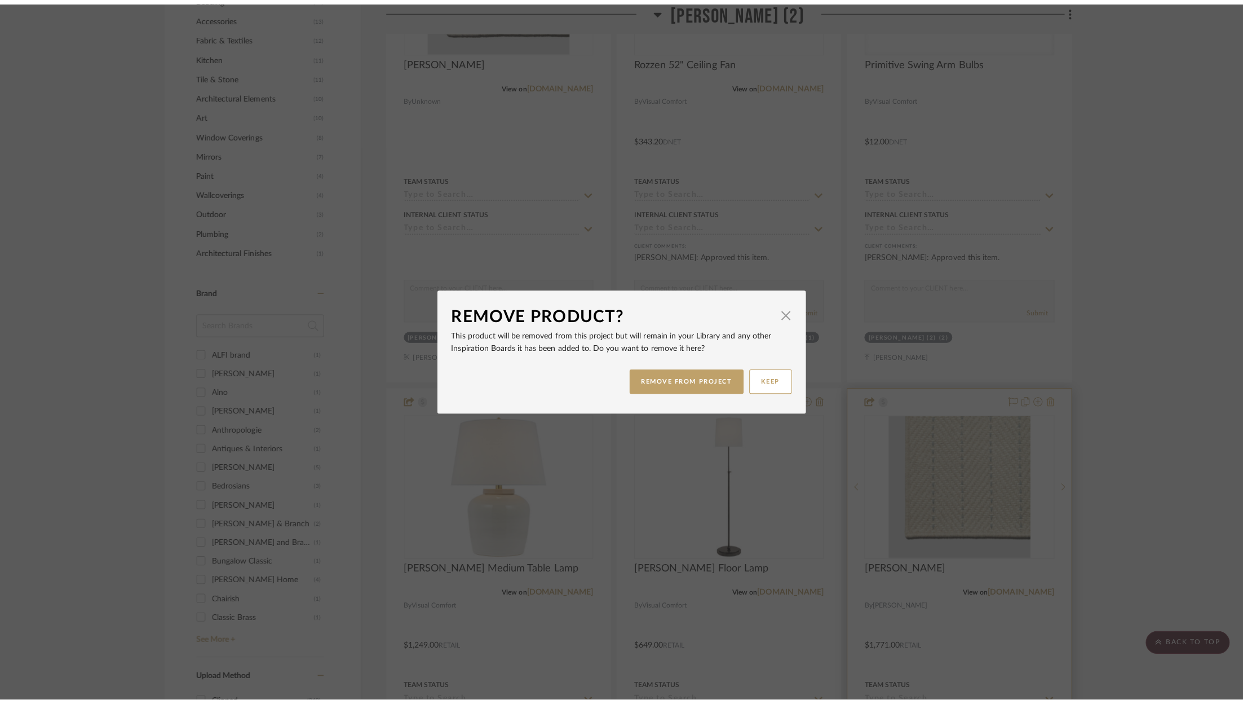
scroll to position [0, 0]
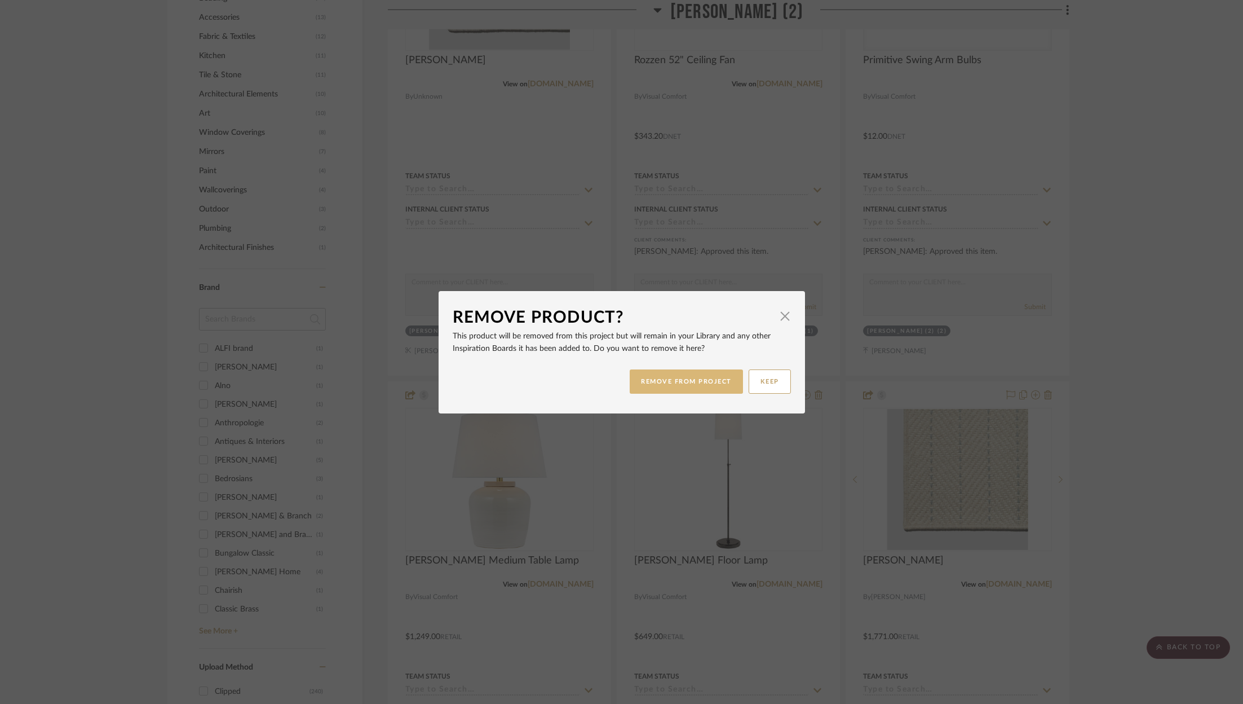
click at [693, 381] on button "REMOVE FROM PROJECT" at bounding box center [686, 381] width 113 height 24
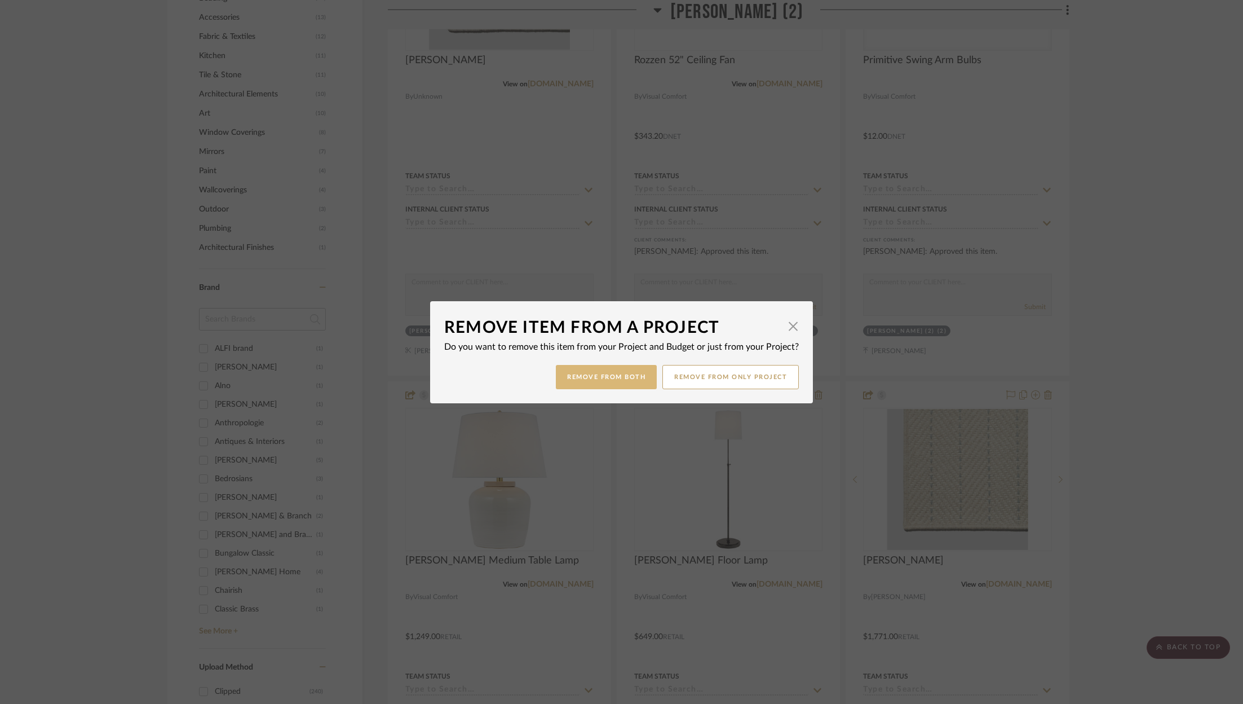
click at [615, 379] on button "Remove from Both" at bounding box center [606, 377] width 101 height 24
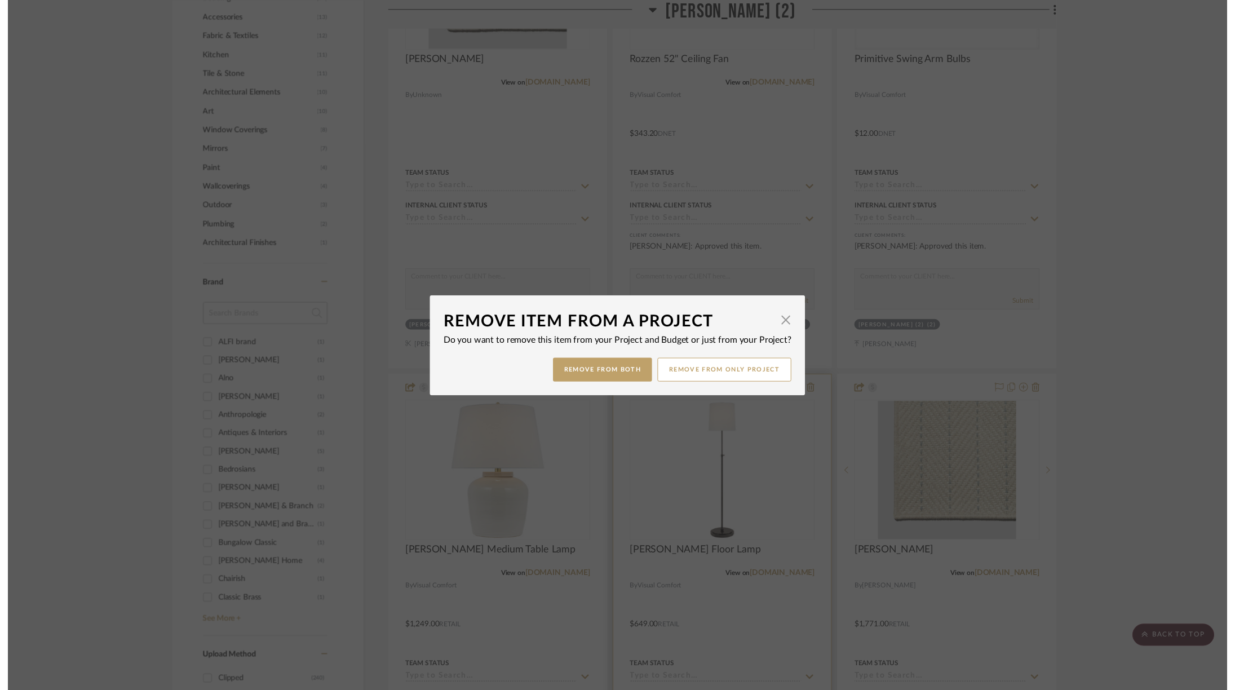
scroll to position [1228, 0]
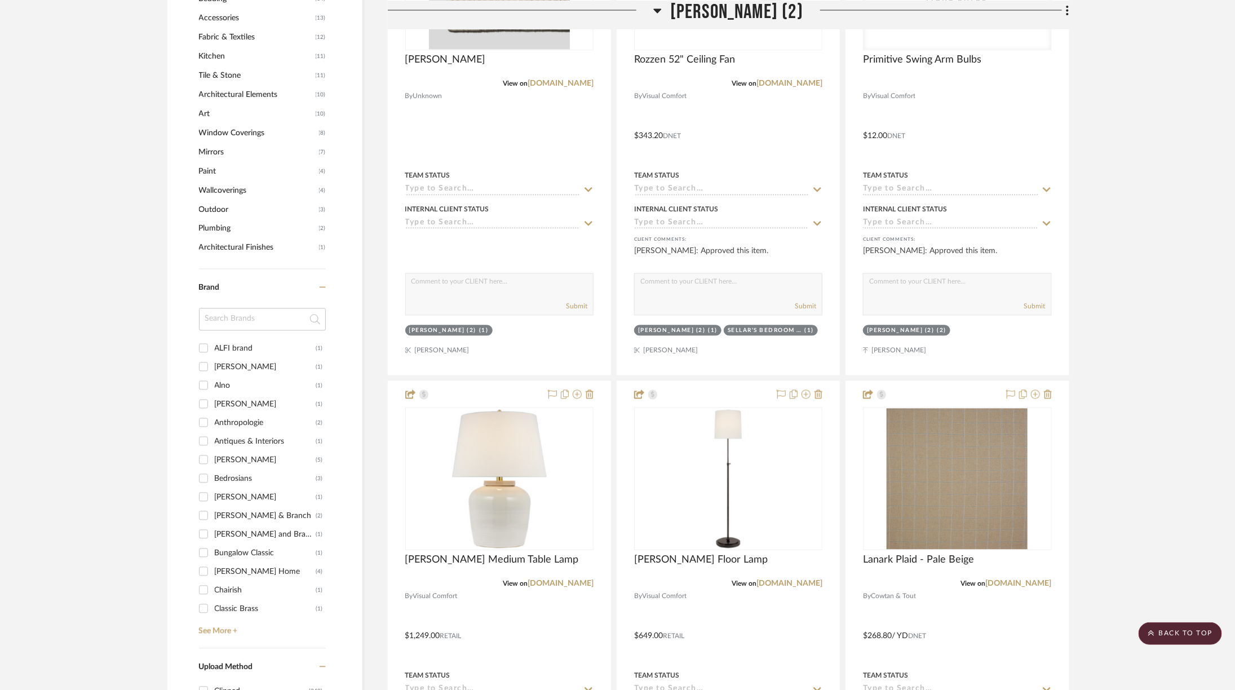
click at [733, 12] on span "[PERSON_NAME] (2)" at bounding box center [736, 12] width 133 height 24
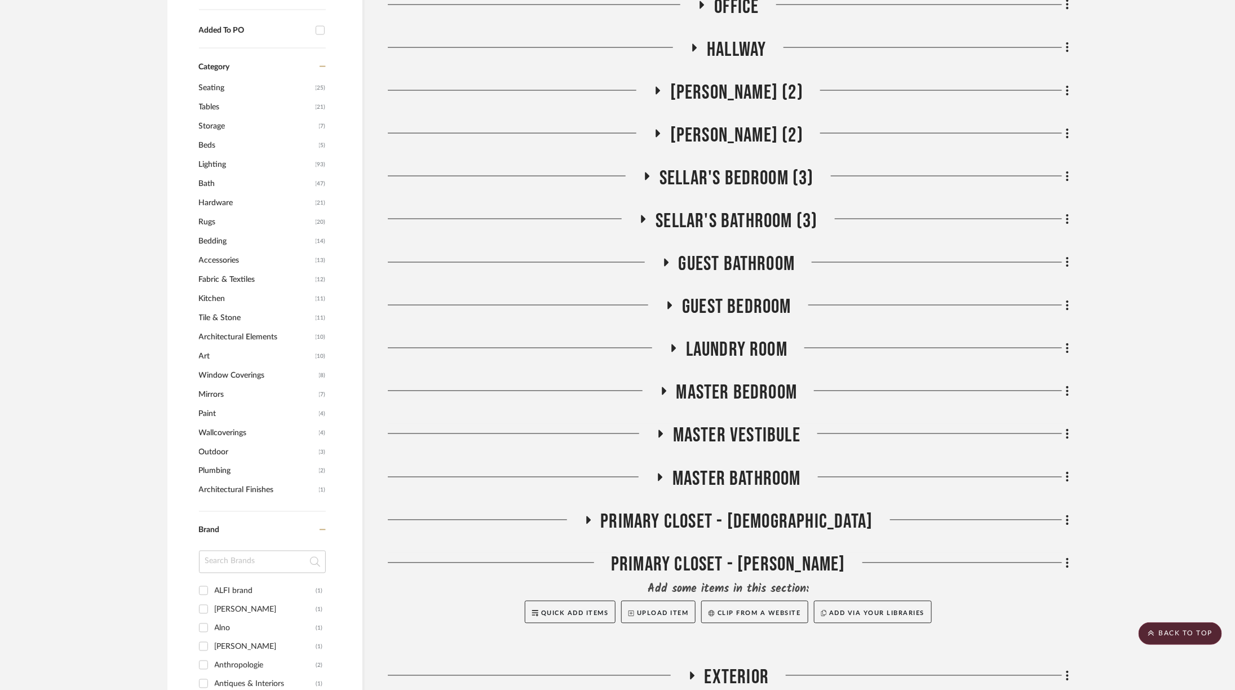
scroll to position [768, 0]
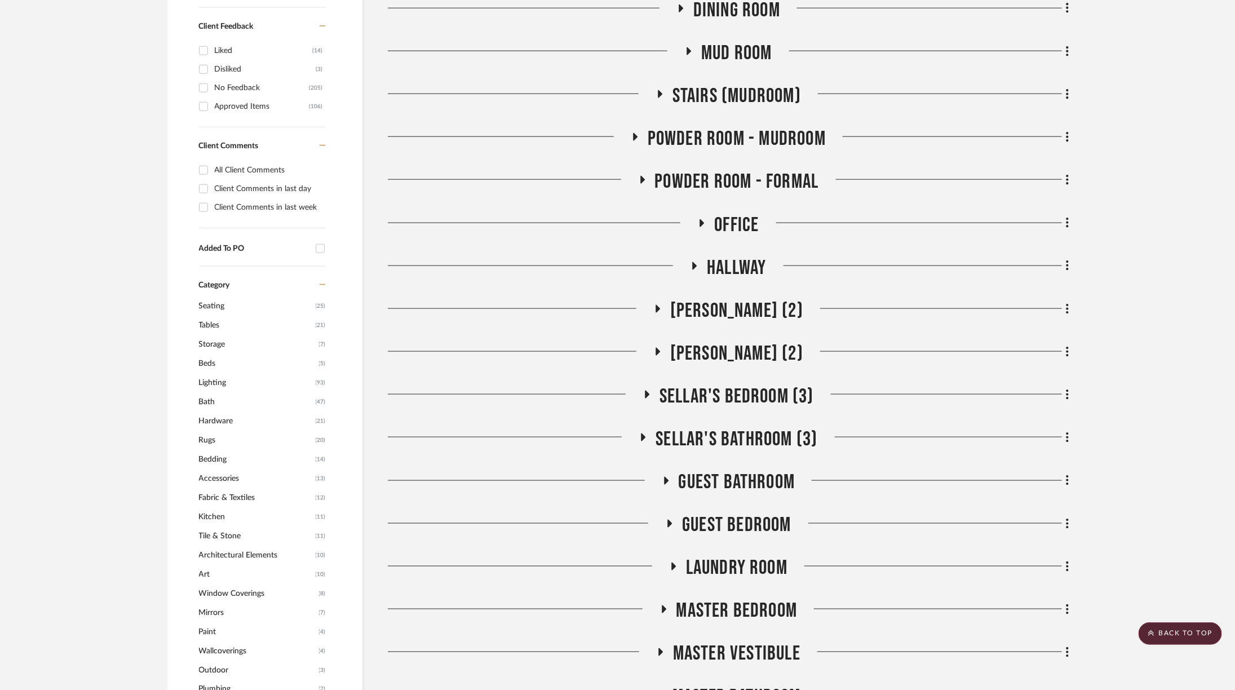
click at [694, 384] on span "Sellar's Bedroom (3)" at bounding box center [737, 396] width 154 height 24
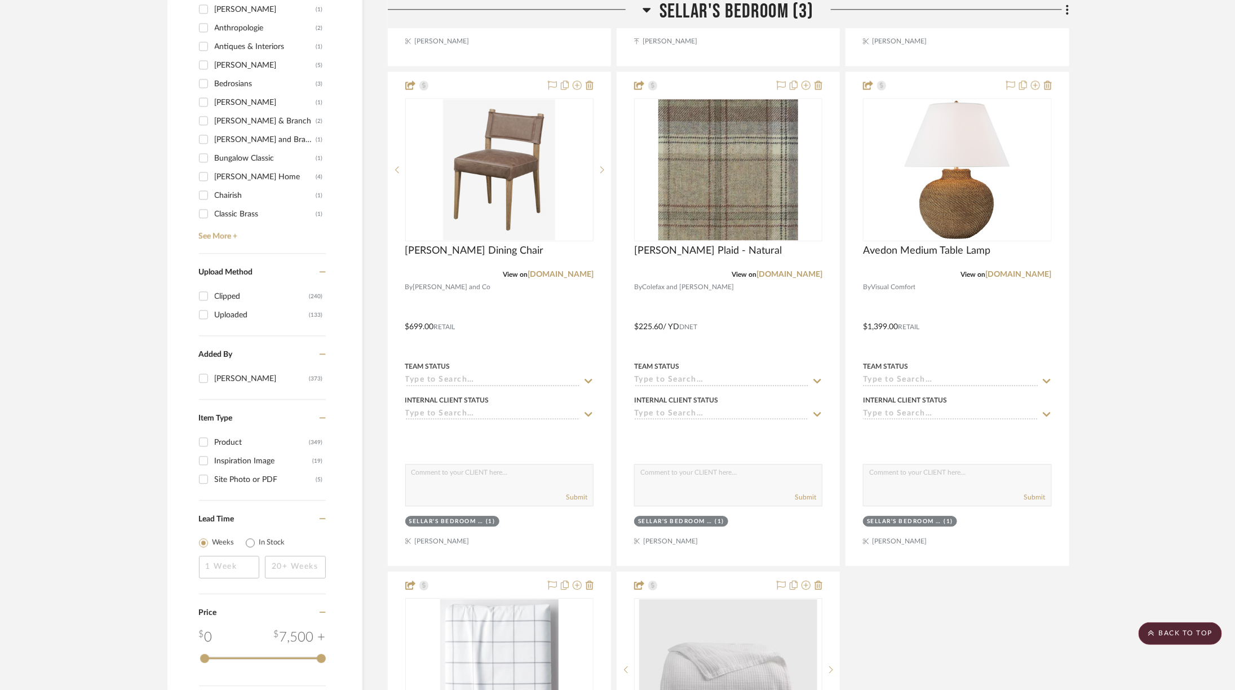
scroll to position [1624, 0]
click at [641, 7] on div at bounding box center [515, 14] width 255 height 29
click at [651, 15] on fa-icon at bounding box center [647, 14] width 8 height 16
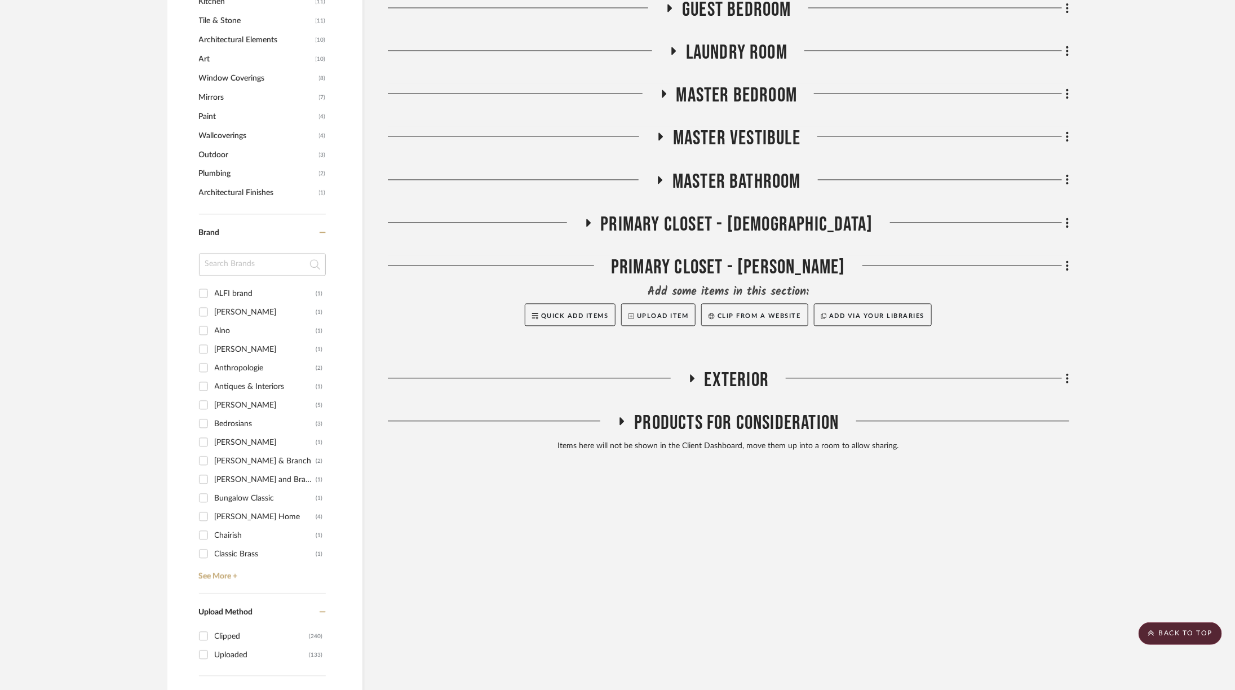
scroll to position [1155, 0]
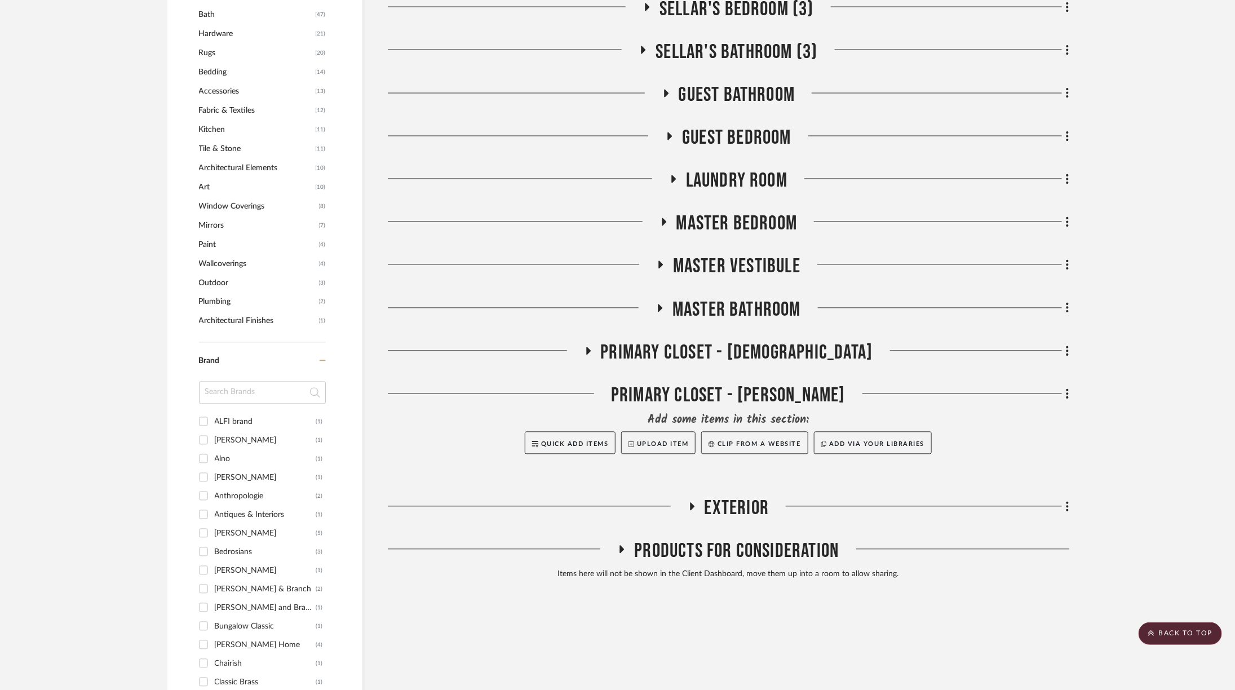
click at [734, 298] on span "Master Bathroom" at bounding box center [737, 310] width 129 height 24
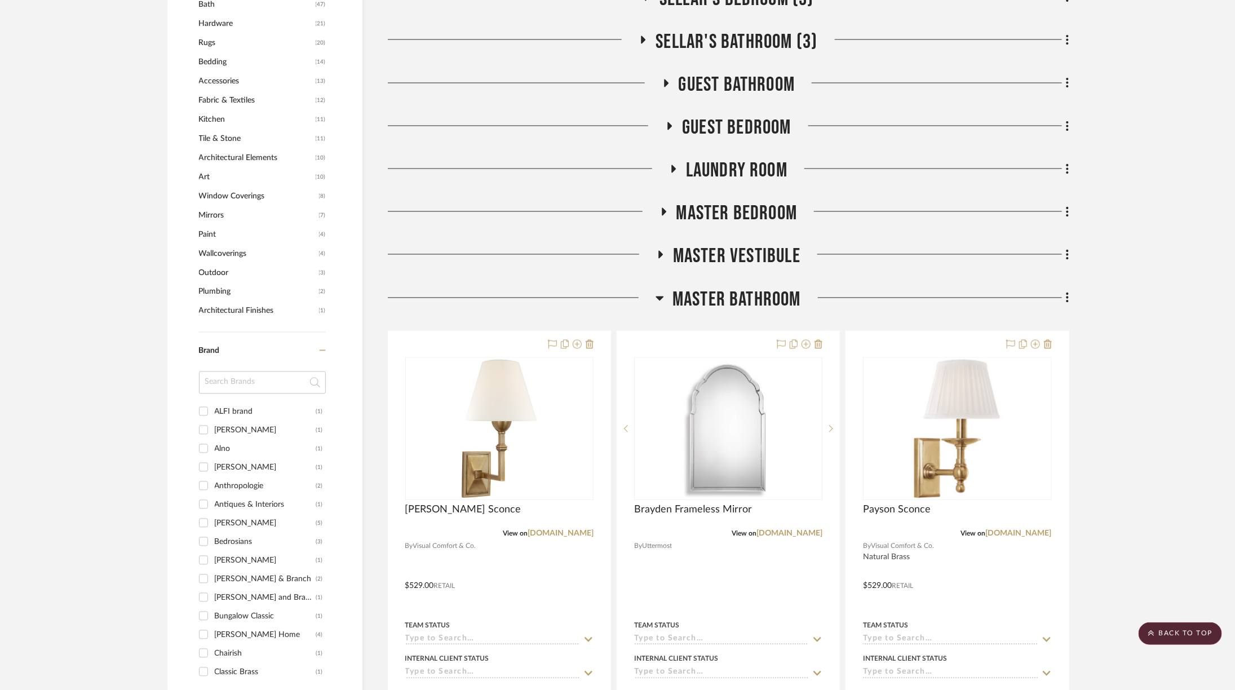
scroll to position [1140, 0]
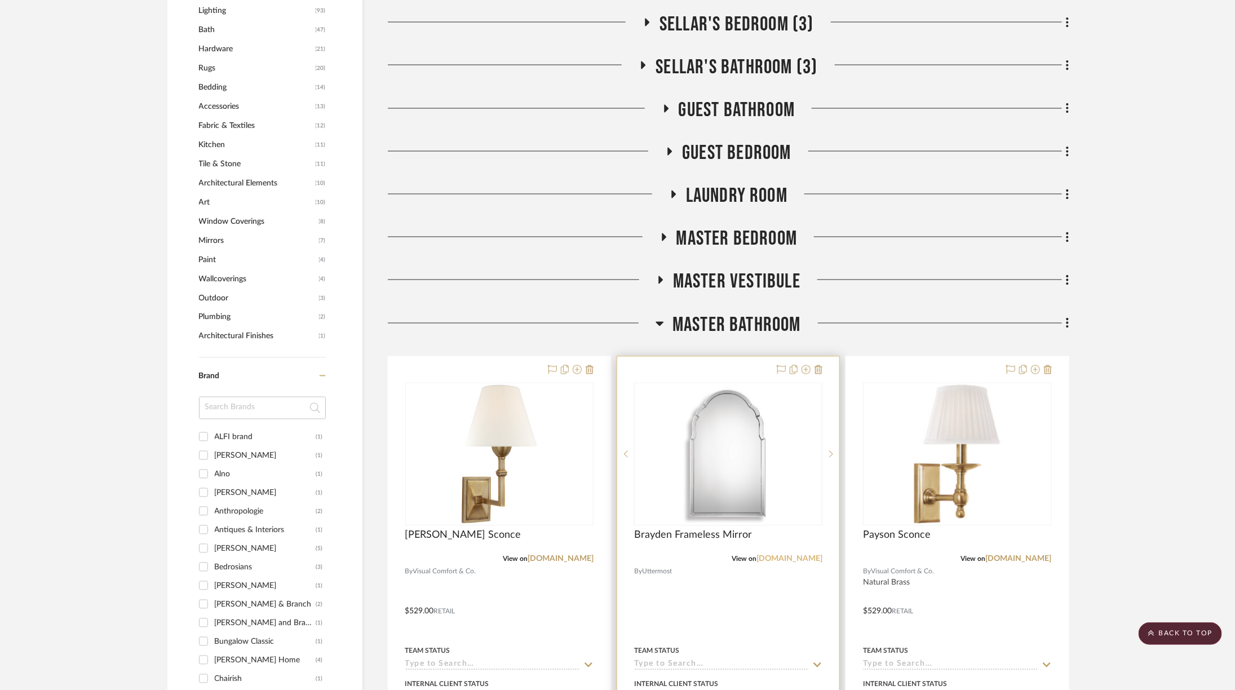
click at [787, 555] on link "[DOMAIN_NAME]" at bounding box center [789, 559] width 66 height 8
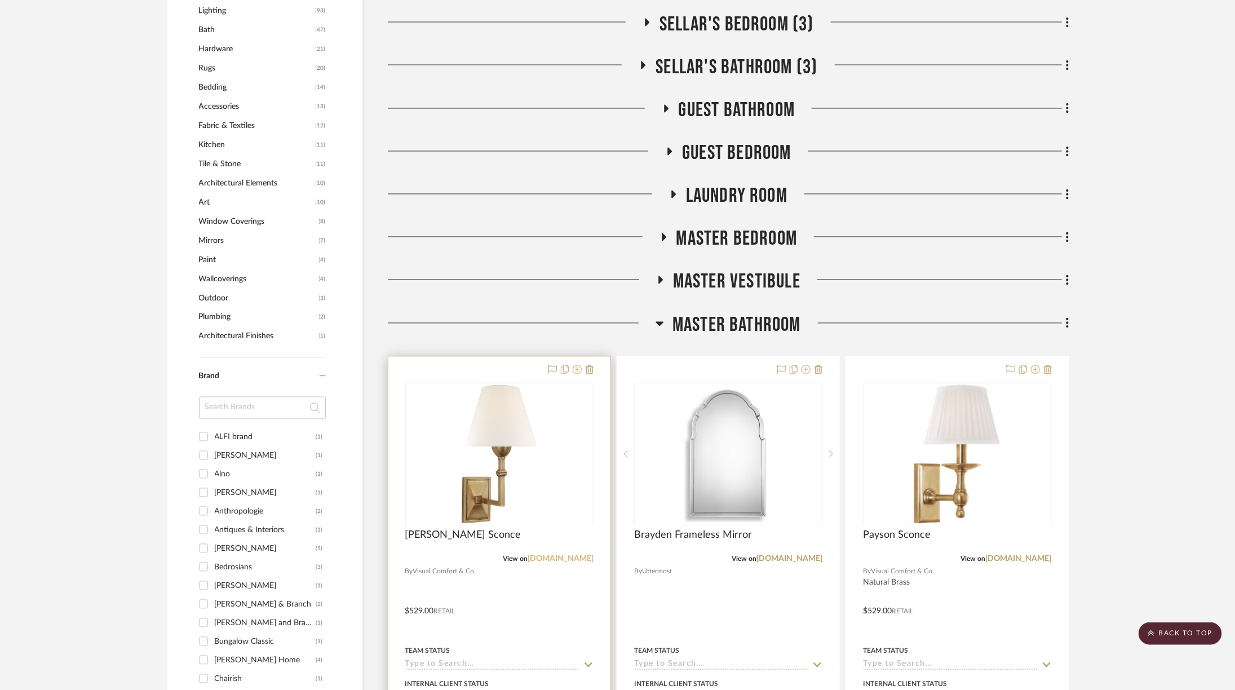
click at [576, 555] on link "[DOMAIN_NAME]" at bounding box center [561, 559] width 66 height 8
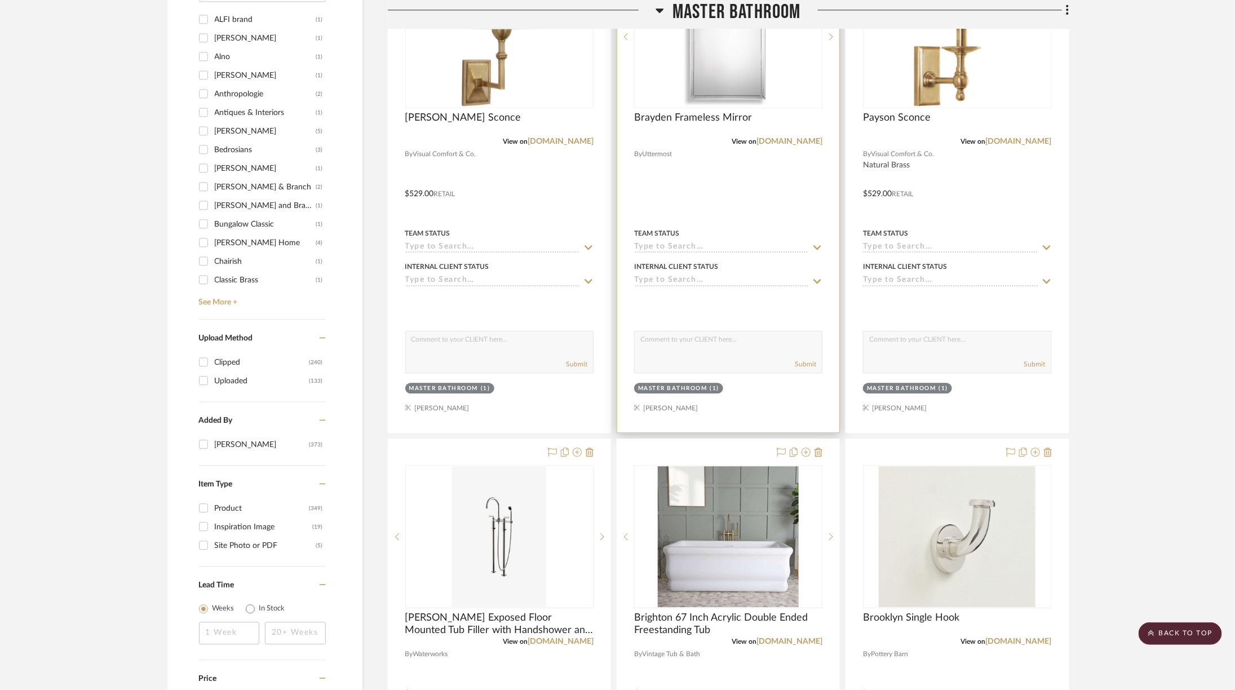
scroll to position [1644, 0]
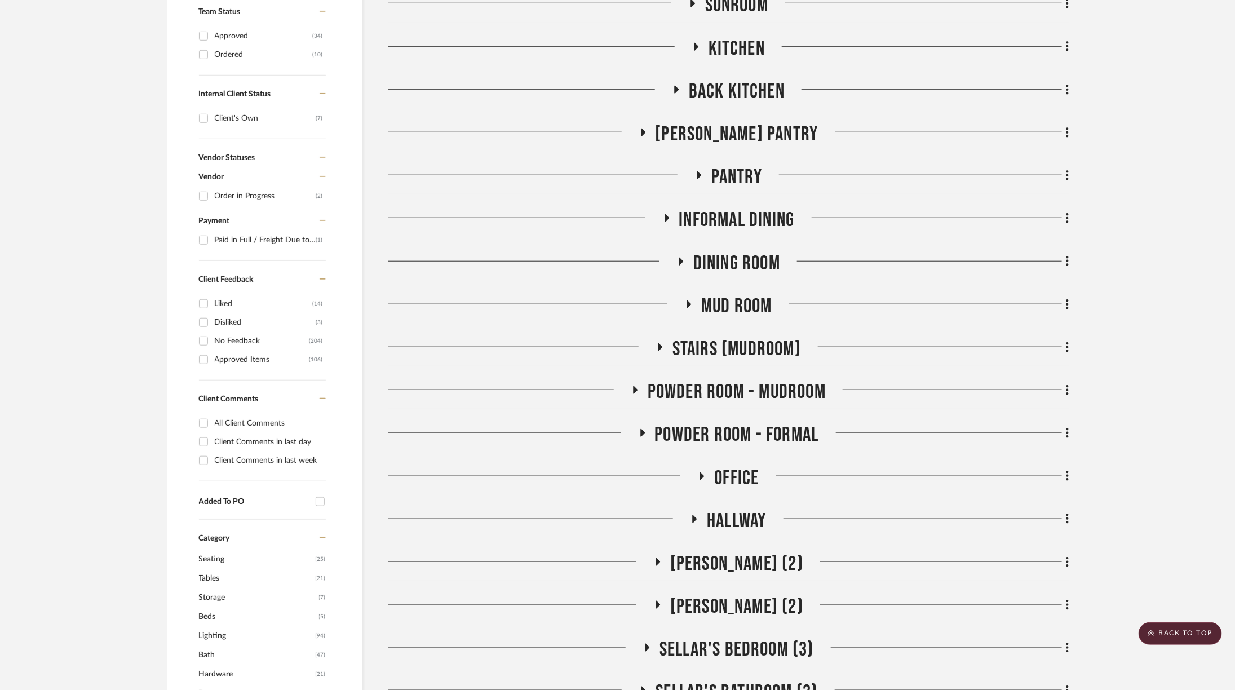
scroll to position [598, 0]
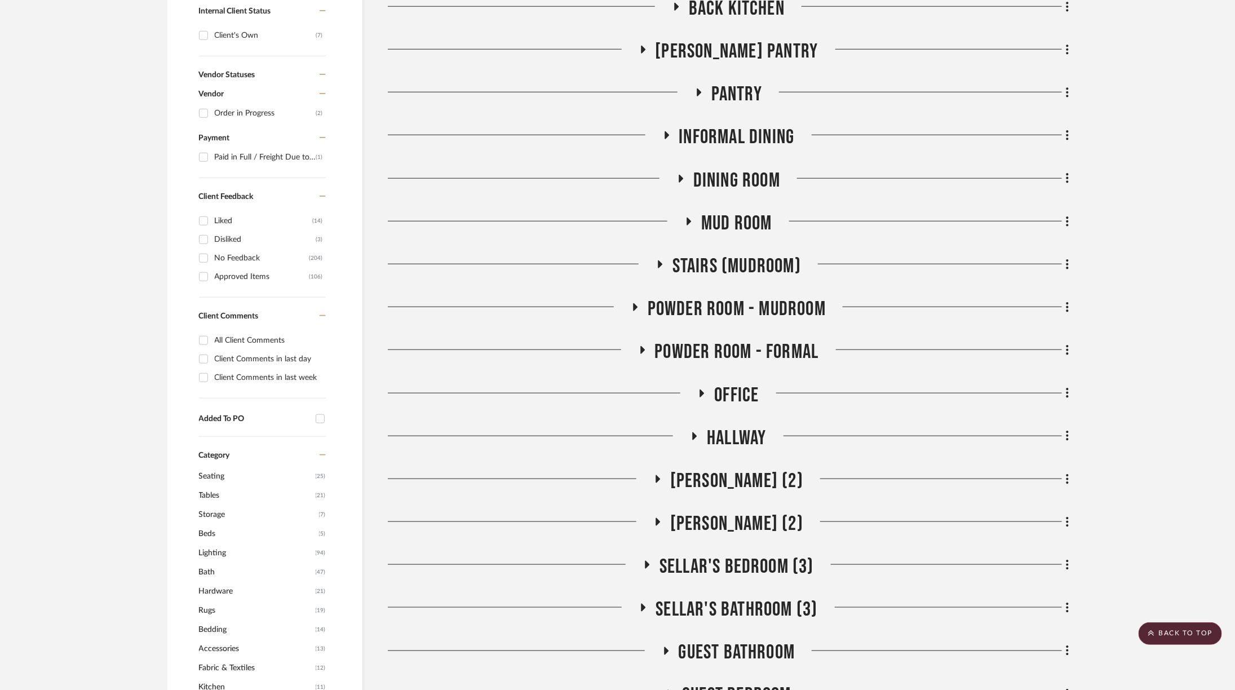
click at [724, 469] on span "[PERSON_NAME] (2)" at bounding box center [736, 481] width 133 height 24
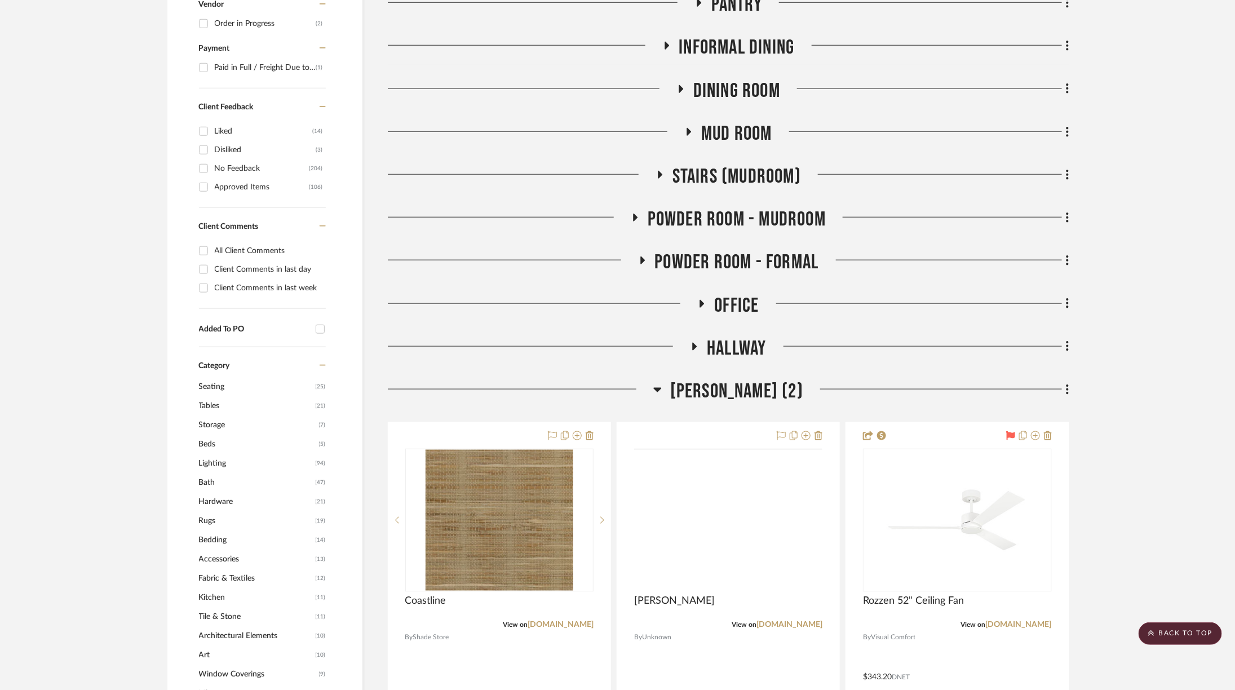
scroll to position [716, 0]
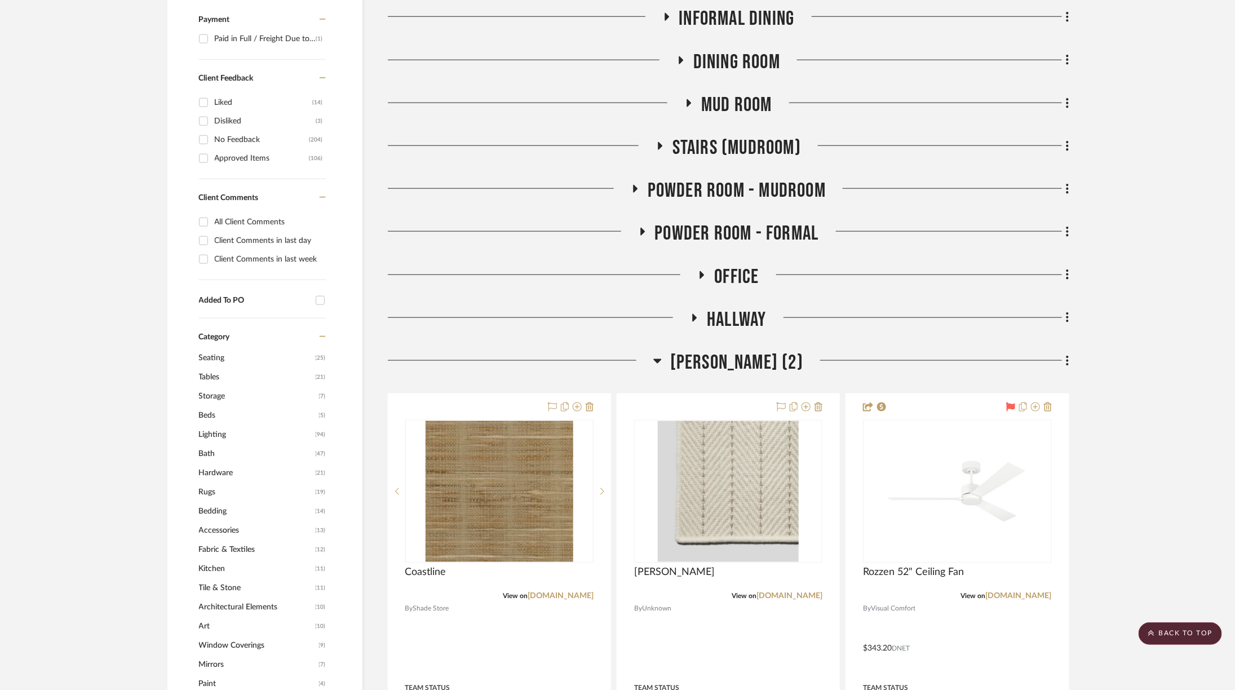
click at [708, 351] on span "[PERSON_NAME] (2)" at bounding box center [736, 363] width 133 height 24
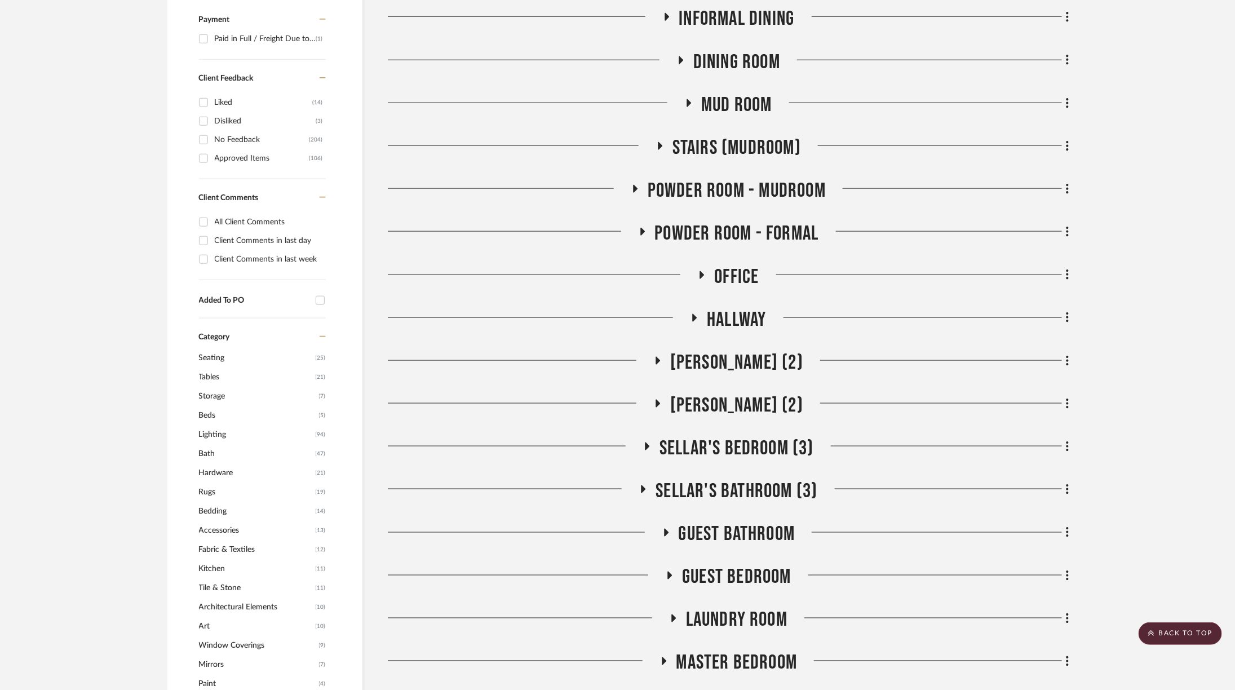
click at [732, 651] on span "Master Bedroom" at bounding box center [736, 663] width 121 height 24
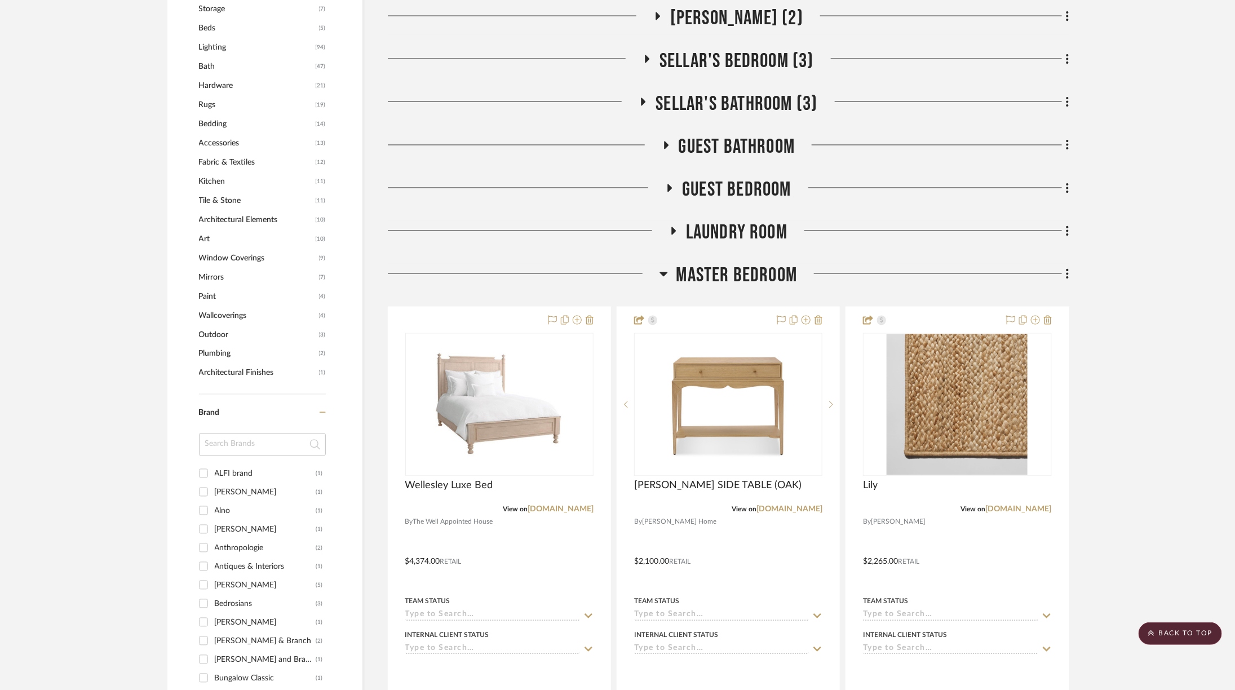
scroll to position [1105, 0]
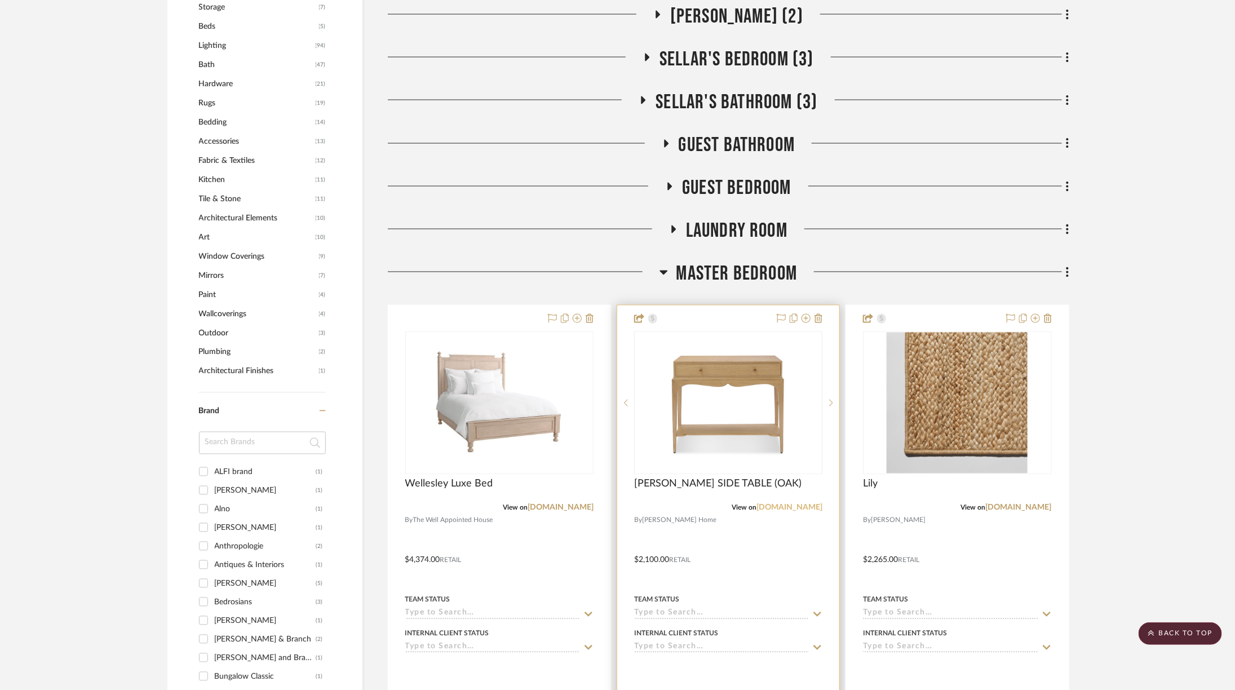
click at [781, 504] on link "[DOMAIN_NAME]" at bounding box center [789, 508] width 66 height 8
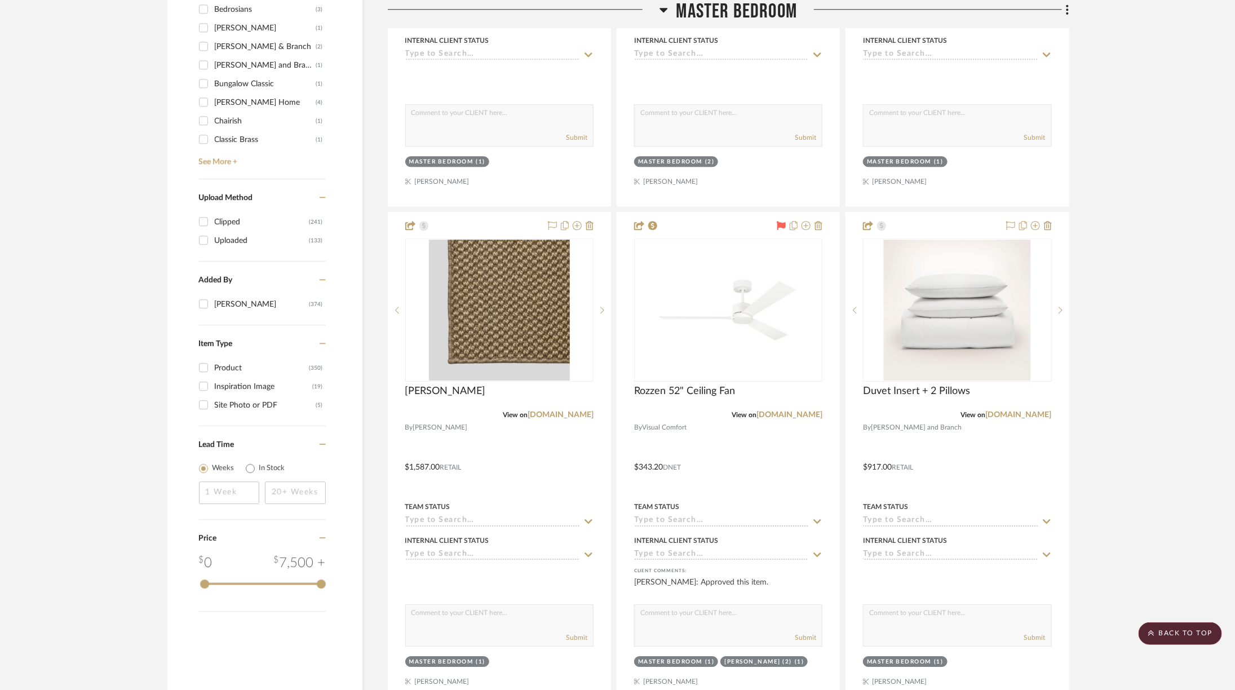
scroll to position [1700, 0]
